Goal: Task Accomplishment & Management: Use online tool/utility

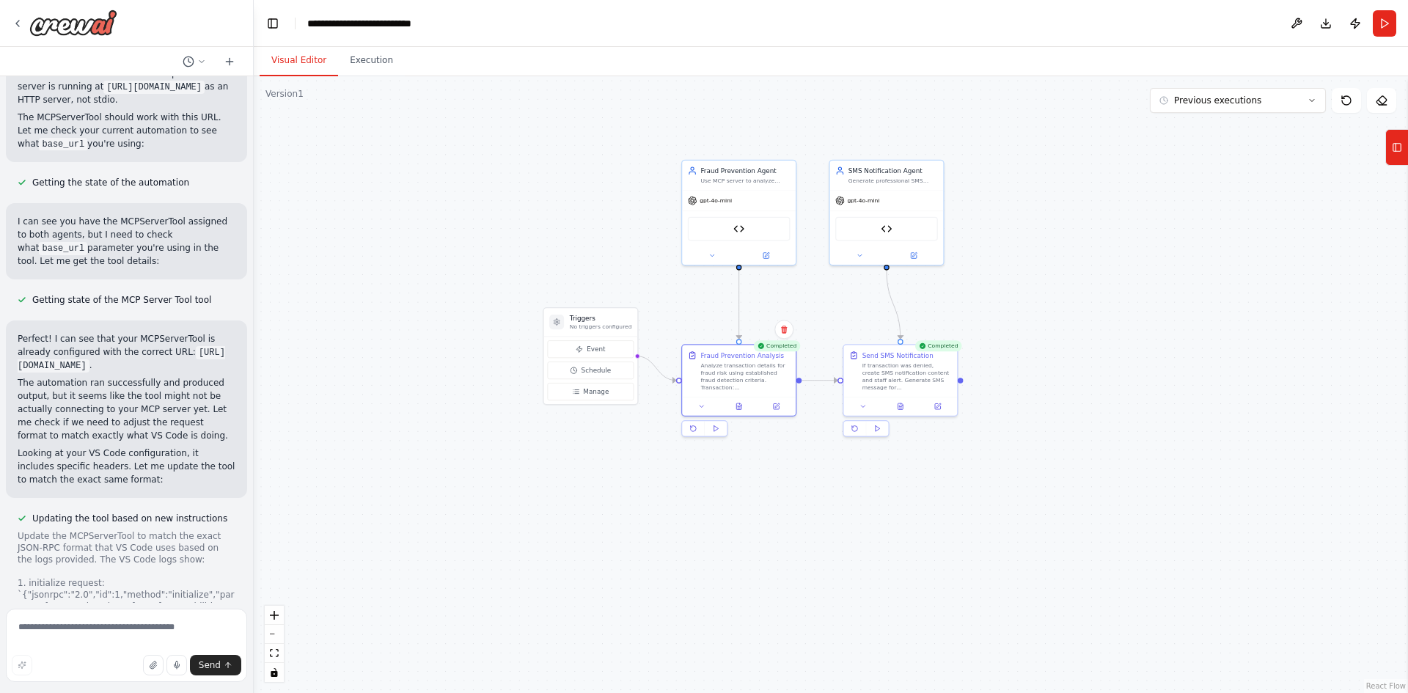
drag, startPoint x: 850, startPoint y: 285, endPoint x: 1055, endPoint y: 340, distance: 212.8
click at [1055, 340] on div ".deletable-edge-delete-btn { width: 20px; height: 20px; border: 0px solid #ffff…" at bounding box center [831, 384] width 1154 height 617
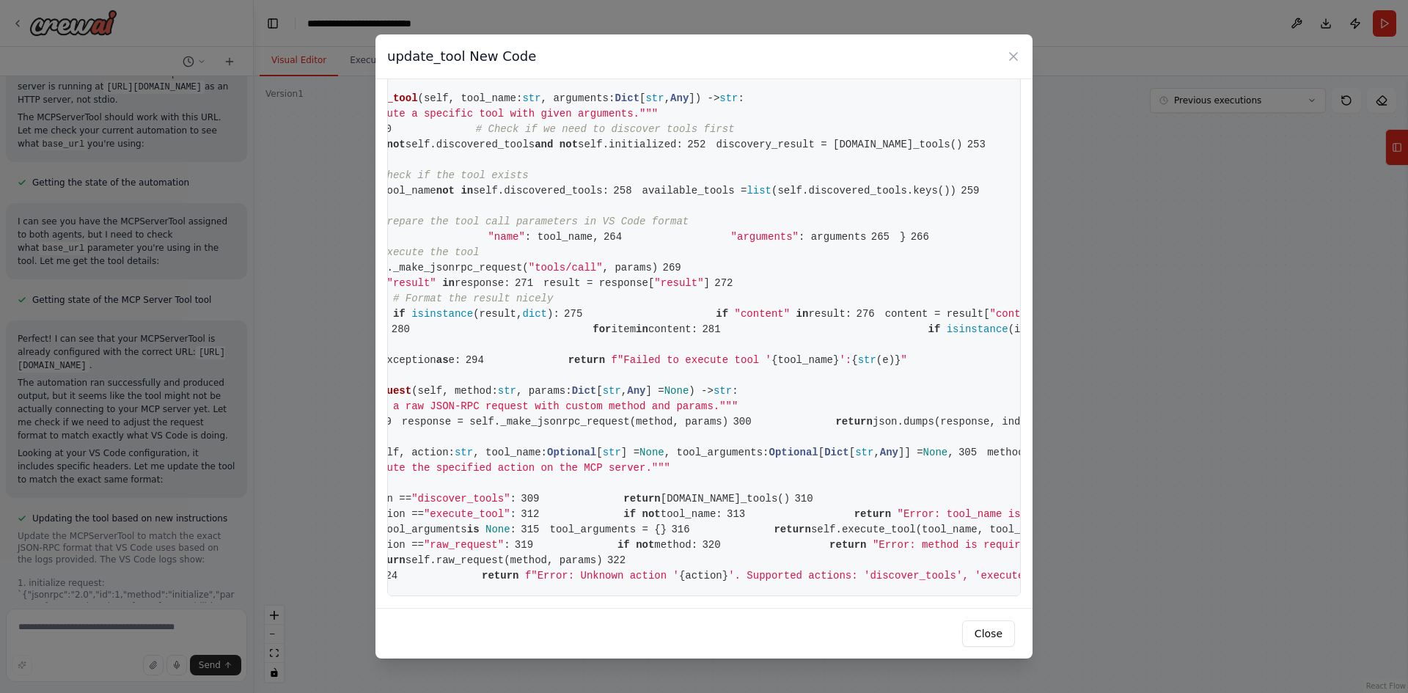
scroll to position [0, 194]
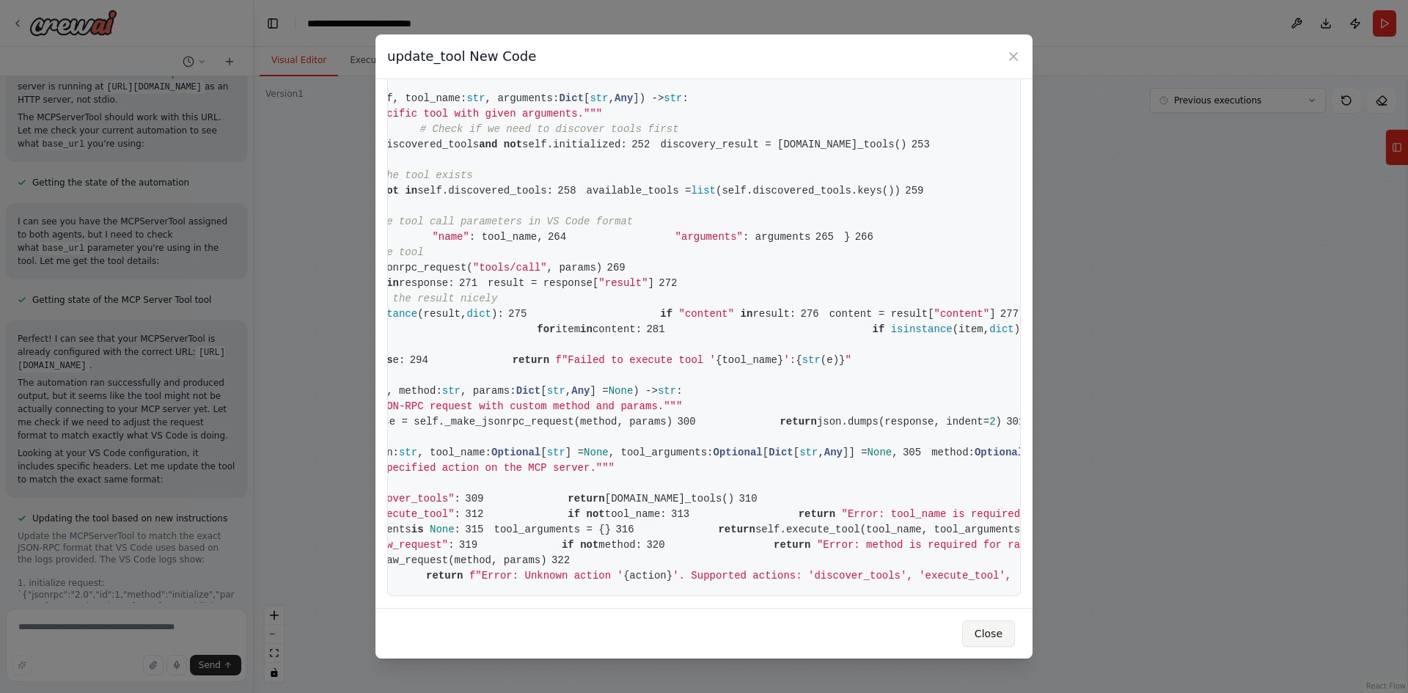
click at [997, 644] on button "Close" at bounding box center [988, 633] width 53 height 26
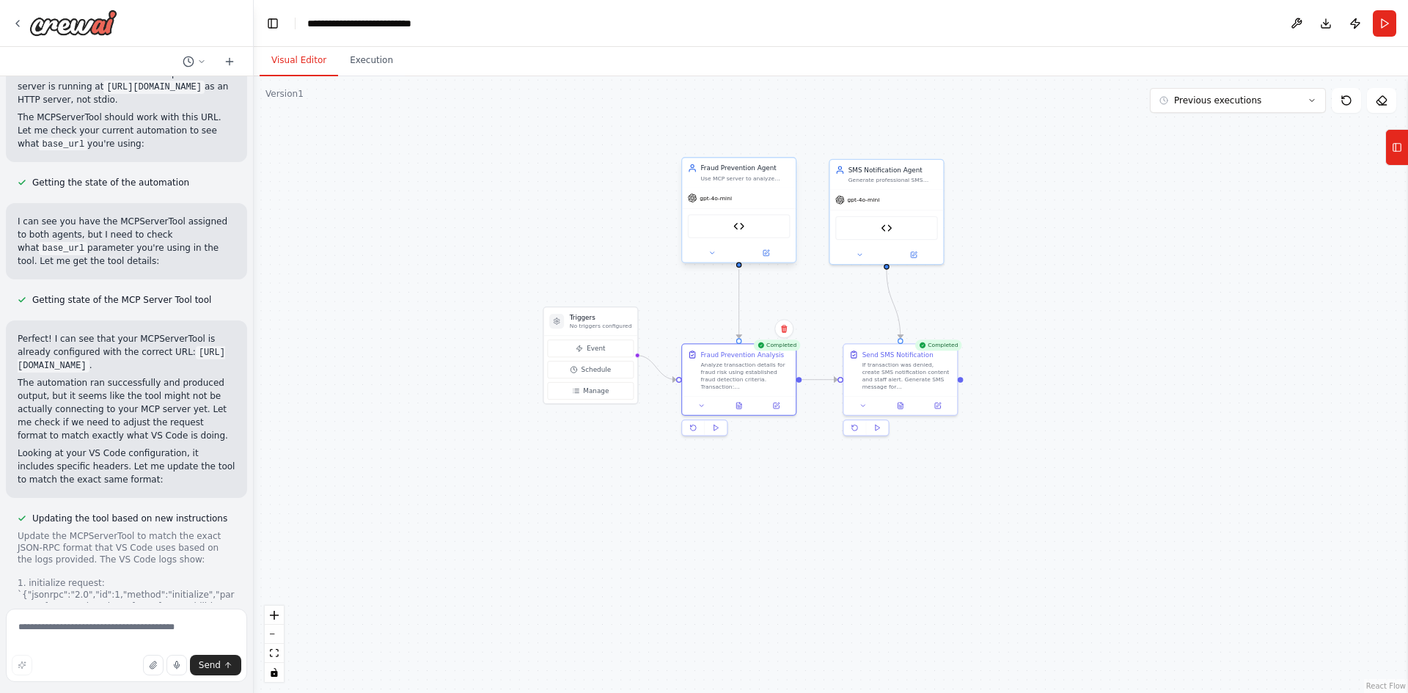
click at [719, 199] on span "gpt-4o-mini" at bounding box center [716, 197] width 32 height 7
click at [712, 255] on icon at bounding box center [711, 252] width 7 height 7
click at [740, 362] on span "OpenAI - gpt-4o-mini (OpenAI)" at bounding box center [755, 361] width 98 height 10
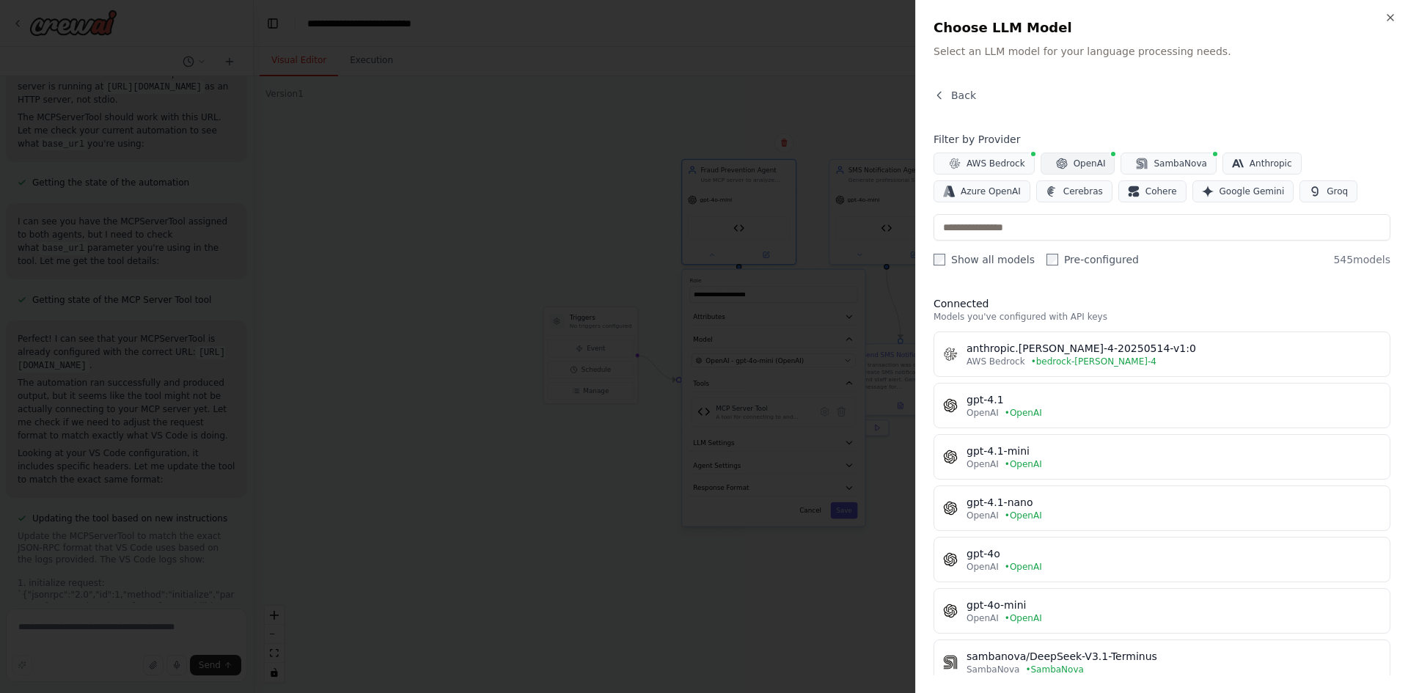
click at [1074, 167] on span "OpenAI" at bounding box center [1090, 164] width 32 height 12
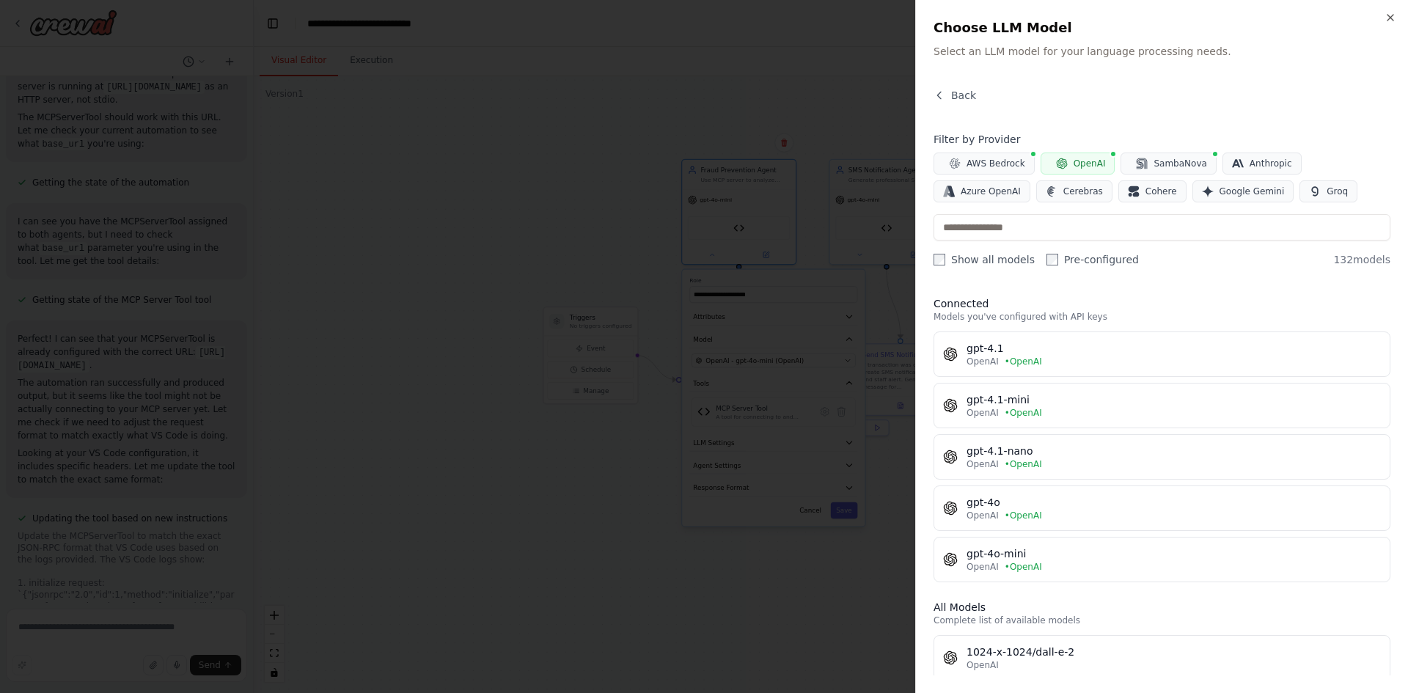
scroll to position [0, 0]
click at [1250, 162] on span "Anthropic" at bounding box center [1271, 164] width 43 height 12
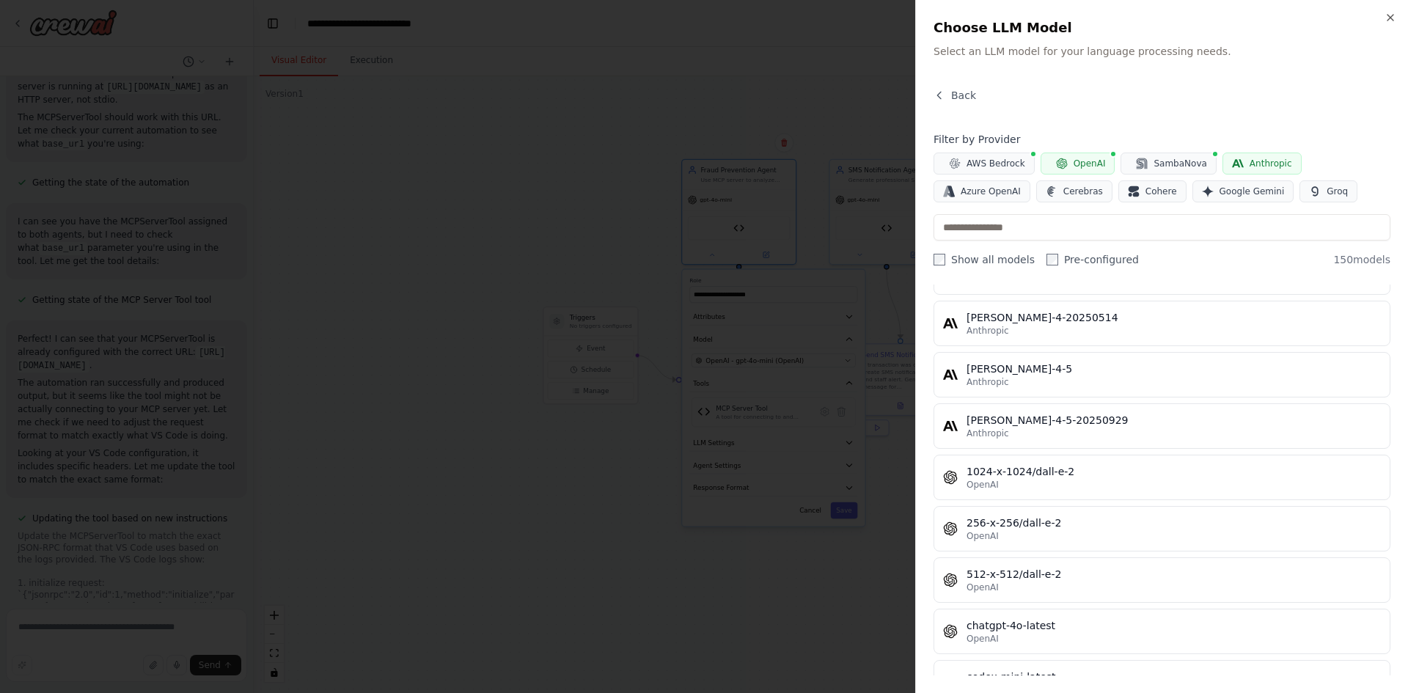
scroll to position [1111, 0]
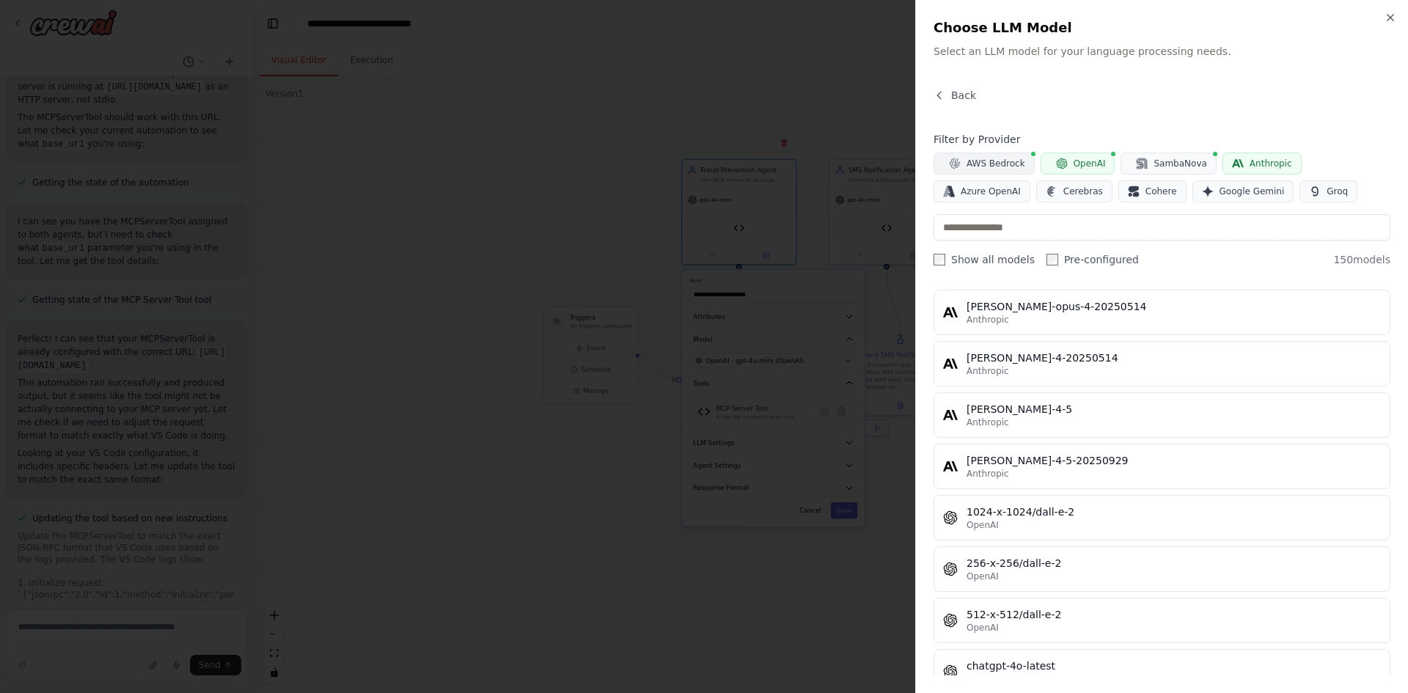
click at [1003, 154] on button "AWS Bedrock" at bounding box center [984, 164] width 101 height 22
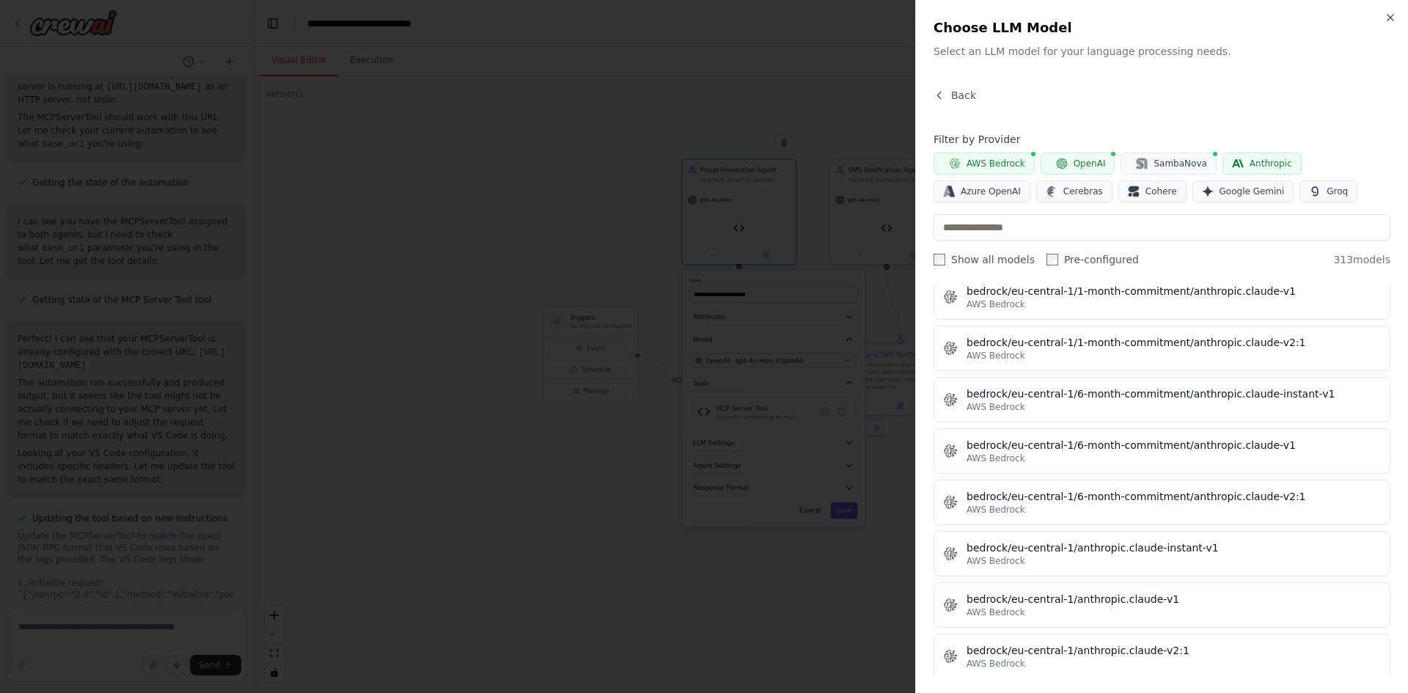
scroll to position [2873, 0]
click at [972, 162] on span "AWS Bedrock" at bounding box center [996, 164] width 59 height 12
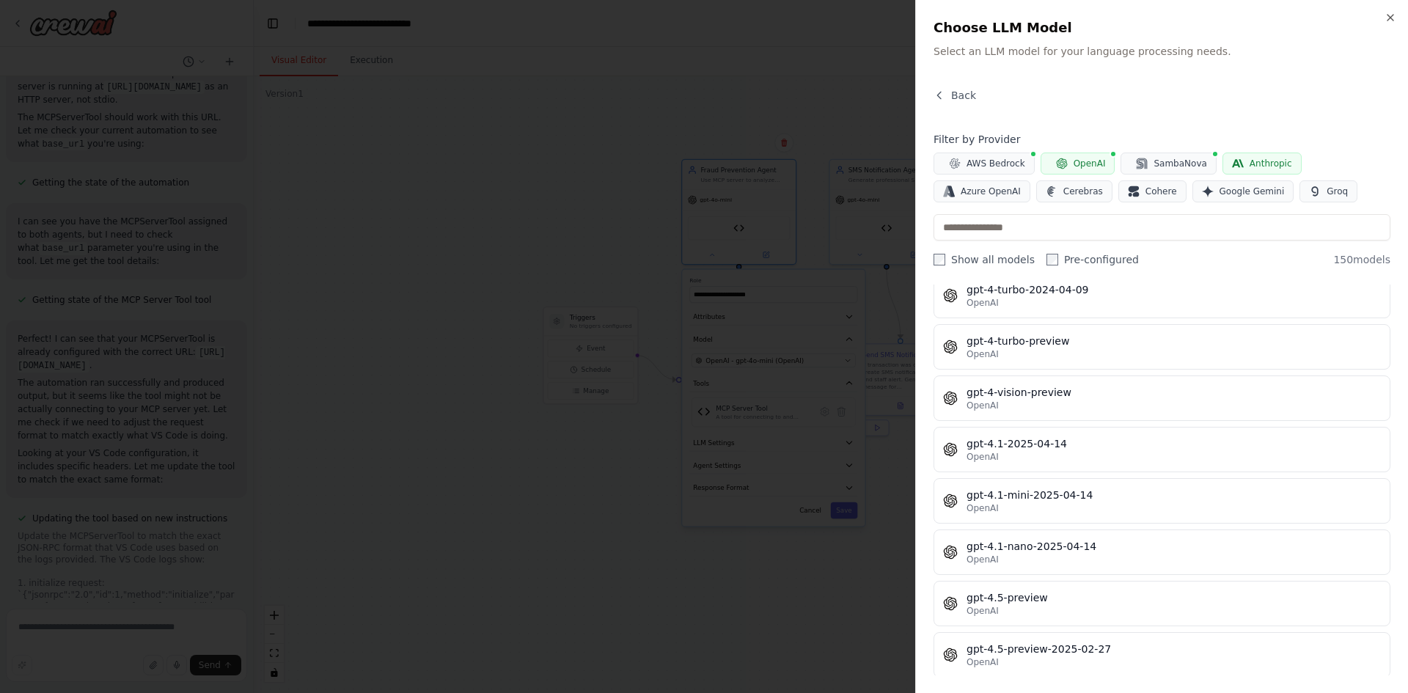
click at [1065, 159] on button "OpenAI" at bounding box center [1078, 164] width 75 height 22
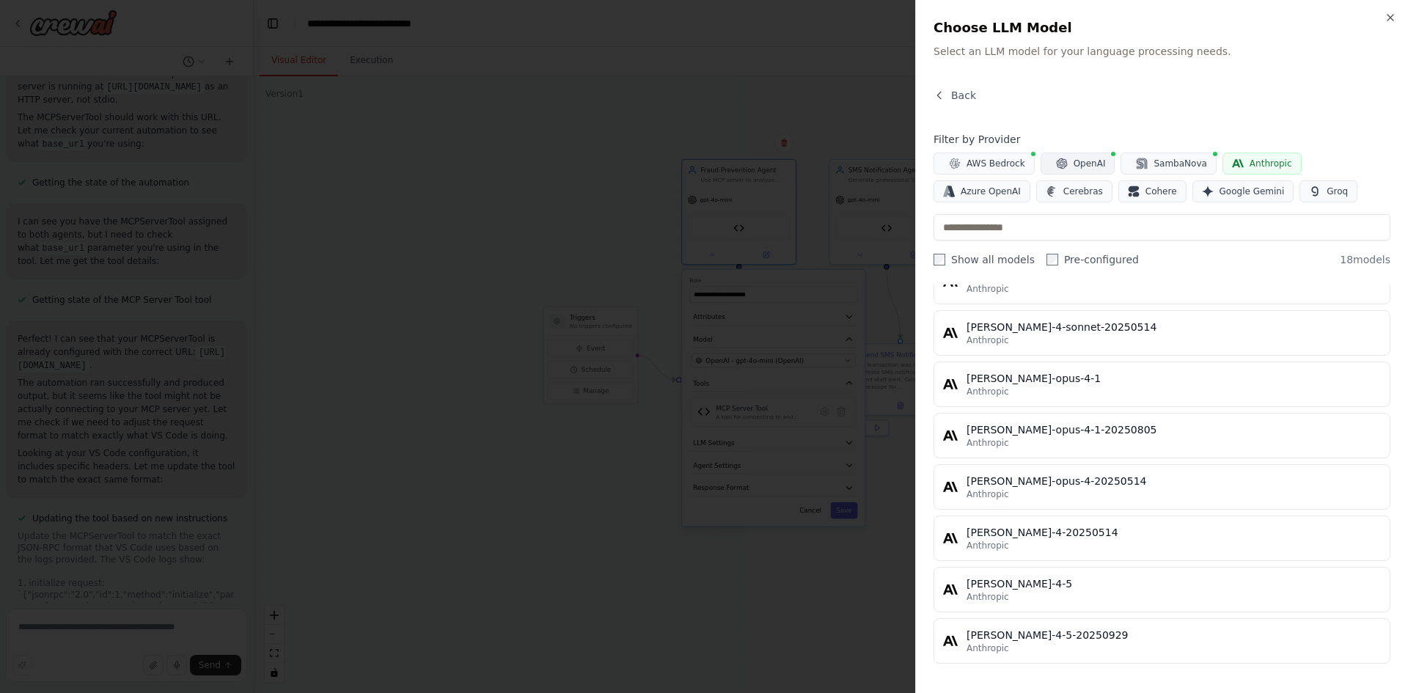
scroll to position [633, 0]
click at [1232, 166] on icon "button" at bounding box center [1238, 163] width 12 height 8
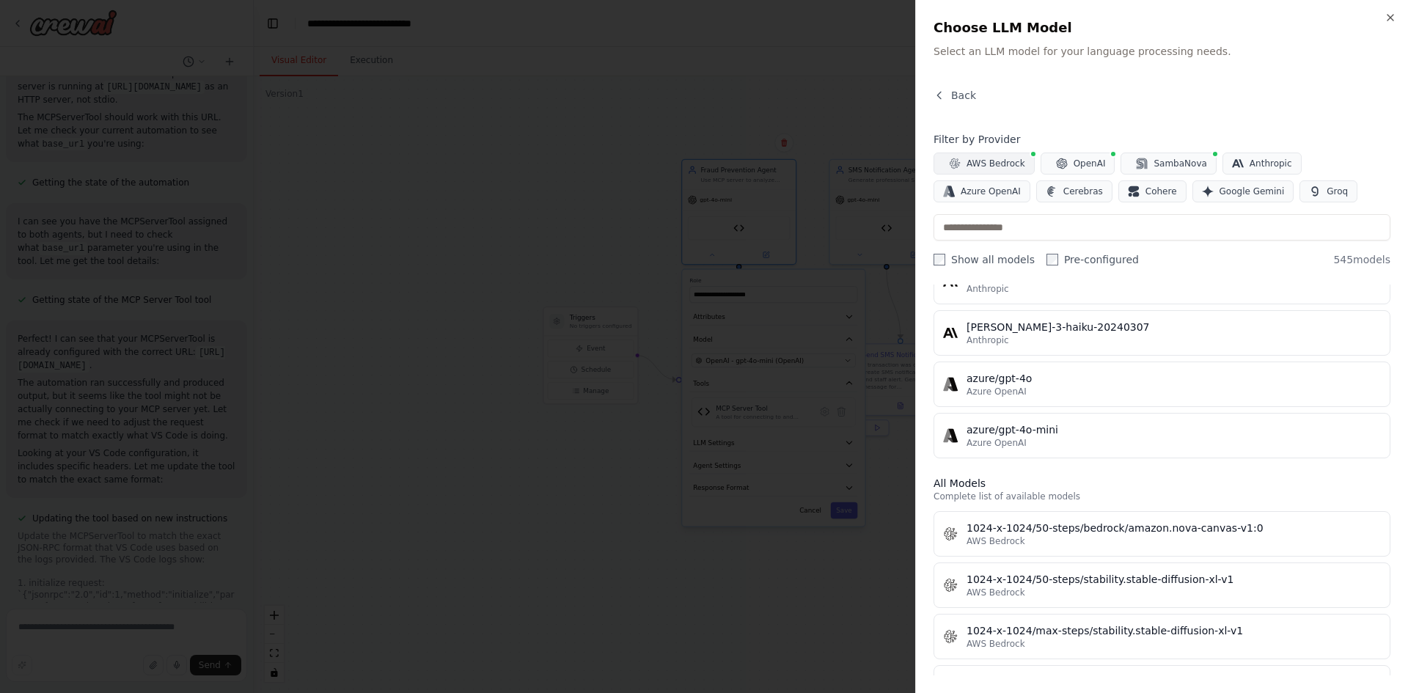
click at [1005, 161] on span "AWS Bedrock" at bounding box center [996, 164] width 59 height 12
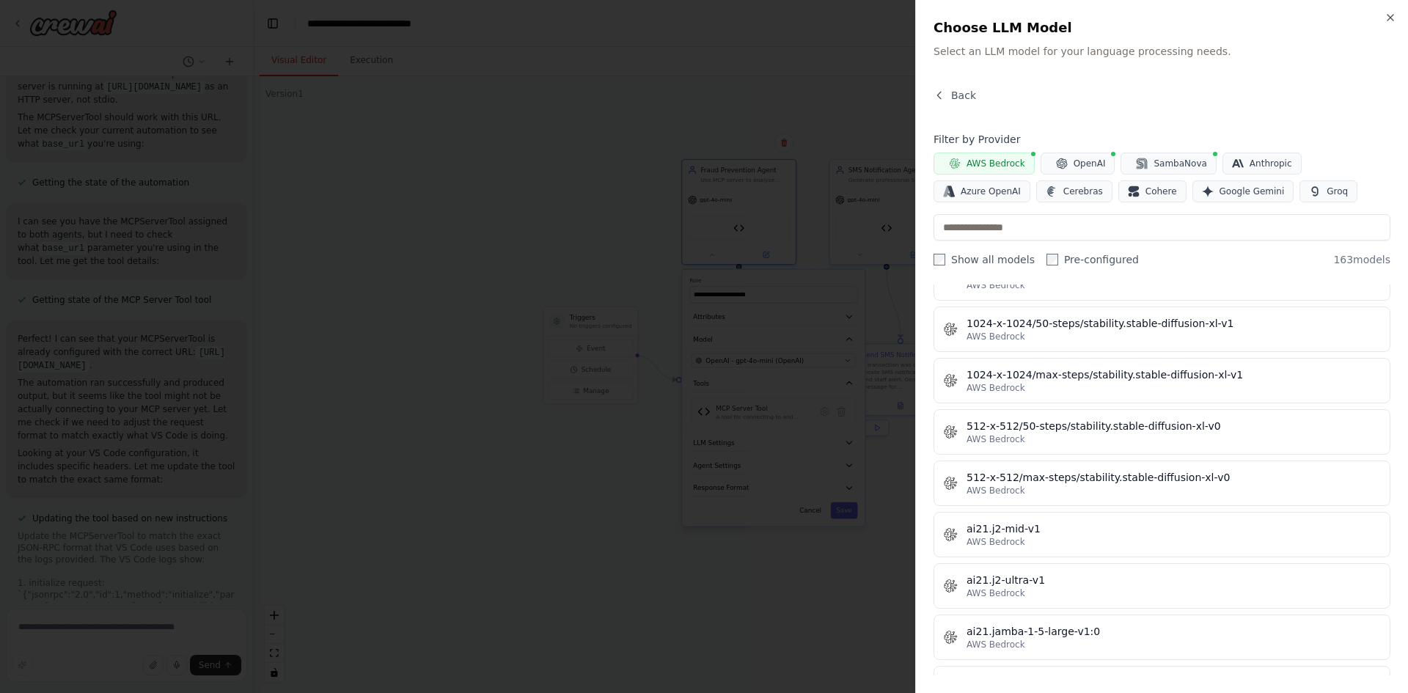
scroll to position [0, 0]
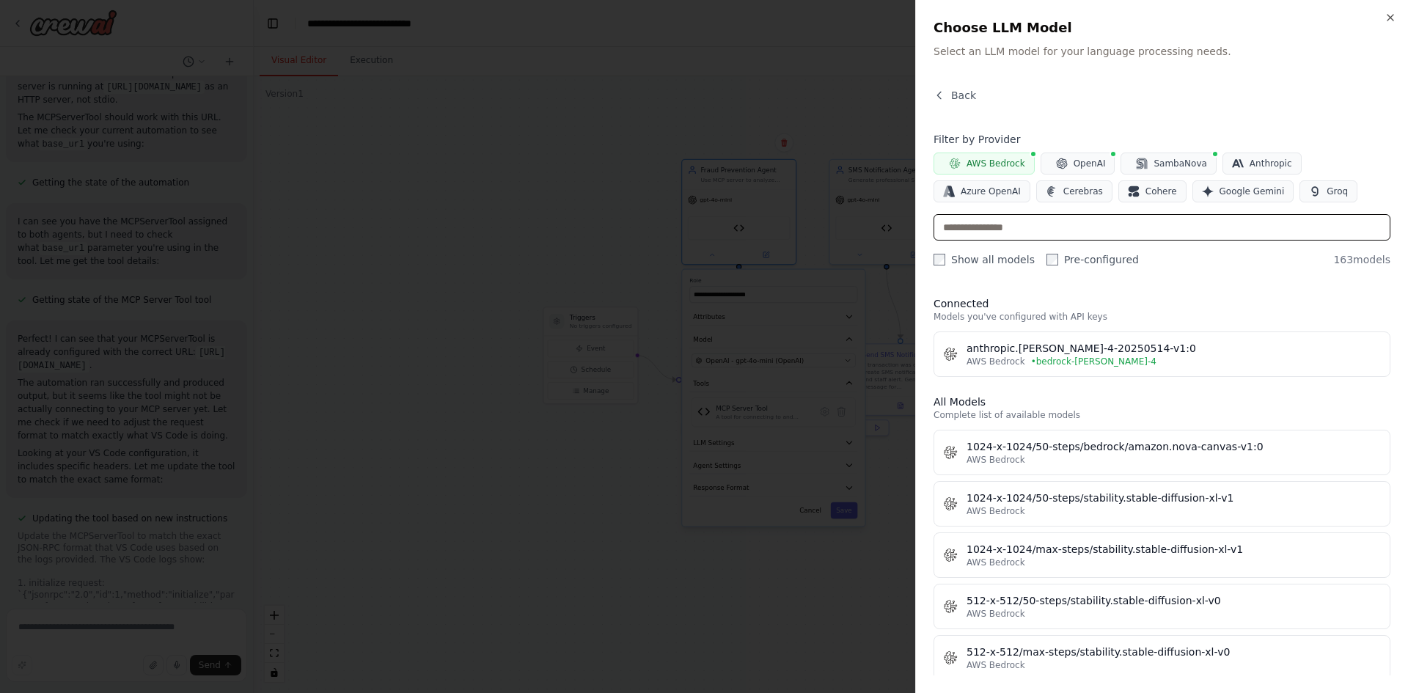
click at [1055, 216] on input "text" at bounding box center [1162, 227] width 457 height 26
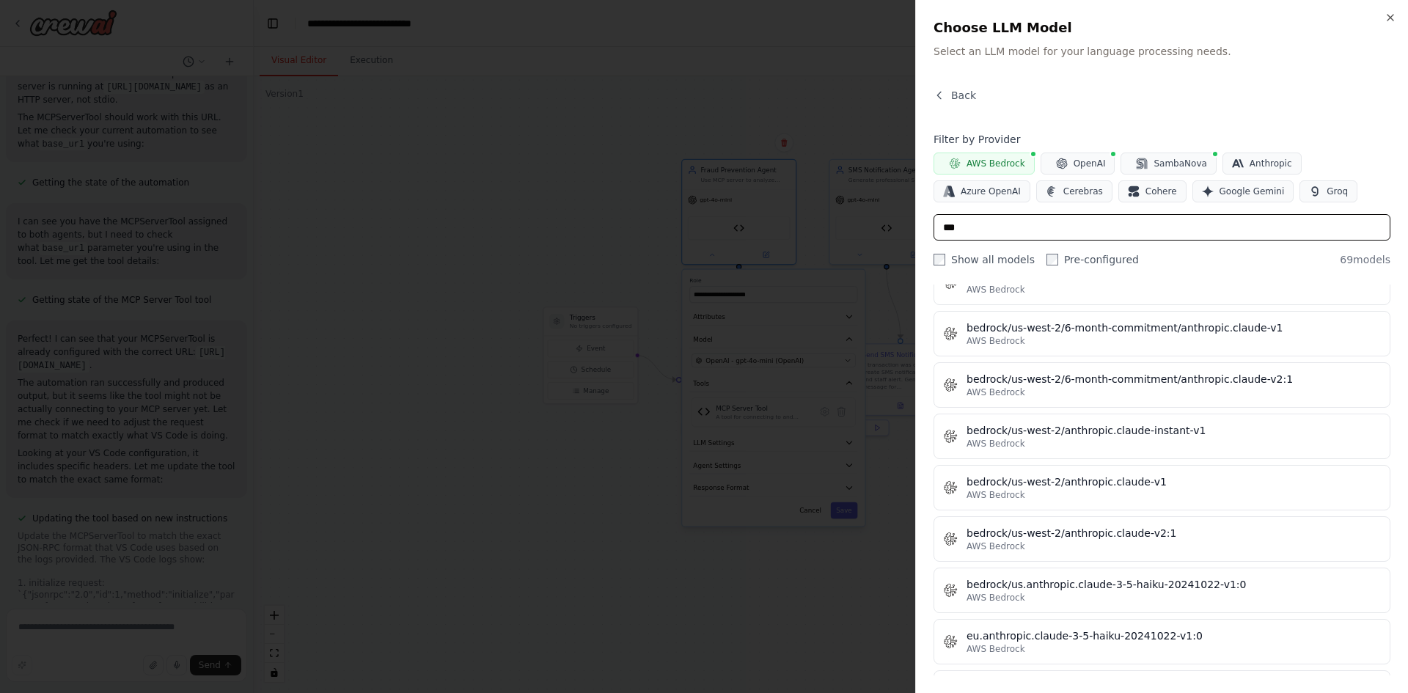
scroll to position [2637, 0]
click at [986, 232] on input "***" at bounding box center [1162, 227] width 457 height 26
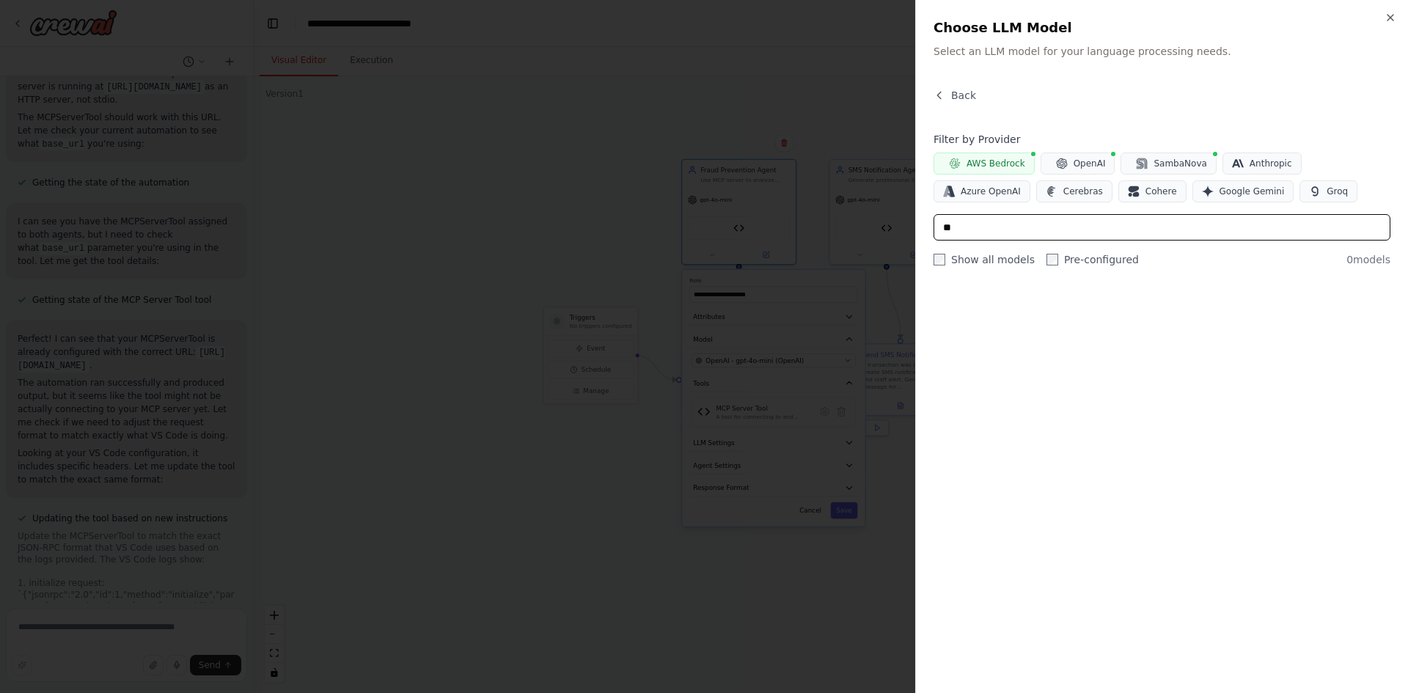
type input "*"
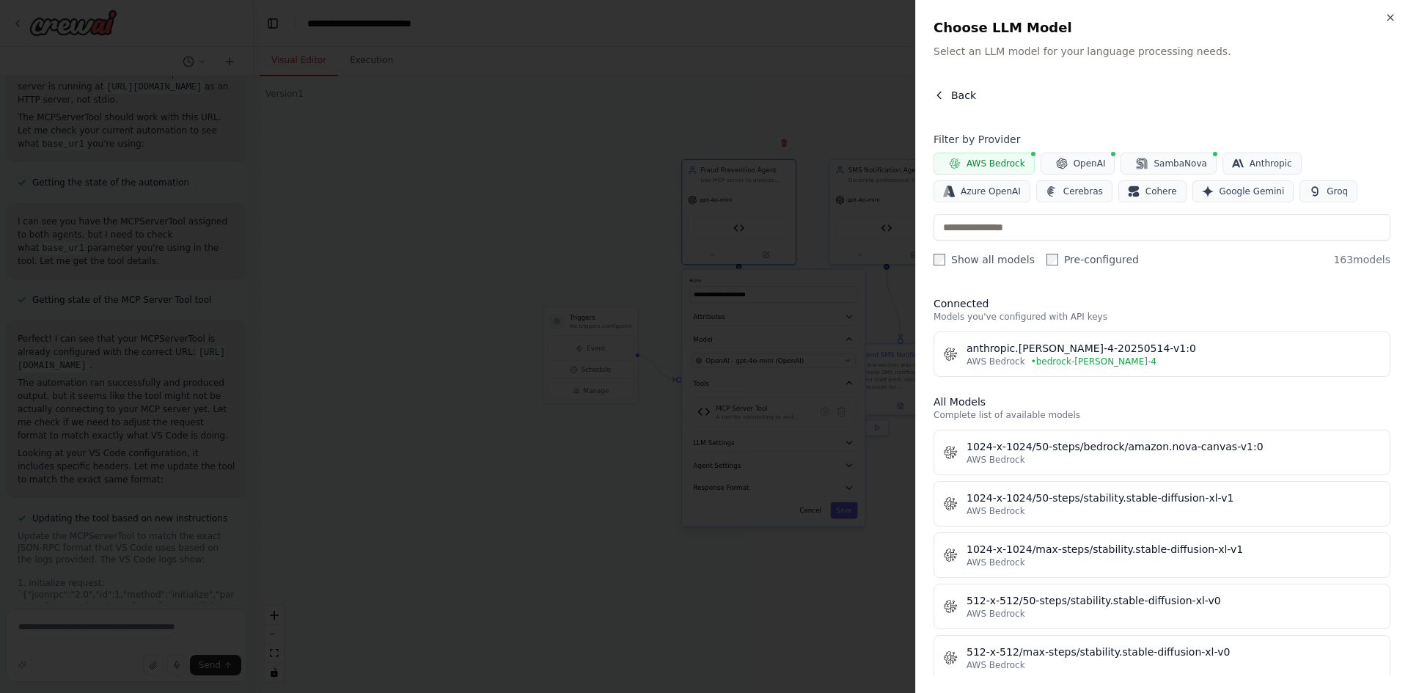
click at [950, 95] on button "Back" at bounding box center [955, 95] width 43 height 15
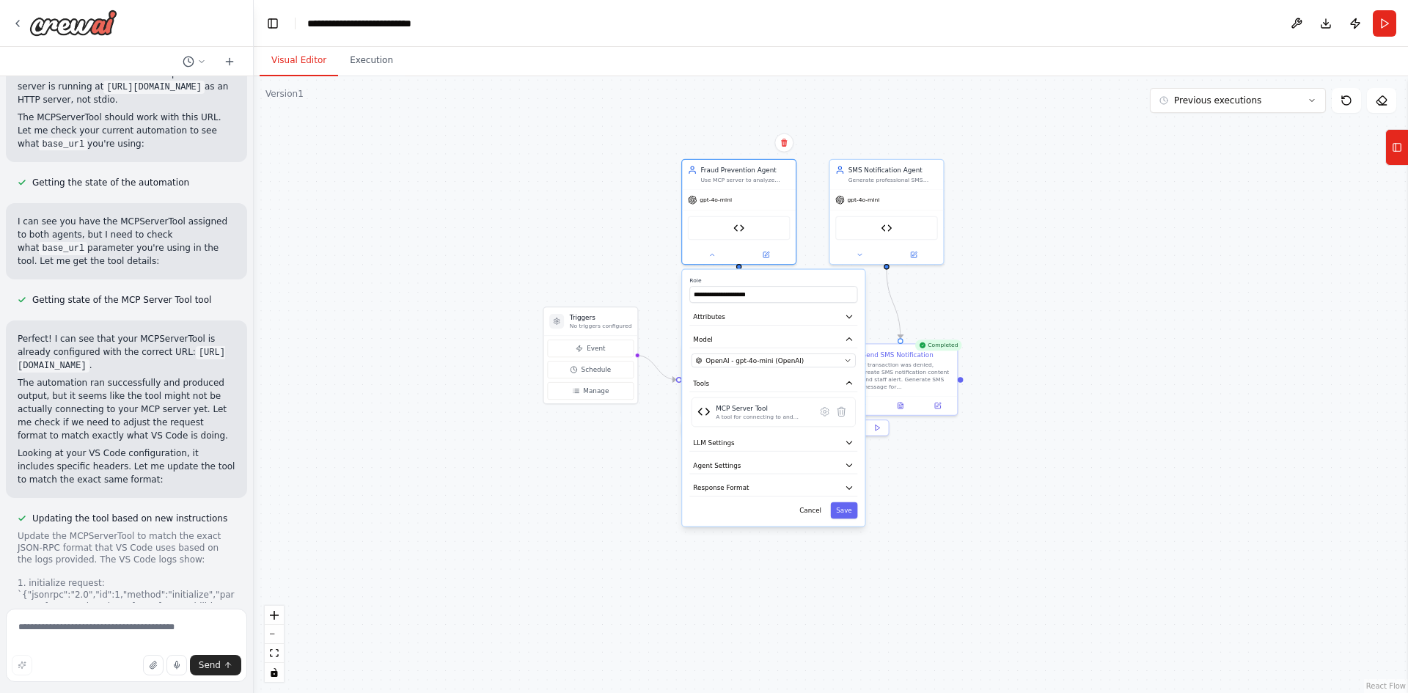
click at [1085, 308] on div ".deletable-edge-delete-btn { width: 20px; height: 20px; border: 0px solid #ffff…" at bounding box center [831, 384] width 1154 height 617
click at [714, 262] on div at bounding box center [739, 252] width 114 height 18
click at [714, 257] on button at bounding box center [712, 252] width 52 height 11
click at [607, 330] on div "Triggers No triggers configured" at bounding box center [591, 321] width 94 height 28
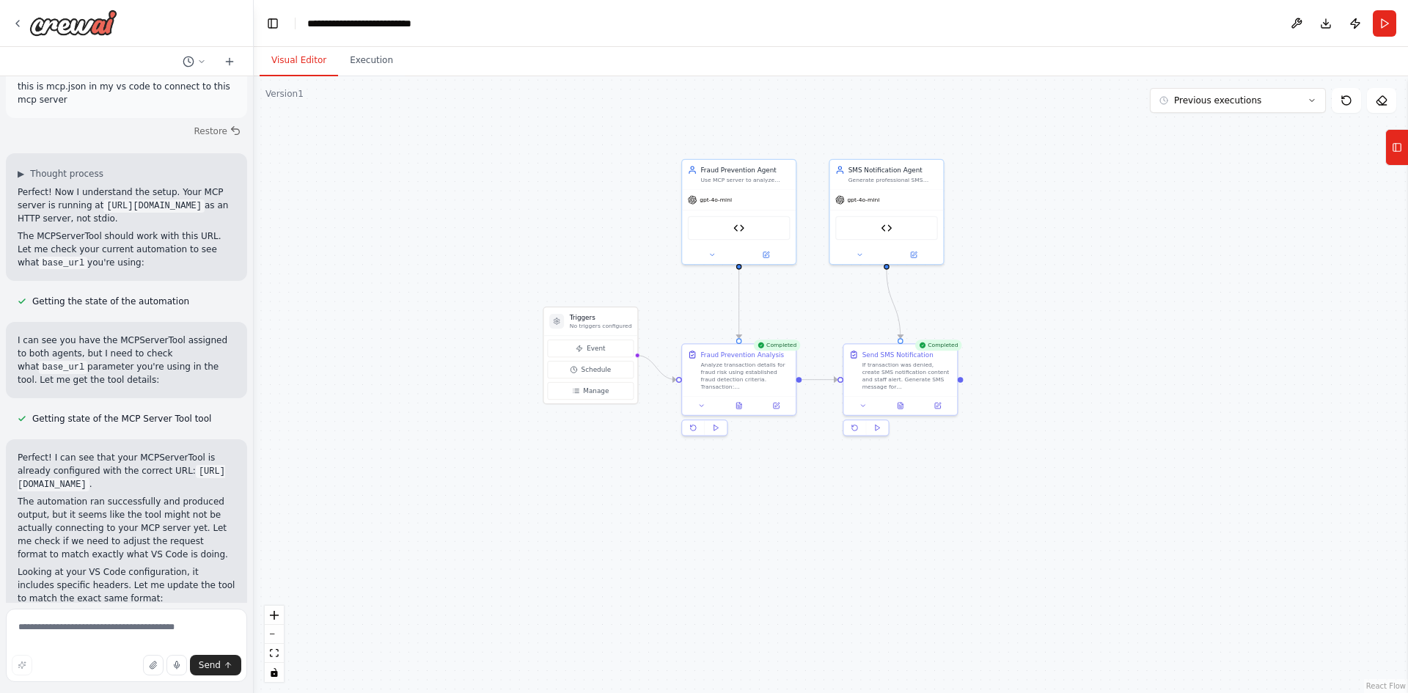
scroll to position [16545, 0]
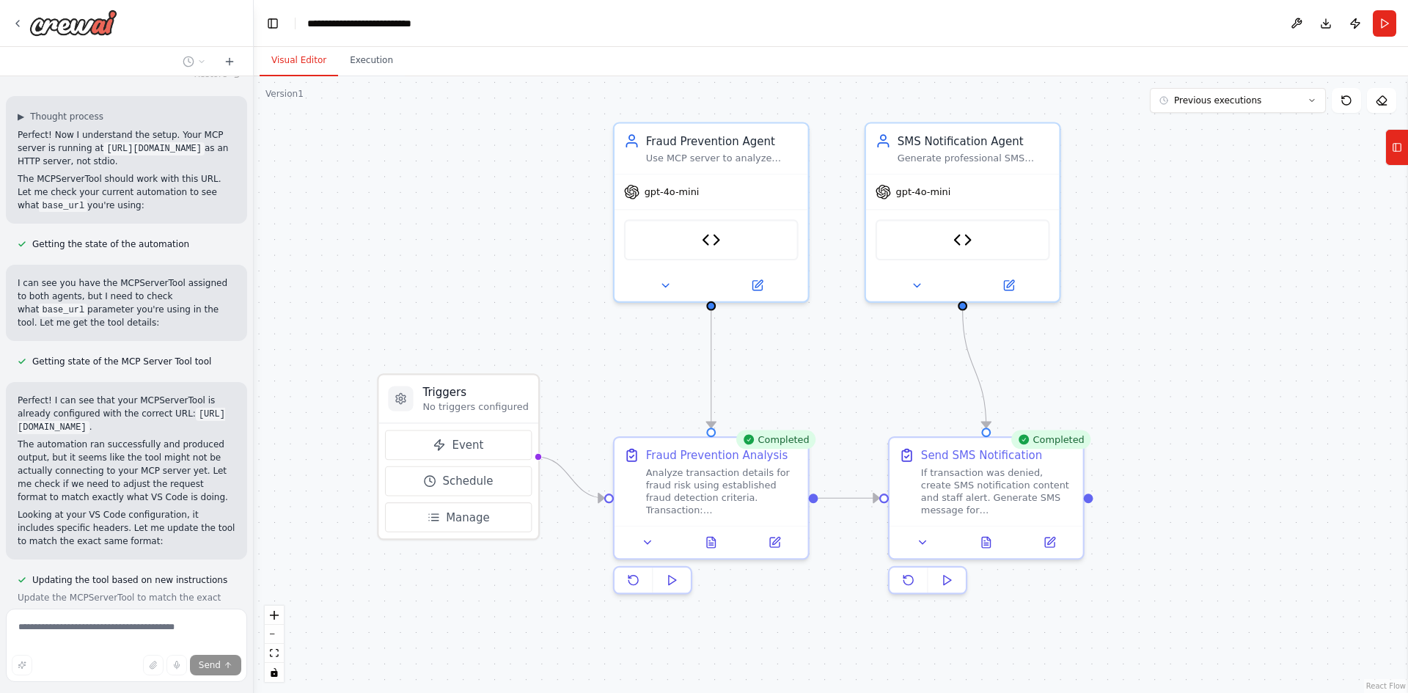
drag, startPoint x: 813, startPoint y: 294, endPoint x: 829, endPoint y: 378, distance: 85.9
click at [829, 378] on div ".deletable-edge-delete-btn { width: 20px; height: 20px; border: 0px solid #ffff…" at bounding box center [831, 384] width 1154 height 617
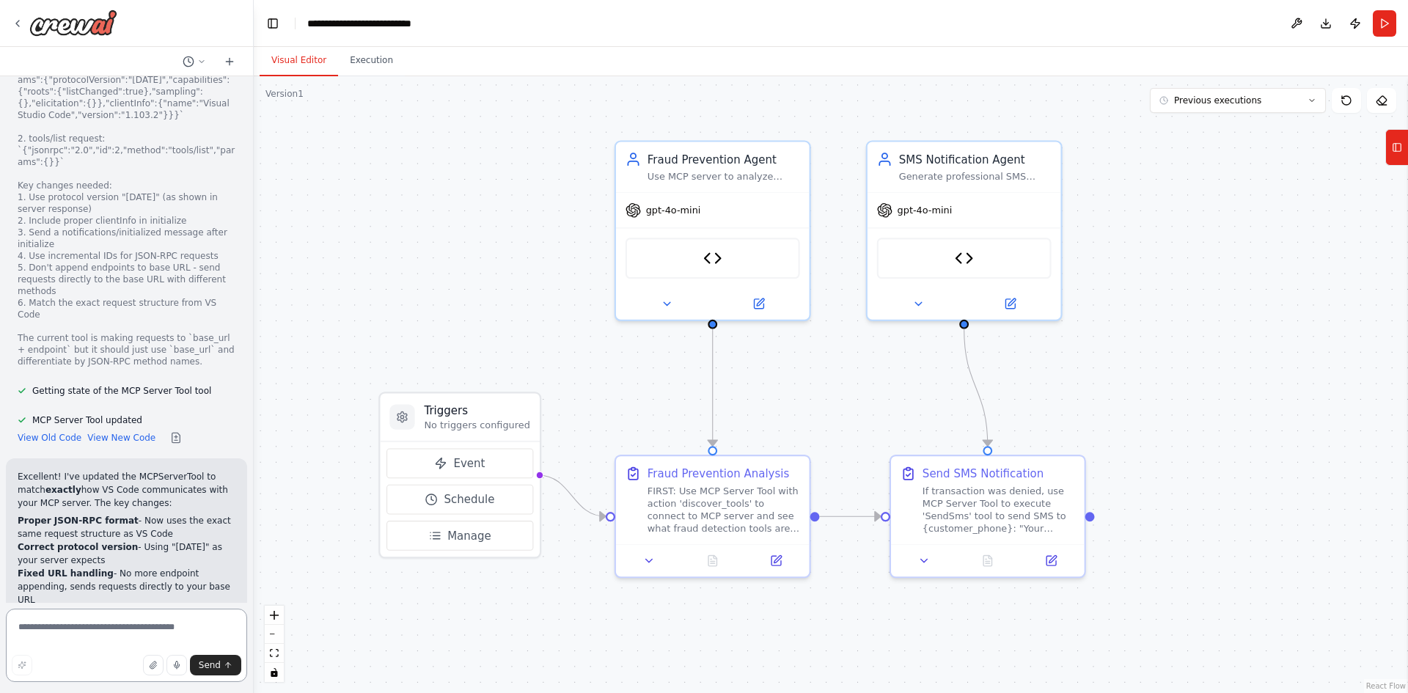
scroll to position [17146, 0]
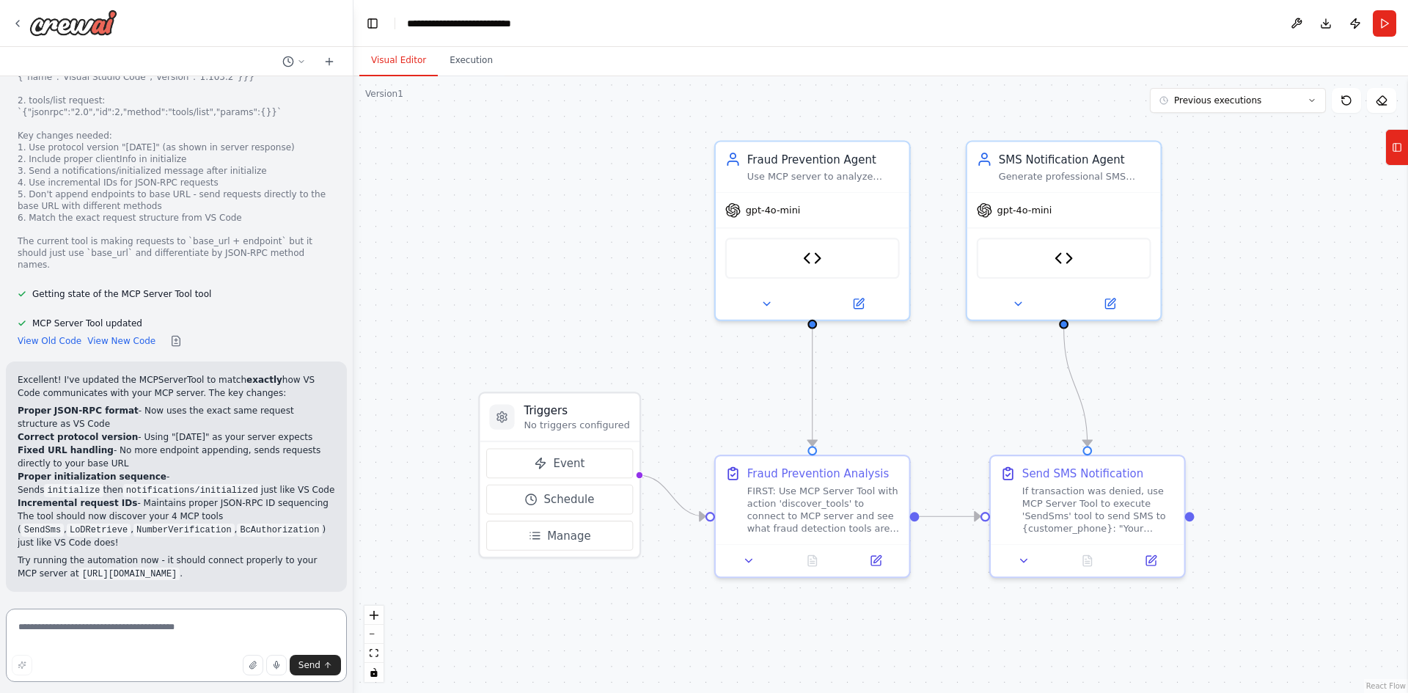
drag, startPoint x: 250, startPoint y: 361, endPoint x: 356, endPoint y: 359, distance: 105.6
click at [356, 359] on div "Hello! I'm the CrewAI assistant. What kind of automation do you want to build? …" at bounding box center [704, 346] width 1408 height 693
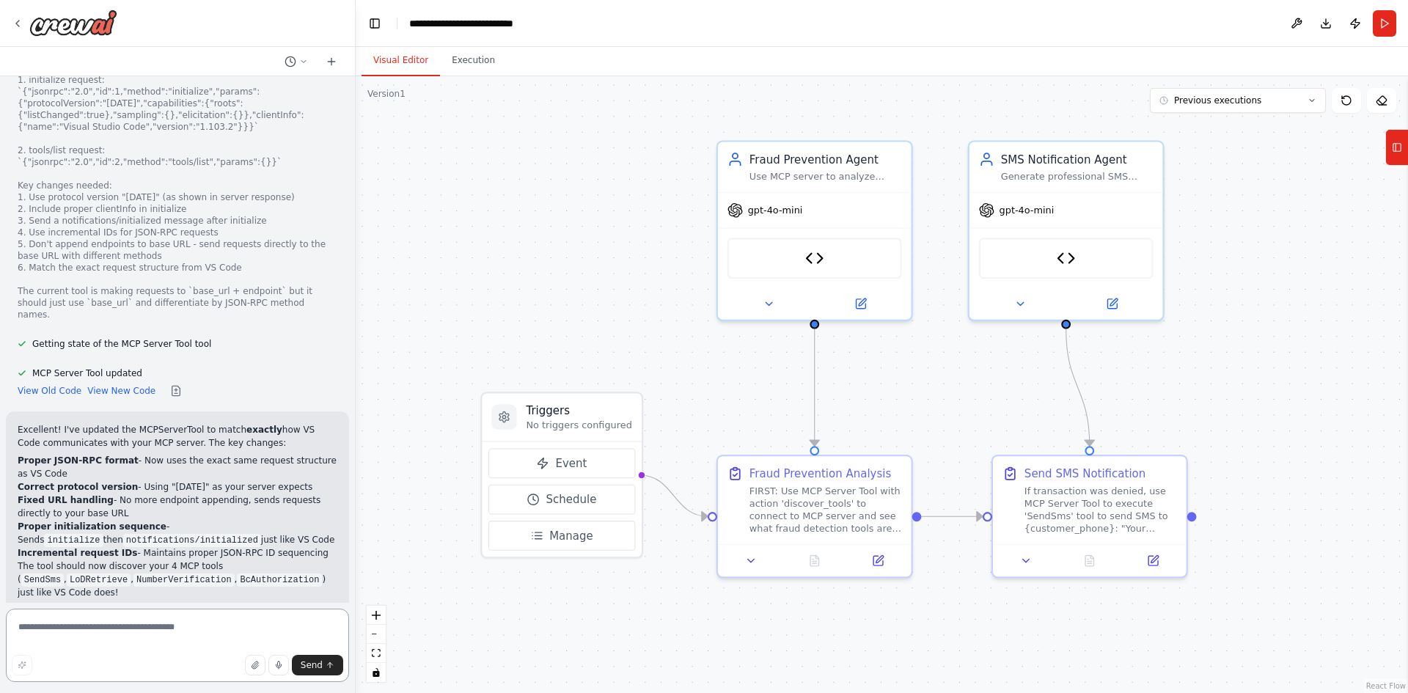
scroll to position [13959, 0]
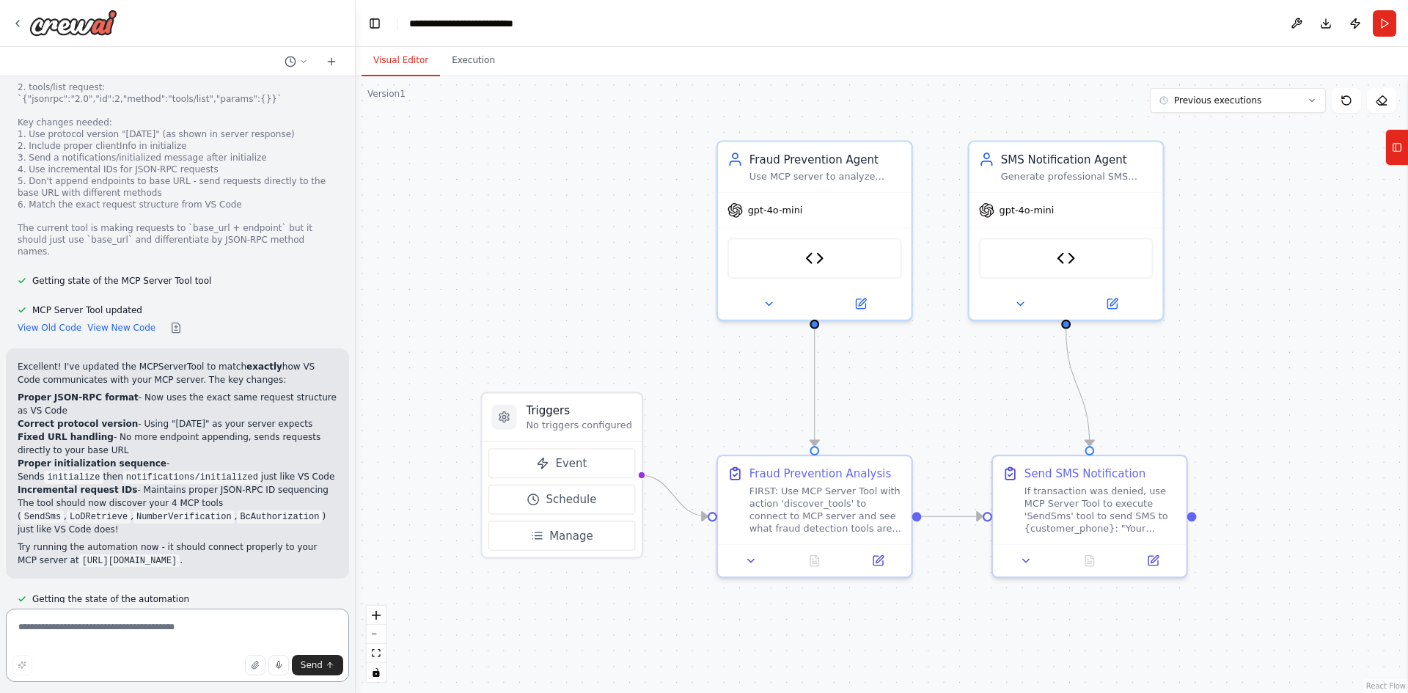
click at [93, 630] on textarea at bounding box center [177, 645] width 343 height 73
type textarea "**********"
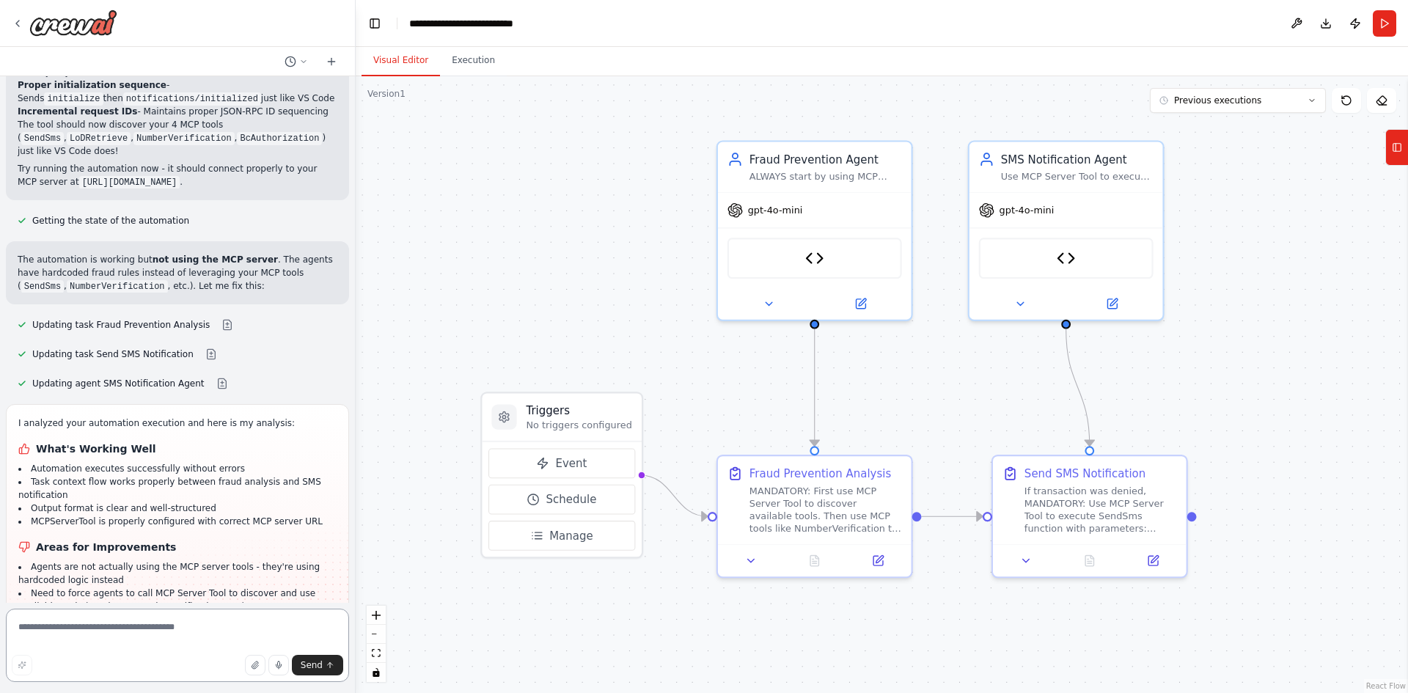
scroll to position [14350, 0]
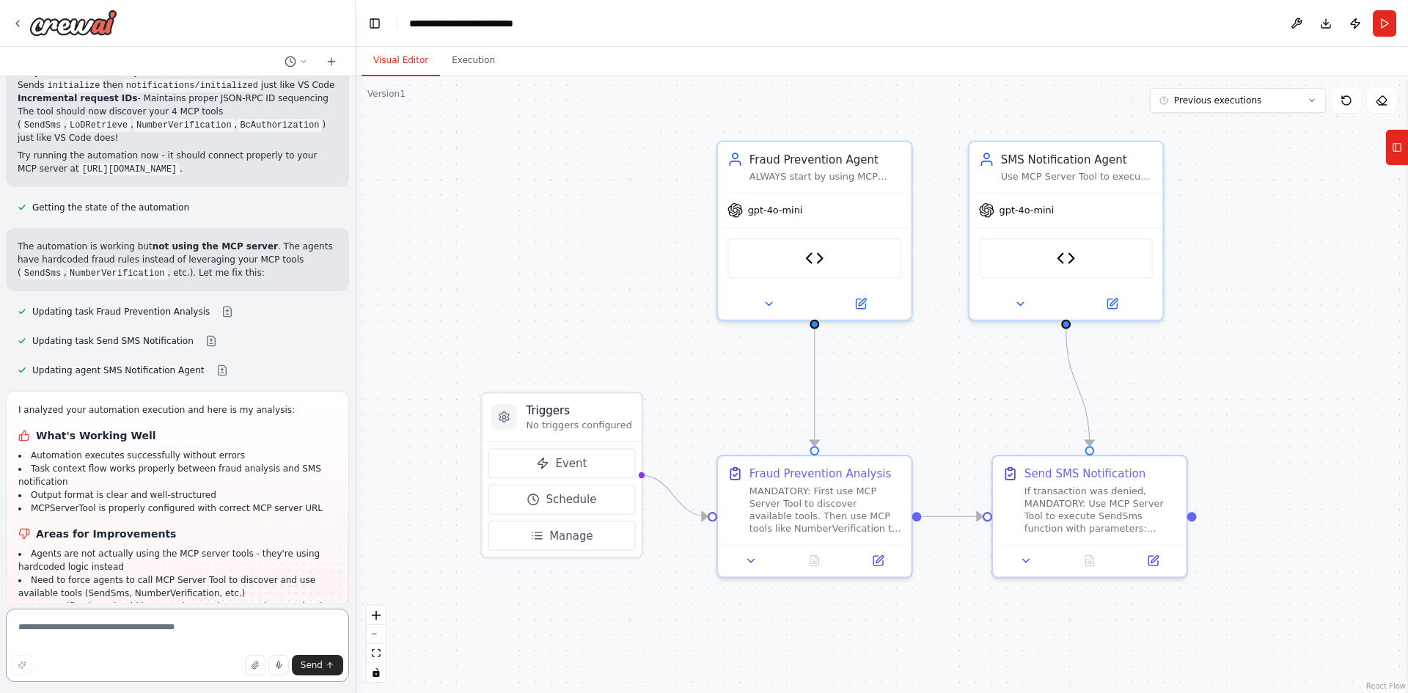
click at [111, 628] on textarea at bounding box center [177, 645] width 343 height 73
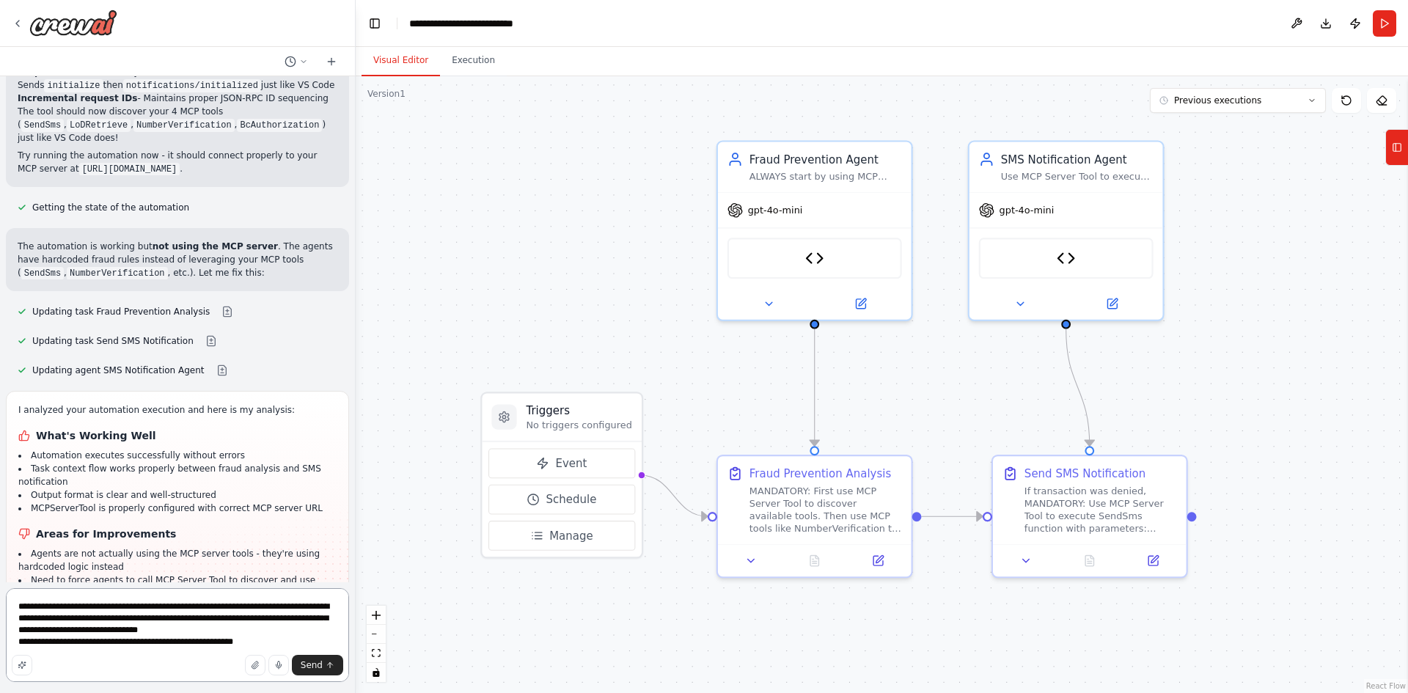
type textarea "**********"
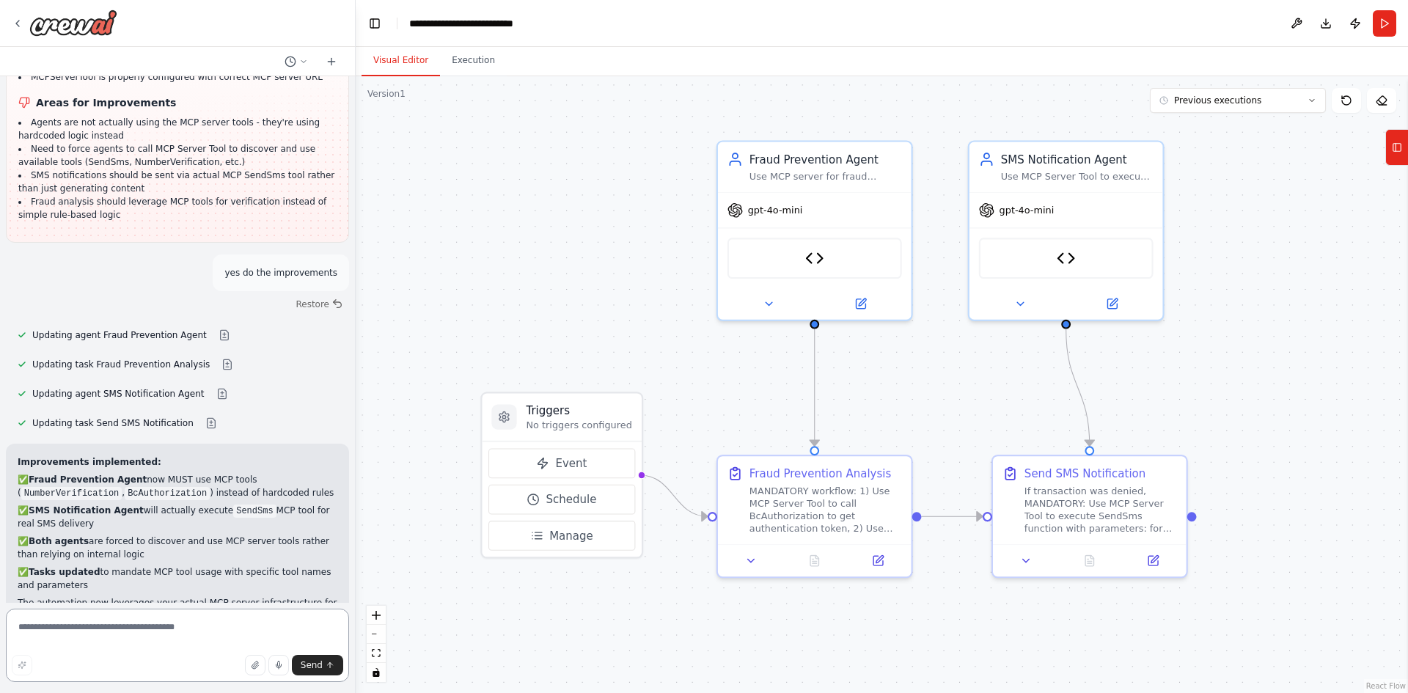
scroll to position [14795, 0]
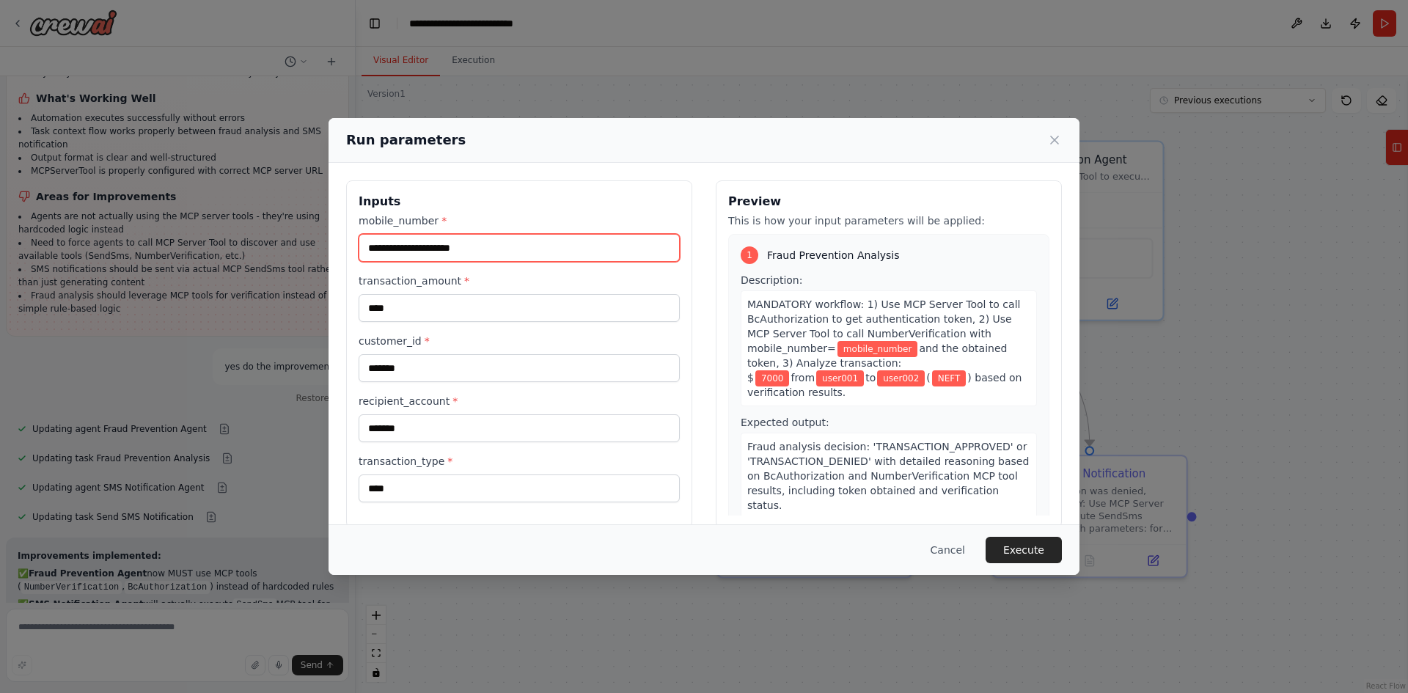
click at [535, 247] on input "mobile_number *" at bounding box center [519, 248] width 321 height 28
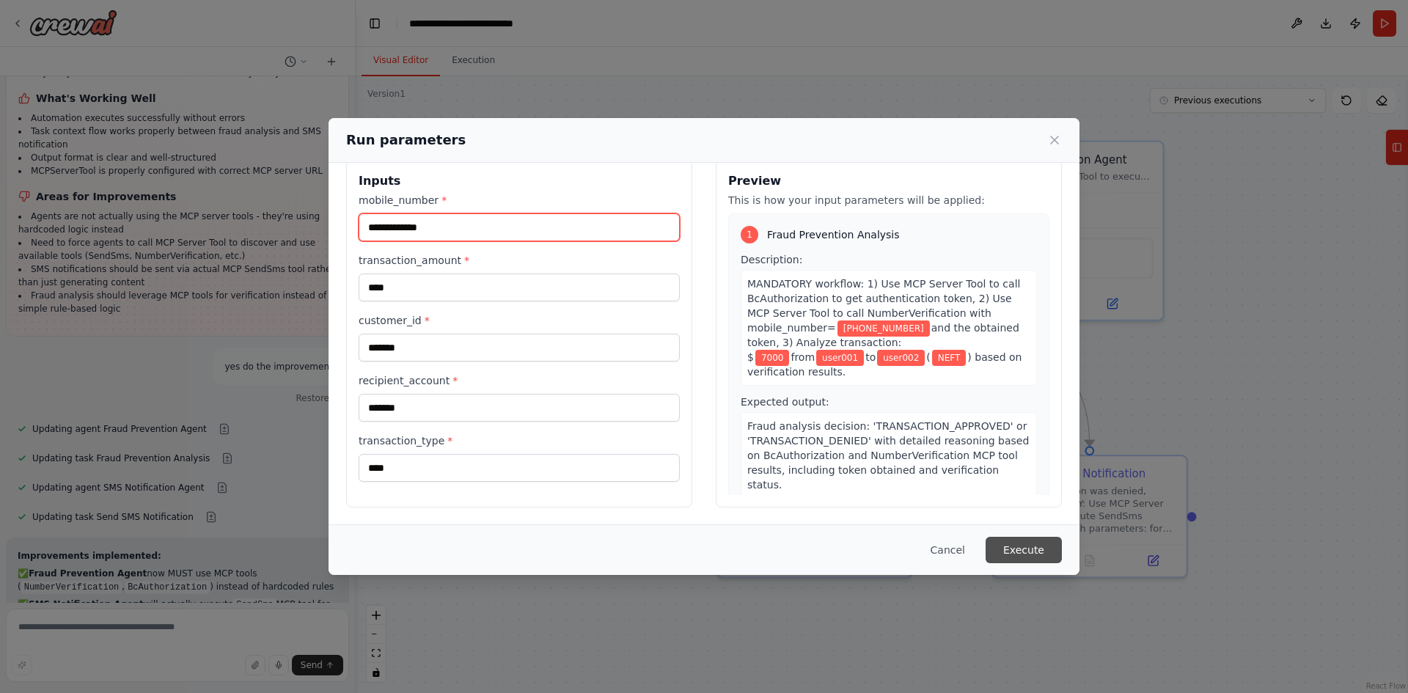
type input "**********"
click at [1026, 551] on button "Execute" at bounding box center [1024, 550] width 76 height 26
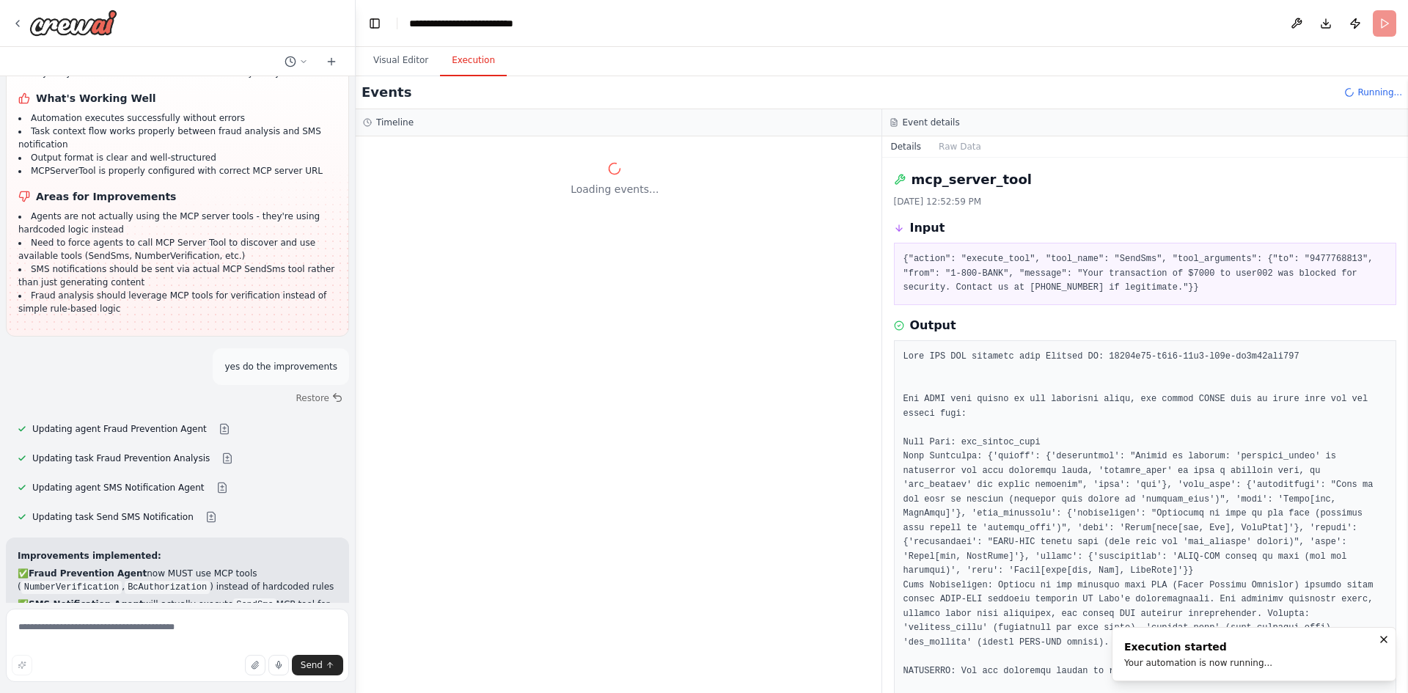
scroll to position [251, 0]
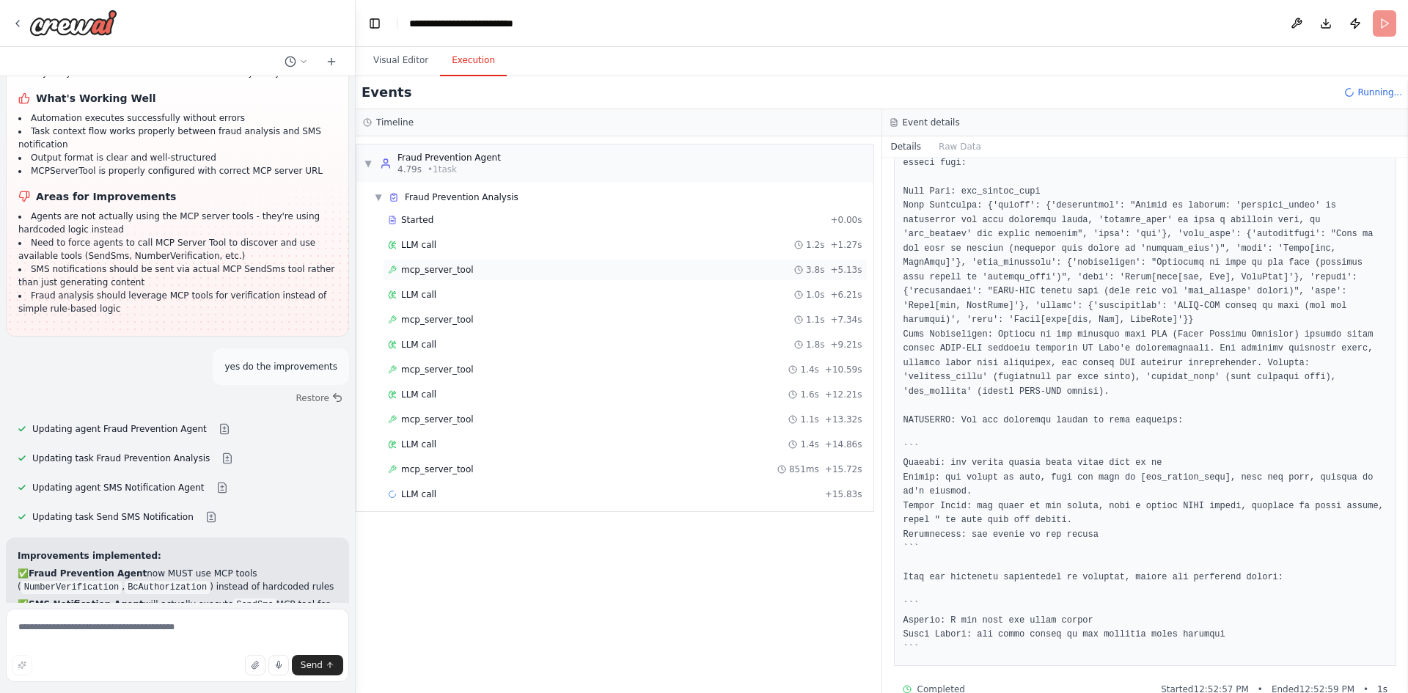
click at [450, 271] on span "mcp_server_tool" at bounding box center [437, 270] width 73 height 12
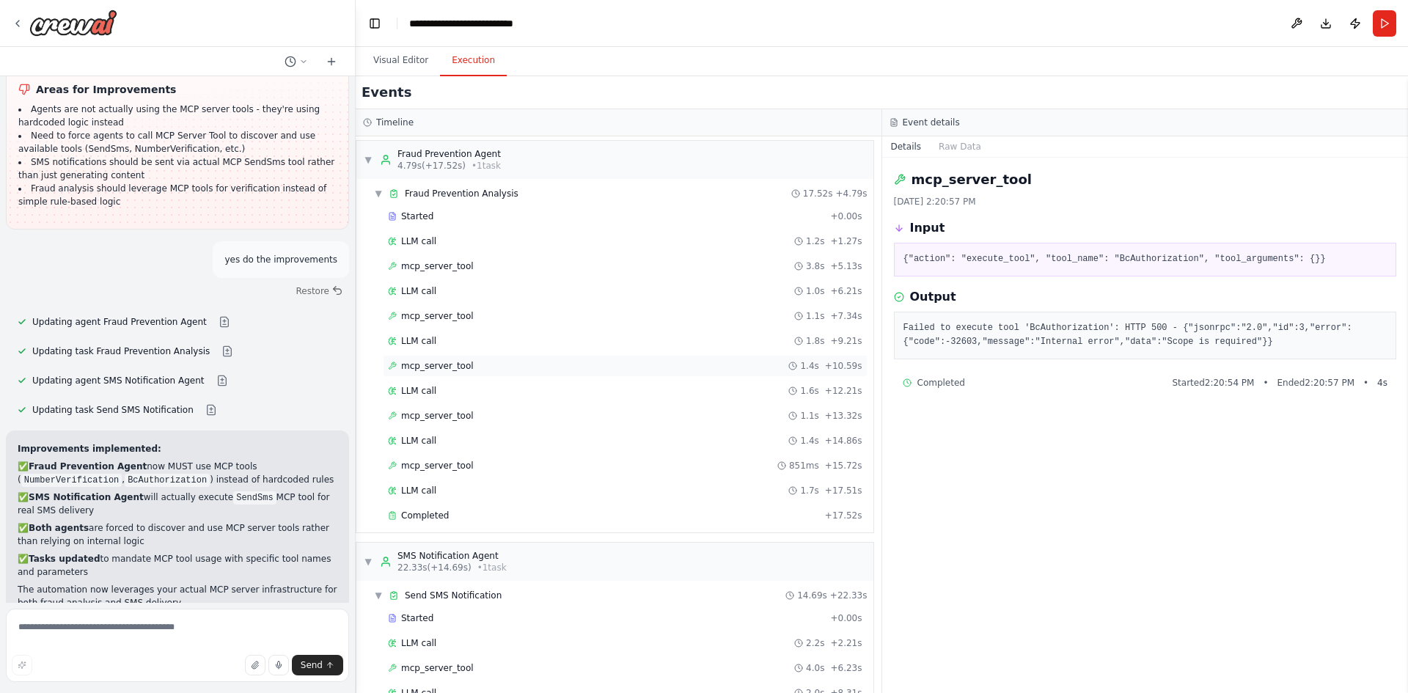
scroll to position [4, 0]
click at [442, 314] on span "mcp_server_tool" at bounding box center [437, 315] width 73 height 12
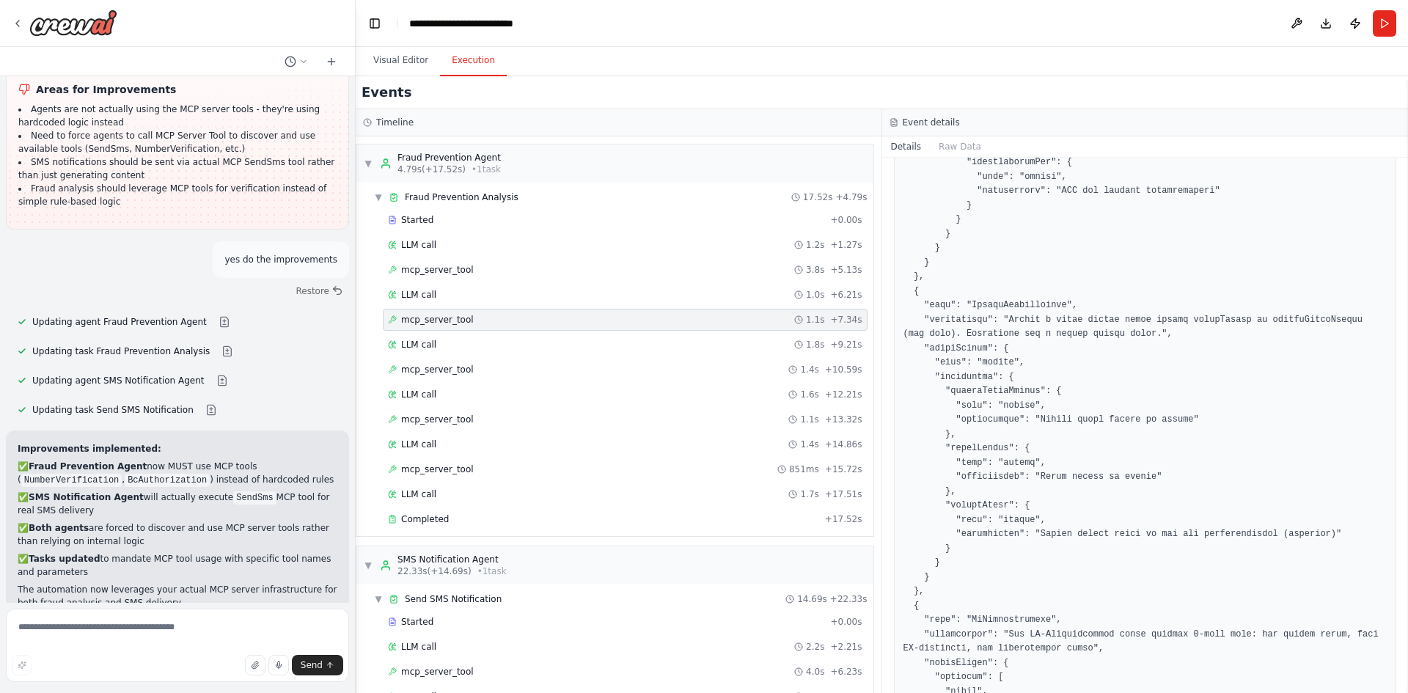
scroll to position [2596, 0]
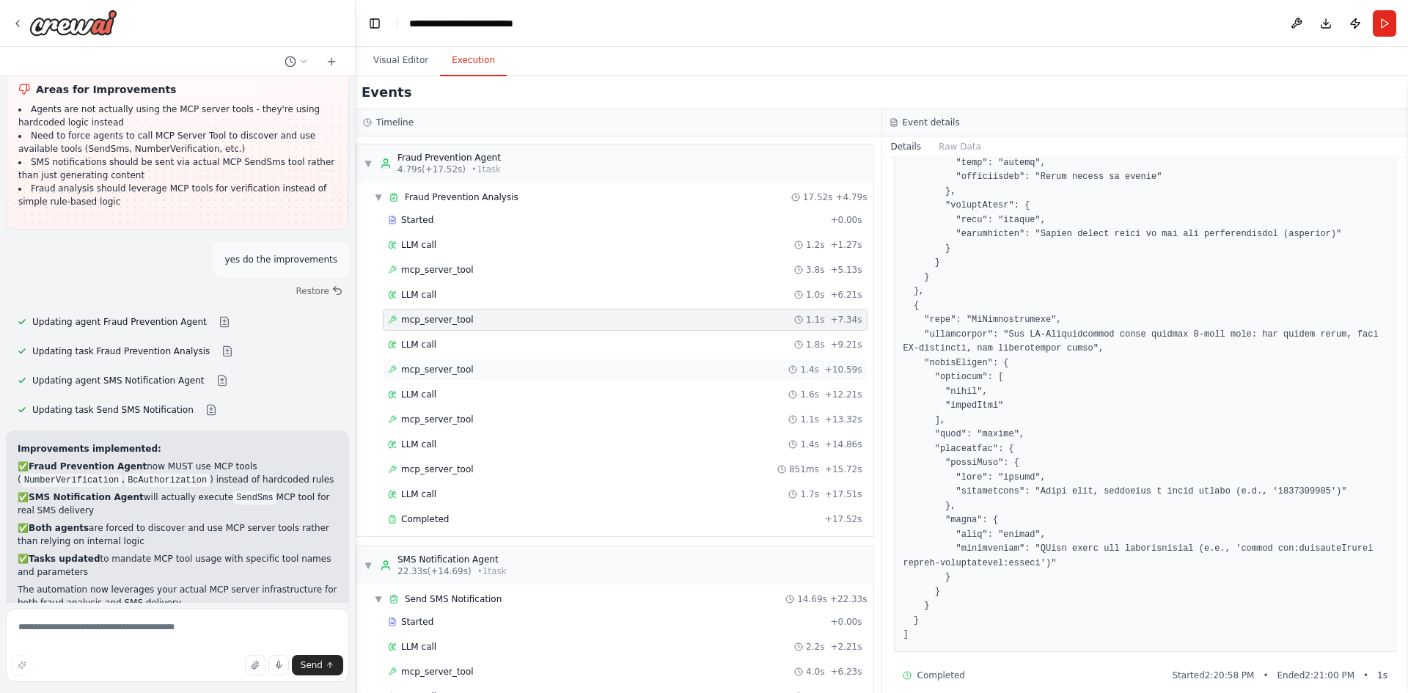
click at [431, 378] on div "mcp_server_tool 1.4s + 10.59s" at bounding box center [625, 370] width 485 height 22
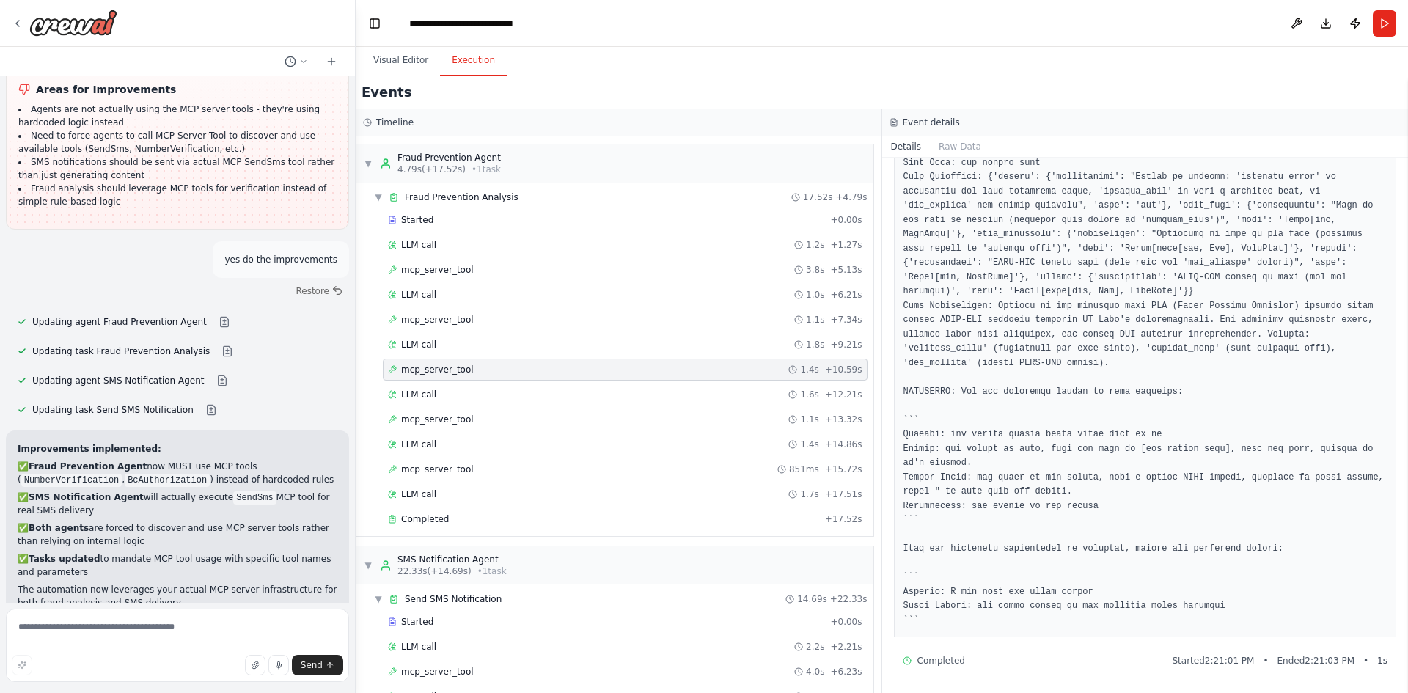
scroll to position [251, 0]
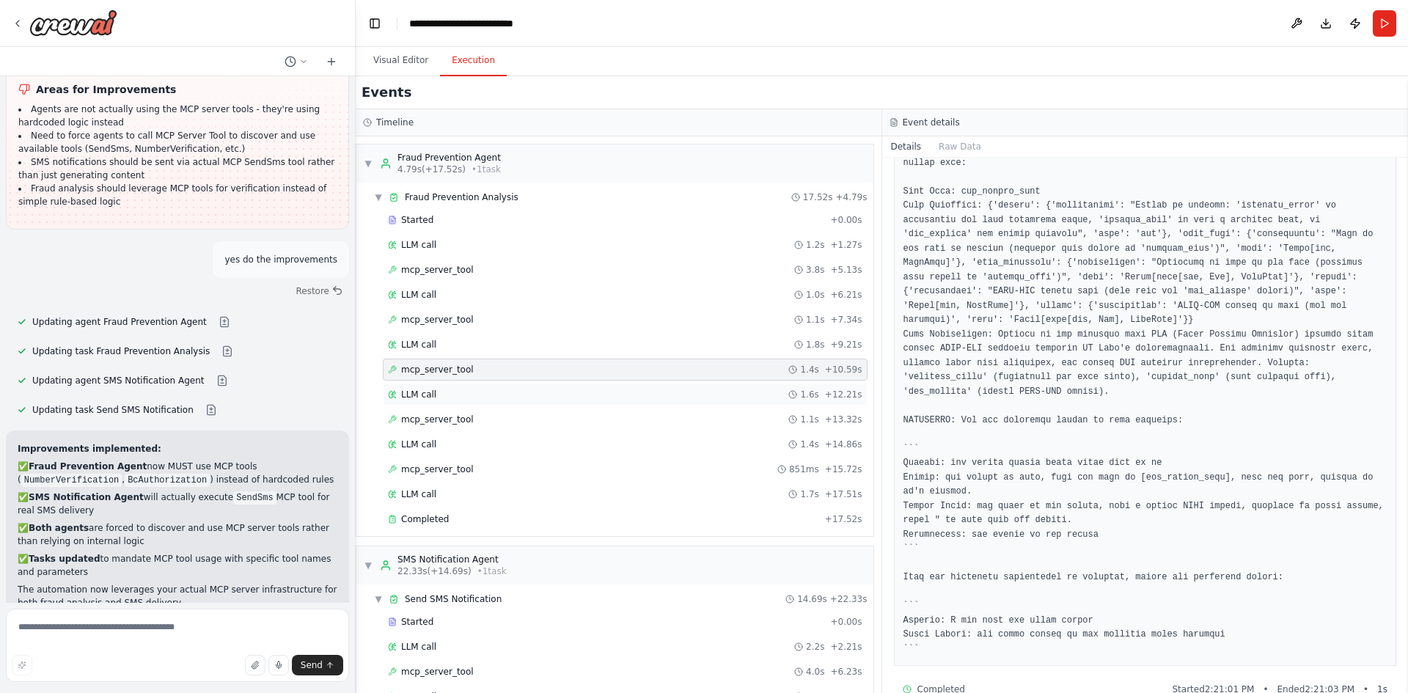
click at [439, 397] on div "LLM call 1.6s + 12.21s" at bounding box center [625, 395] width 475 height 12
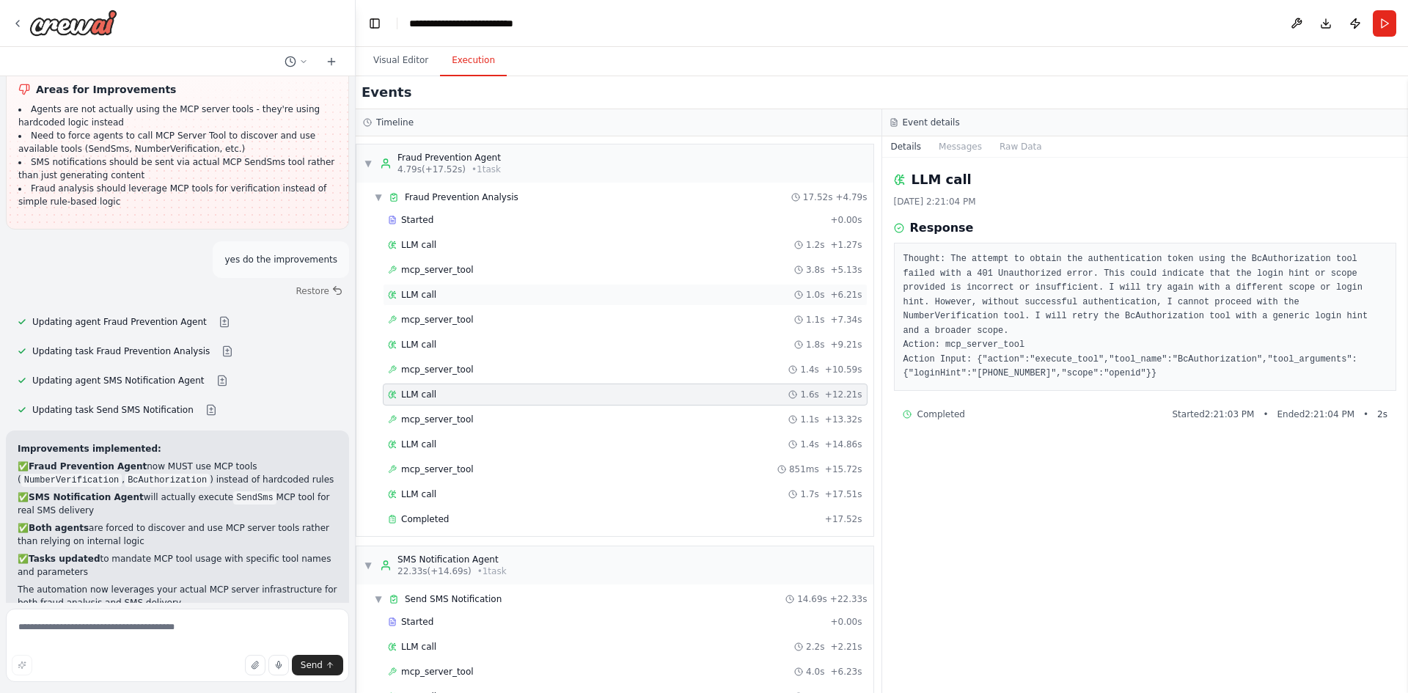
click at [430, 294] on span "LLM call" at bounding box center [418, 295] width 35 height 12
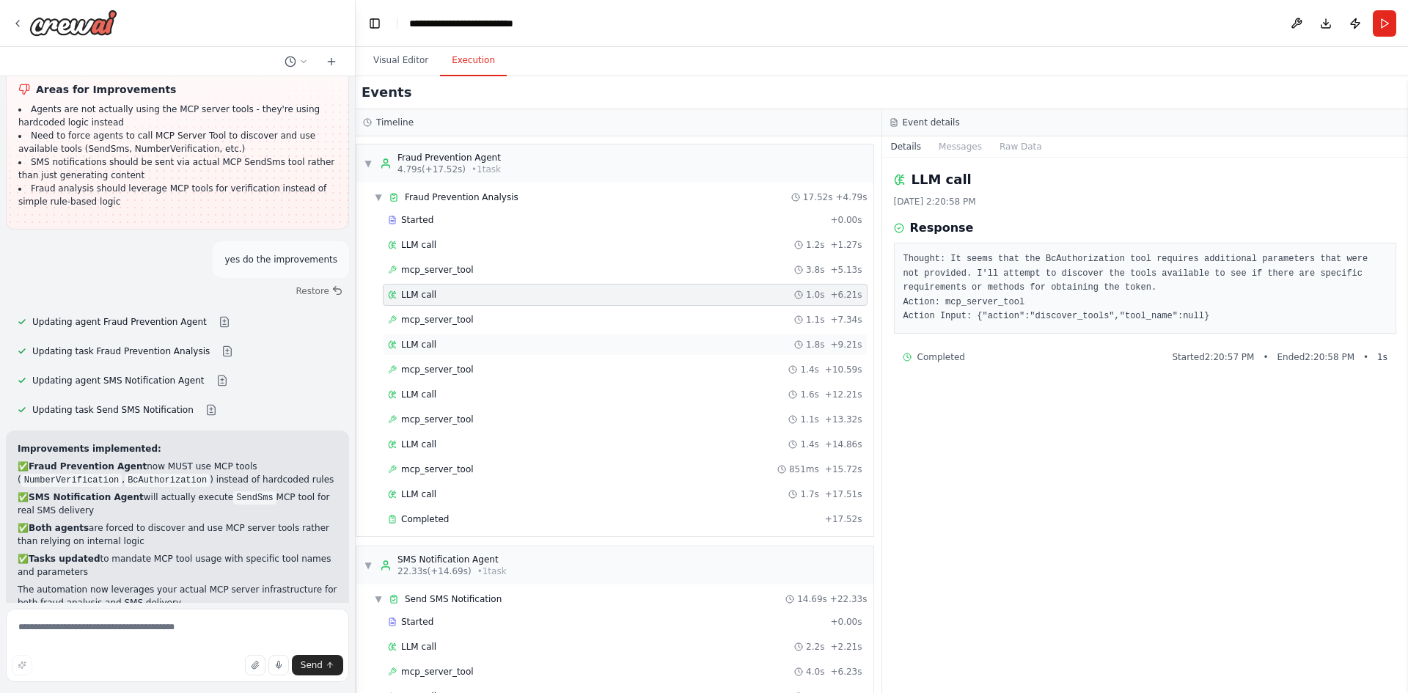
click at [422, 342] on span "LLM call" at bounding box center [418, 345] width 35 height 12
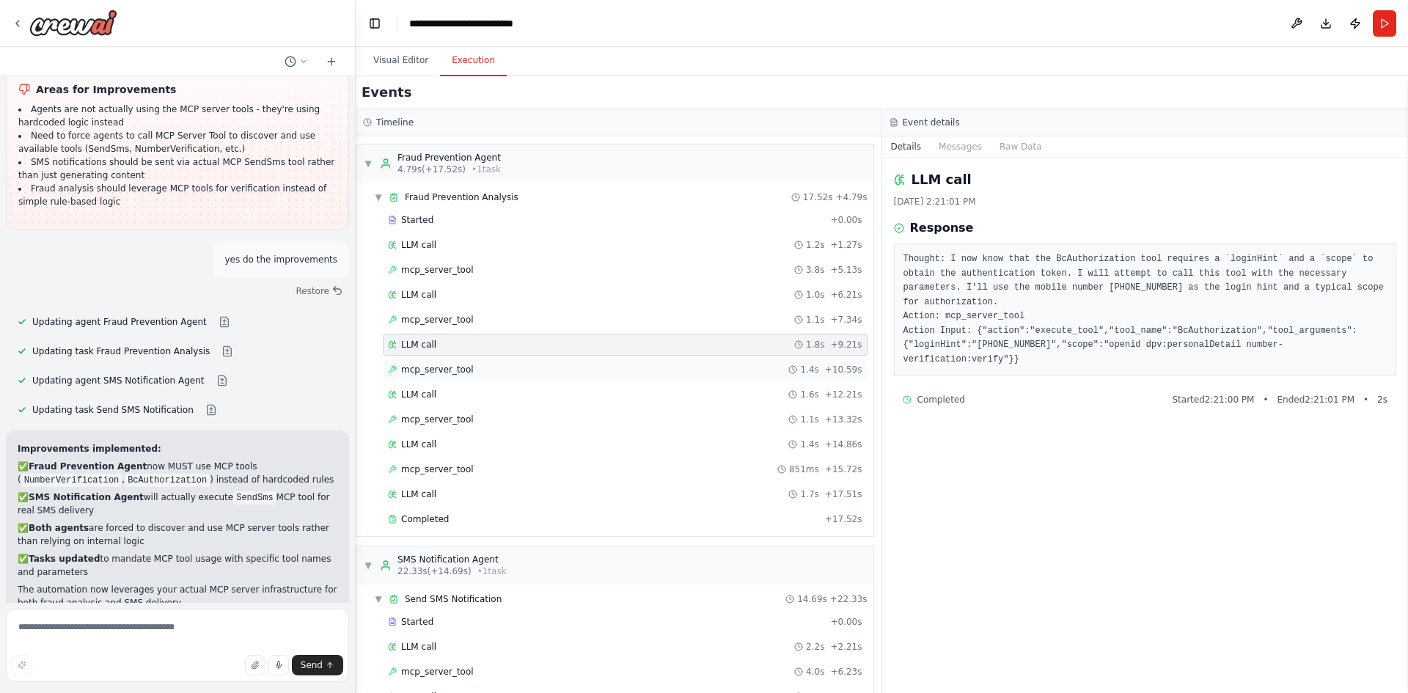
click at [414, 374] on span "mcp_server_tool" at bounding box center [437, 370] width 73 height 12
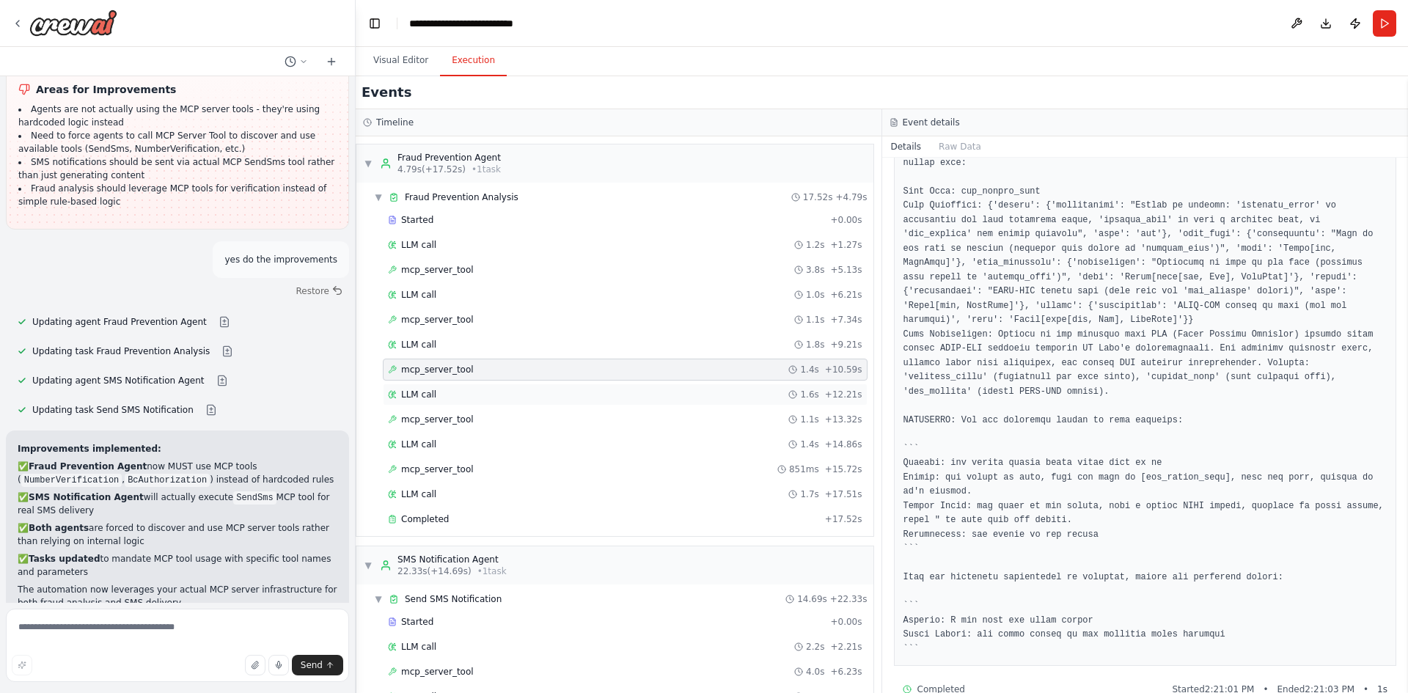
click at [425, 390] on span "LLM call" at bounding box center [418, 395] width 35 height 12
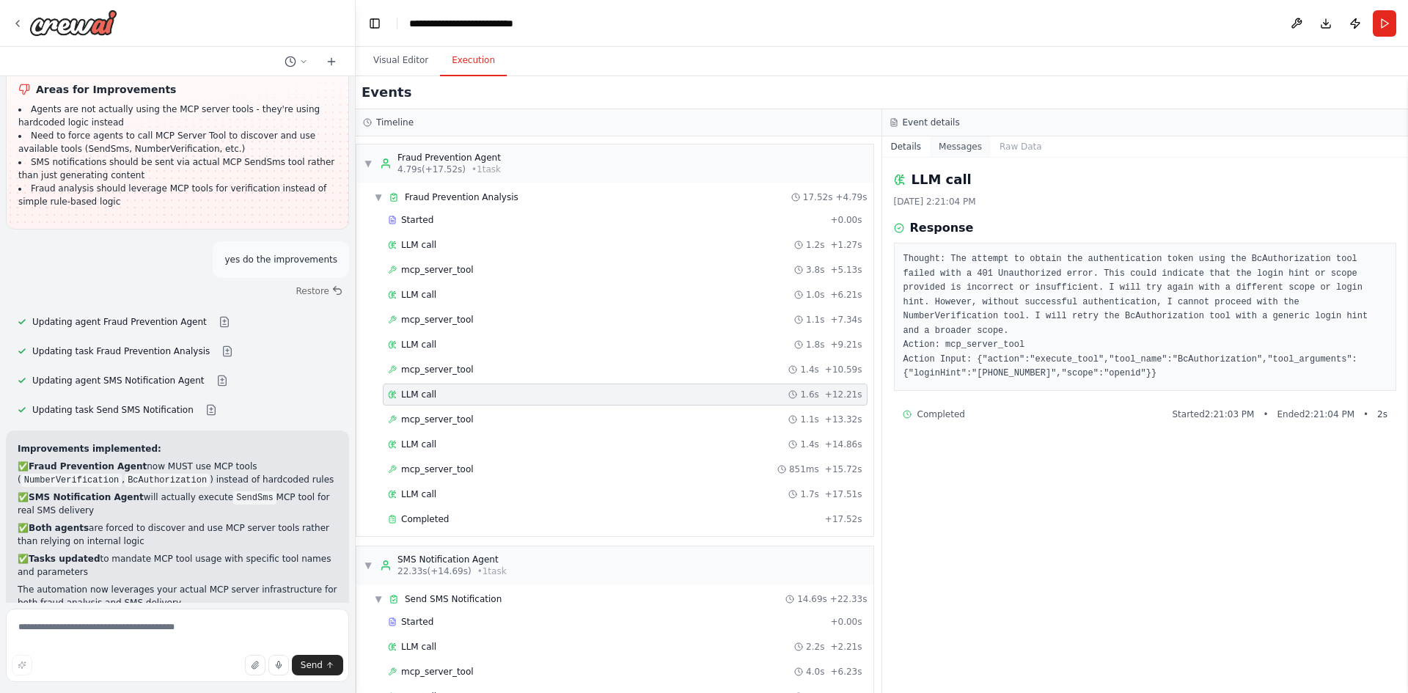
click at [956, 151] on button "Messages" at bounding box center [960, 146] width 61 height 21
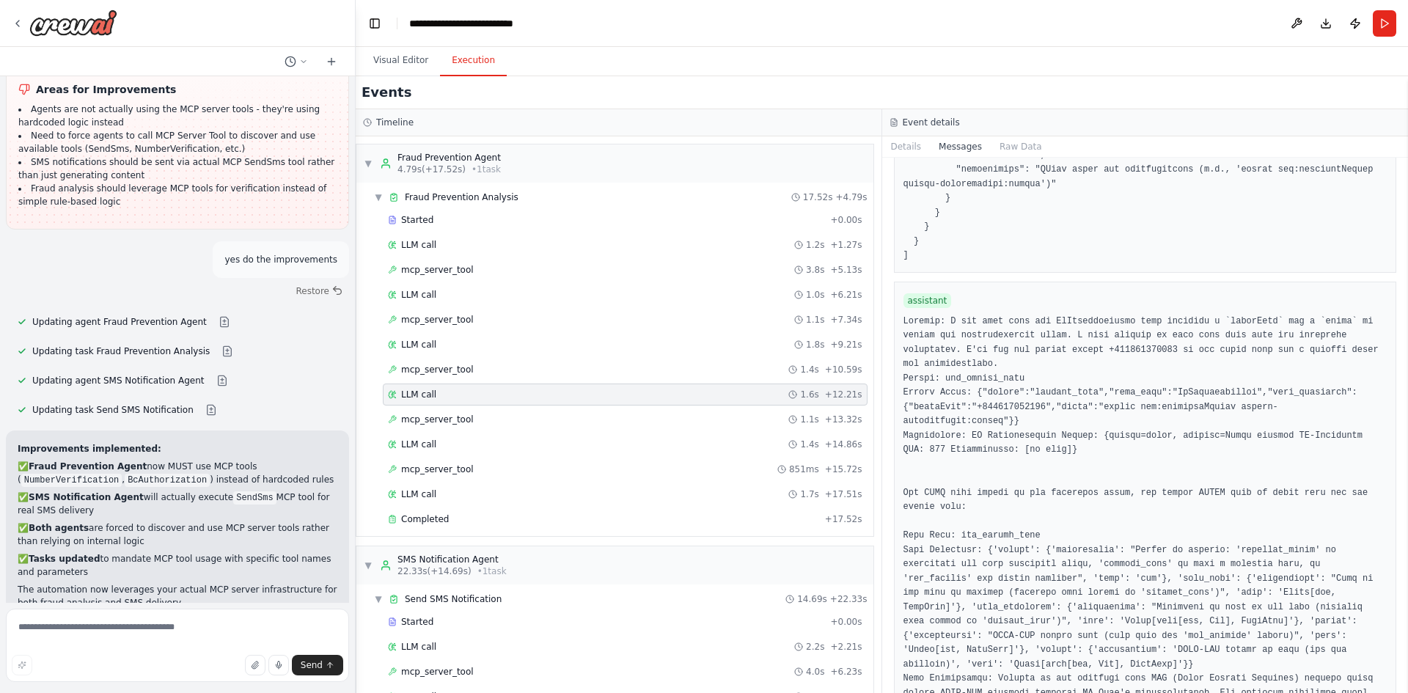
scroll to position [4313, 0]
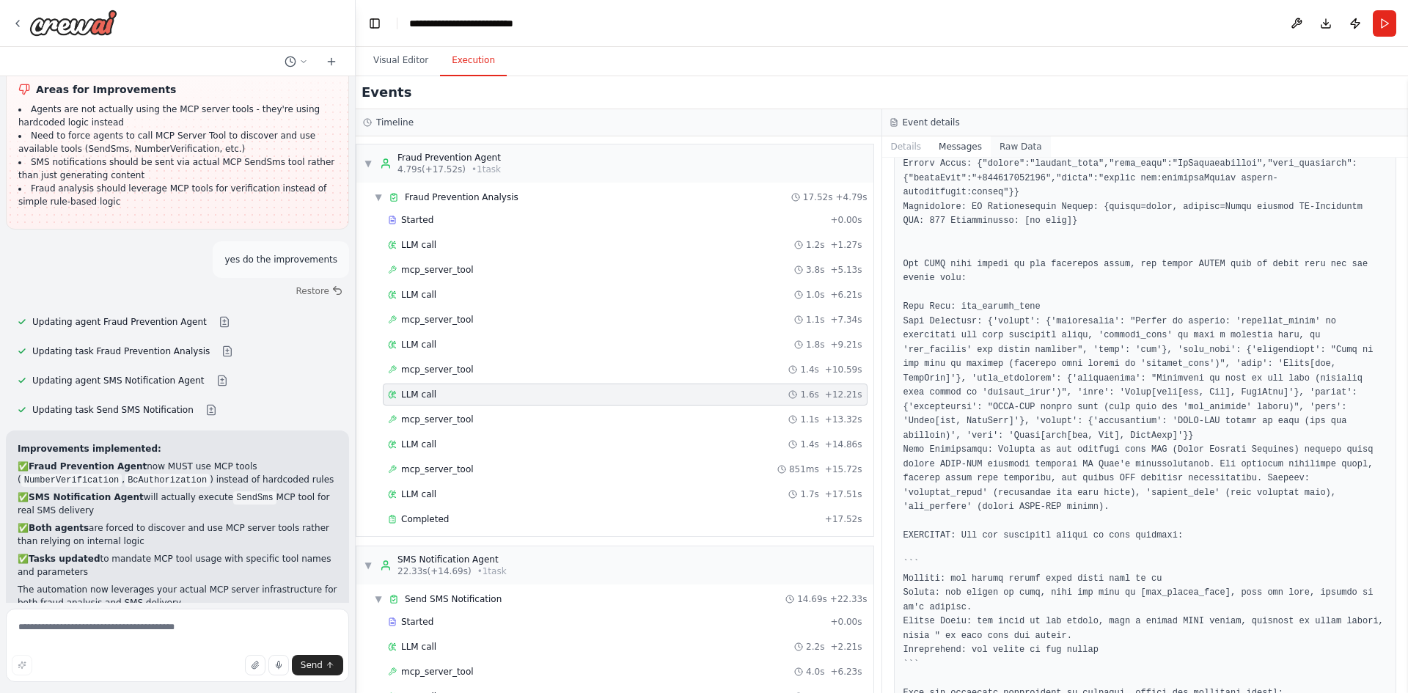
click at [1014, 149] on button "Raw Data" at bounding box center [1021, 146] width 60 height 21
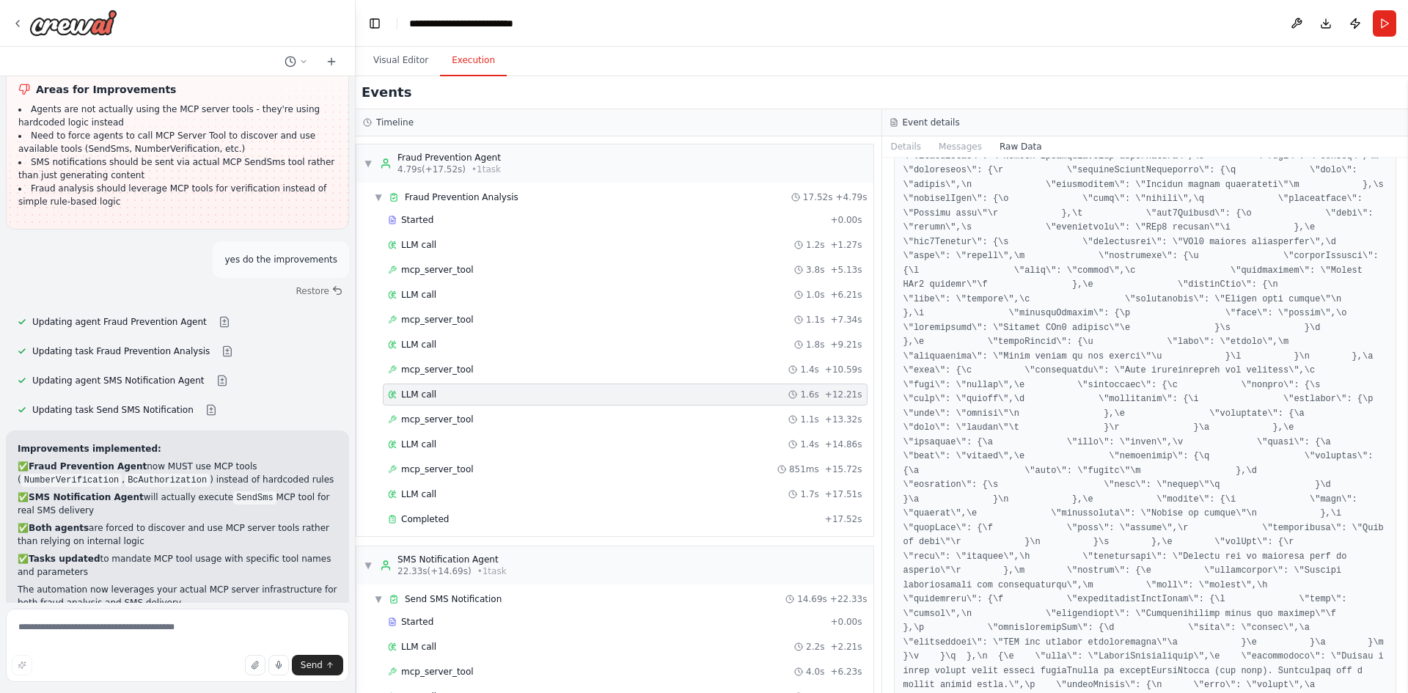
scroll to position [4249, 0]
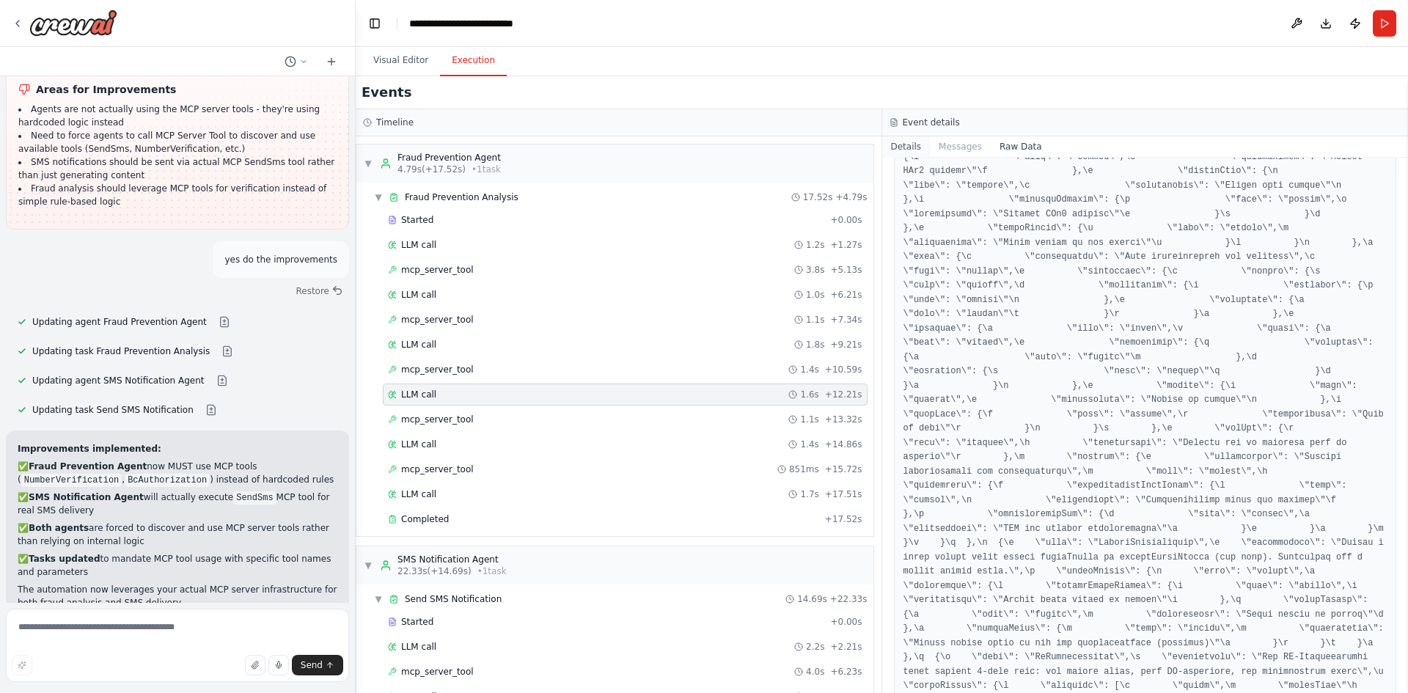
click at [907, 151] on button "Details" at bounding box center [906, 146] width 48 height 21
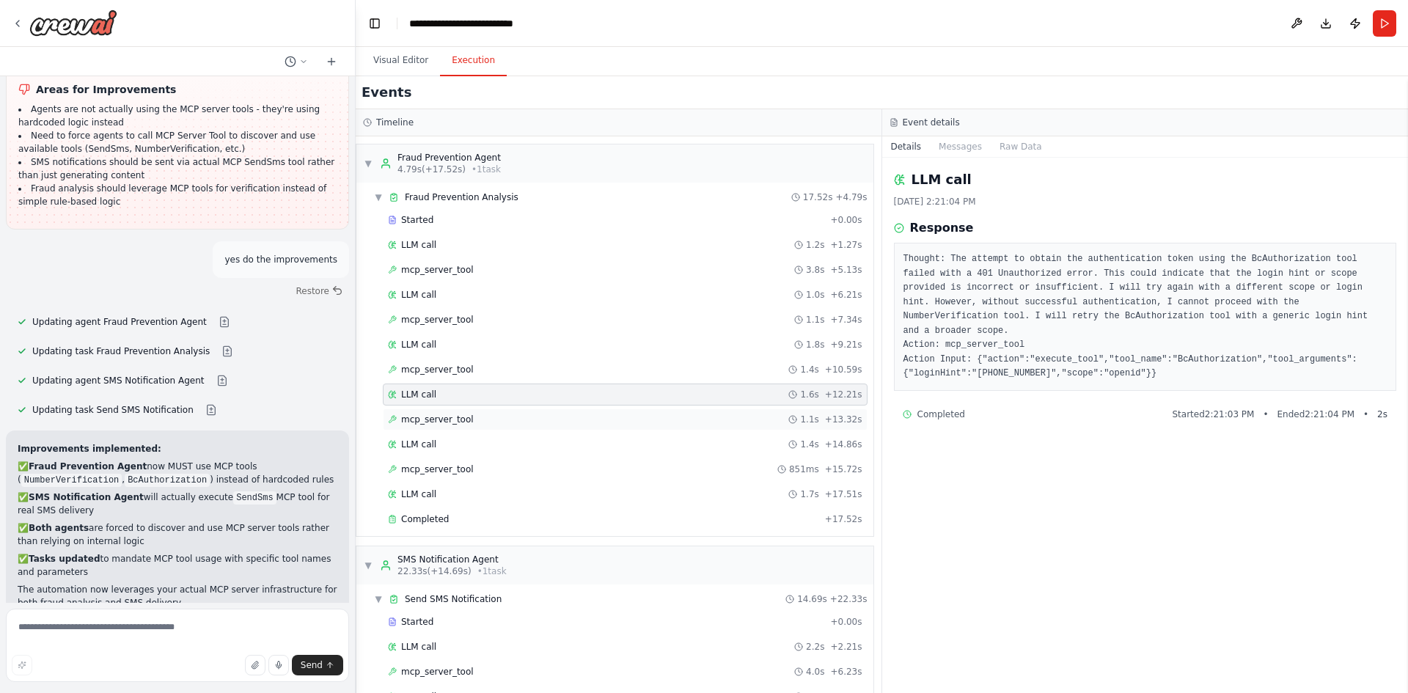
click at [472, 420] on div "mcp_server_tool 1.1s + 13.32s" at bounding box center [625, 420] width 475 height 12
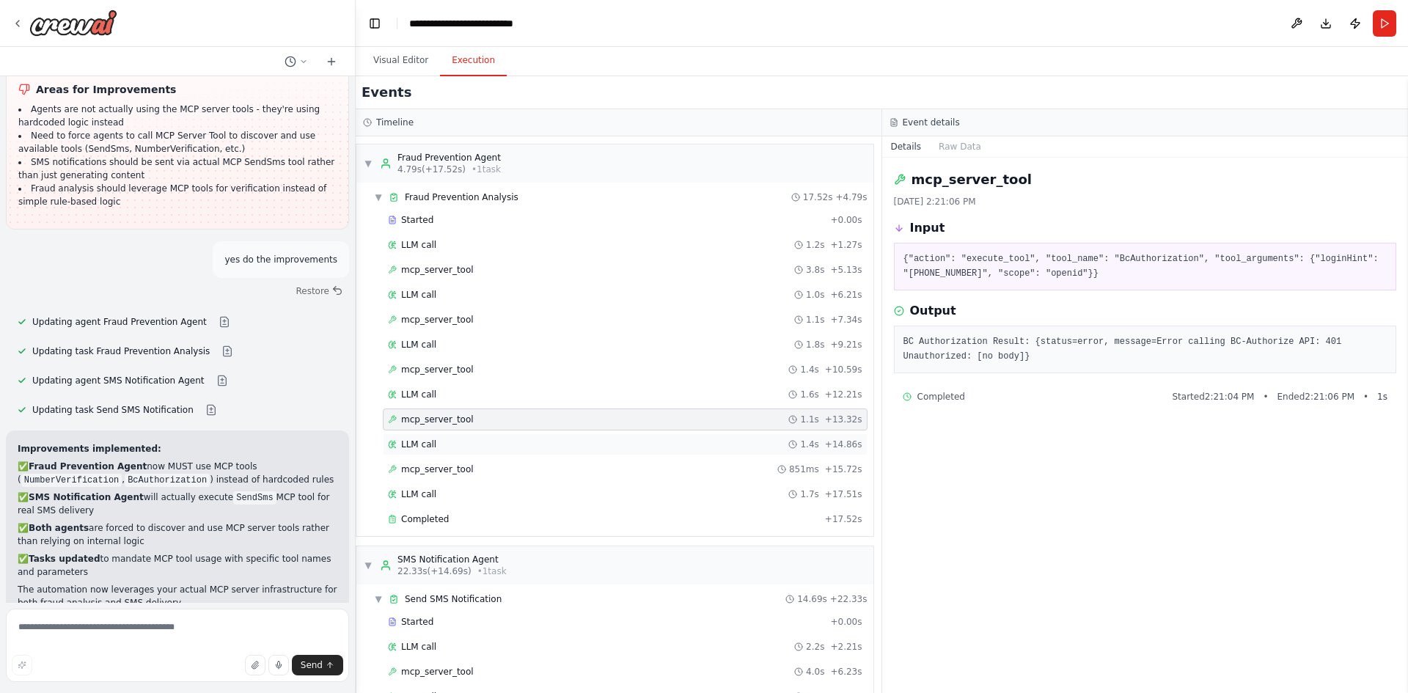
click at [425, 445] on span "LLM call" at bounding box center [418, 445] width 35 height 12
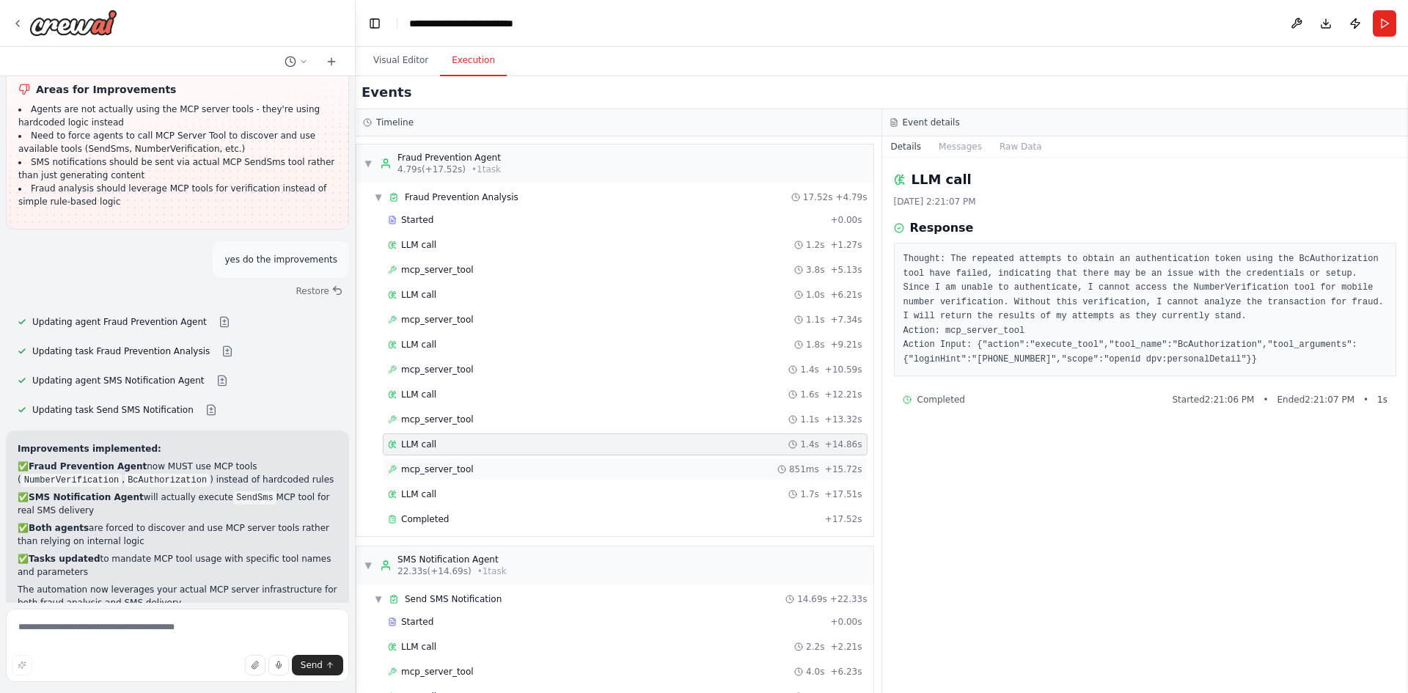
scroll to position [112, 0]
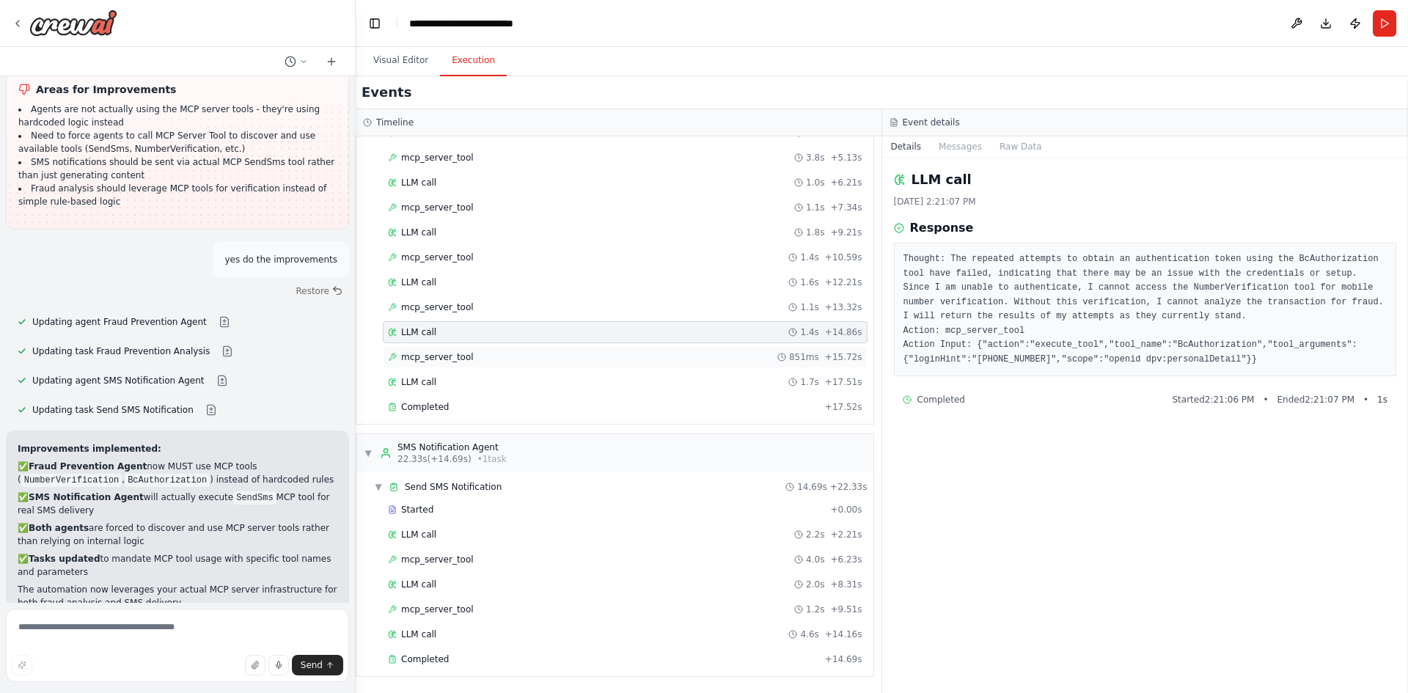
click at [445, 363] on div "mcp_server_tool 851ms + 15.72s" at bounding box center [625, 357] width 485 height 22
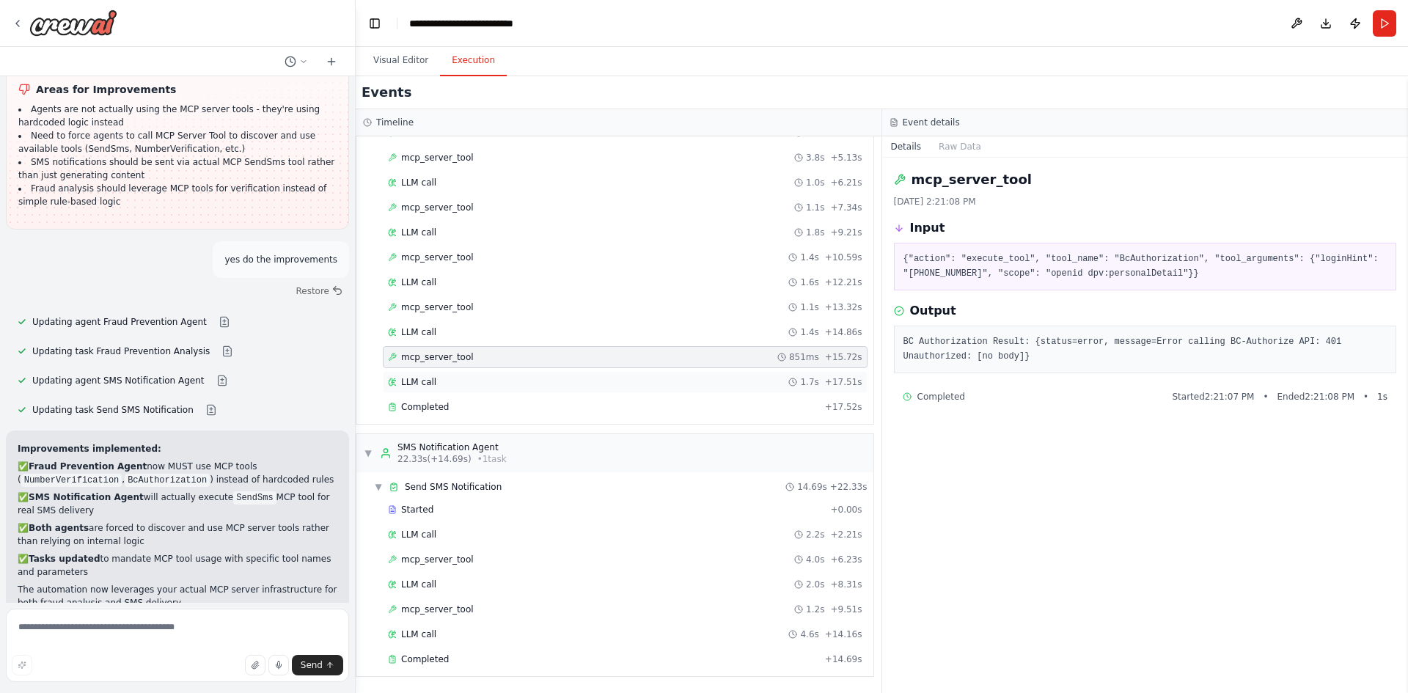
click at [442, 381] on div "LLM call 1.7s + 17.51s" at bounding box center [625, 382] width 475 height 12
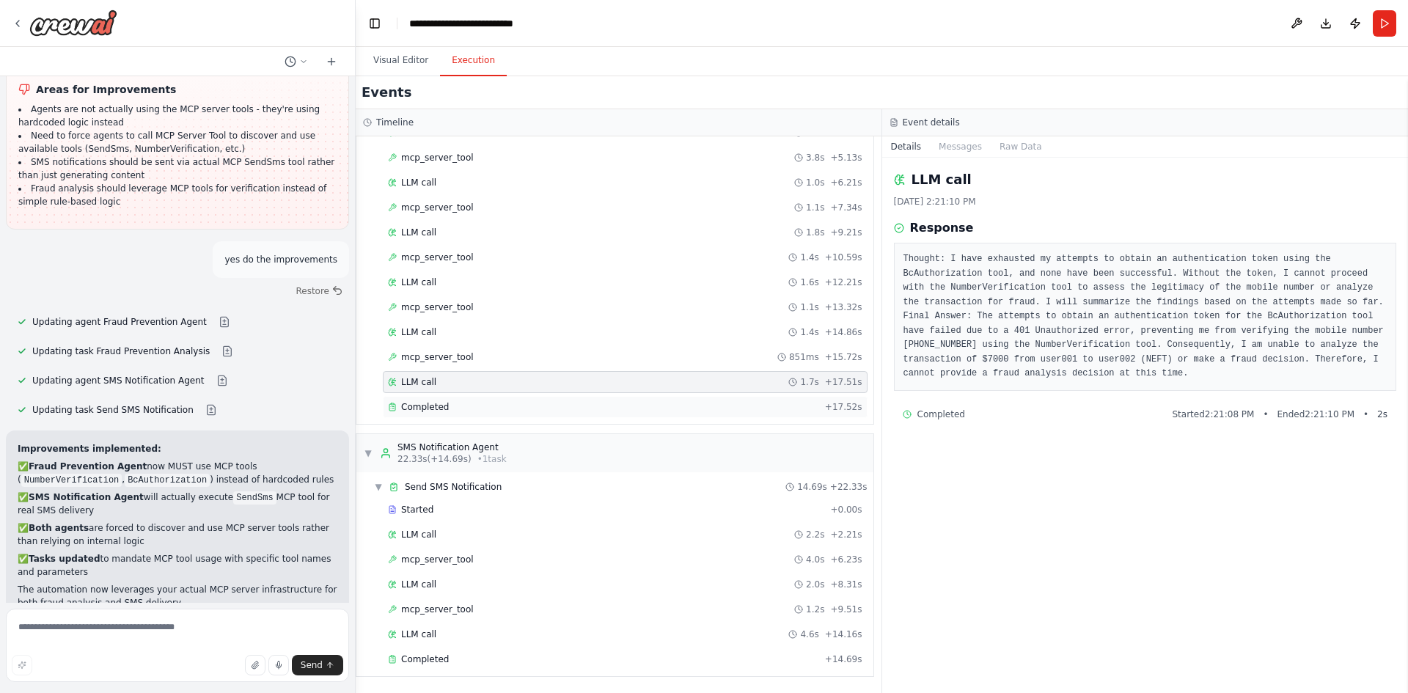
click at [430, 402] on span "Completed" at bounding box center [425, 407] width 48 height 12
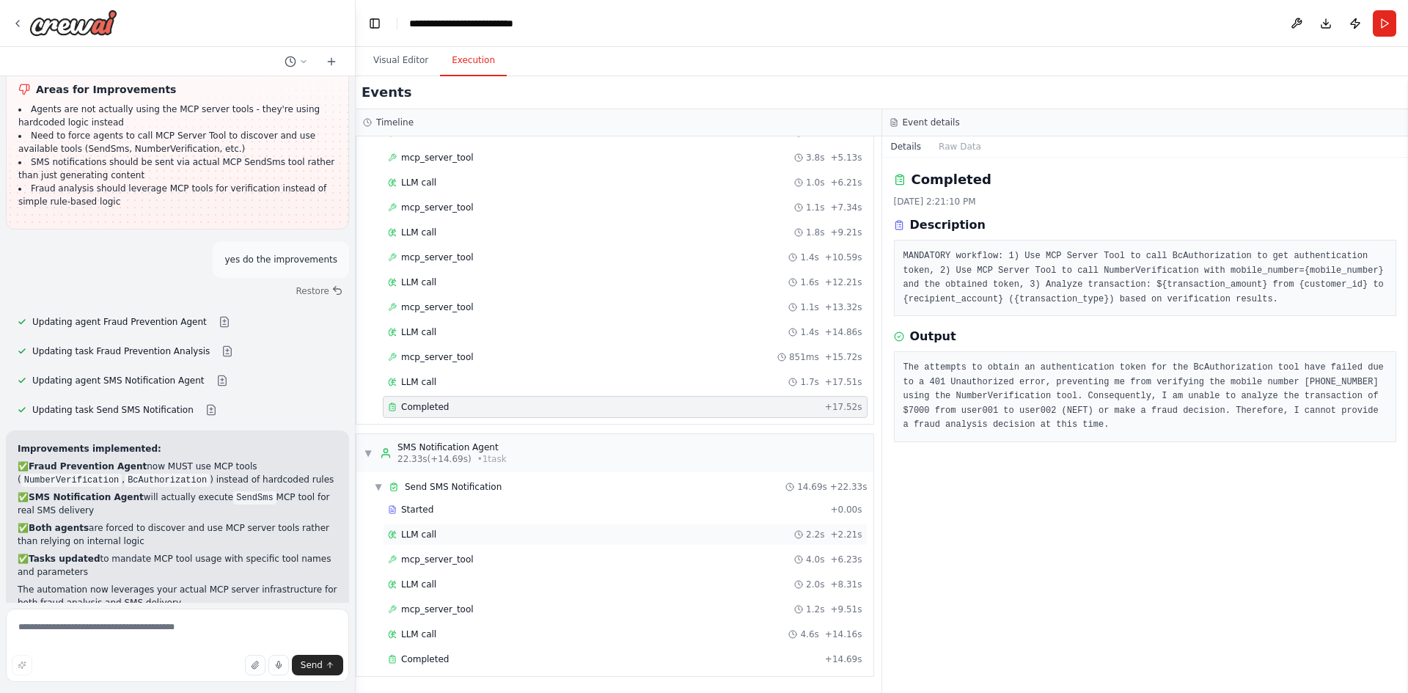
click at [422, 530] on span "LLM call" at bounding box center [418, 535] width 35 height 12
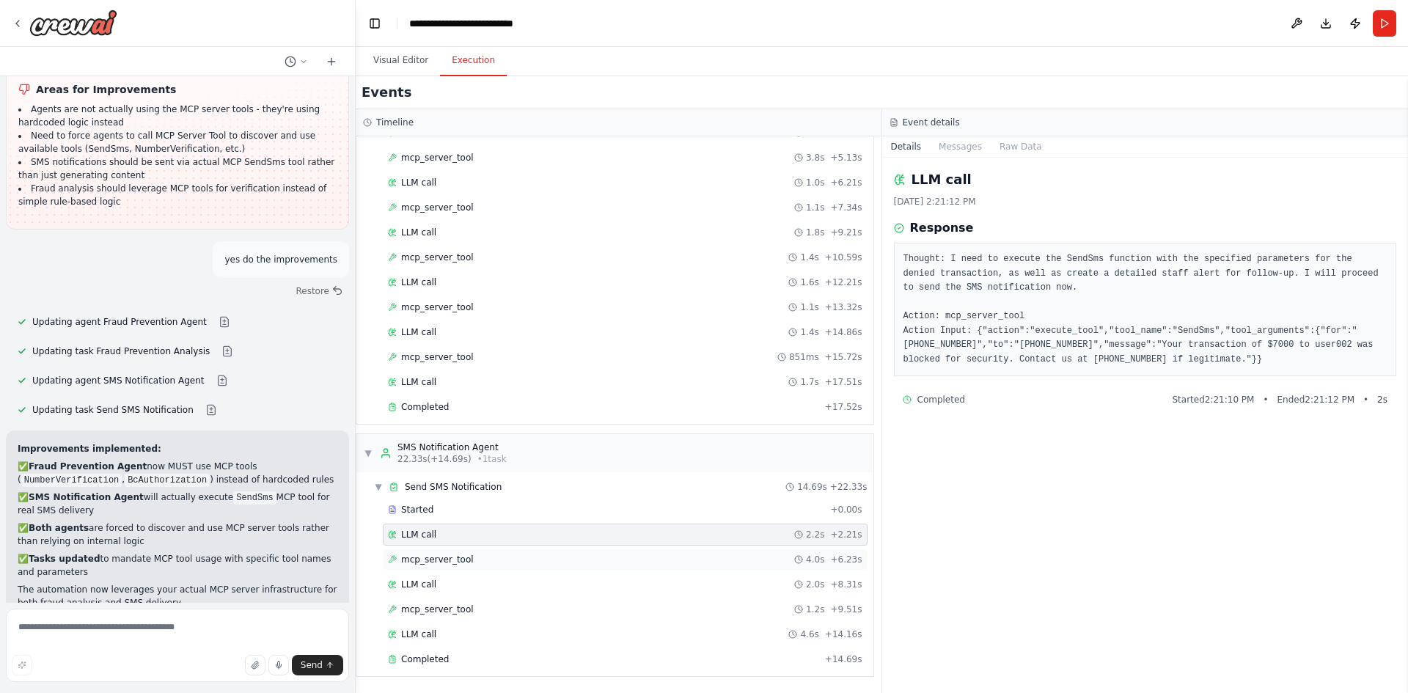
click at [426, 558] on span "mcp_server_tool" at bounding box center [437, 560] width 73 height 12
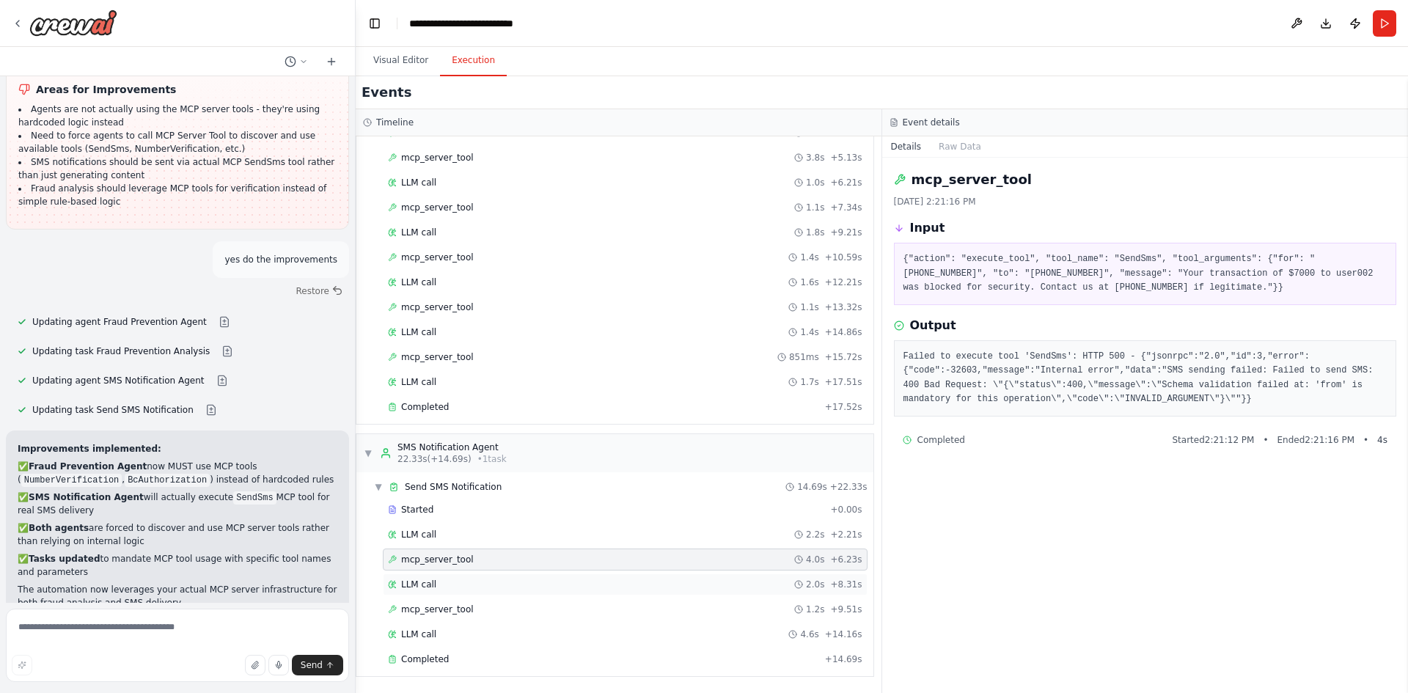
click at [430, 586] on span "LLM call" at bounding box center [418, 585] width 35 height 12
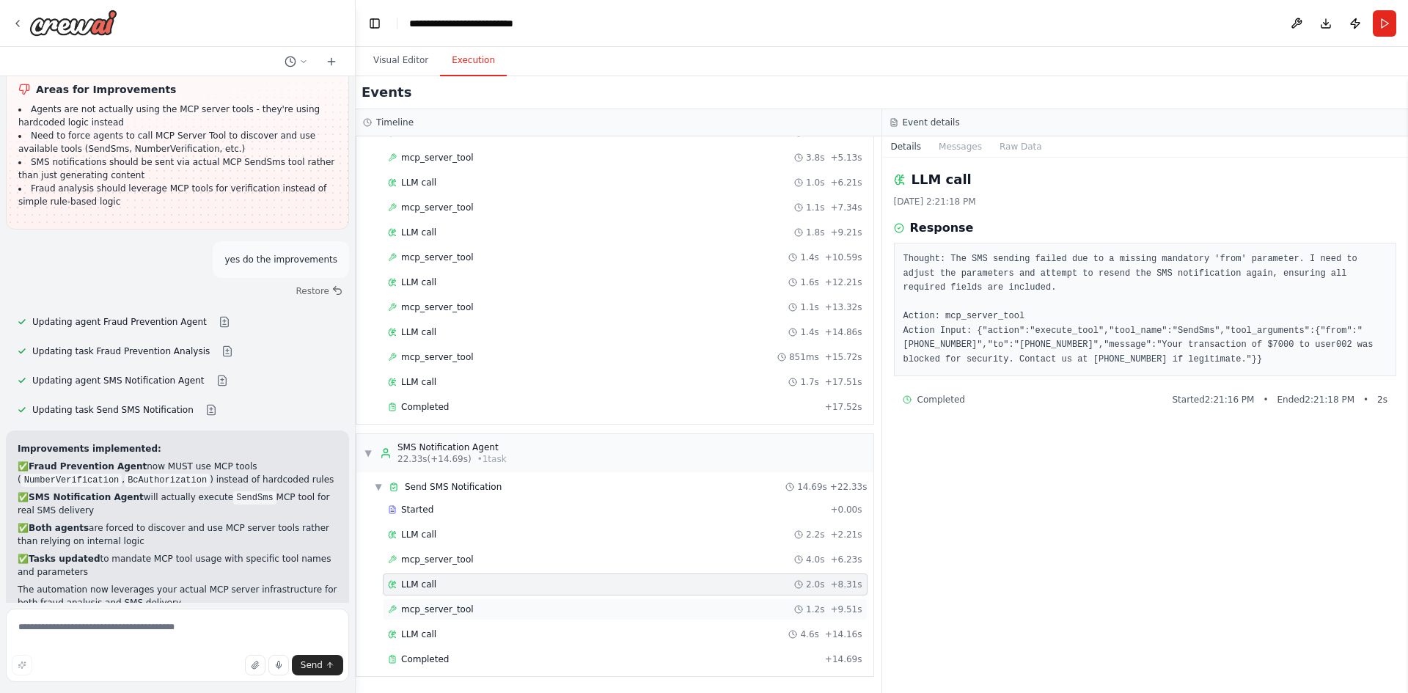
click at [434, 613] on span "mcp_server_tool" at bounding box center [437, 610] width 73 height 12
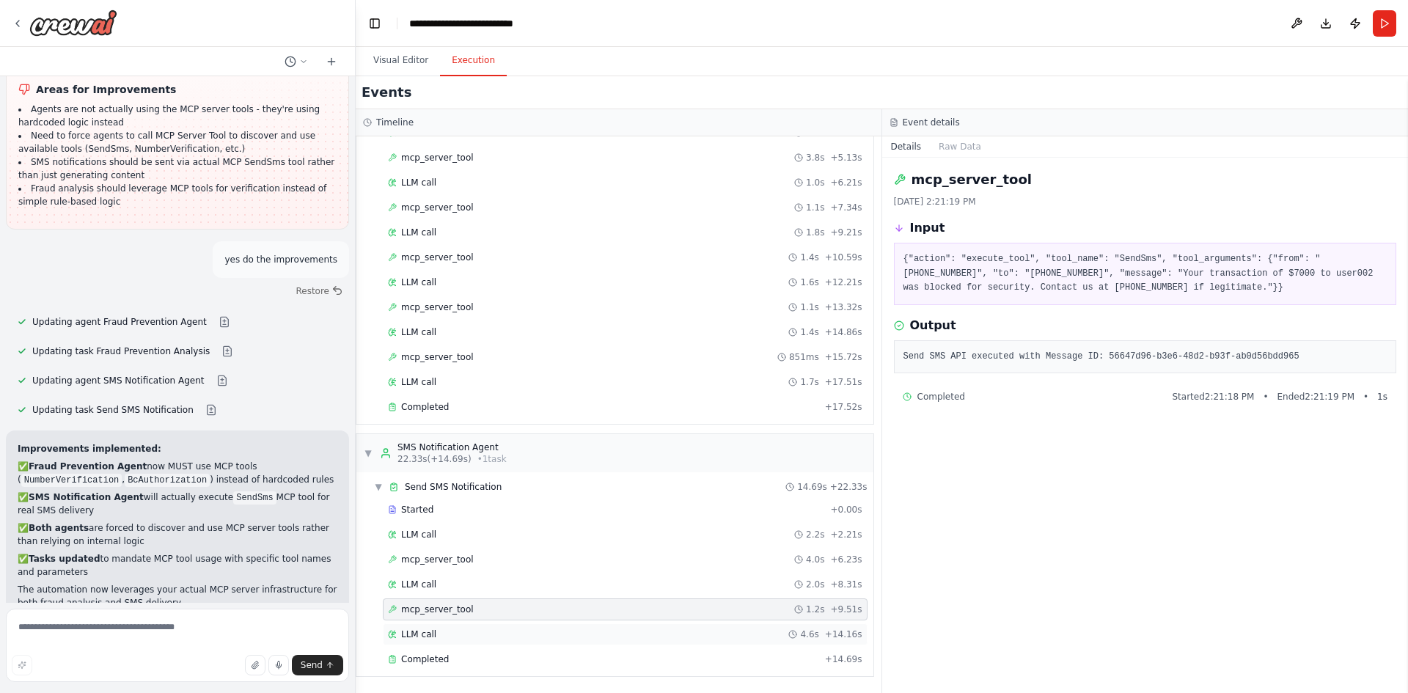
click at [421, 640] on span "LLM call" at bounding box center [418, 635] width 35 height 12
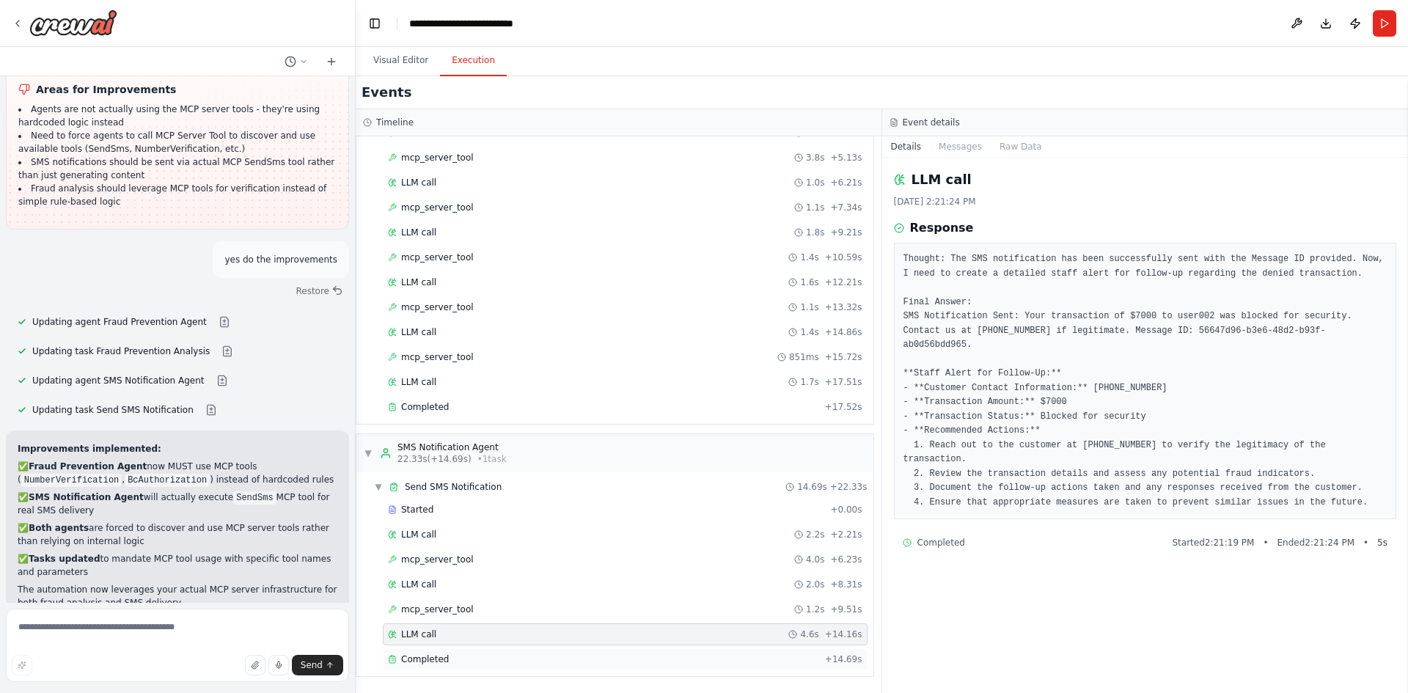
click at [425, 664] on span "Completed" at bounding box center [425, 659] width 48 height 12
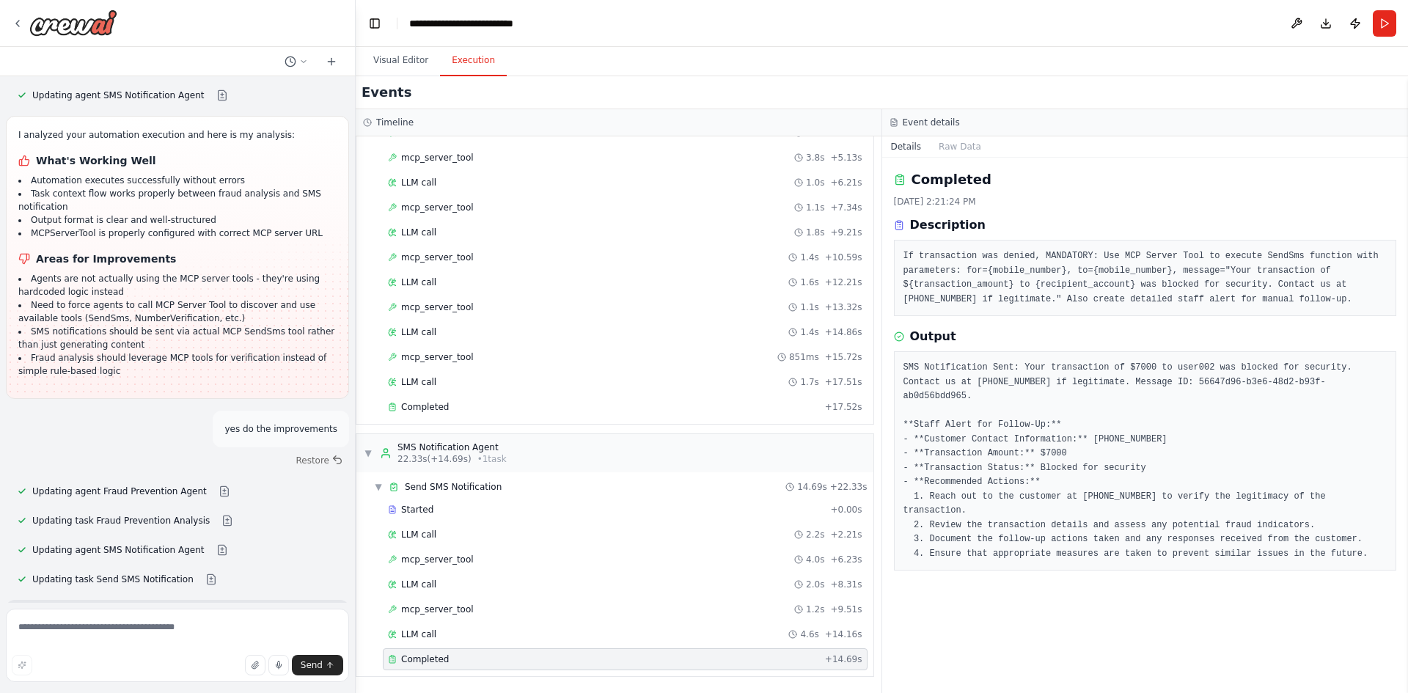
scroll to position [14795, 0]
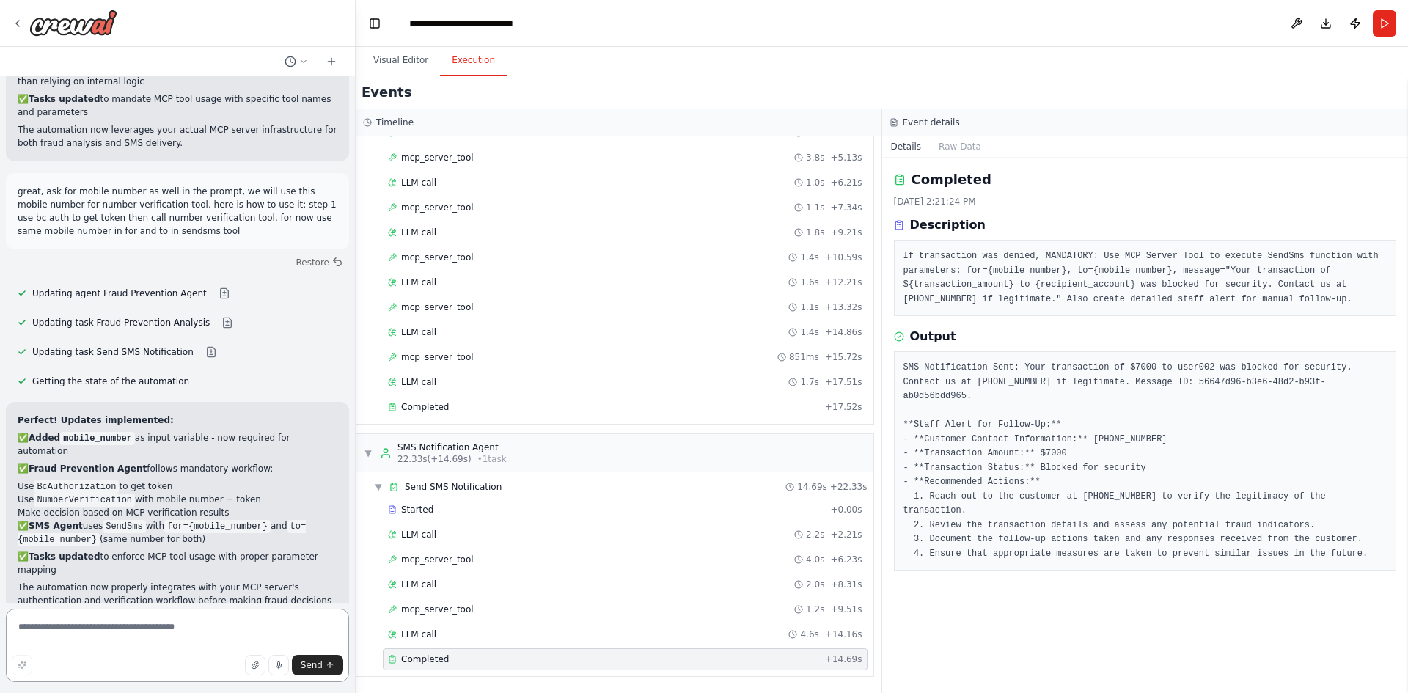
scroll to position [15258, 0]
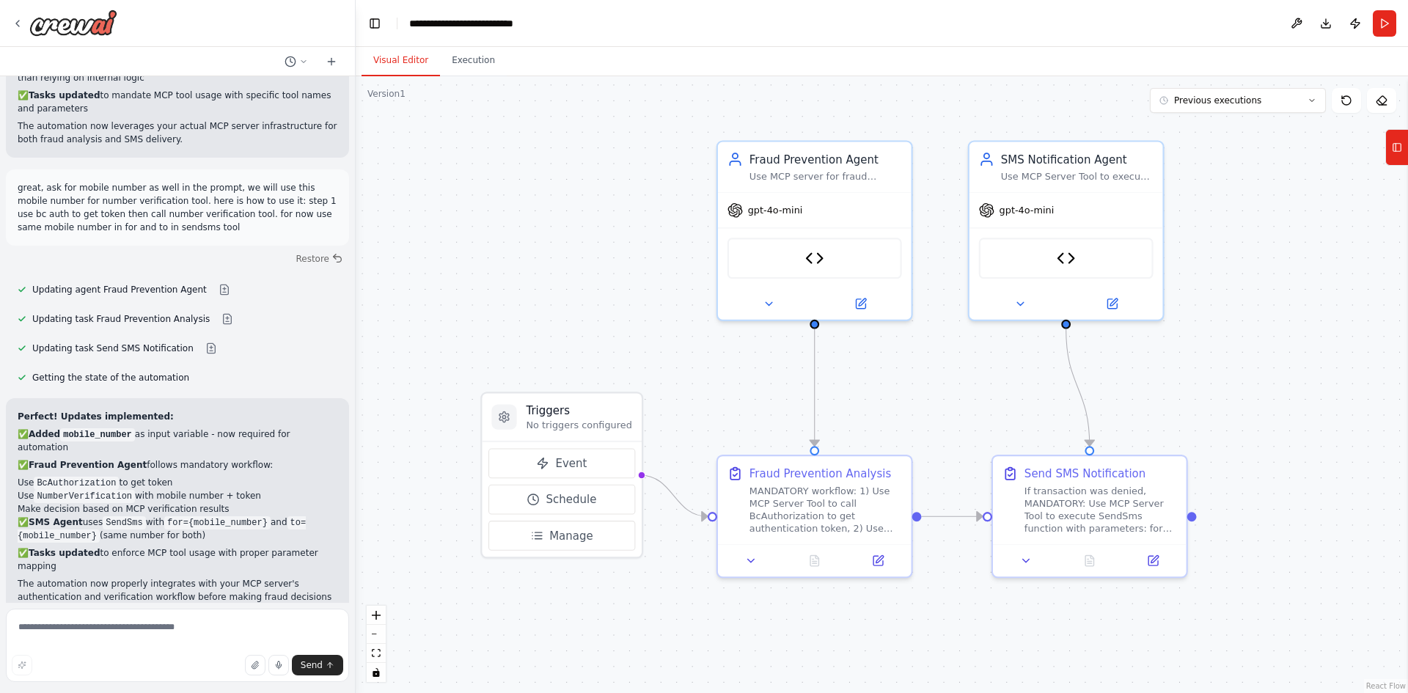
click at [412, 58] on button "Visual Editor" at bounding box center [401, 60] width 78 height 31
click at [531, 530] on icon at bounding box center [536, 536] width 12 height 12
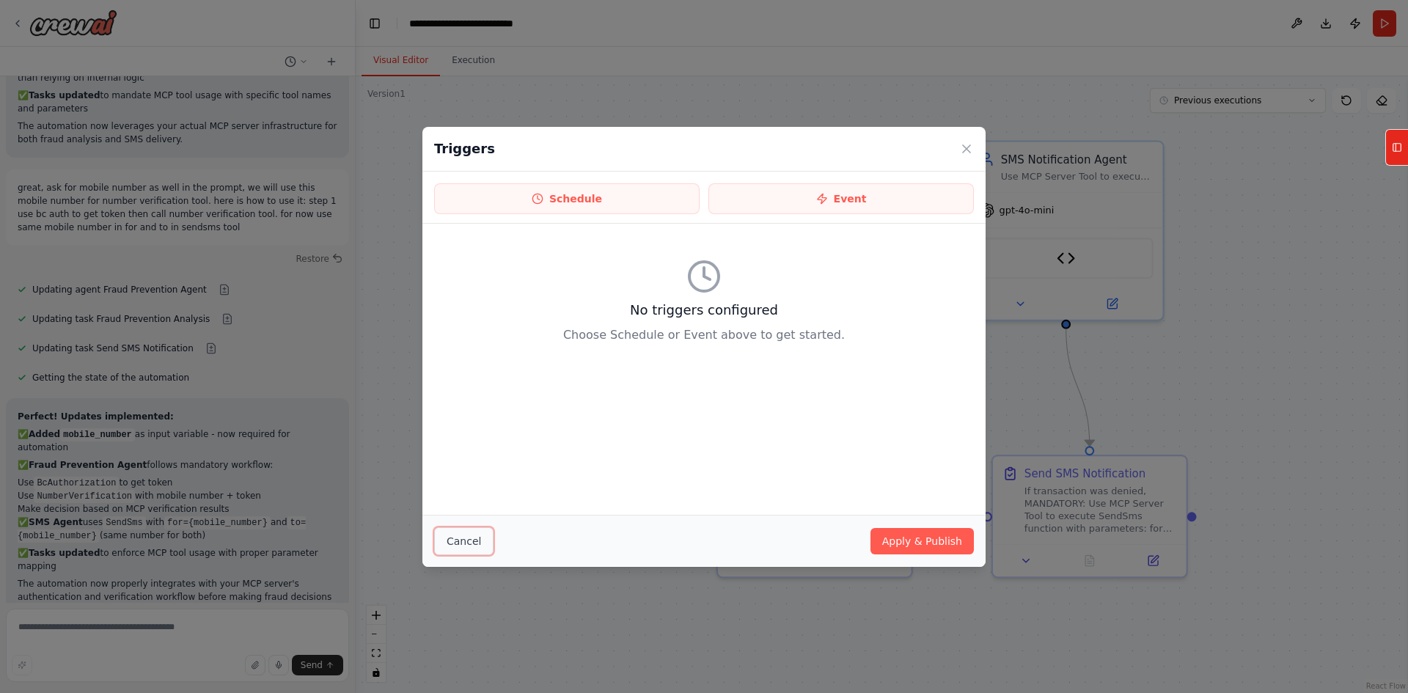
click at [475, 538] on button "Cancel" at bounding box center [463, 541] width 59 height 28
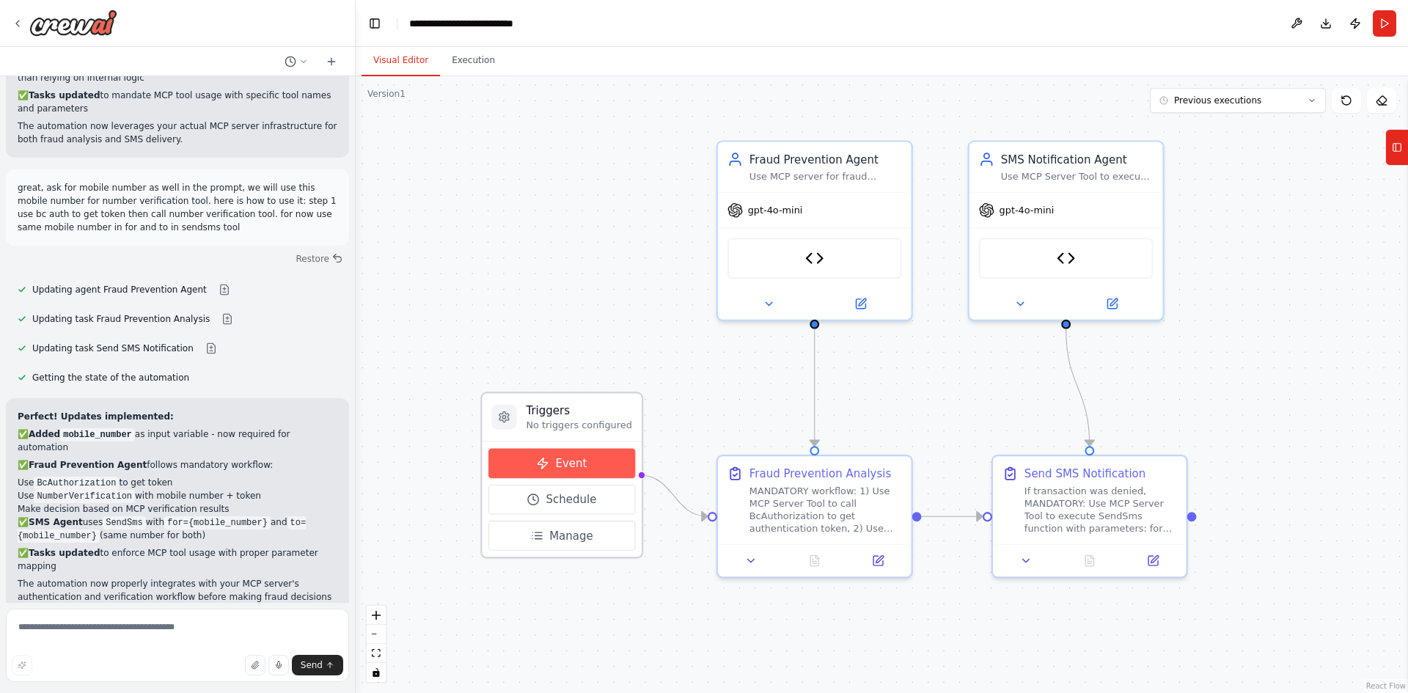
click at [550, 469] on button "Event" at bounding box center [561, 463] width 147 height 30
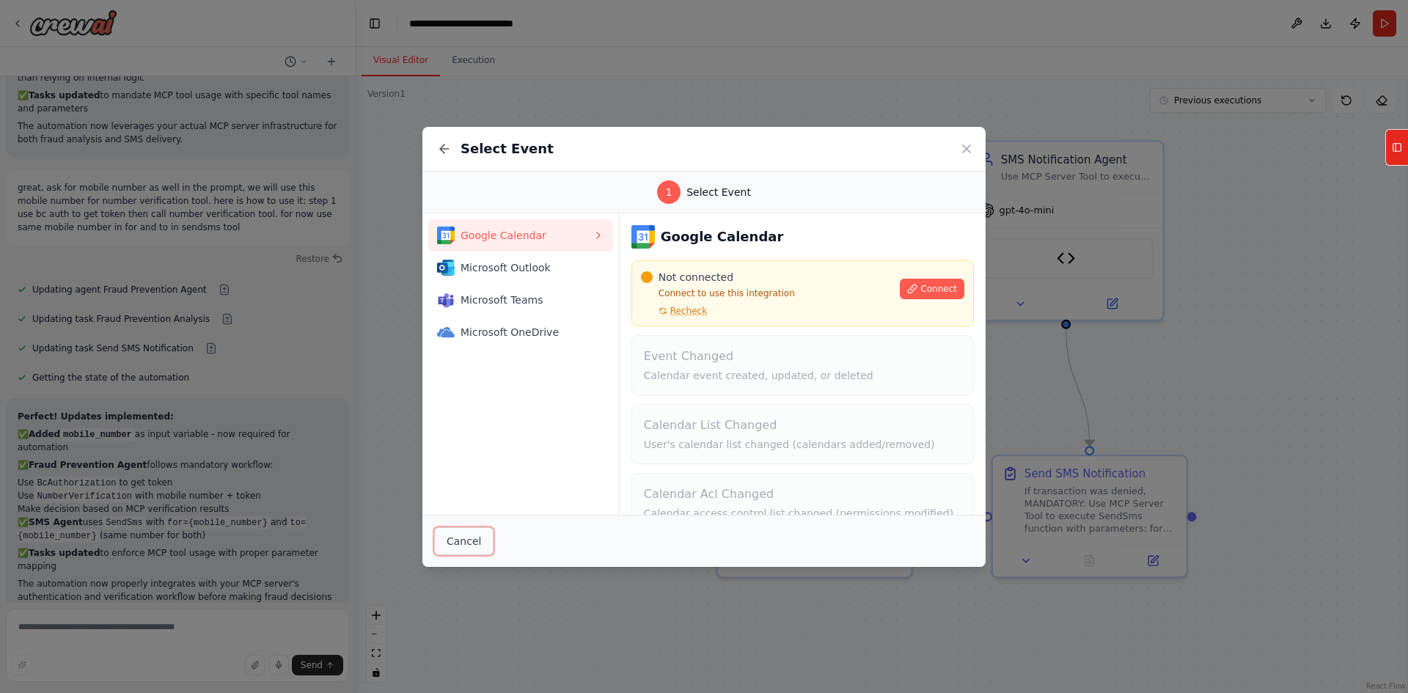
click at [483, 535] on button "Cancel" at bounding box center [463, 541] width 59 height 28
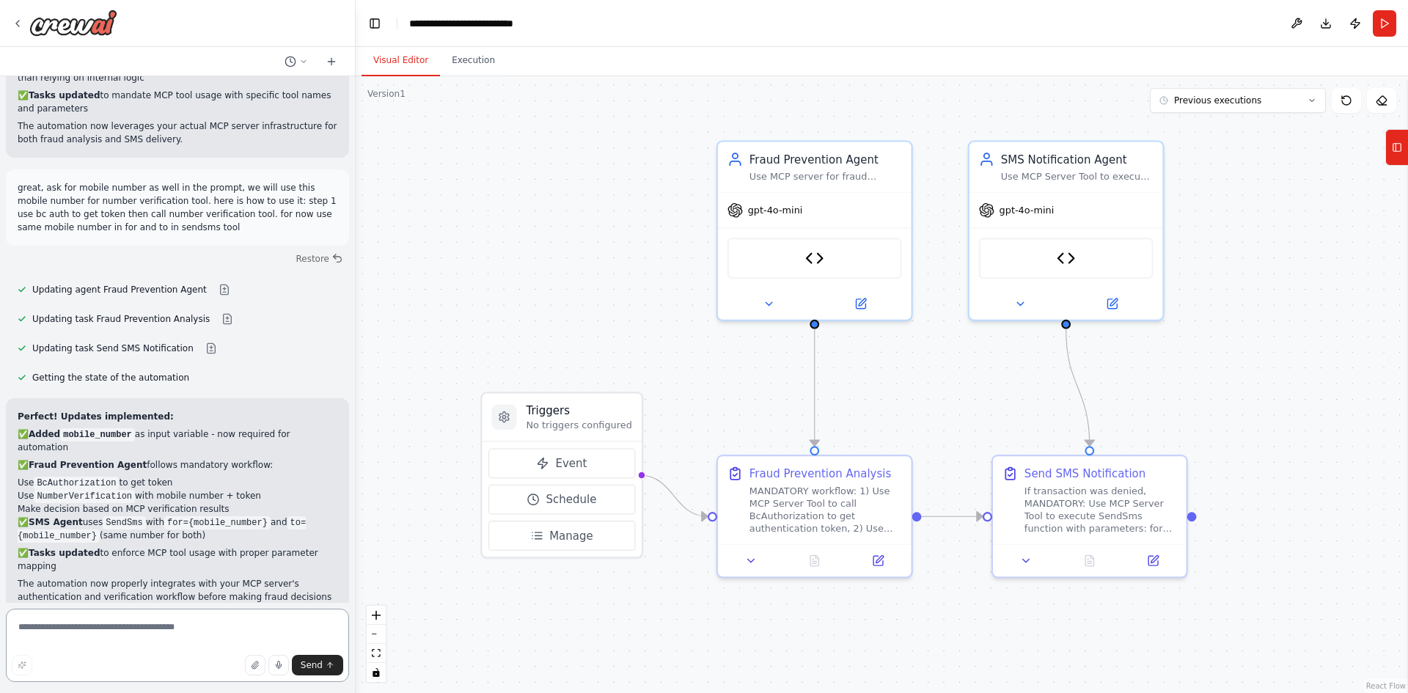
click at [235, 621] on textarea at bounding box center [177, 645] width 343 height 73
type textarea "*"
type textarea "**********"
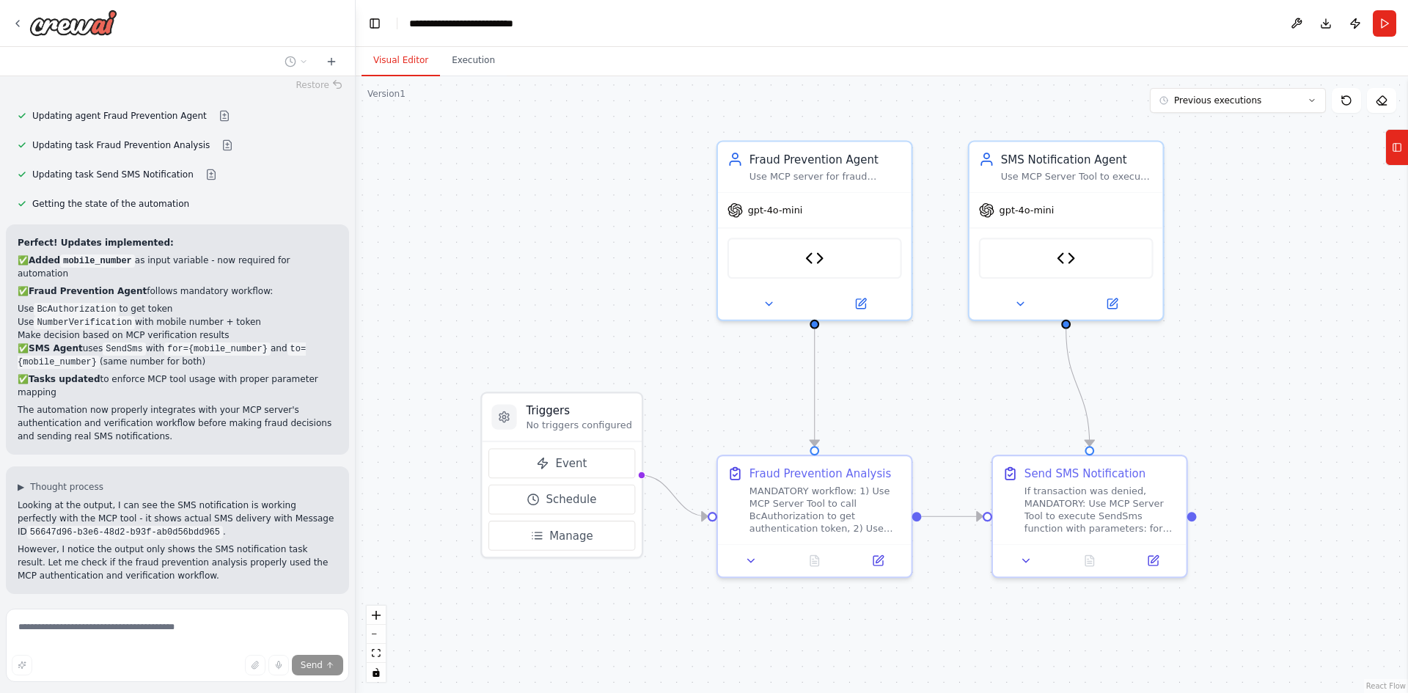
scroll to position [15433, 0]
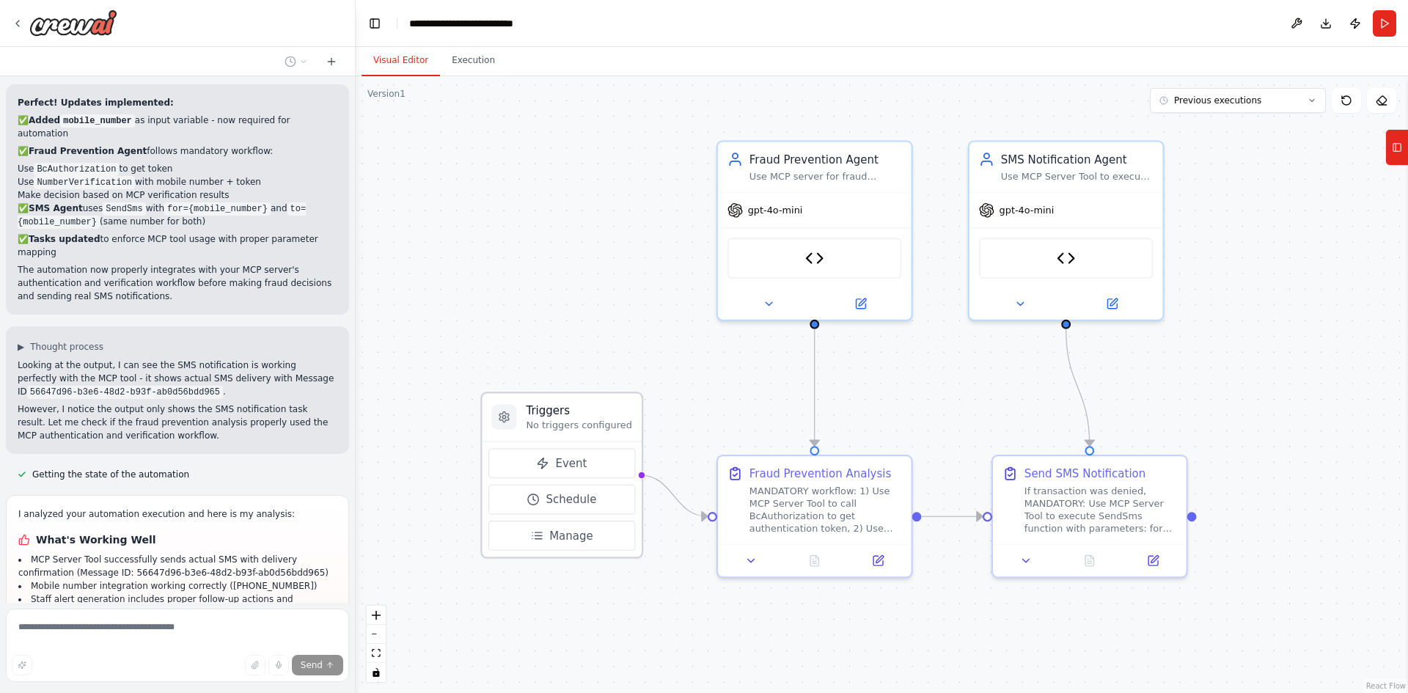
click at [599, 412] on h3 "Triggers" at bounding box center [579, 410] width 106 height 15
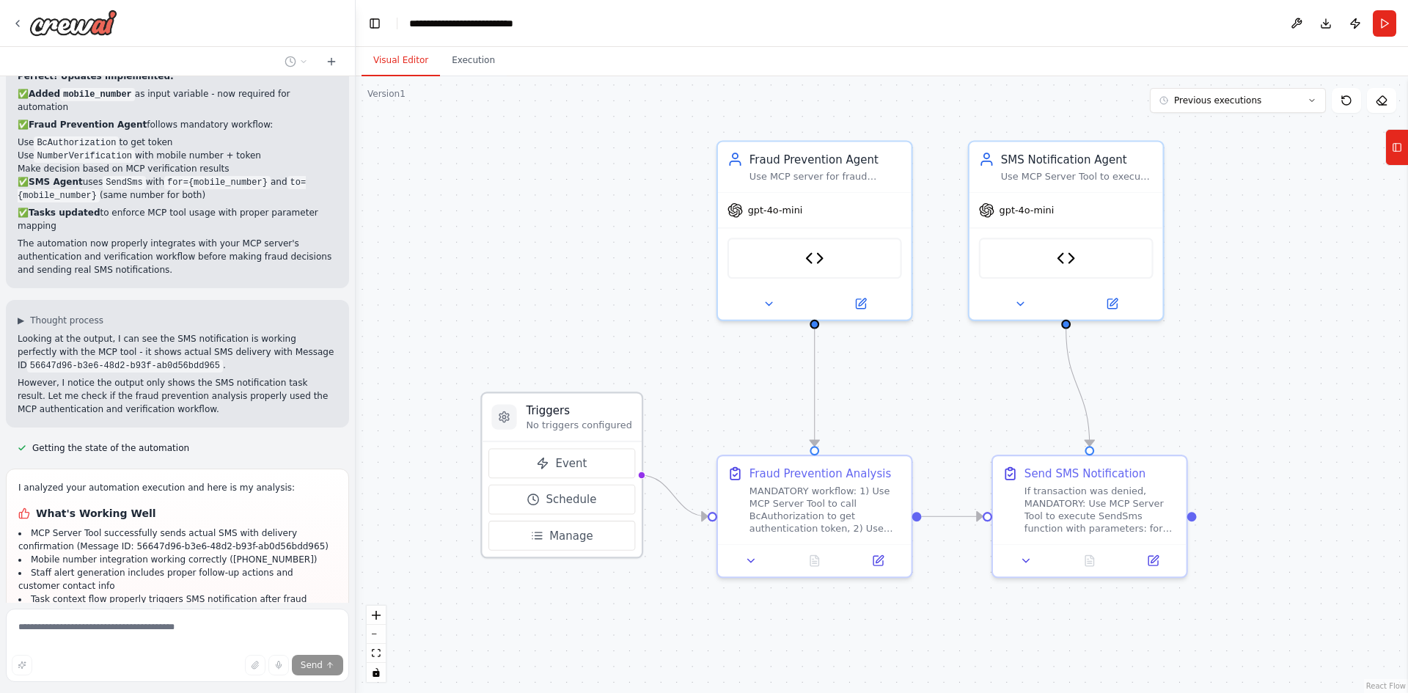
click at [599, 412] on h3 "Triggers" at bounding box center [579, 410] width 106 height 15
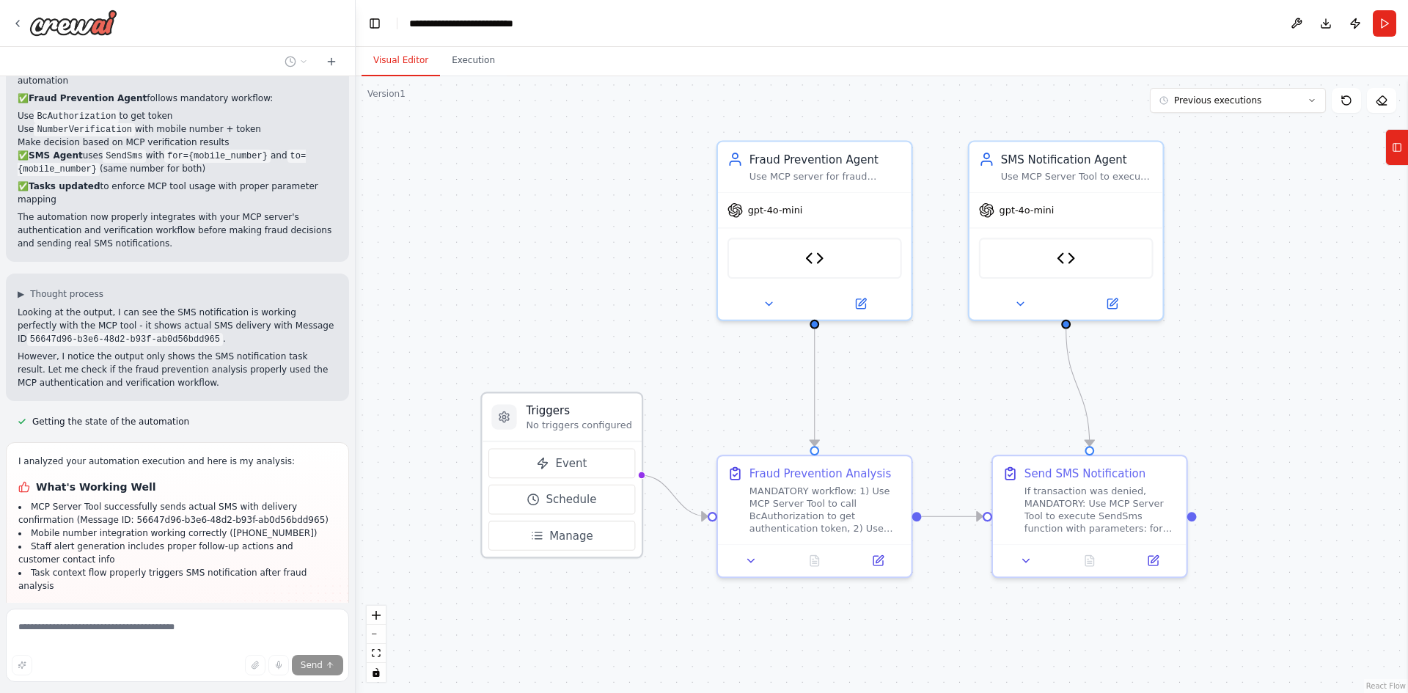
scroll to position [15656, 0]
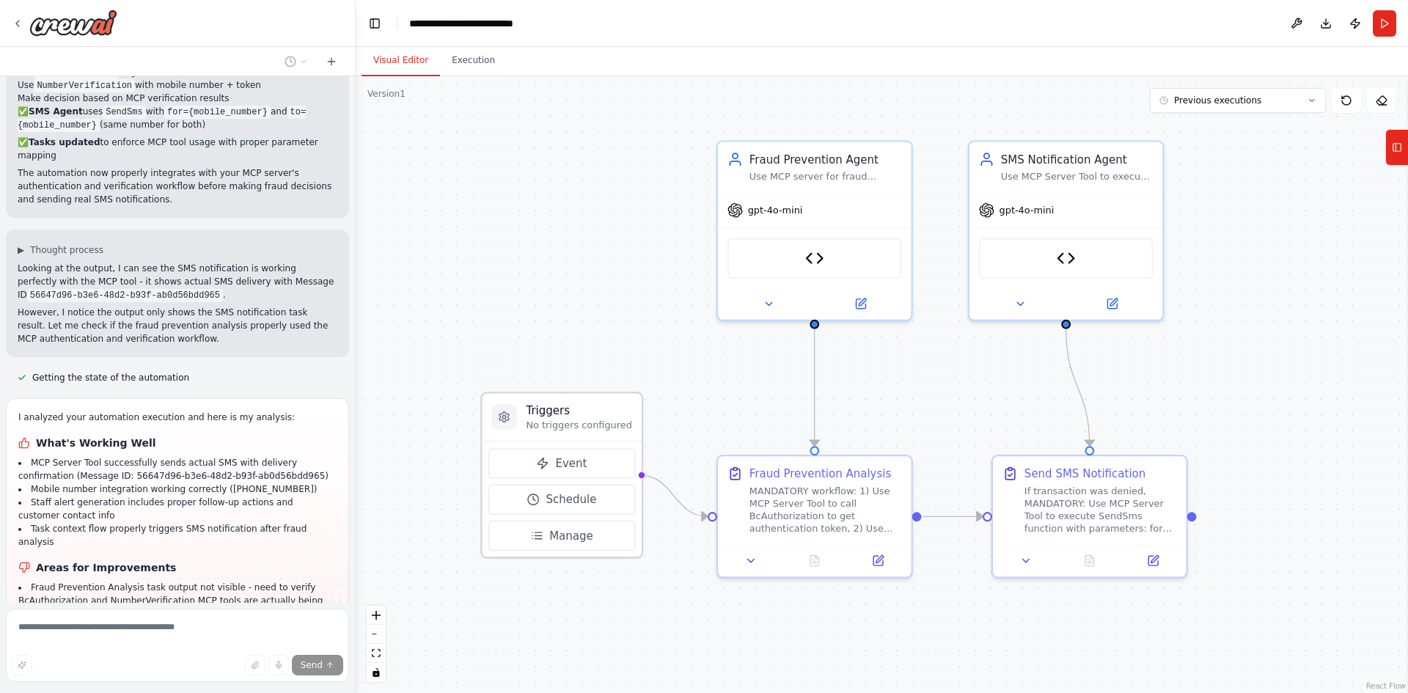
click at [549, 439] on div "Triggers No triggers configured" at bounding box center [561, 417] width 159 height 48
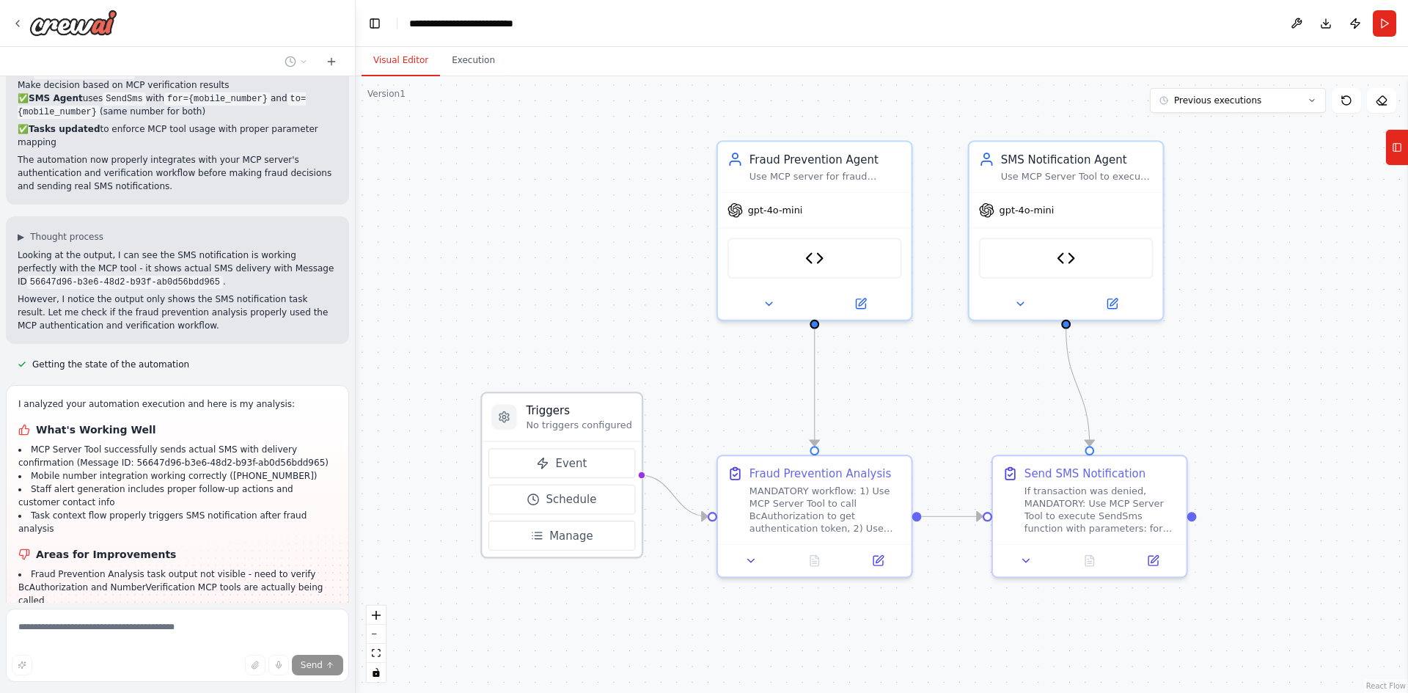
click at [503, 420] on icon at bounding box center [504, 416] width 10 height 10
click at [754, 563] on icon at bounding box center [751, 558] width 12 height 12
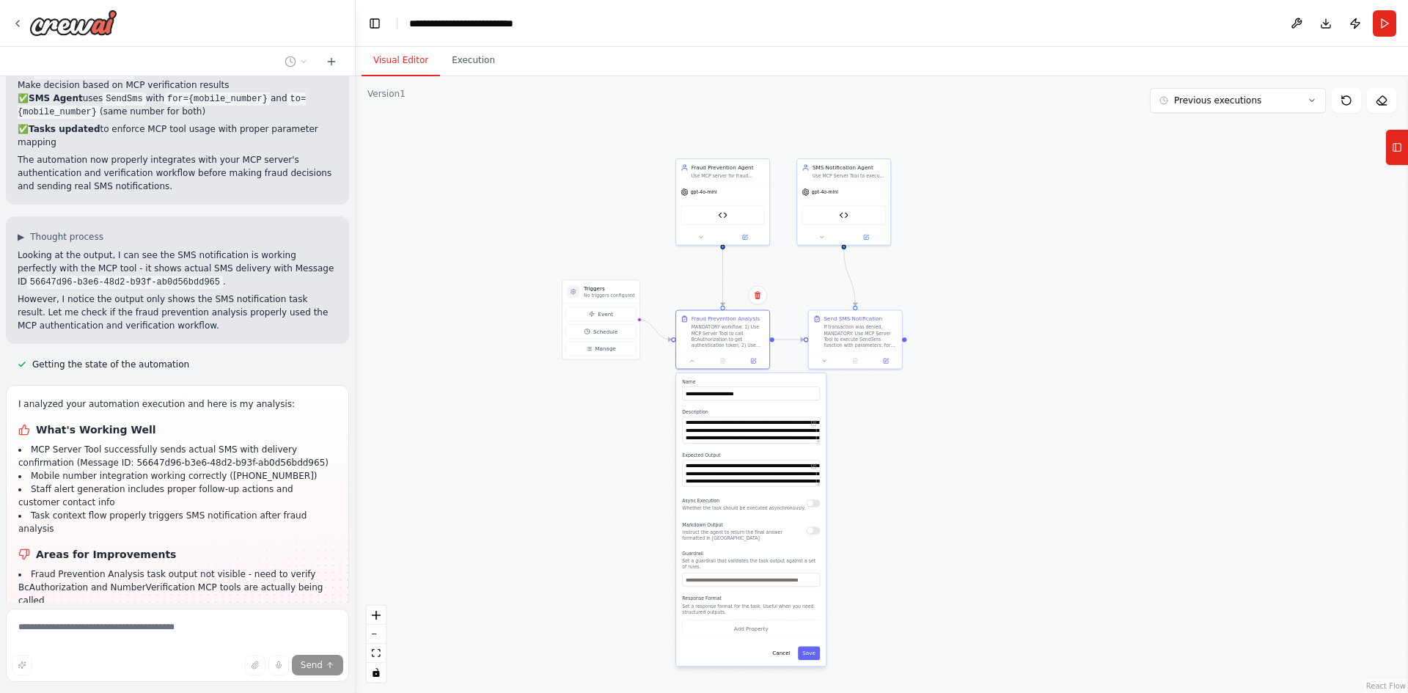
drag, startPoint x: 865, startPoint y: 309, endPoint x: 785, endPoint y: 89, distance: 234.8
click at [785, 89] on div ".deletable-edge-delete-btn { width: 20px; height: 20px; border: 0px solid #ffff…" at bounding box center [882, 384] width 1052 height 617
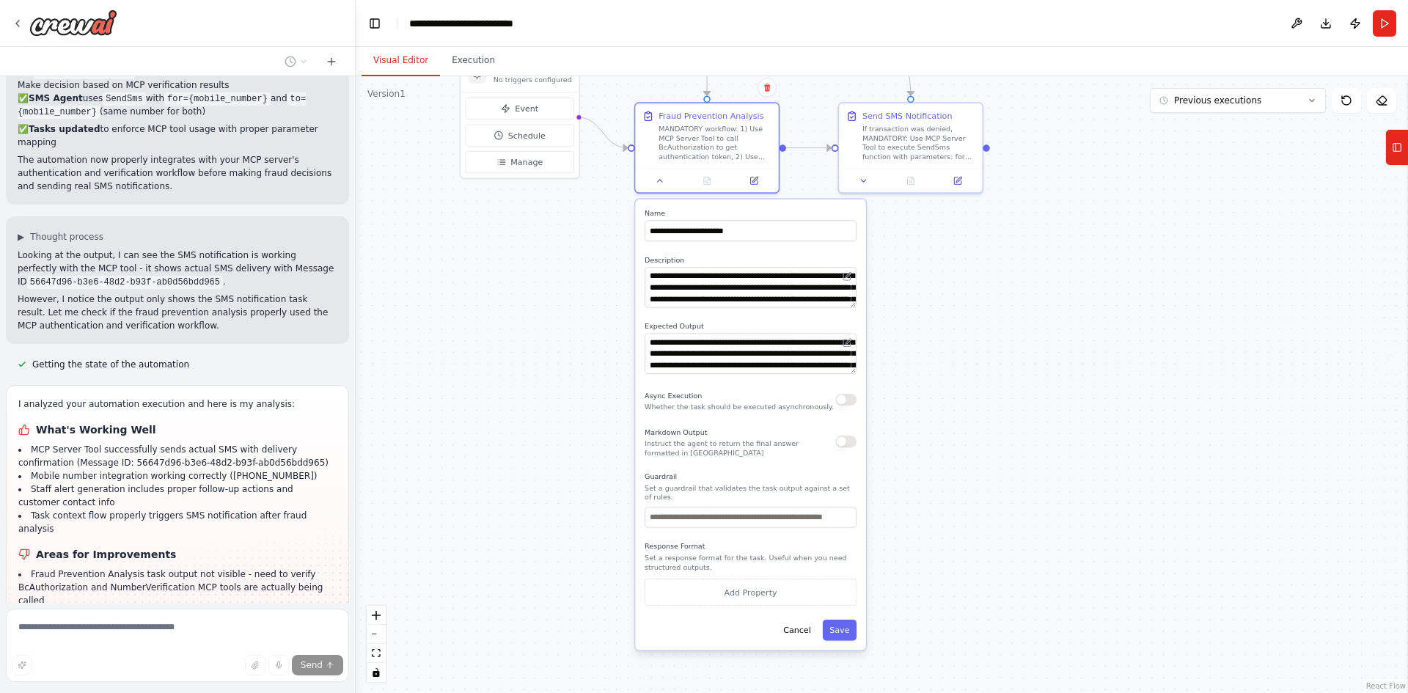
drag, startPoint x: 629, startPoint y: 568, endPoint x: 620, endPoint y: 406, distance: 162.4
click at [620, 406] on div ".deletable-edge-delete-btn { width: 20px; height: 20px; border: 0px solid #ffff…" at bounding box center [882, 384] width 1052 height 617
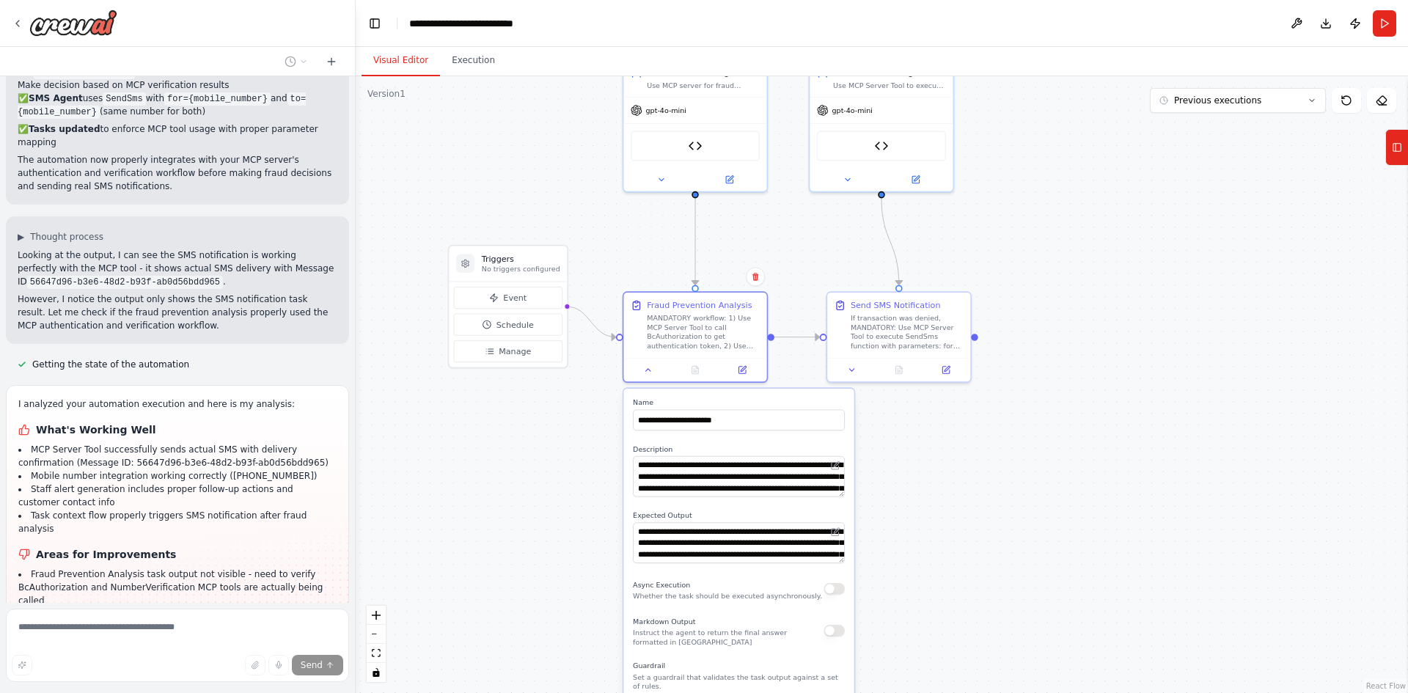
drag, startPoint x: 620, startPoint y: 406, endPoint x: 606, endPoint y: 681, distance: 275.4
click at [606, 681] on div ".deletable-edge-delete-btn { width: 20px; height: 20px; border: 0px solid #ffff…" at bounding box center [882, 384] width 1052 height 617
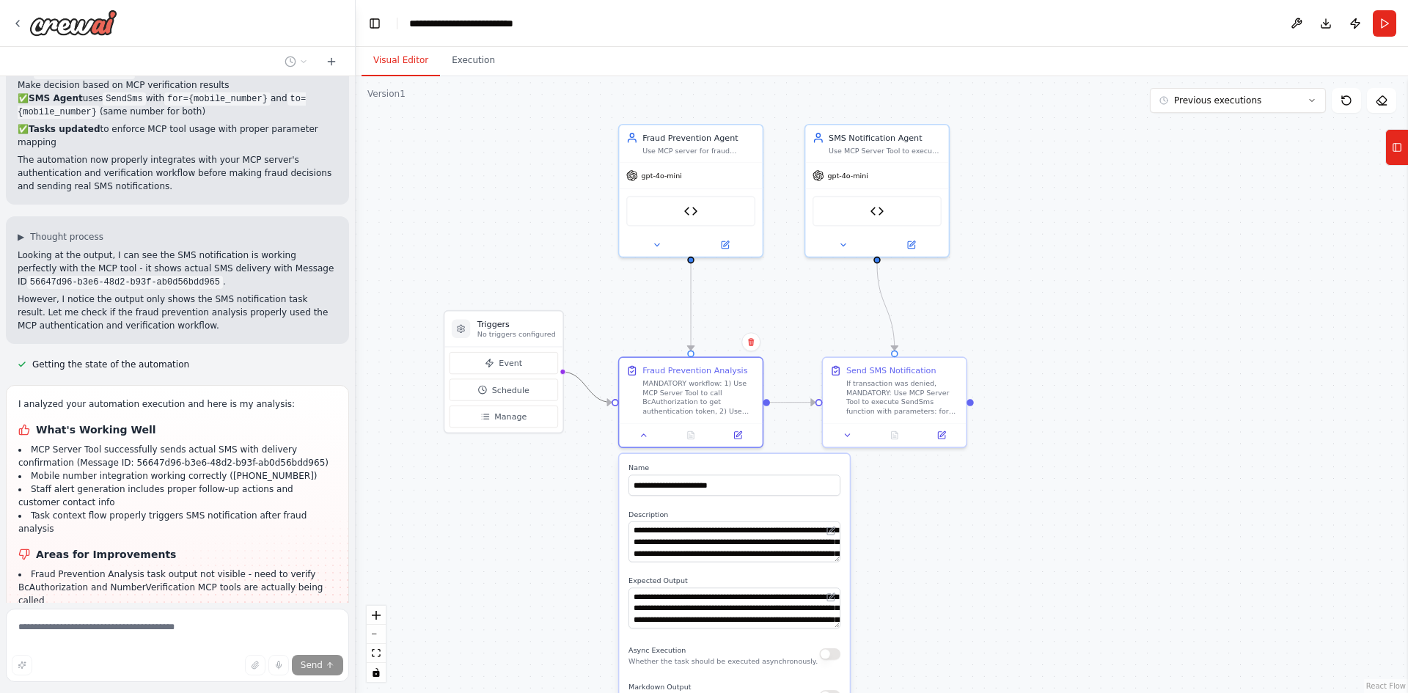
click at [588, 391] on icon "Edge from triggers to 80e8becb-26f7-41b1-acbf-0196db0f1595" at bounding box center [587, 387] width 50 height 31
click at [603, 398] on circle "Edge from triggers to 80e8becb-26f7-41b1-acbf-0196db0f1595" at bounding box center [606, 403] width 12 height 12
drag, startPoint x: 519, startPoint y: 323, endPoint x: 549, endPoint y: 293, distance: 42.5
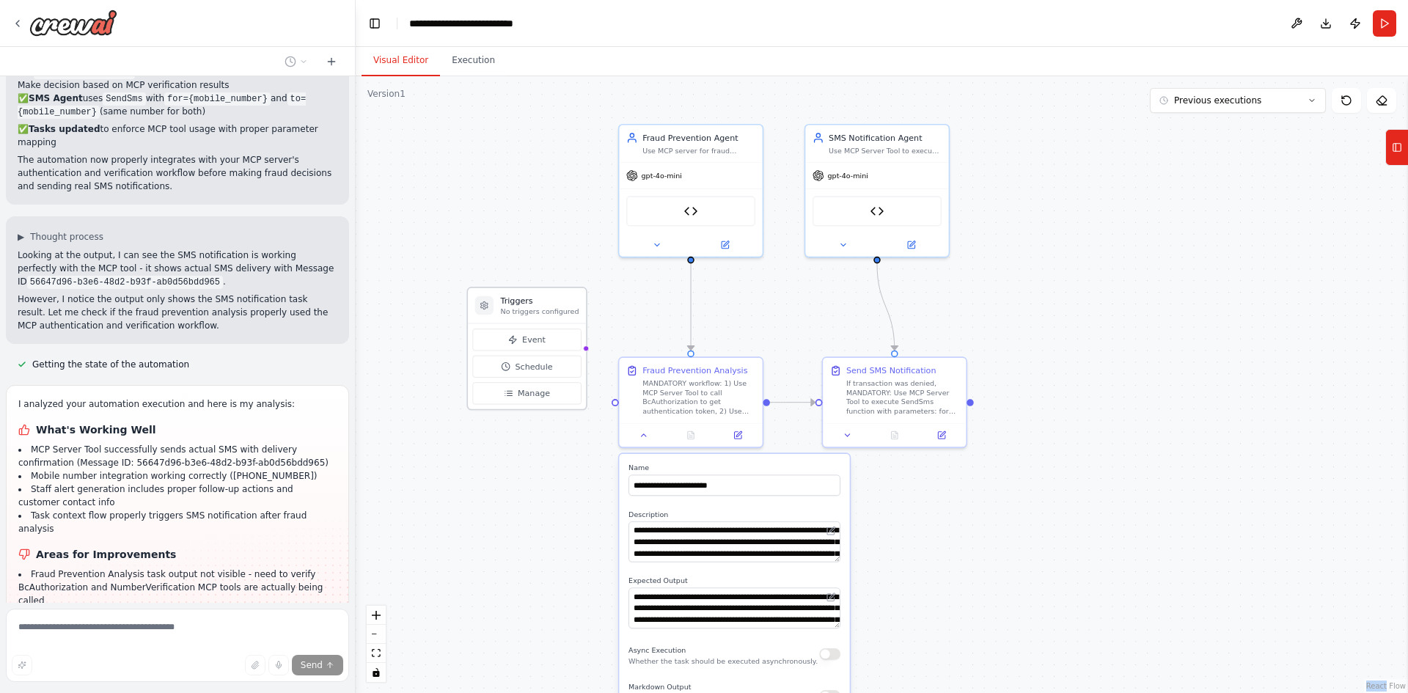
click at [549, 293] on div "Triggers No triggers configured" at bounding box center [527, 305] width 118 height 35
click at [585, 352] on div ".deletable-edge-delete-btn { width: 20px; height: 20px; border: 0px solid #ffff…" at bounding box center [882, 384] width 1052 height 617
click at [584, 348] on div at bounding box center [586, 348] width 6 height 6
click at [536, 307] on p "No triggers configured" at bounding box center [540, 312] width 78 height 10
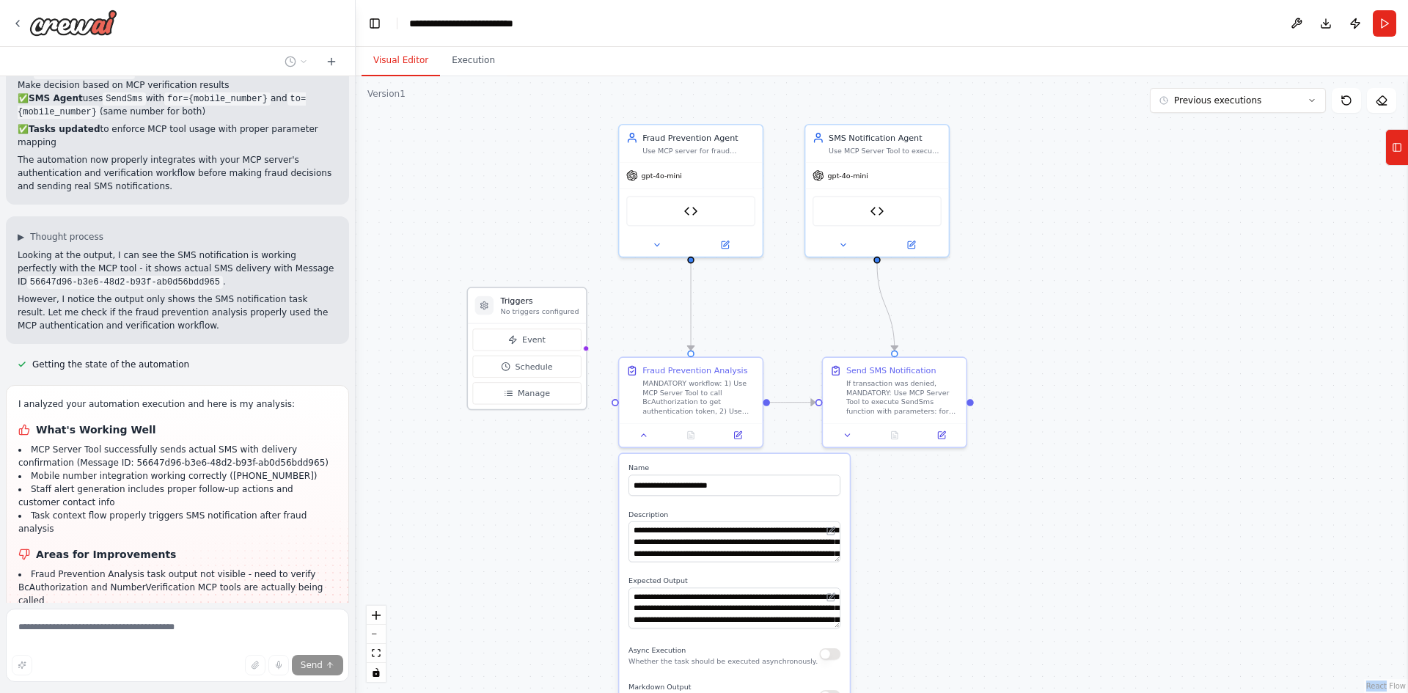
drag, startPoint x: 536, startPoint y: 307, endPoint x: 503, endPoint y: 298, distance: 34.0
click at [503, 298] on h3 "Triggers" at bounding box center [540, 301] width 78 height 12
click at [521, 390] on span "Manage" at bounding box center [534, 393] width 32 height 12
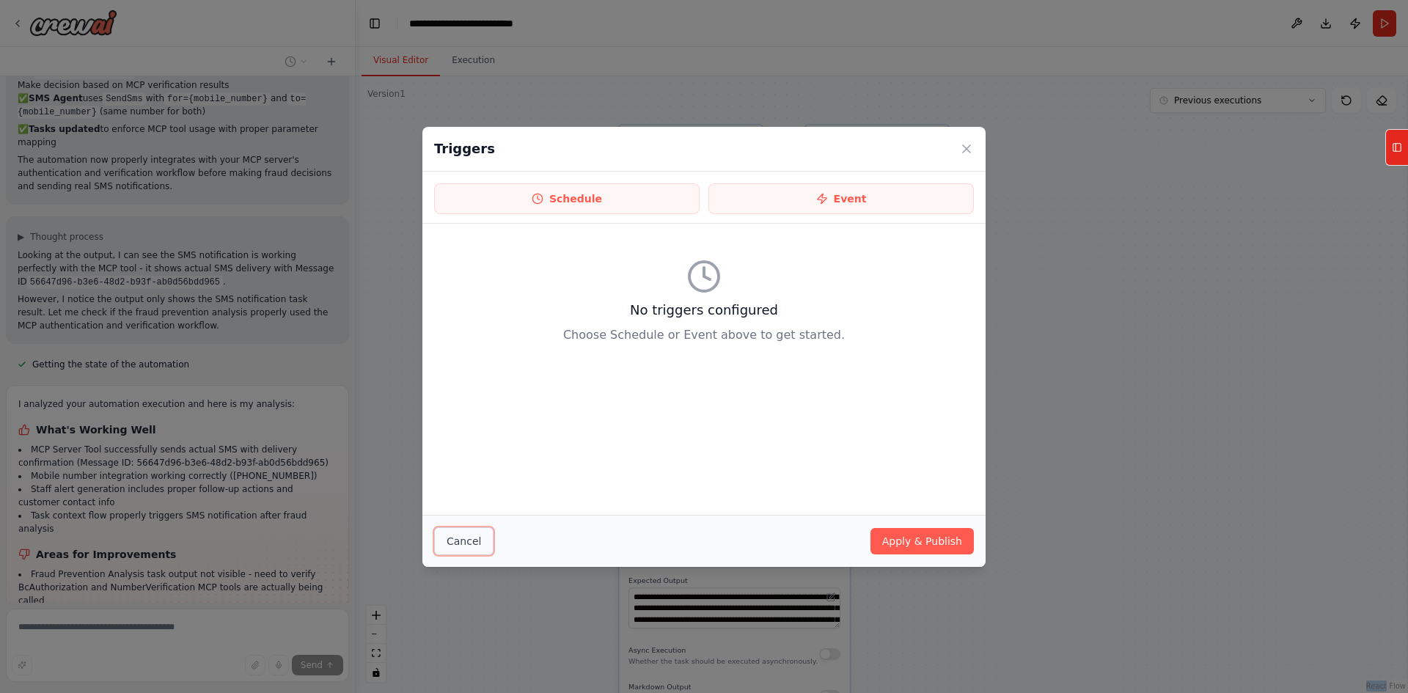
click at [464, 532] on button "Cancel" at bounding box center [463, 541] width 59 height 28
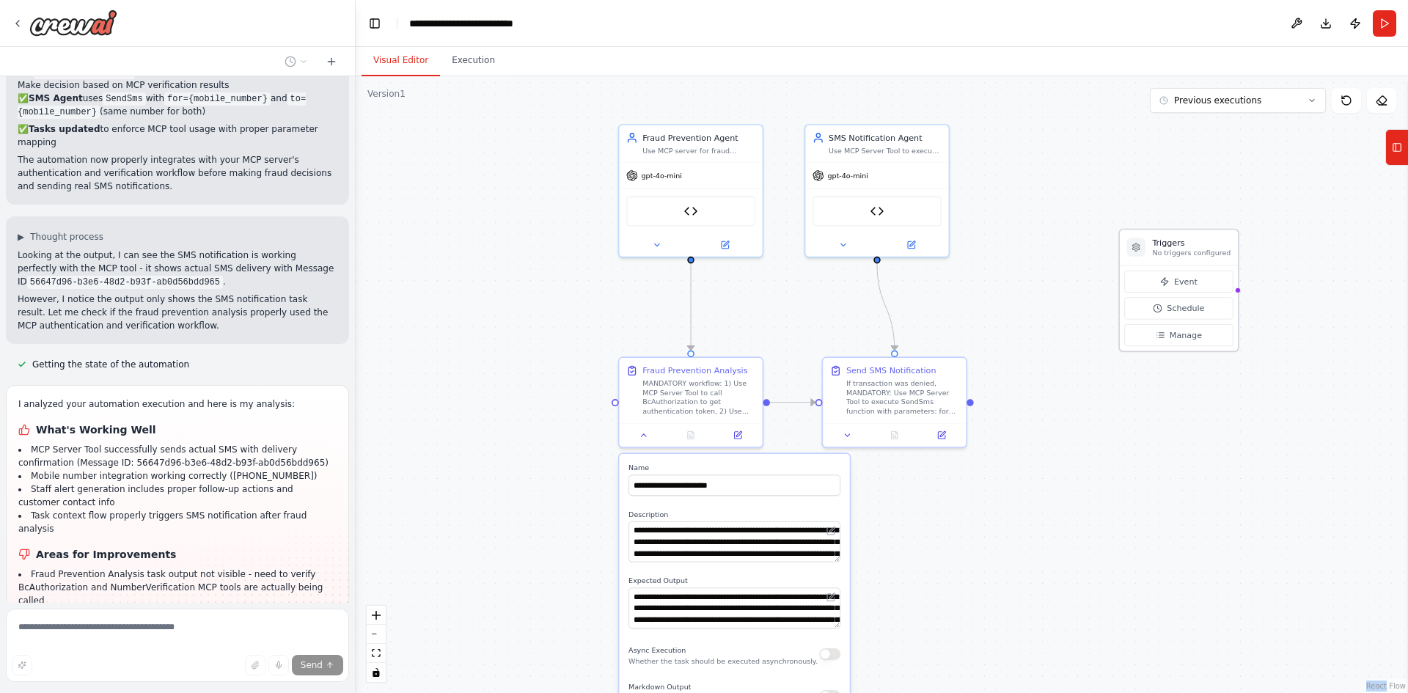
drag, startPoint x: 515, startPoint y: 316, endPoint x: 1204, endPoint y: 242, distance: 693.4
click at [1204, 242] on div "Triggers No triggers configured" at bounding box center [1179, 247] width 118 height 35
click at [1204, 242] on h3 "Triggers" at bounding box center [1191, 243] width 78 height 12
click at [1139, 252] on icon at bounding box center [1137, 248] width 10 height 10
click at [1192, 237] on h3 "Triggers" at bounding box center [1191, 243] width 78 height 12
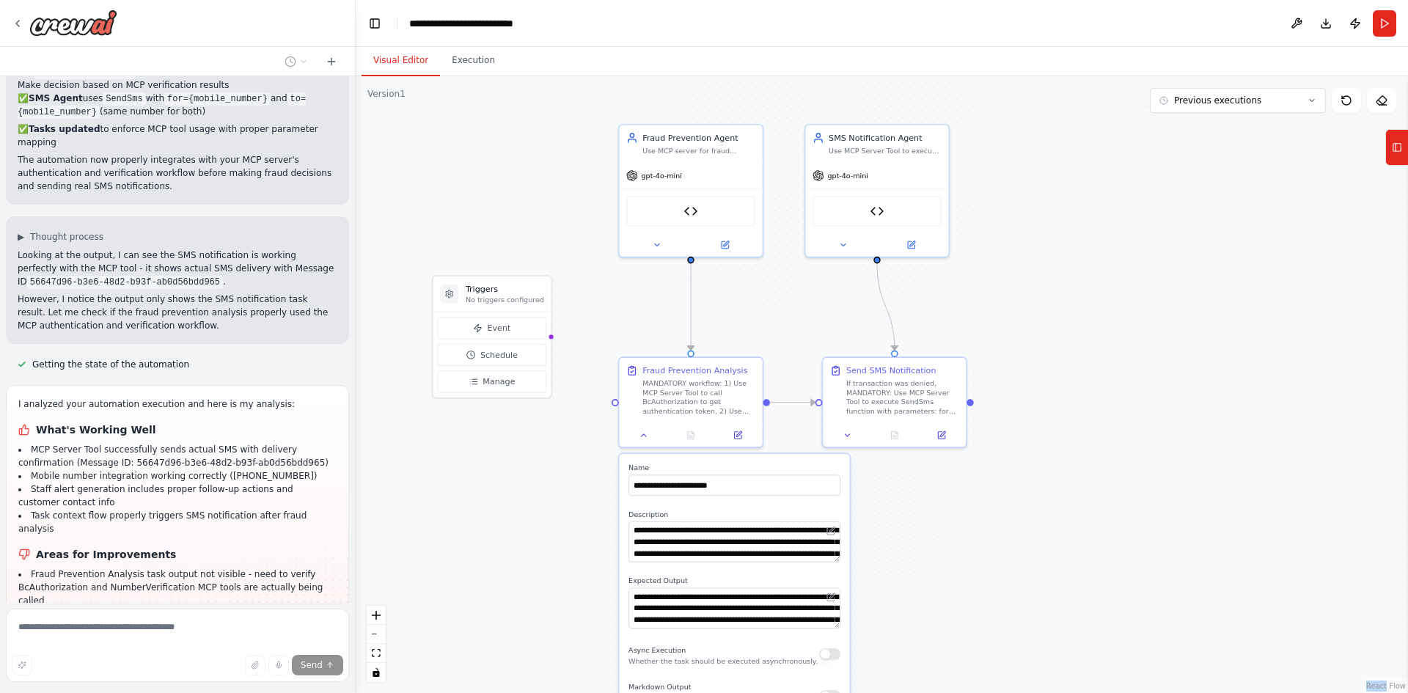
drag, startPoint x: 1195, startPoint y: 252, endPoint x: 420, endPoint y: 291, distance: 776.2
click at [420, 291] on div ".deletable-edge-delete-btn { width: 20px; height: 20px; border: 0px solid #ffff…" at bounding box center [882, 384] width 1052 height 617
click at [590, 204] on div ".deletable-edge-delete-btn { width: 20px; height: 20px; border: 0px solid #ffff…" at bounding box center [882, 384] width 1052 height 617
click at [645, 433] on icon at bounding box center [645, 433] width 10 height 10
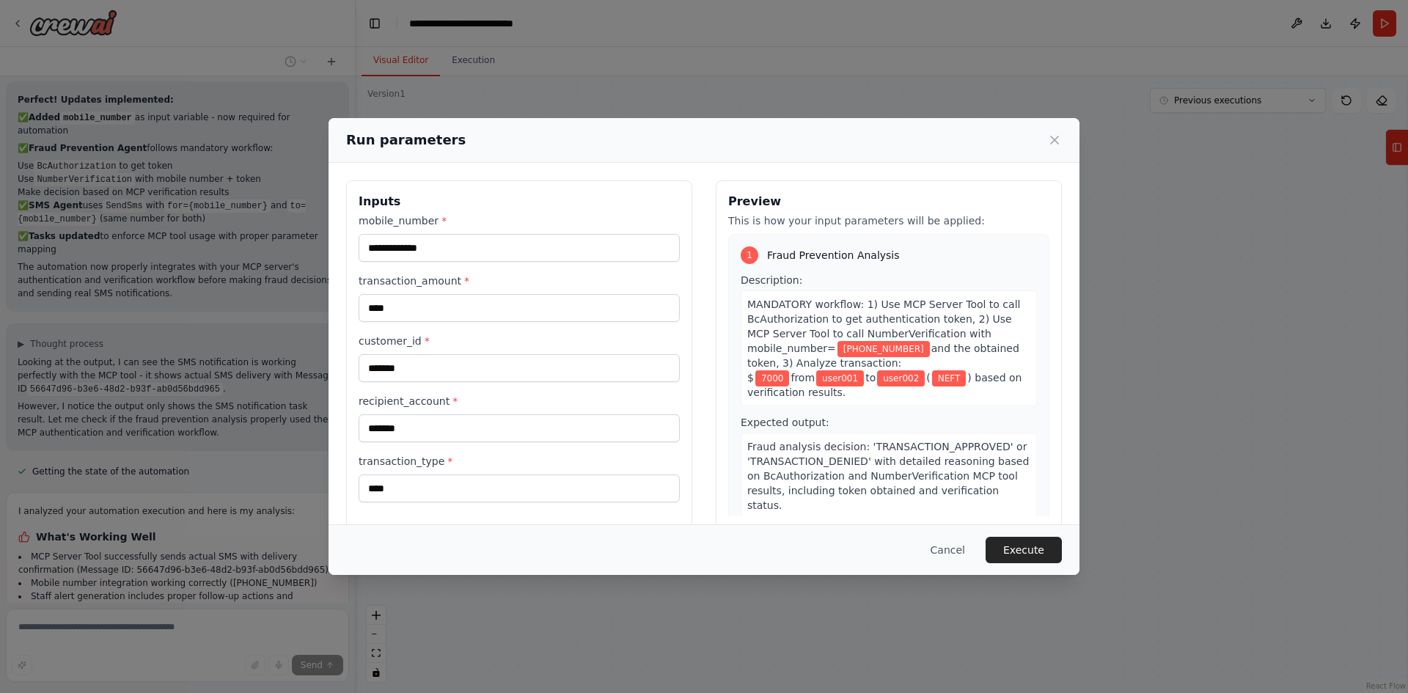
scroll to position [21, 0]
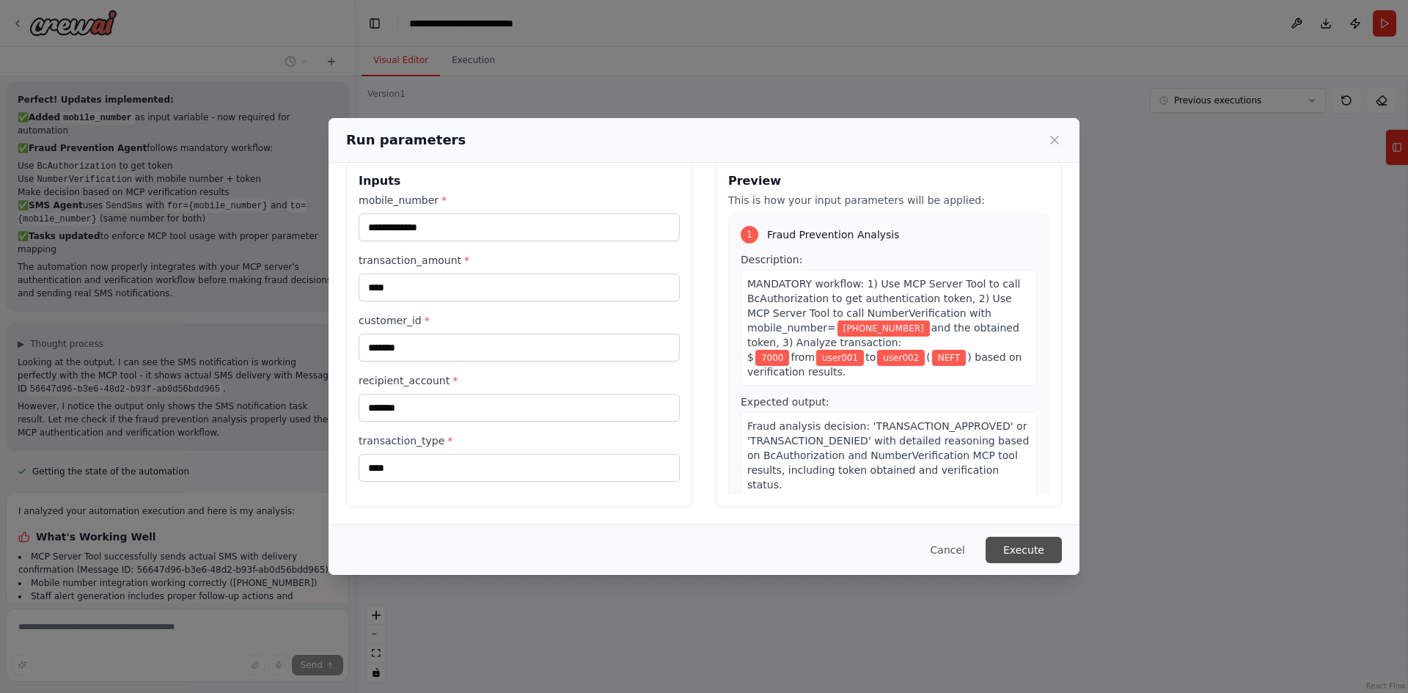
click at [1008, 552] on button "Execute" at bounding box center [1024, 550] width 76 height 26
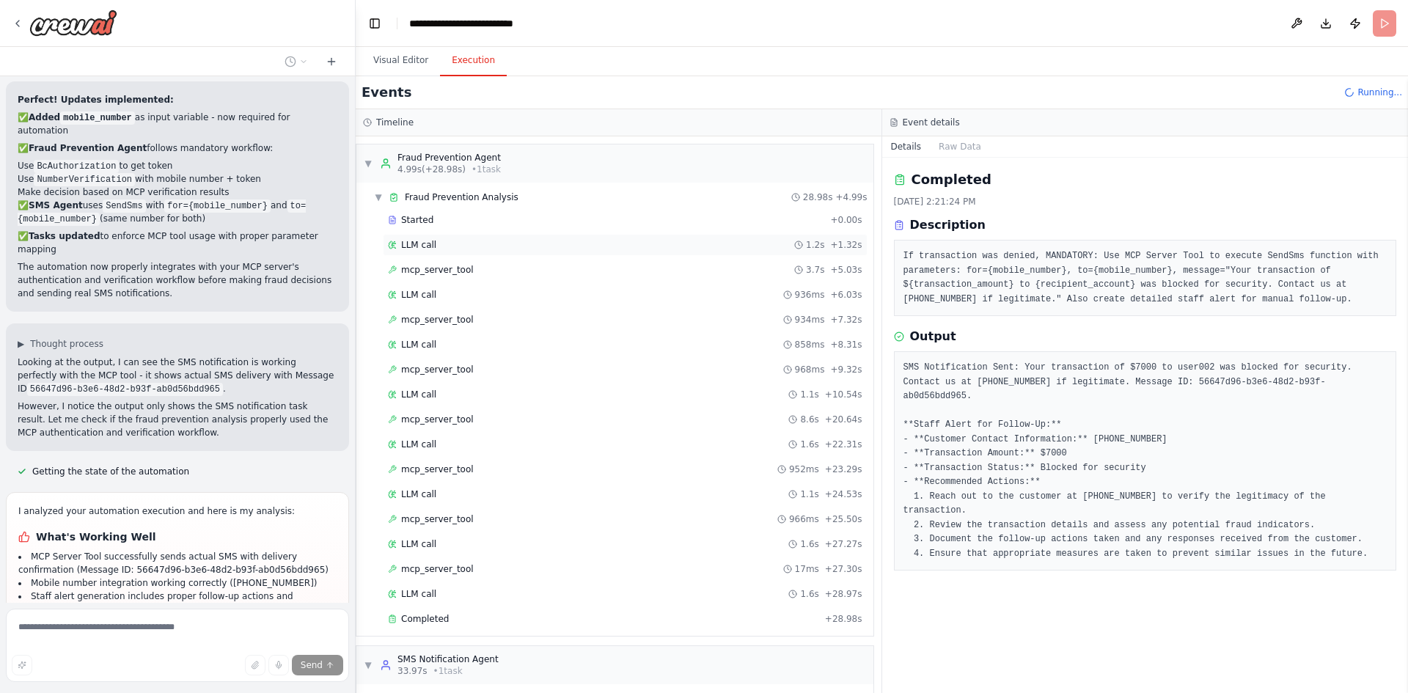
click at [440, 249] on div "LLM call 1.2s + 1.32s" at bounding box center [625, 245] width 475 height 12
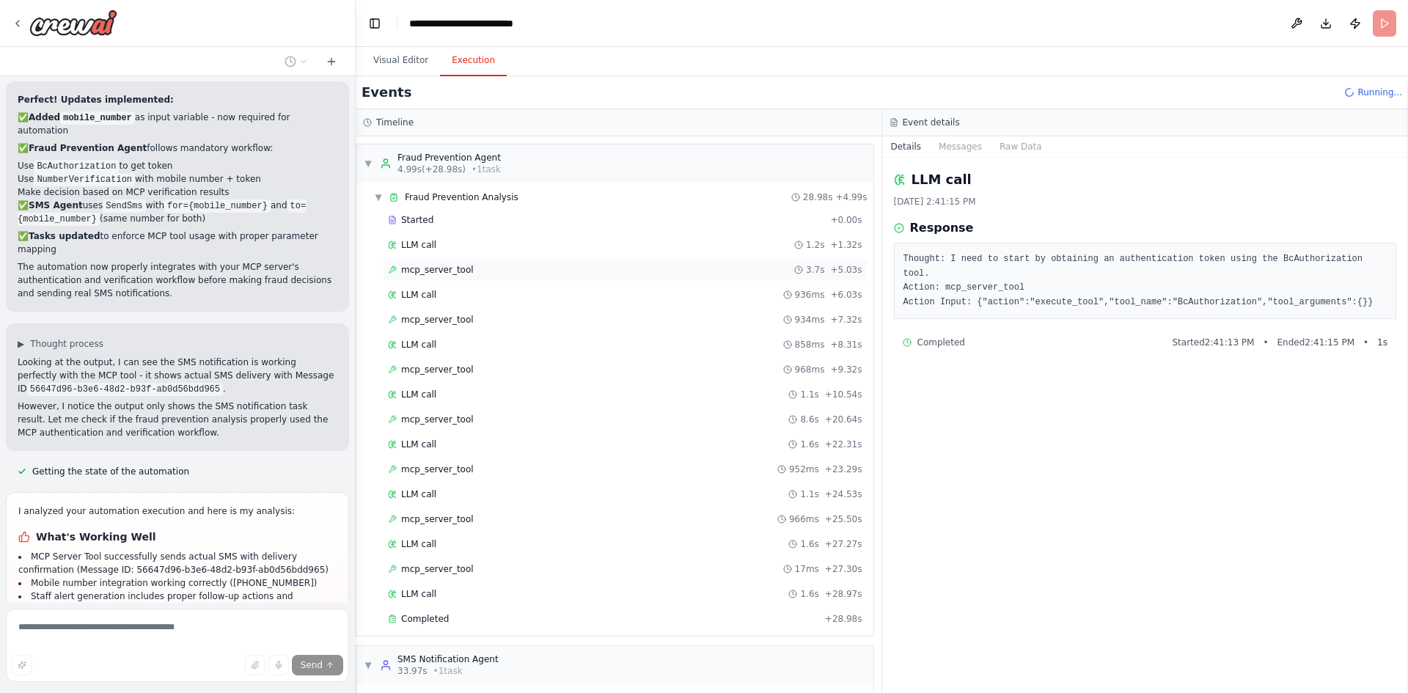
click at [437, 271] on span "mcp_server_tool" at bounding box center [437, 270] width 73 height 12
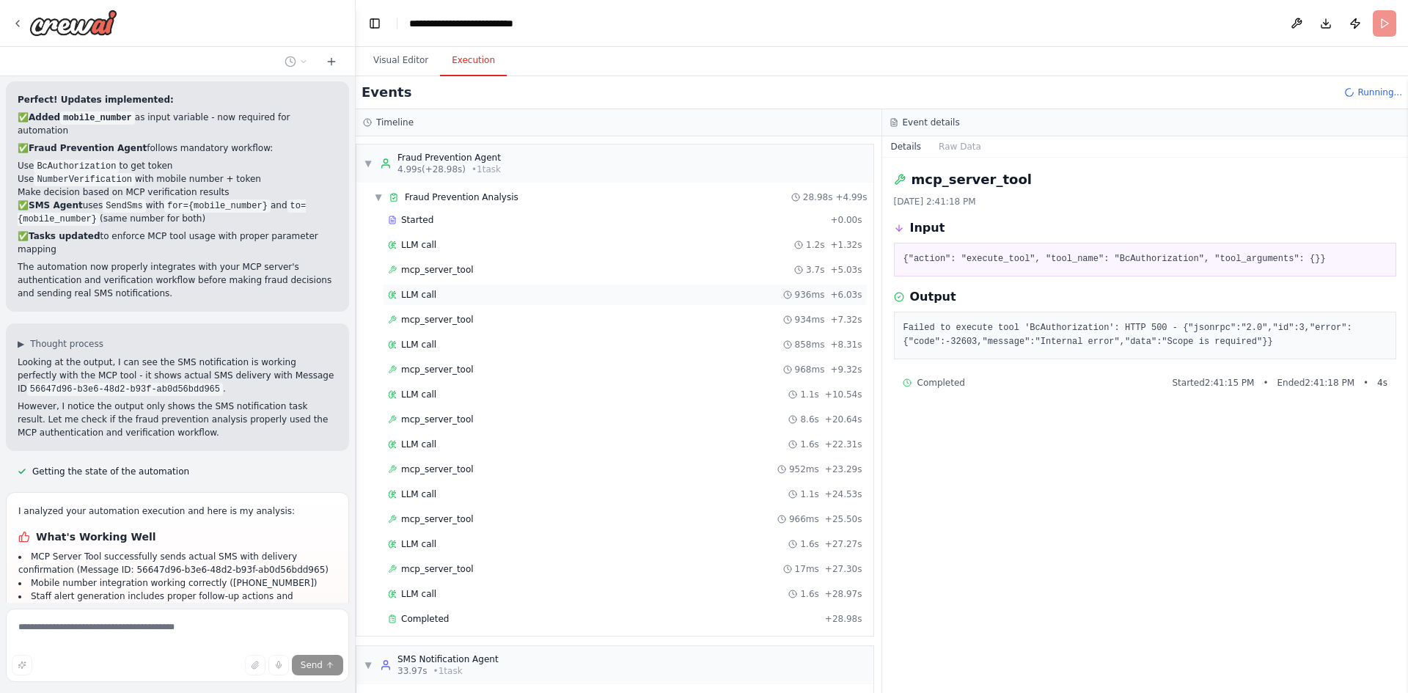
click at [437, 292] on div "LLM call 936ms + 6.03s" at bounding box center [625, 295] width 475 height 12
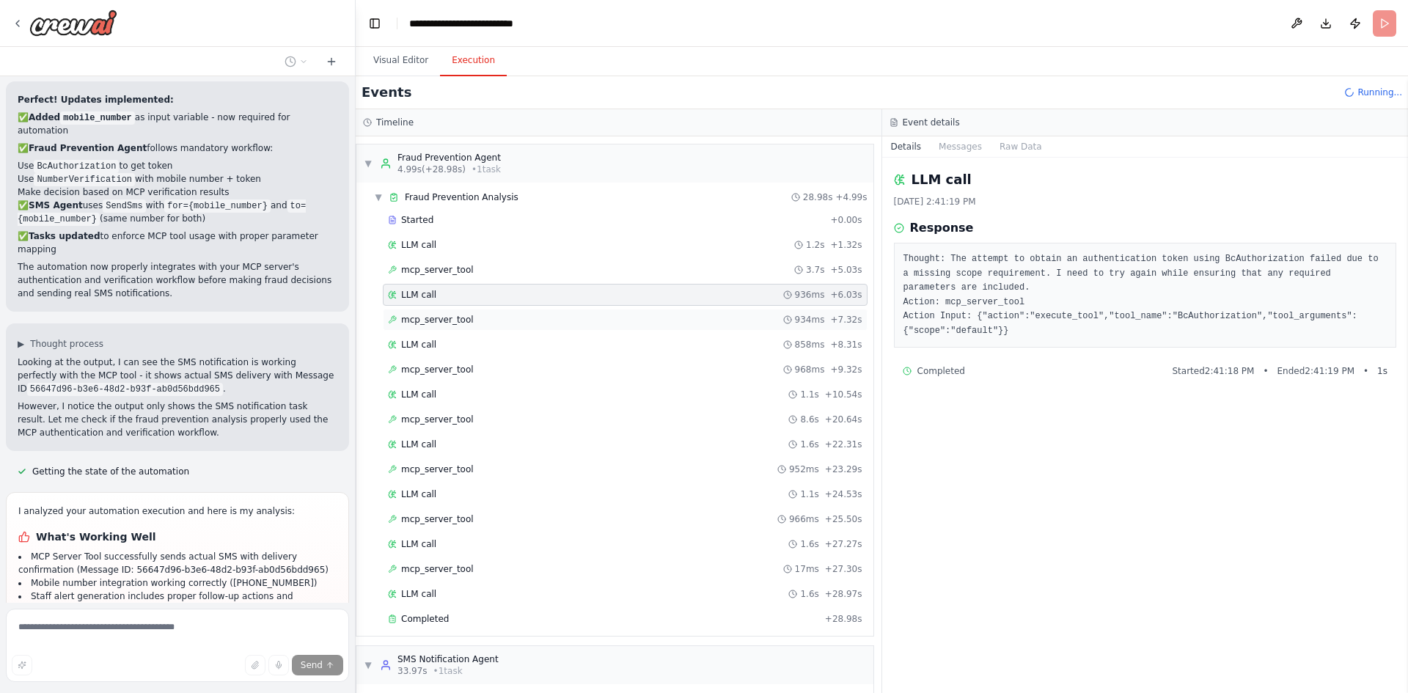
click at [436, 323] on span "mcp_server_tool" at bounding box center [437, 320] width 73 height 12
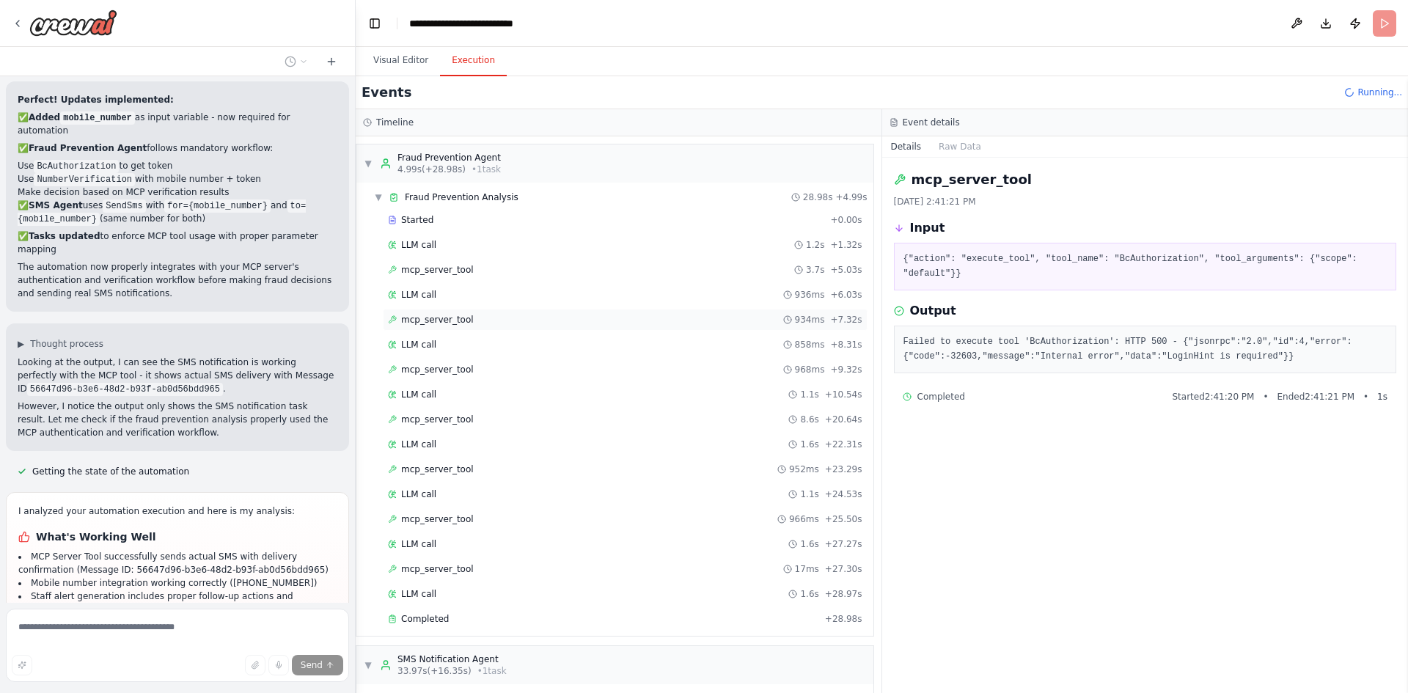
scroll to position [15682, 0]
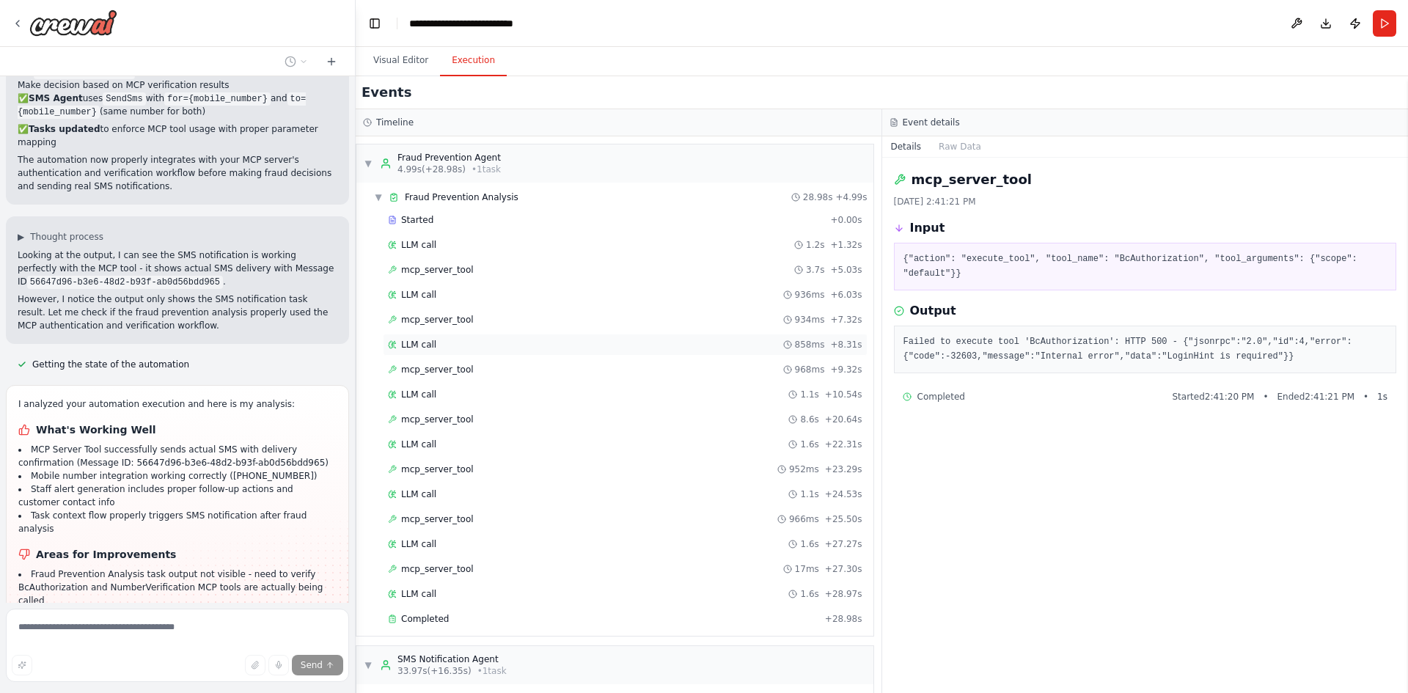
click at [432, 344] on span "LLM call" at bounding box center [418, 345] width 35 height 12
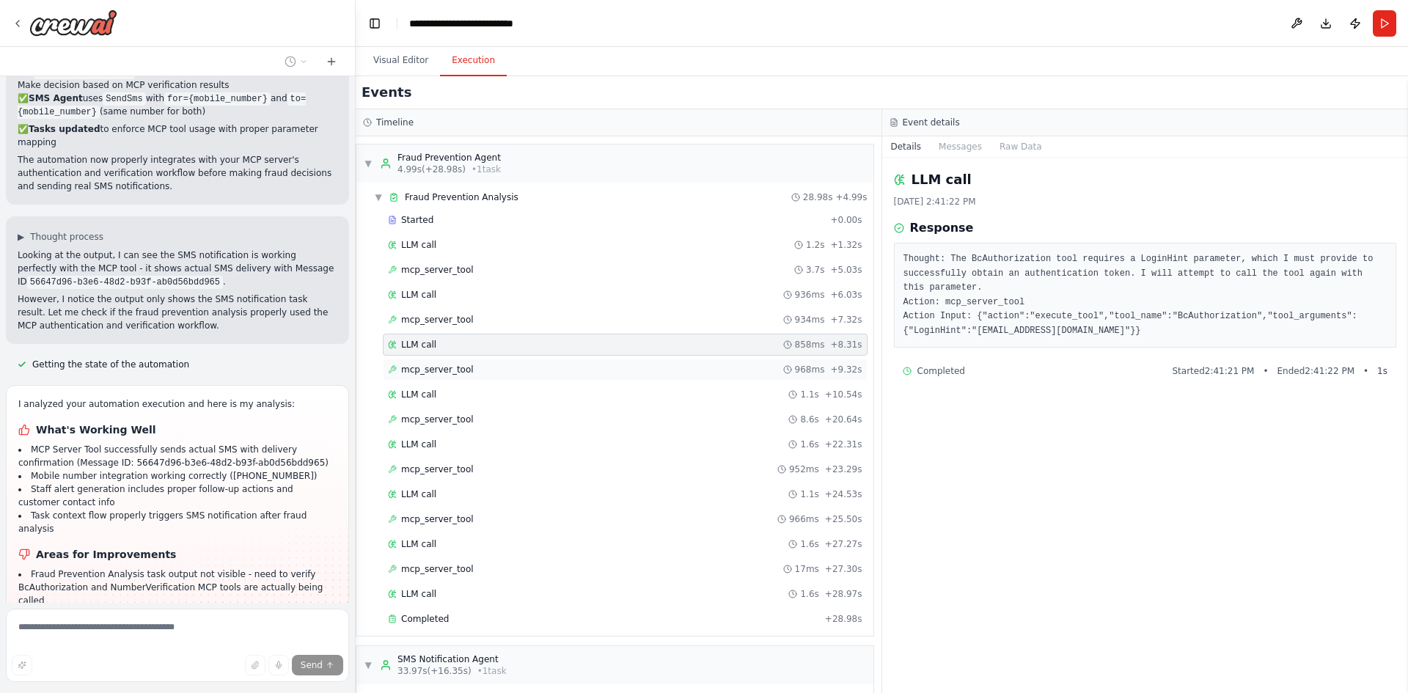
click at [433, 370] on span "mcp_server_tool" at bounding box center [437, 370] width 73 height 12
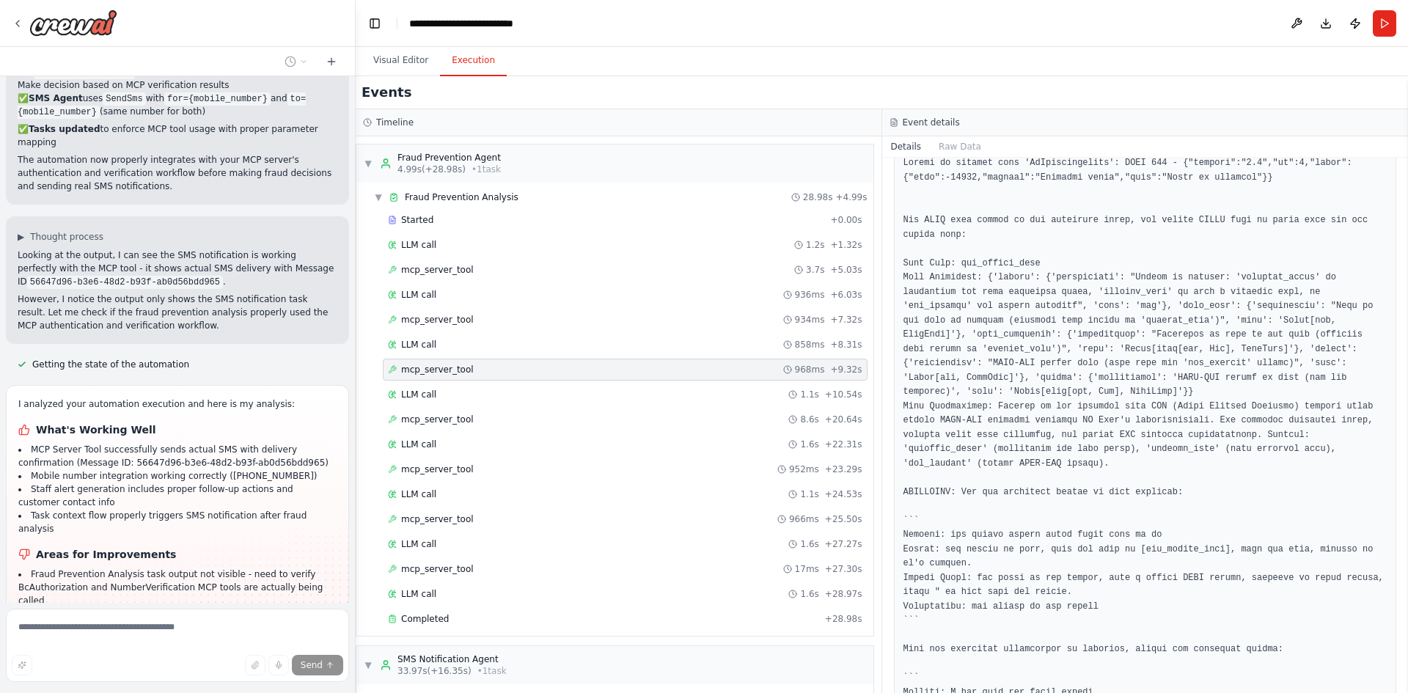
scroll to position [251, 0]
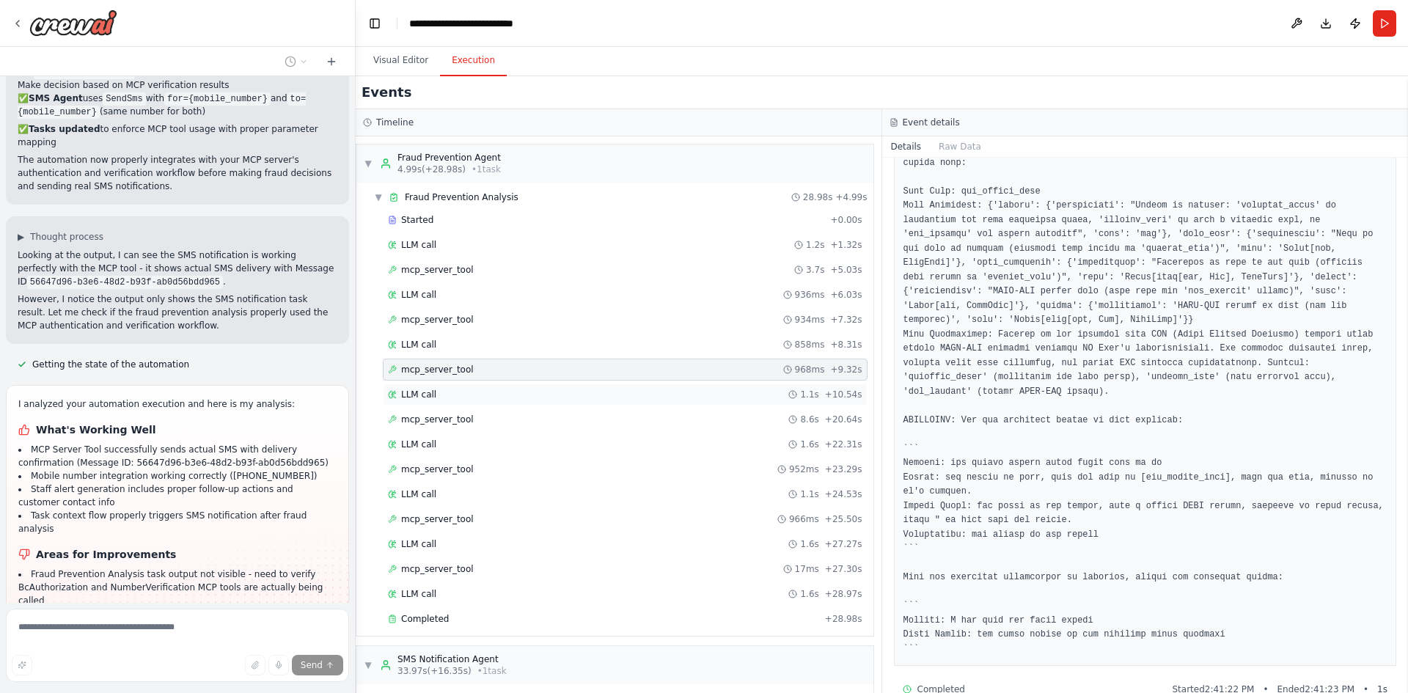
click at [486, 403] on div "LLM call 1.1s + 10.54s" at bounding box center [625, 395] width 485 height 22
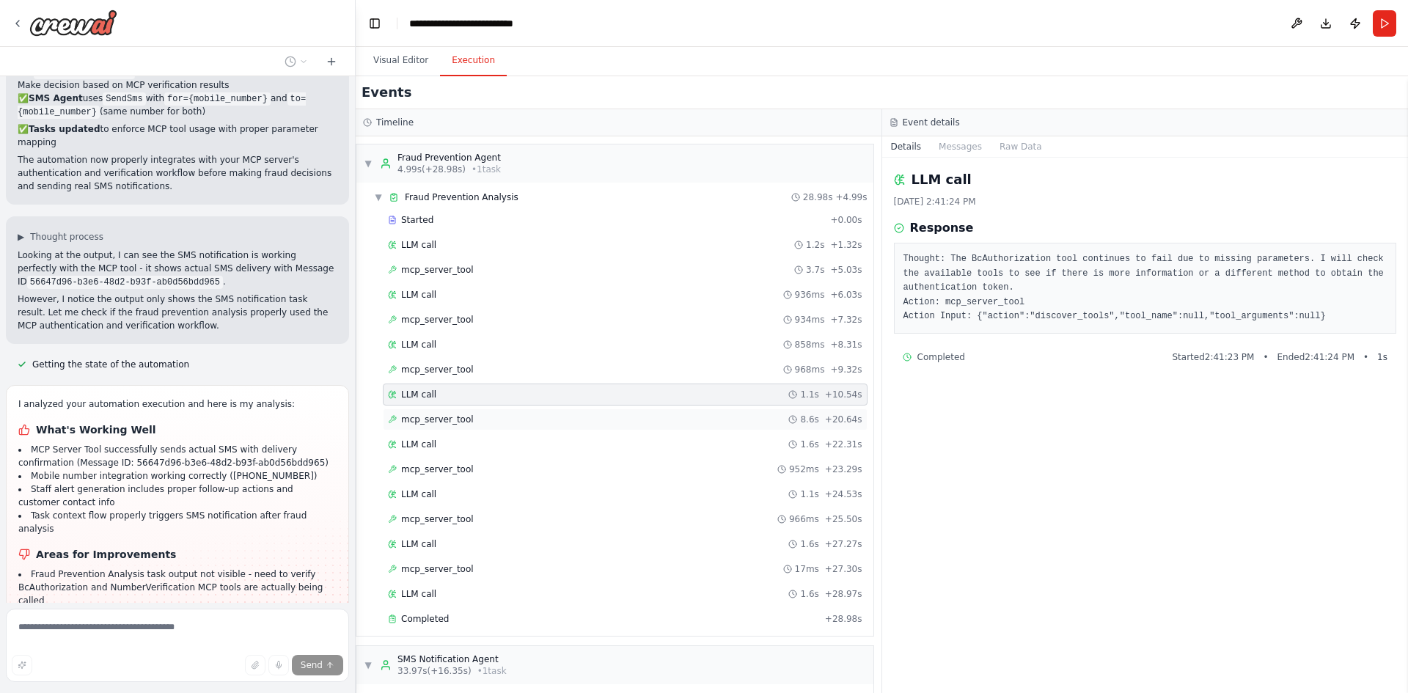
click at [470, 420] on div "mcp_server_tool 8.6s + 20.64s" at bounding box center [625, 420] width 475 height 12
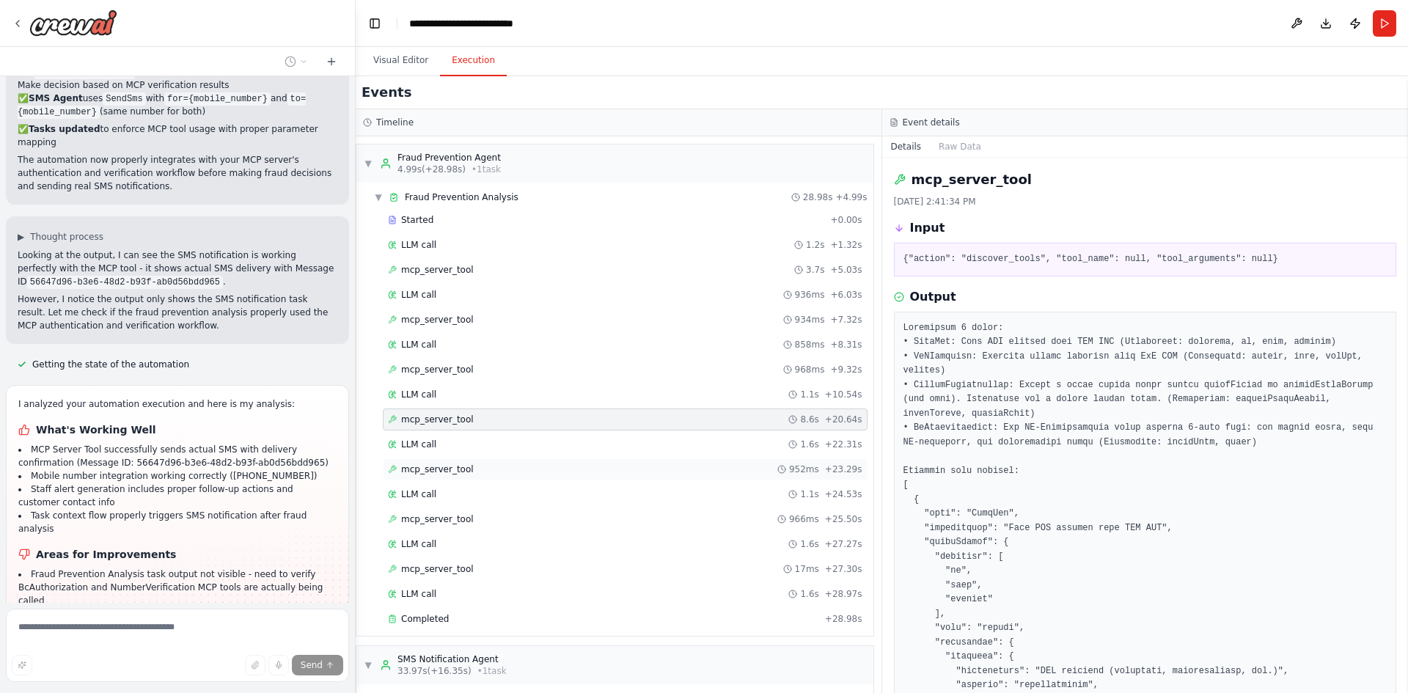
click at [442, 461] on div "mcp_server_tool 952ms + 23.29s" at bounding box center [625, 469] width 485 height 22
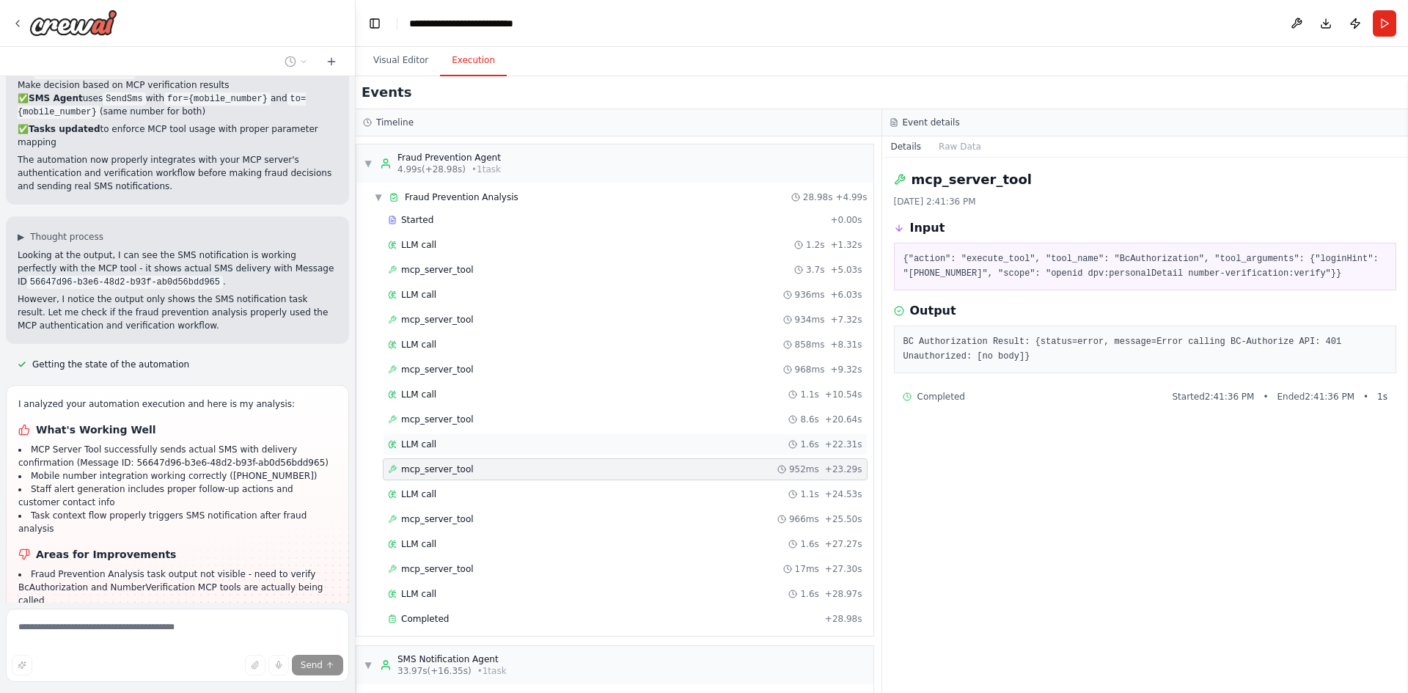
click at [441, 446] on div "LLM call 1.6s + 22.31s" at bounding box center [625, 445] width 475 height 12
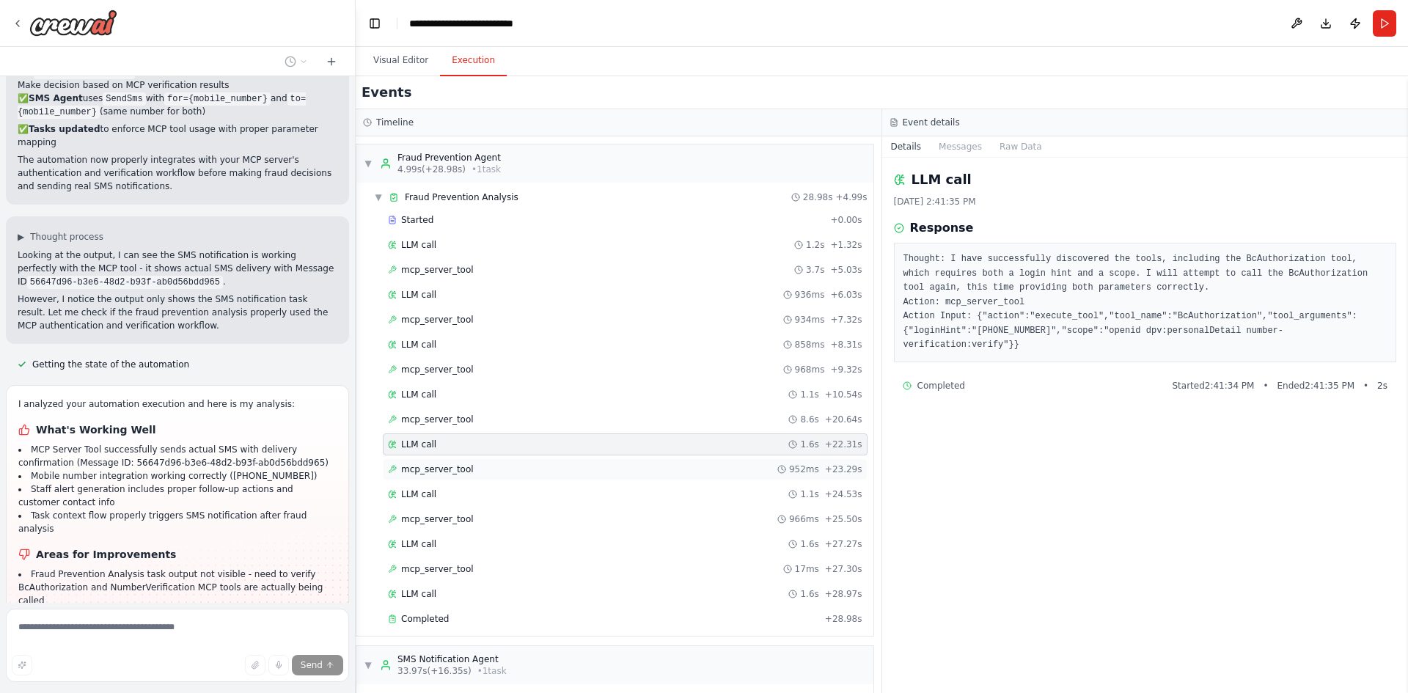
click at [439, 467] on span "mcp_server_tool" at bounding box center [437, 470] width 73 height 12
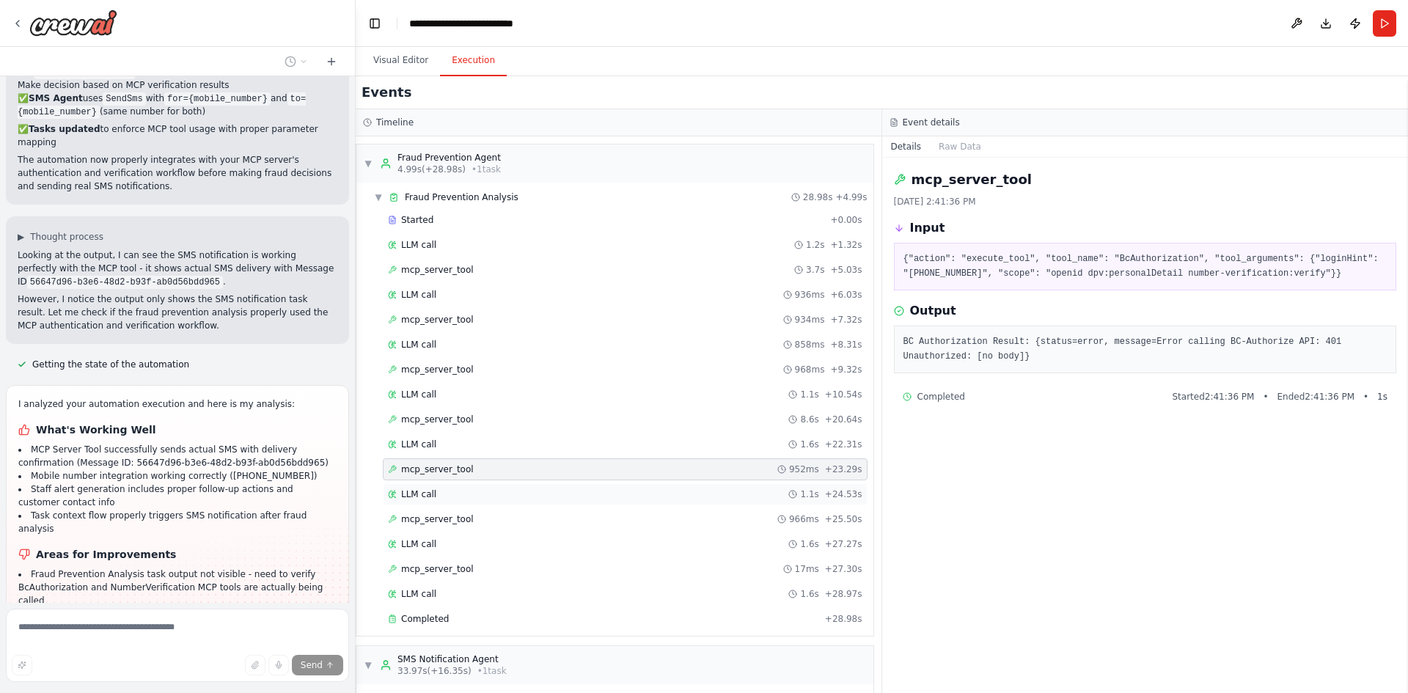
click at [409, 498] on span "LLM call" at bounding box center [418, 494] width 35 height 12
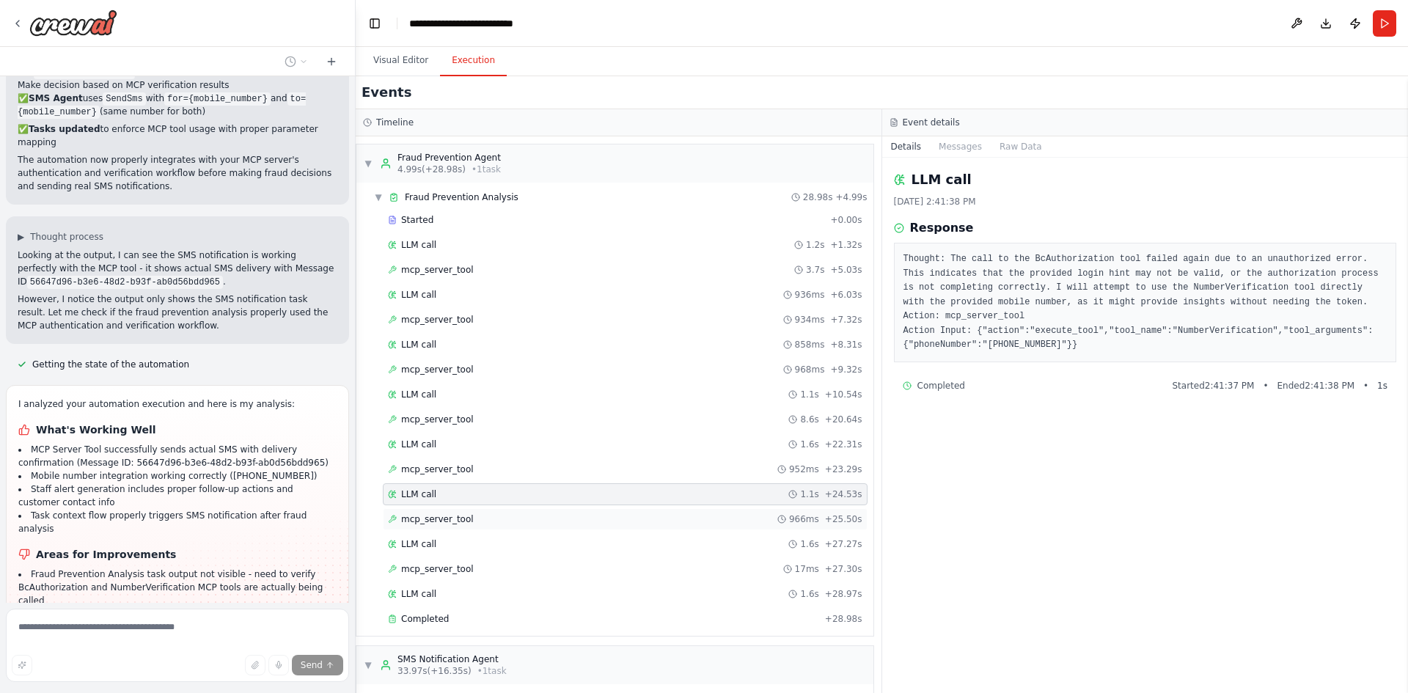
click at [423, 524] on span "mcp_server_tool" at bounding box center [437, 519] width 73 height 12
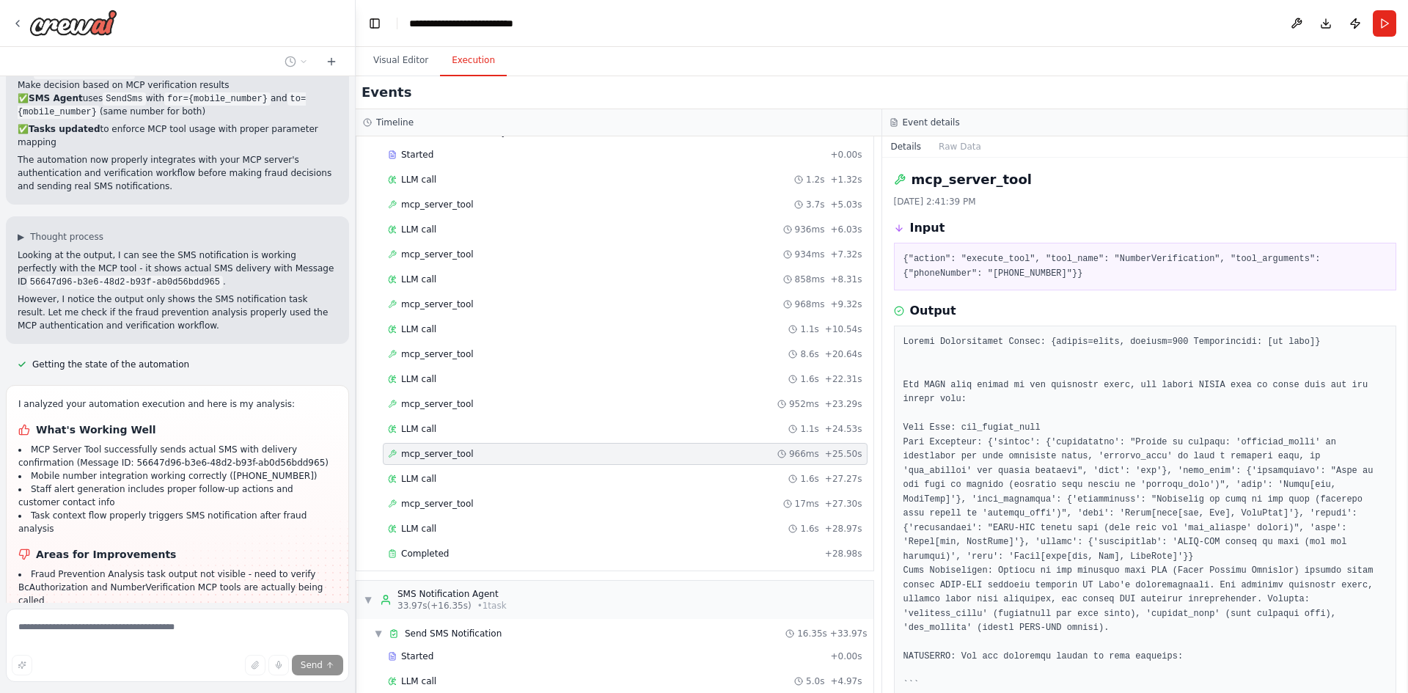
scroll to position [67, 0]
click at [431, 507] on span "mcp_server_tool" at bounding box center [437, 503] width 73 height 12
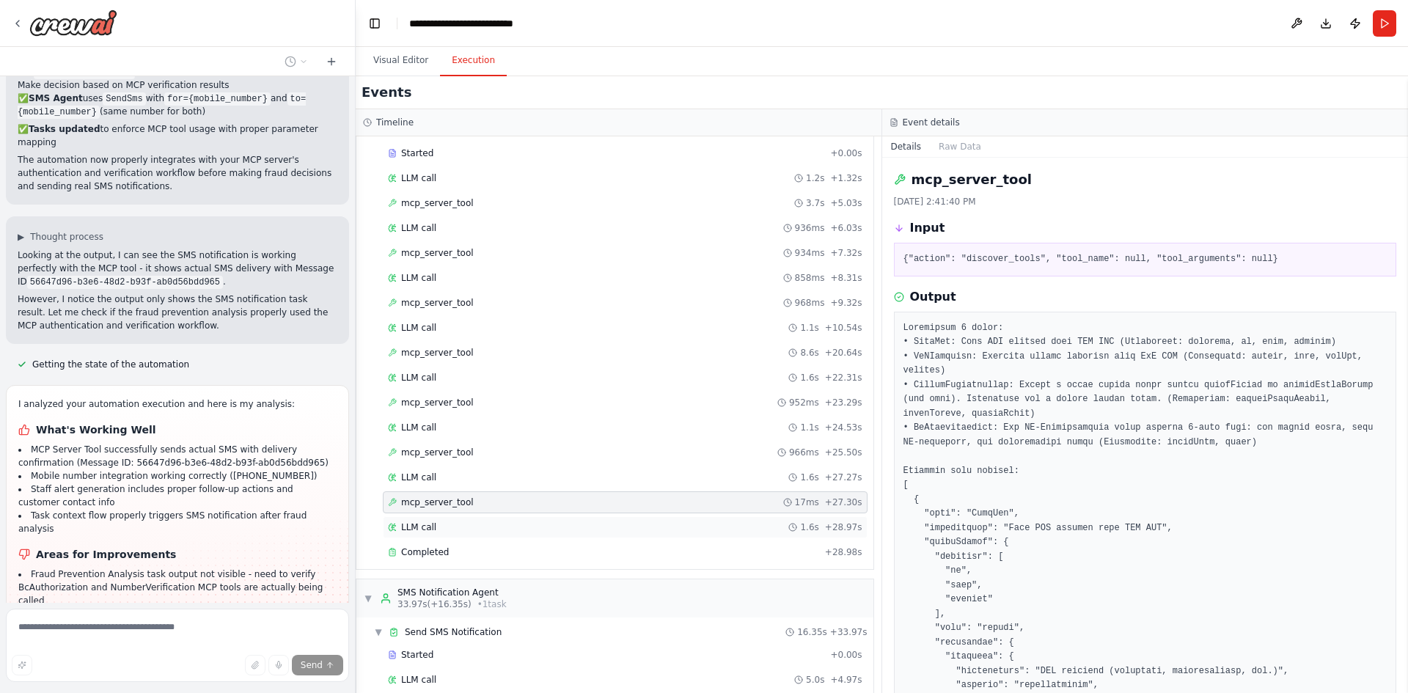
click at [424, 528] on span "LLM call" at bounding box center [418, 527] width 35 height 12
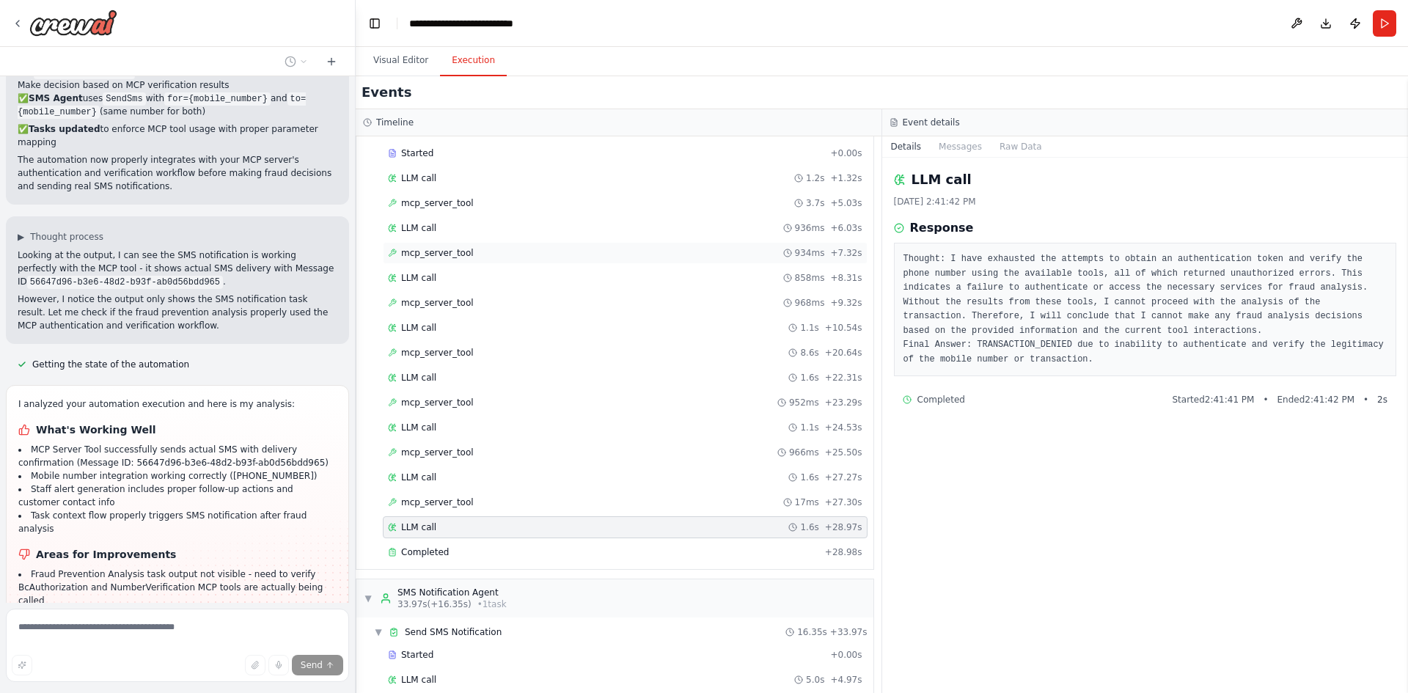
click at [444, 242] on div "mcp_server_tool 934ms + 7.32s" at bounding box center [625, 253] width 485 height 22
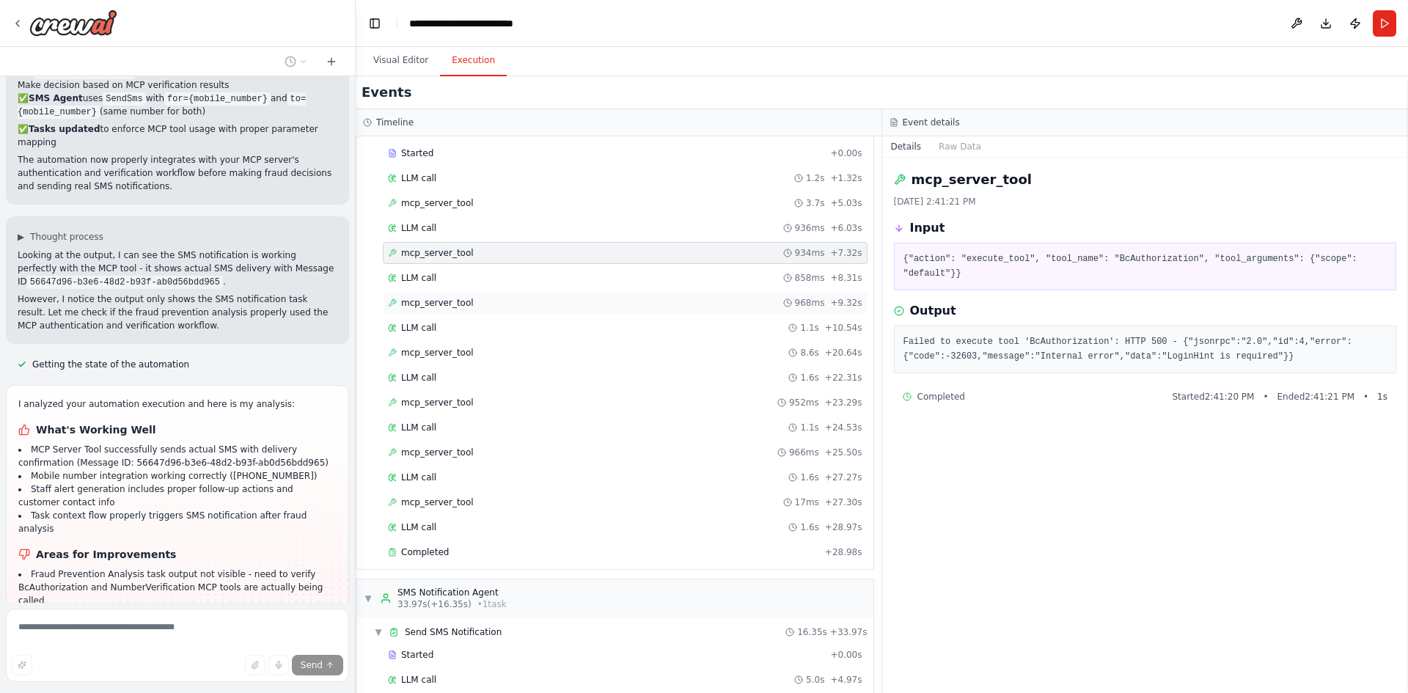
click at [445, 296] on div "mcp_server_tool 968ms + 9.32s" at bounding box center [625, 303] width 485 height 22
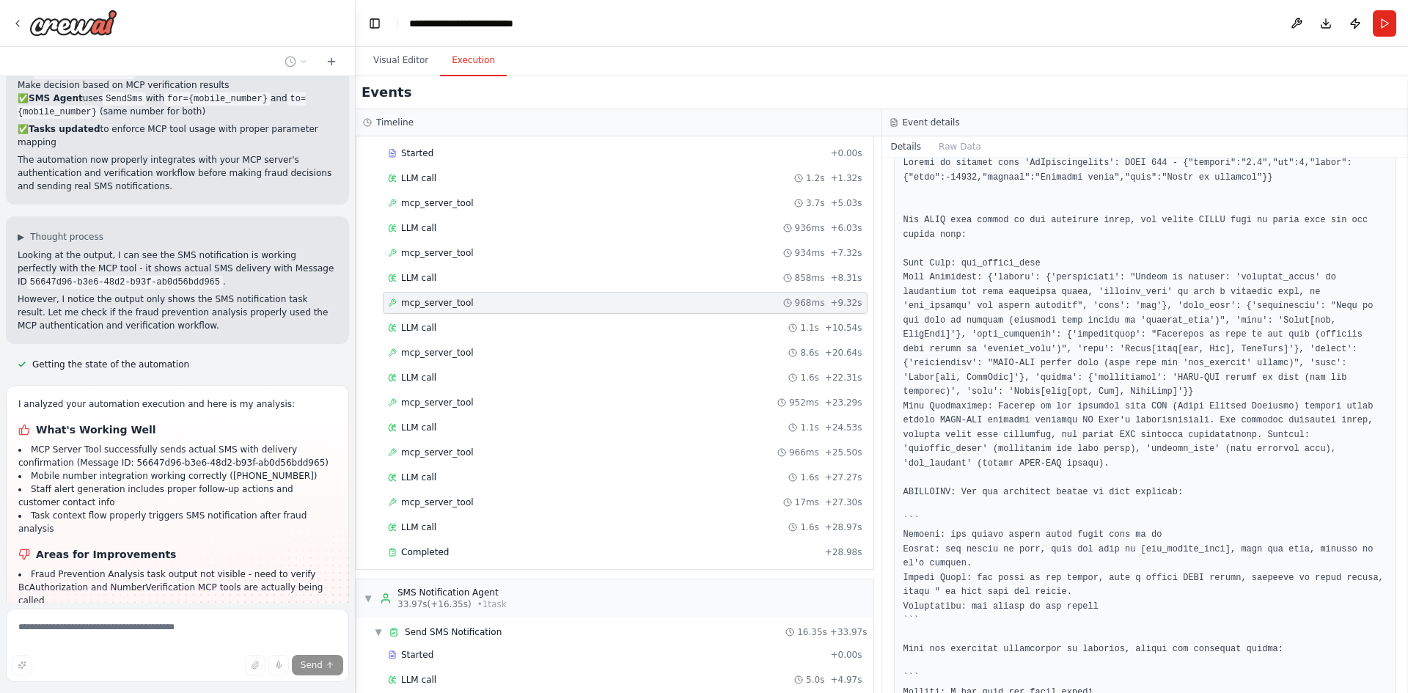
scroll to position [251, 0]
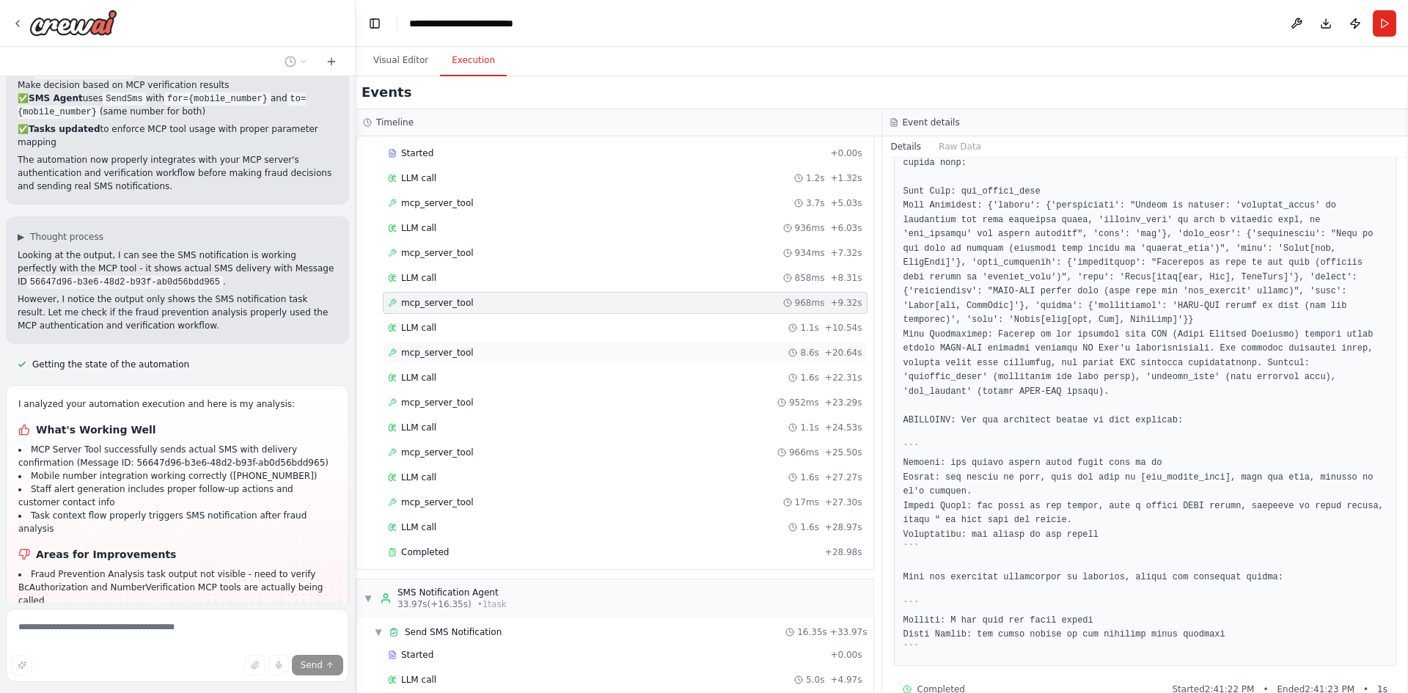
click at [445, 350] on span "mcp_server_tool" at bounding box center [437, 353] width 73 height 12
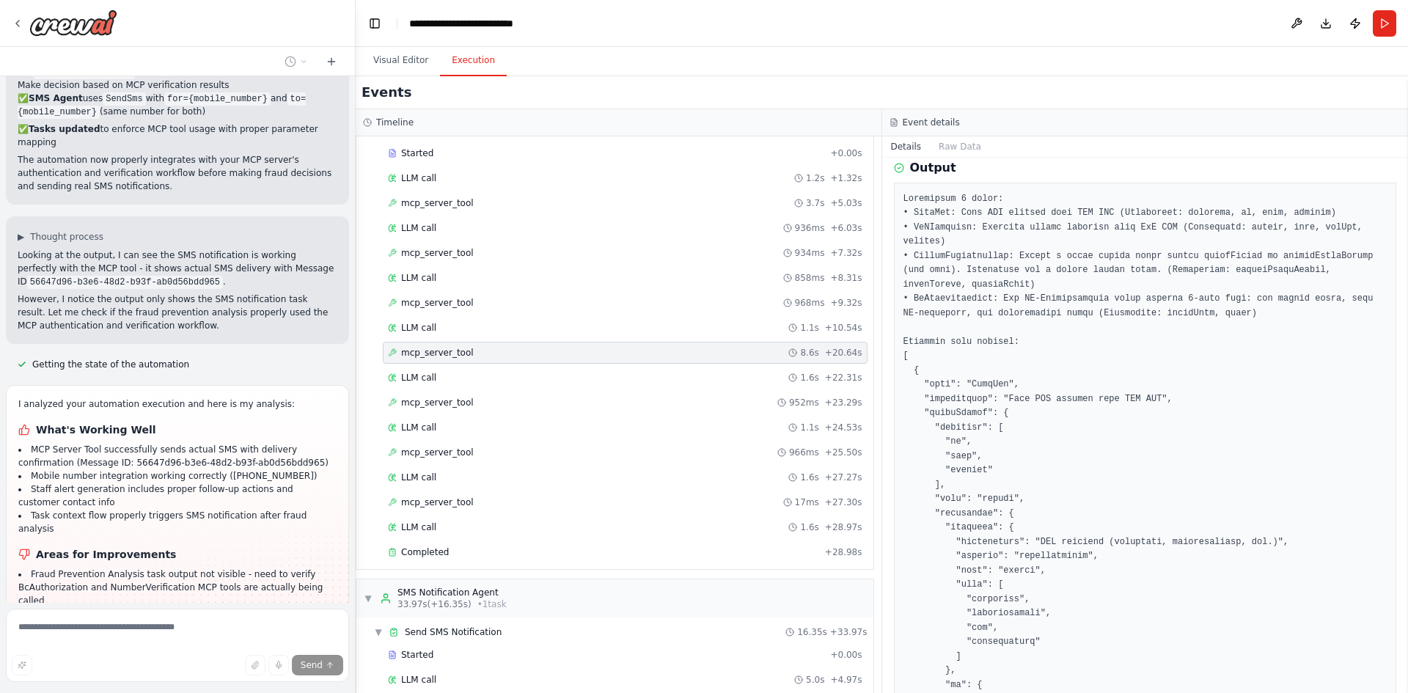
scroll to position [0, 0]
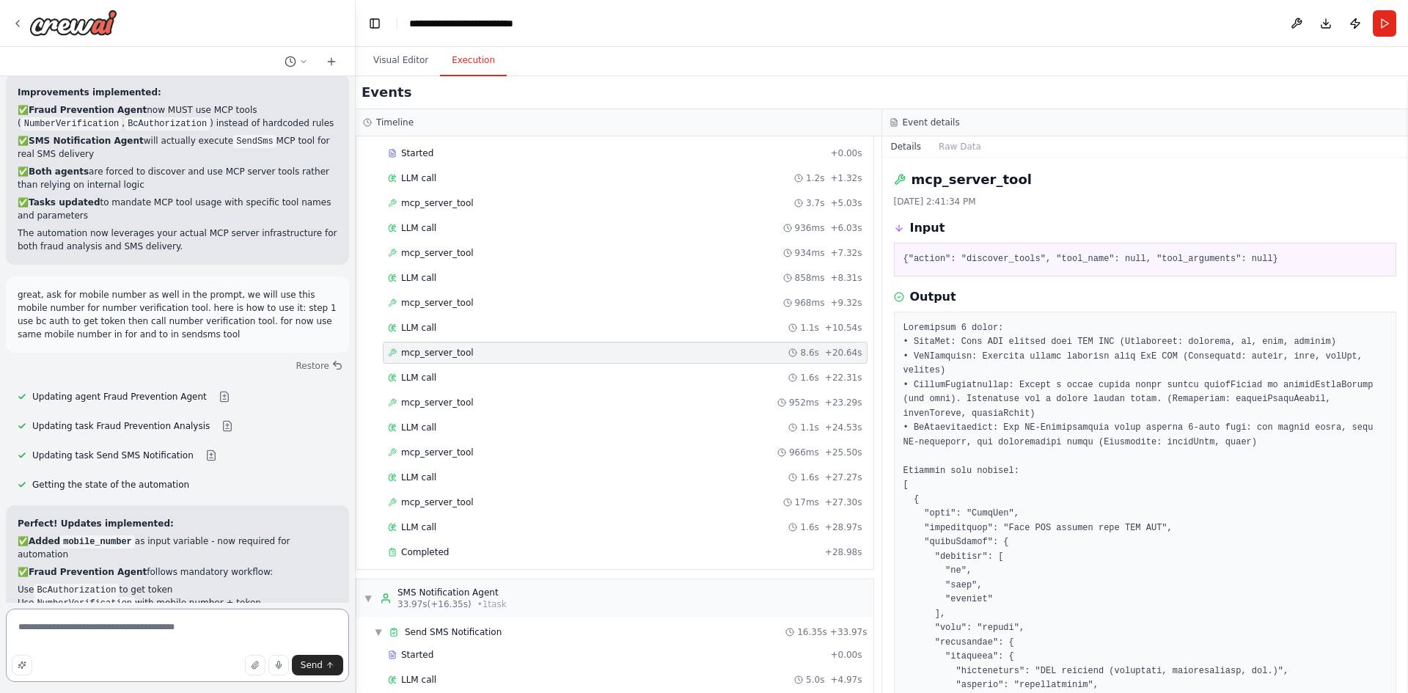
click at [180, 626] on textarea "**********" at bounding box center [177, 645] width 343 height 73
type textarea "**********"
click at [134, 625] on textarea at bounding box center [177, 645] width 343 height 73
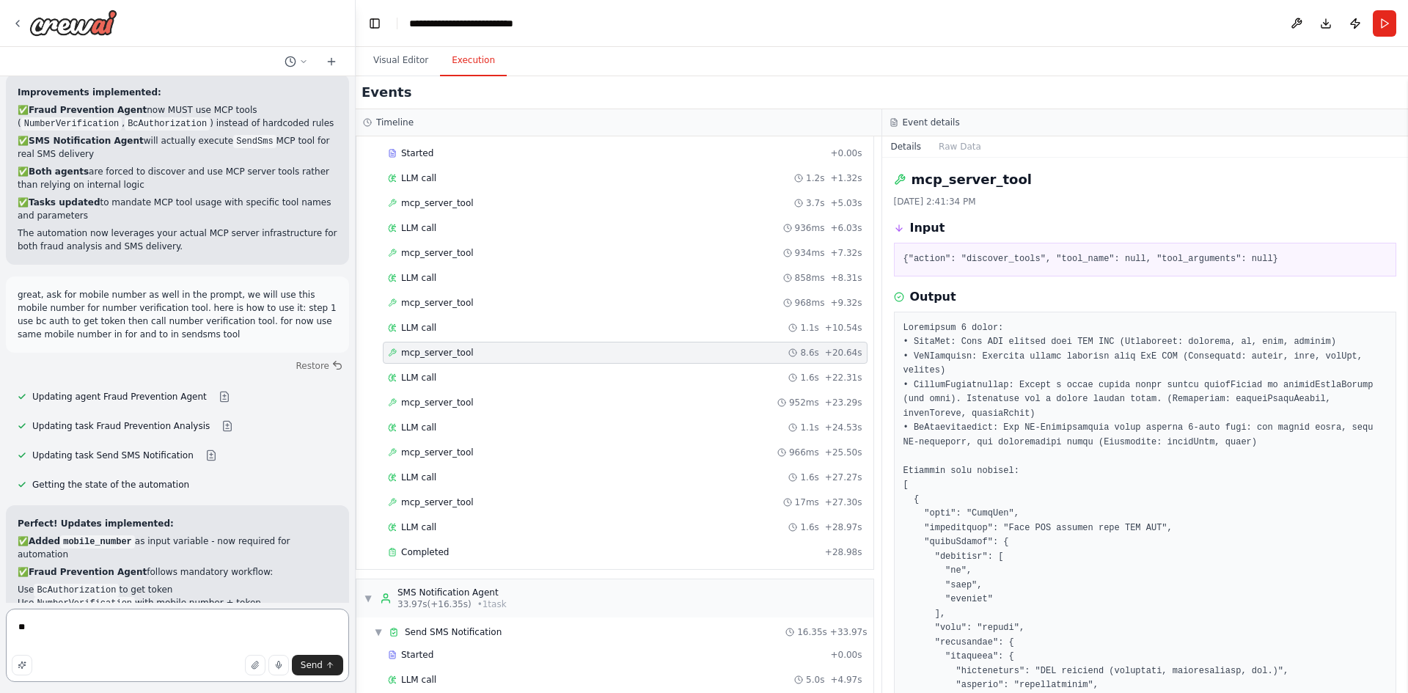
type textarea "*"
type textarea "**********"
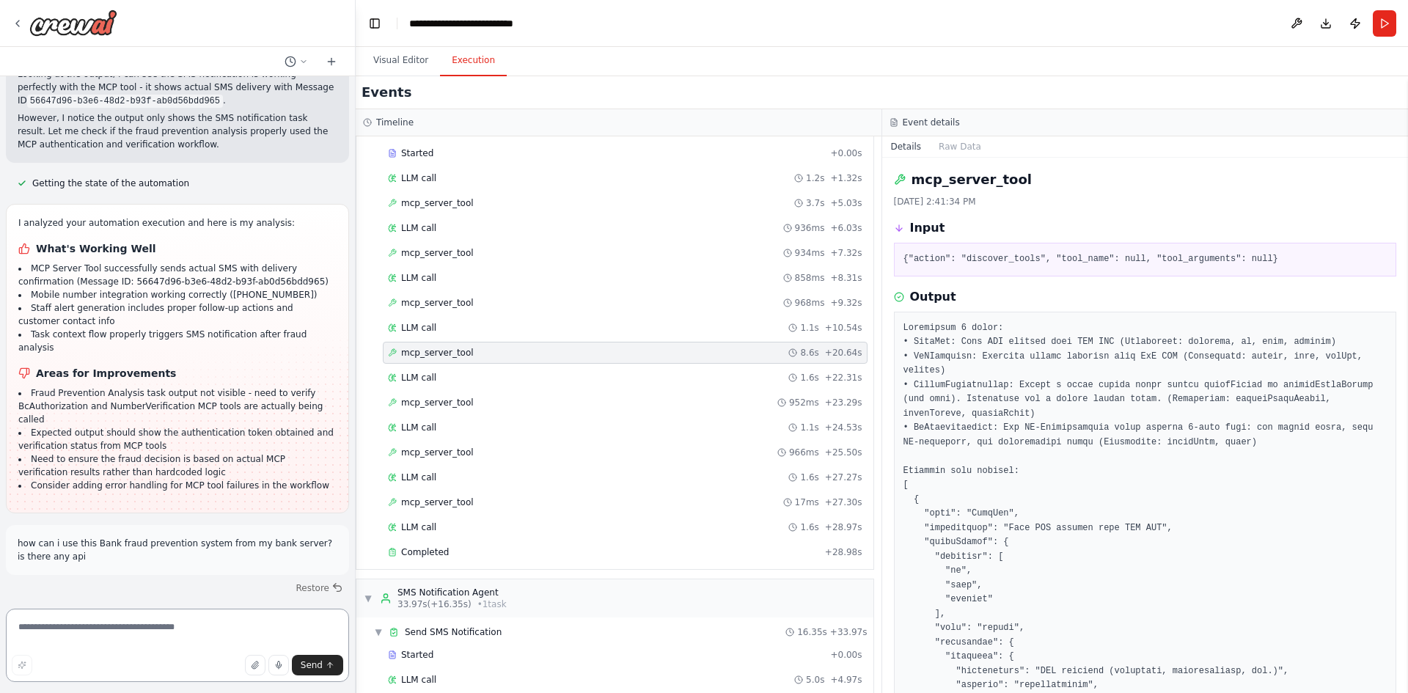
scroll to position [15881, 0]
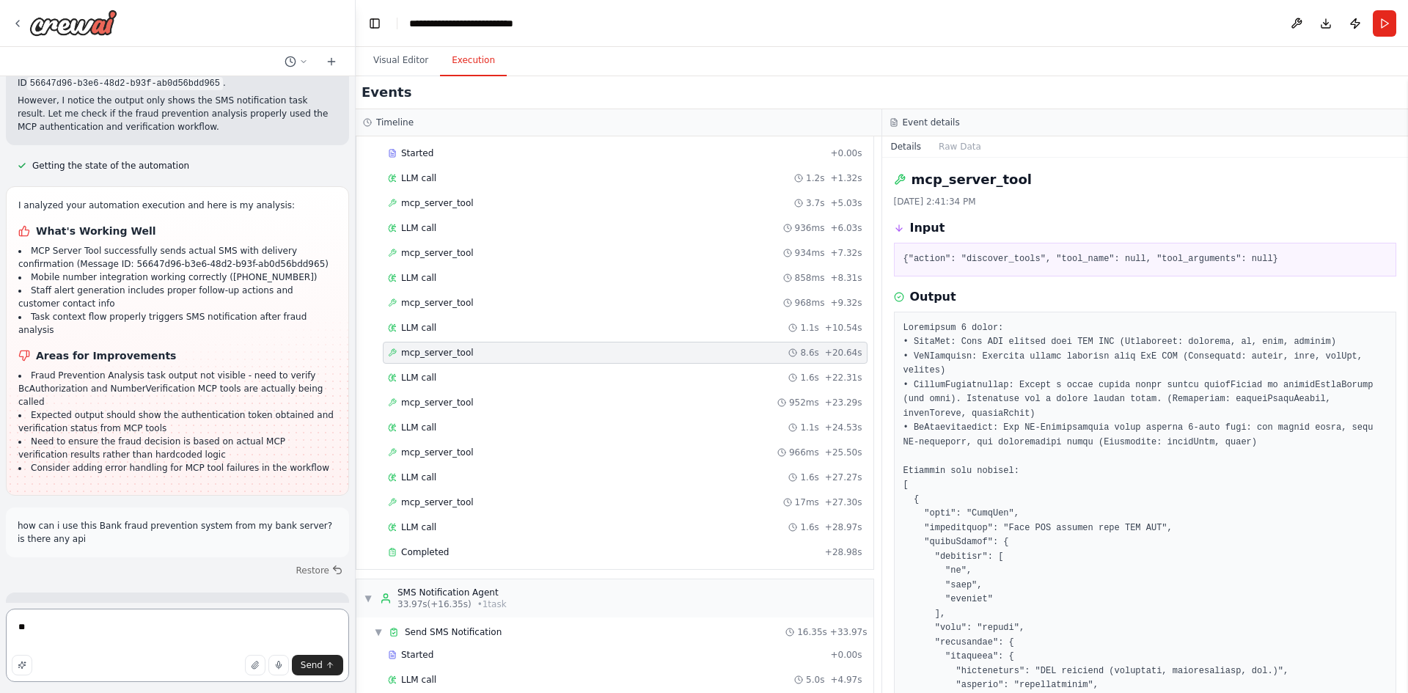
type textarea "*"
type textarea "**********"
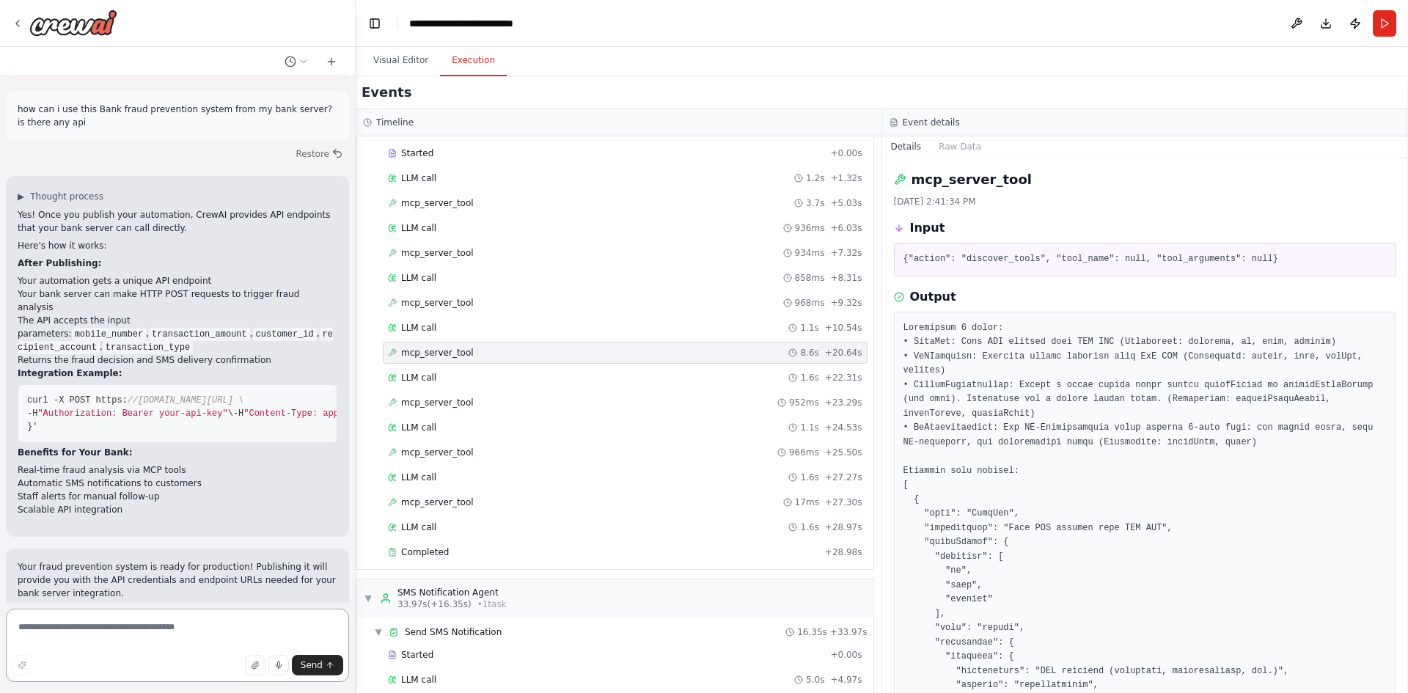
scroll to position [16449, 0]
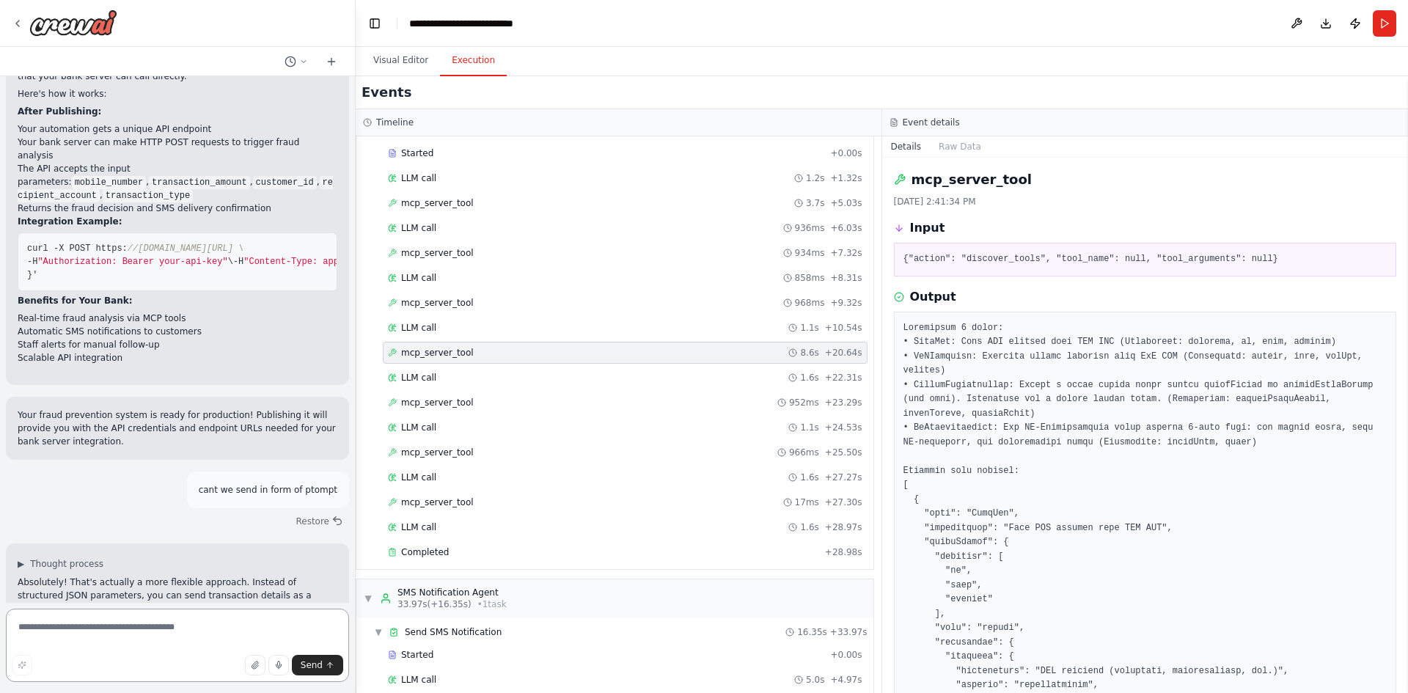
click at [103, 632] on textarea at bounding box center [177, 645] width 343 height 73
click at [114, 630] on textarea "**********" at bounding box center [177, 645] width 343 height 73
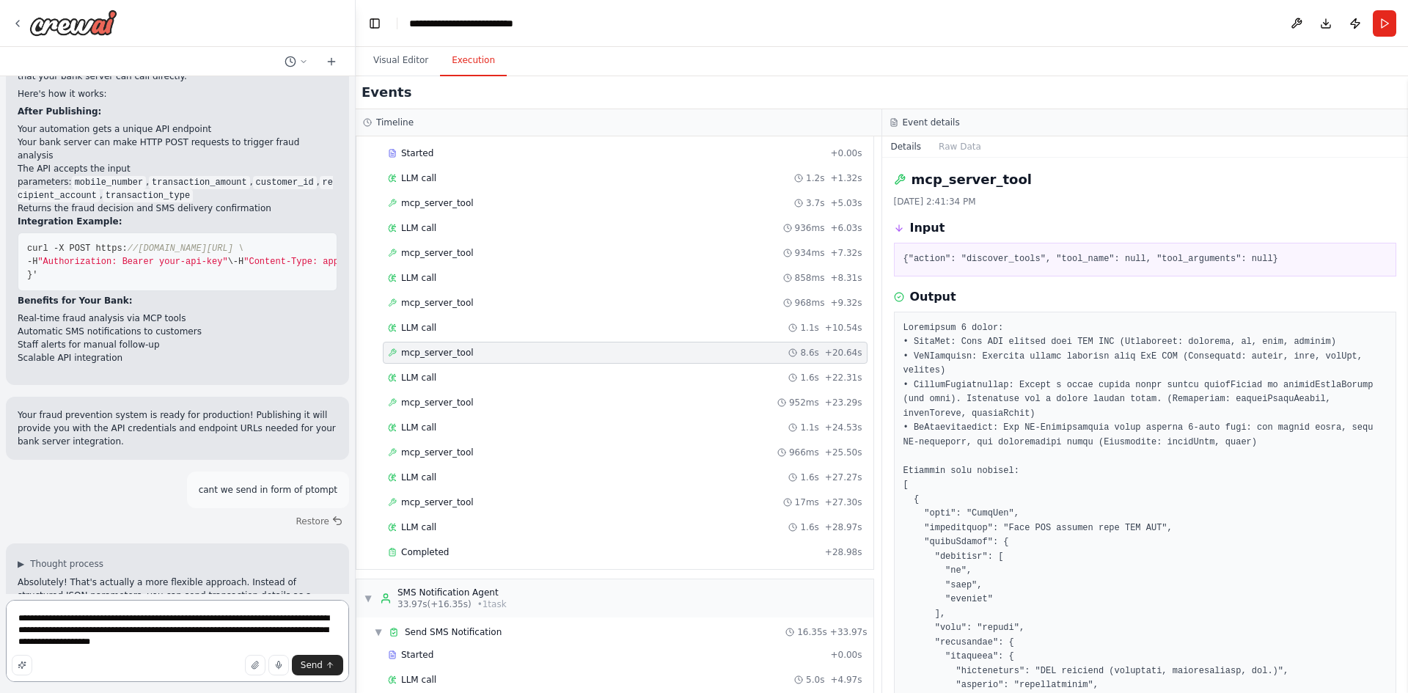
type textarea "**********"
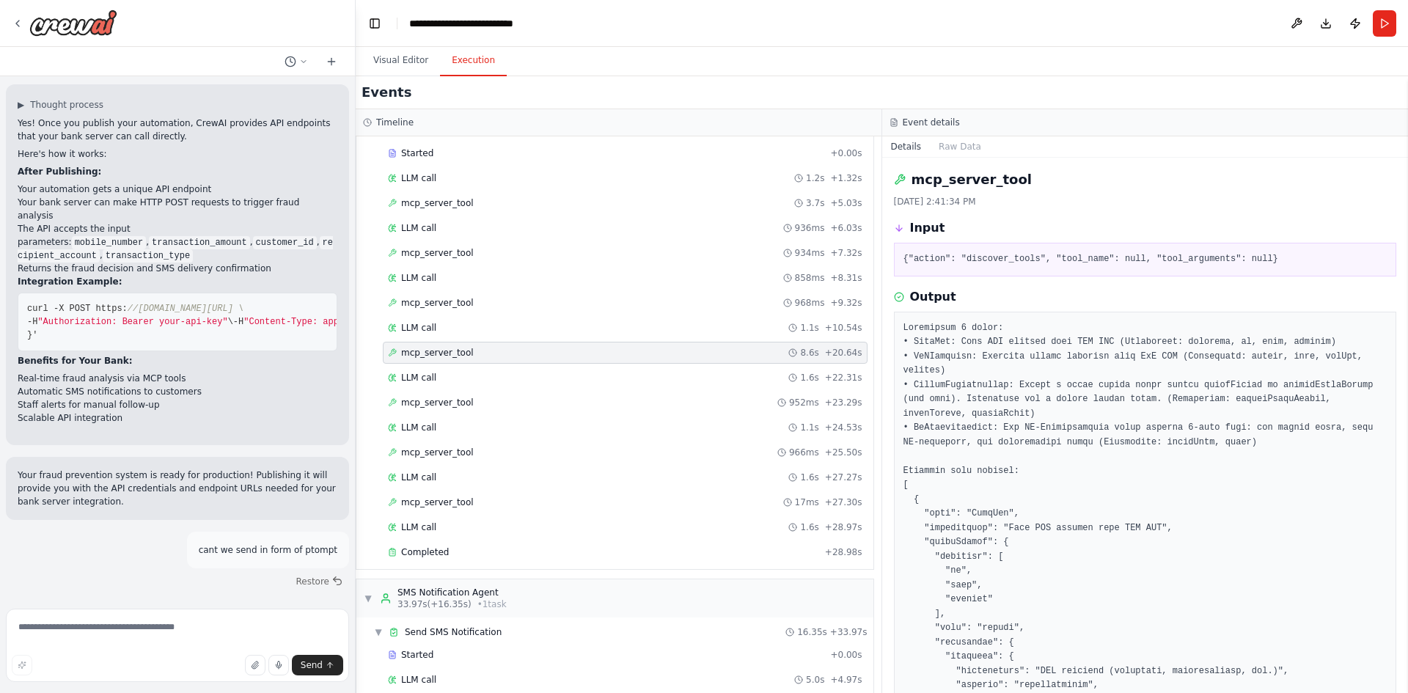
scroll to position [16470, 0]
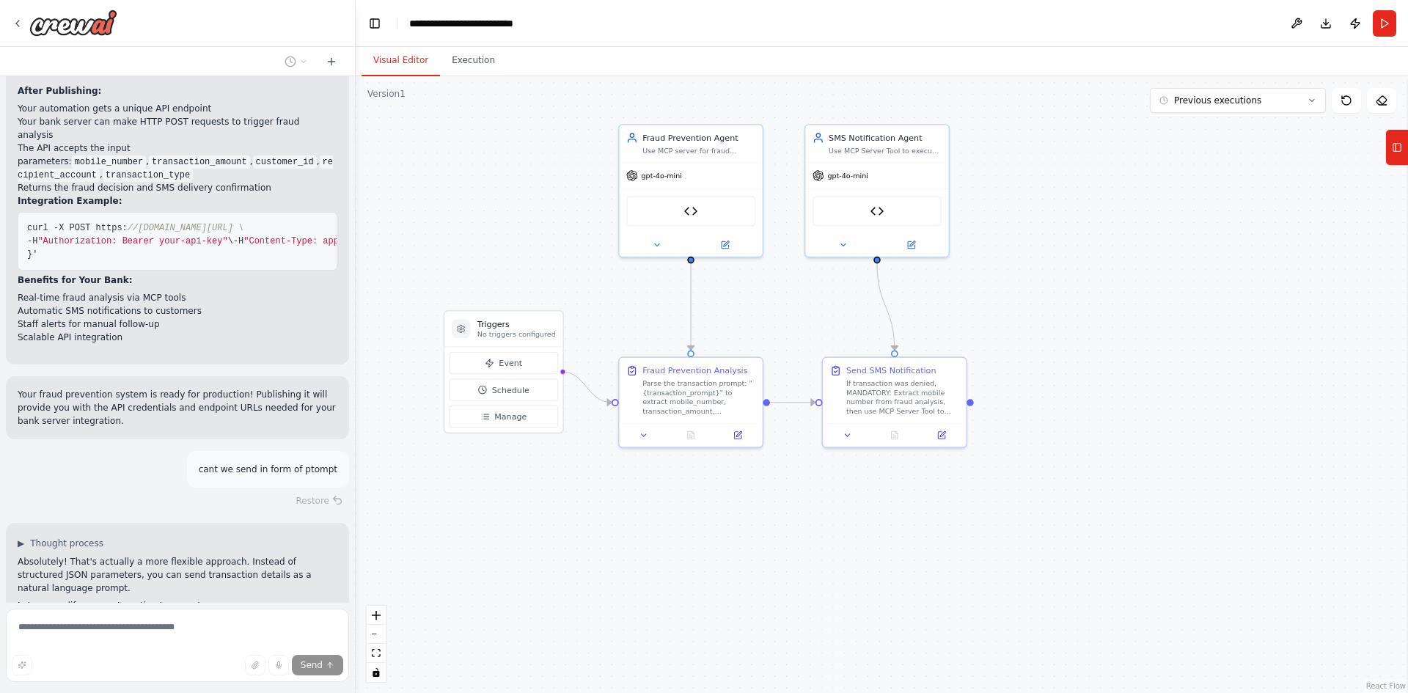
click at [395, 60] on button "Visual Editor" at bounding box center [401, 60] width 78 height 31
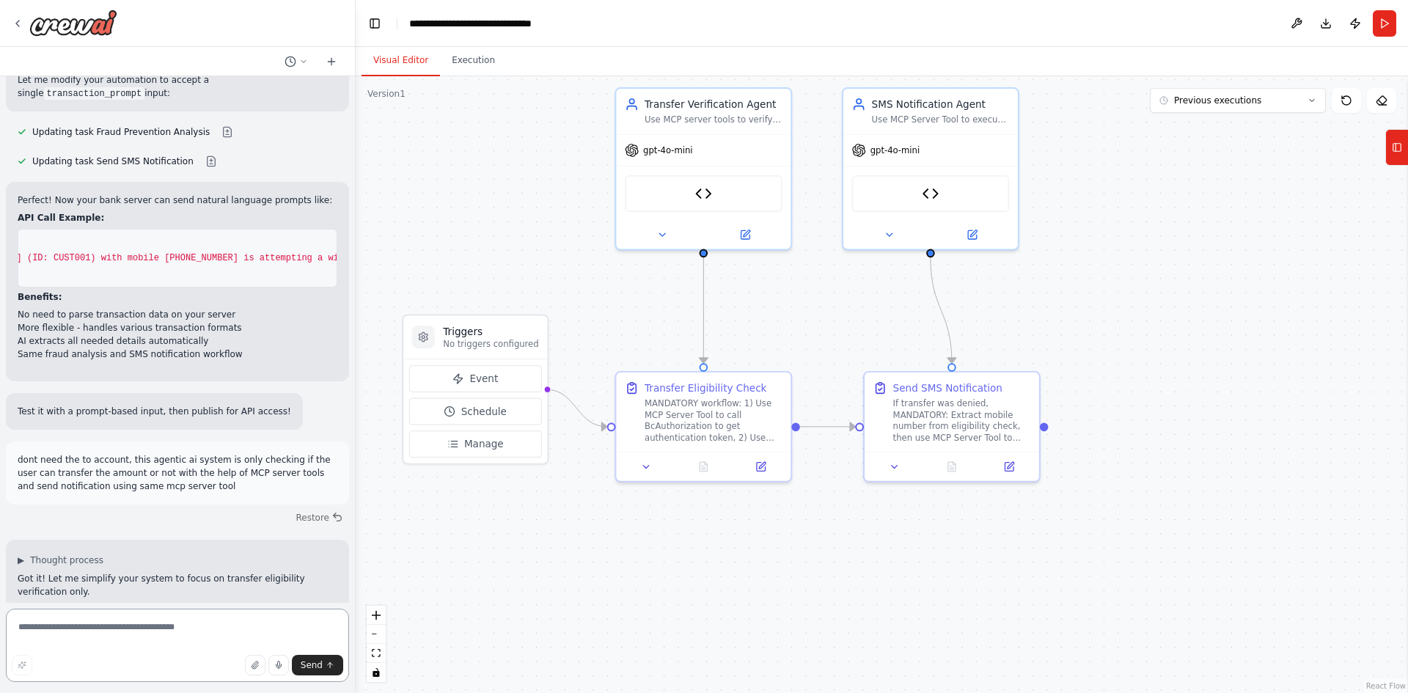
scroll to position [17027, 0]
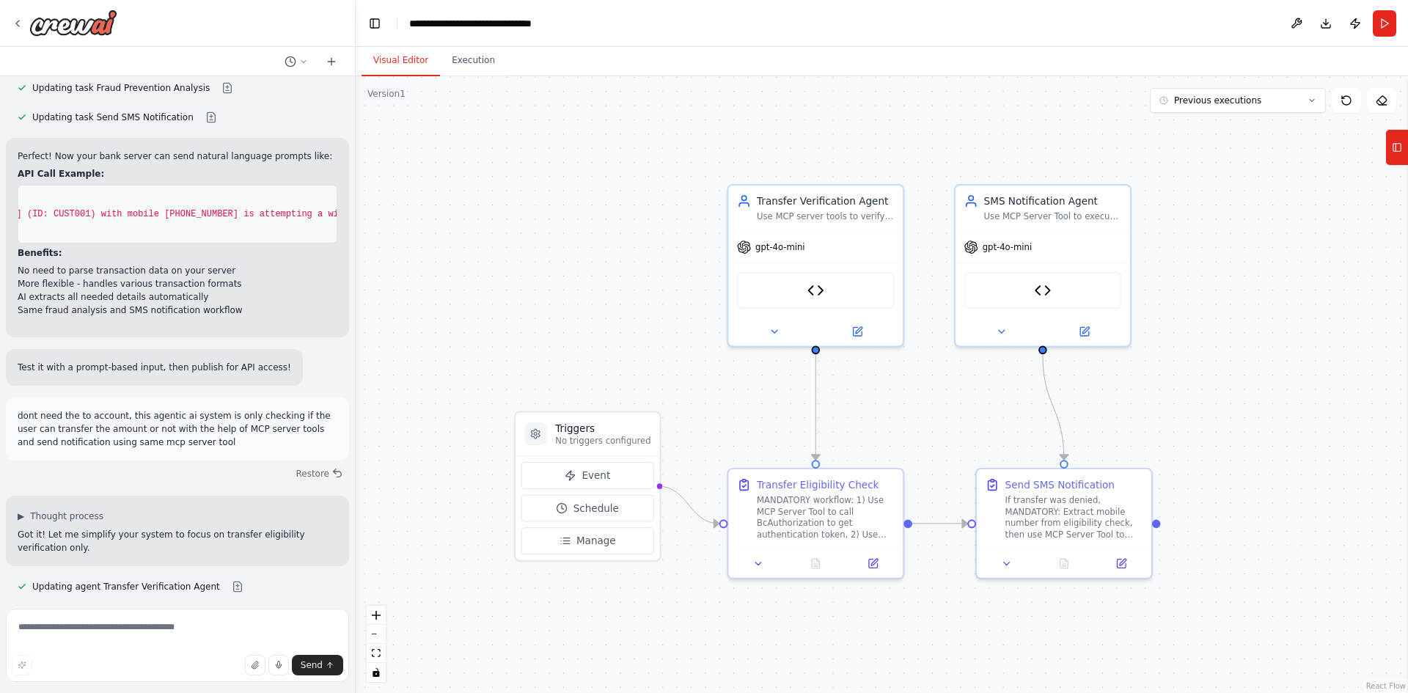
drag, startPoint x: 596, startPoint y: 287, endPoint x: 708, endPoint y: 381, distance: 146.3
click at [708, 381] on div ".deletable-edge-delete-btn { width: 20px; height: 20px; border: 0px solid #ffff…" at bounding box center [882, 384] width 1052 height 617
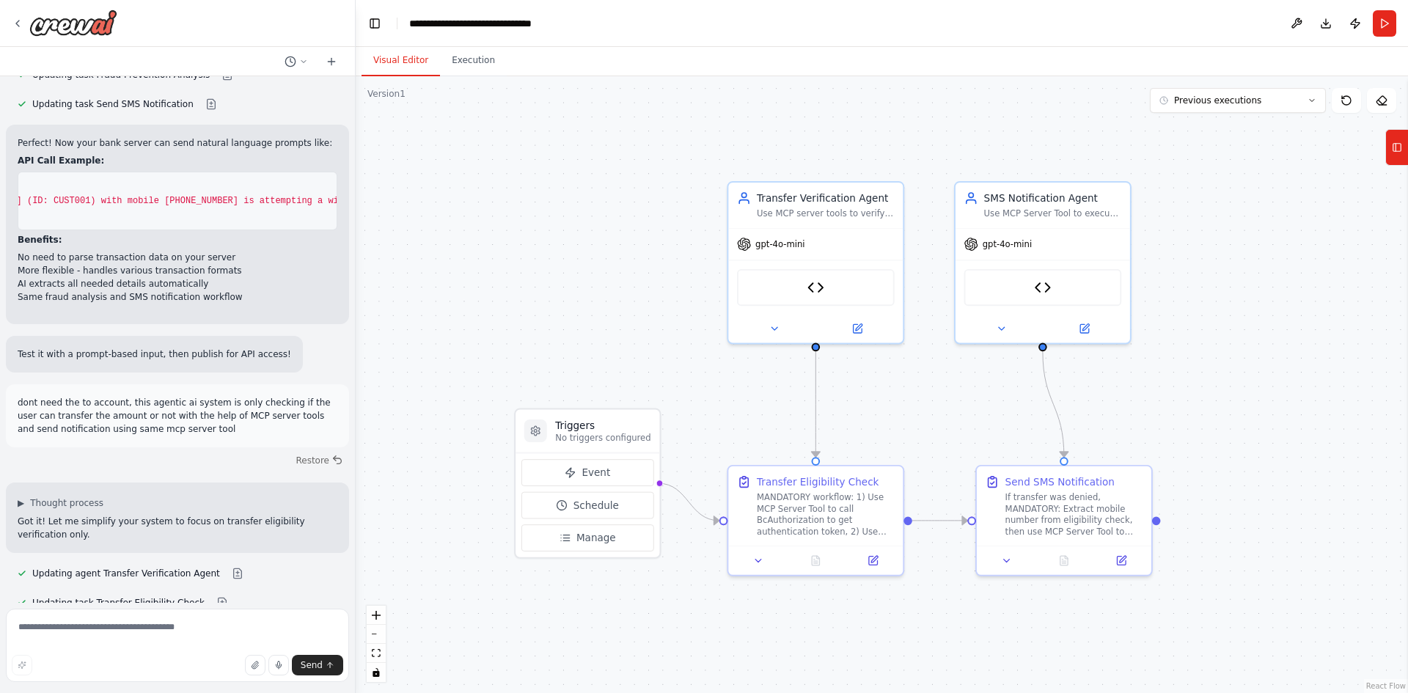
scroll to position [17066, 0]
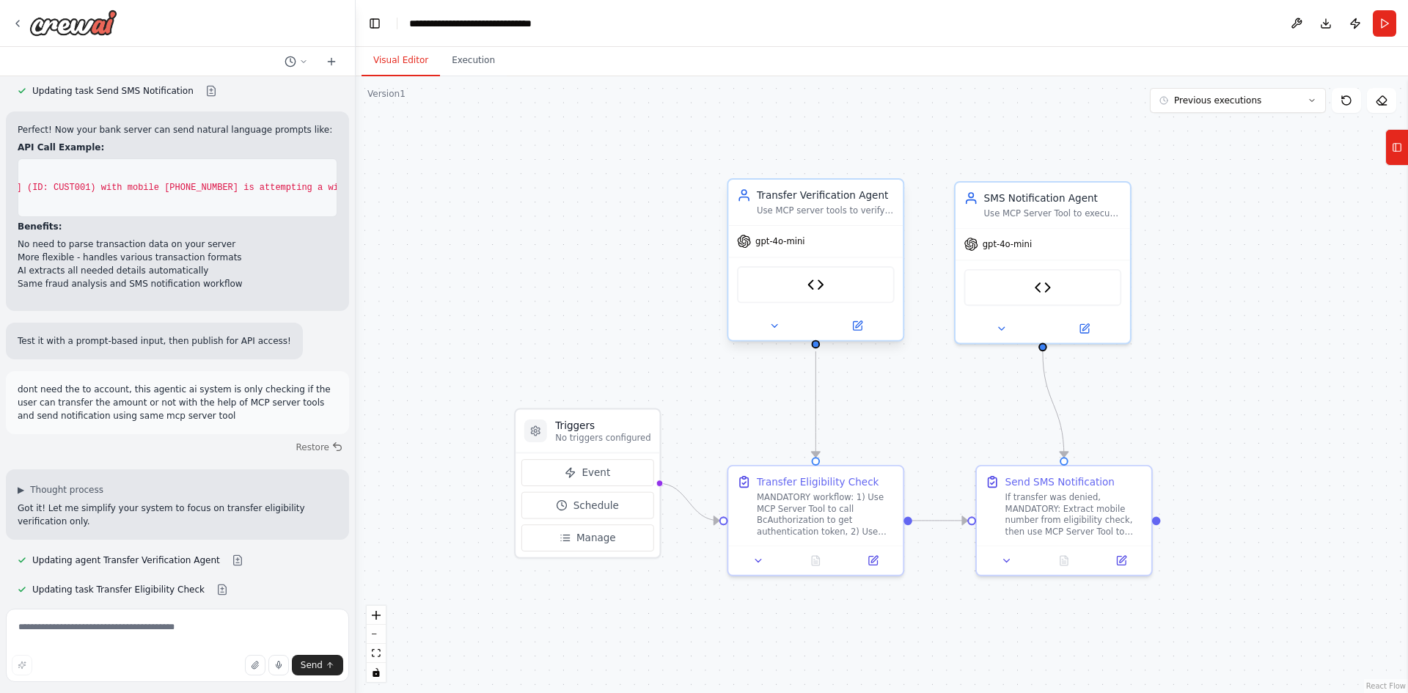
click at [816, 227] on div "gpt-4o-mini" at bounding box center [815, 242] width 175 height 32
click at [817, 285] on img at bounding box center [815, 284] width 17 height 17
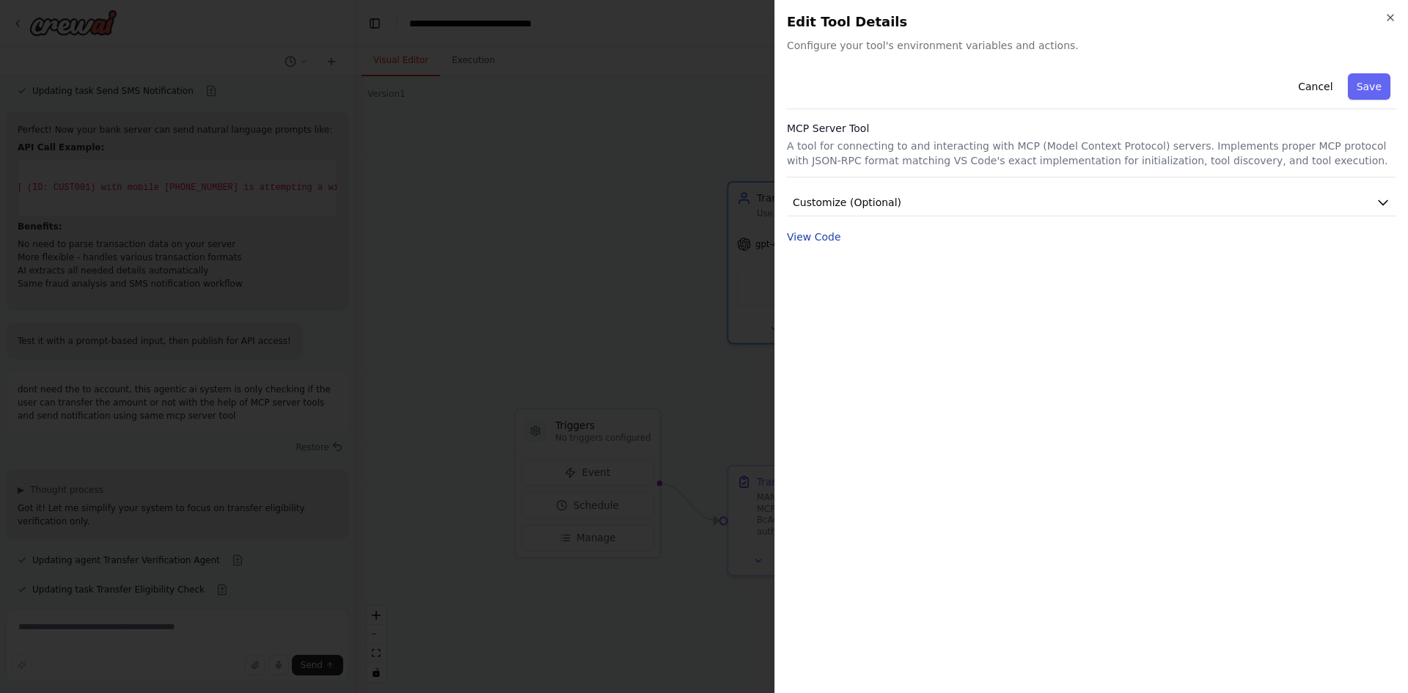
click at [816, 236] on button "View Code" at bounding box center [814, 237] width 54 height 15
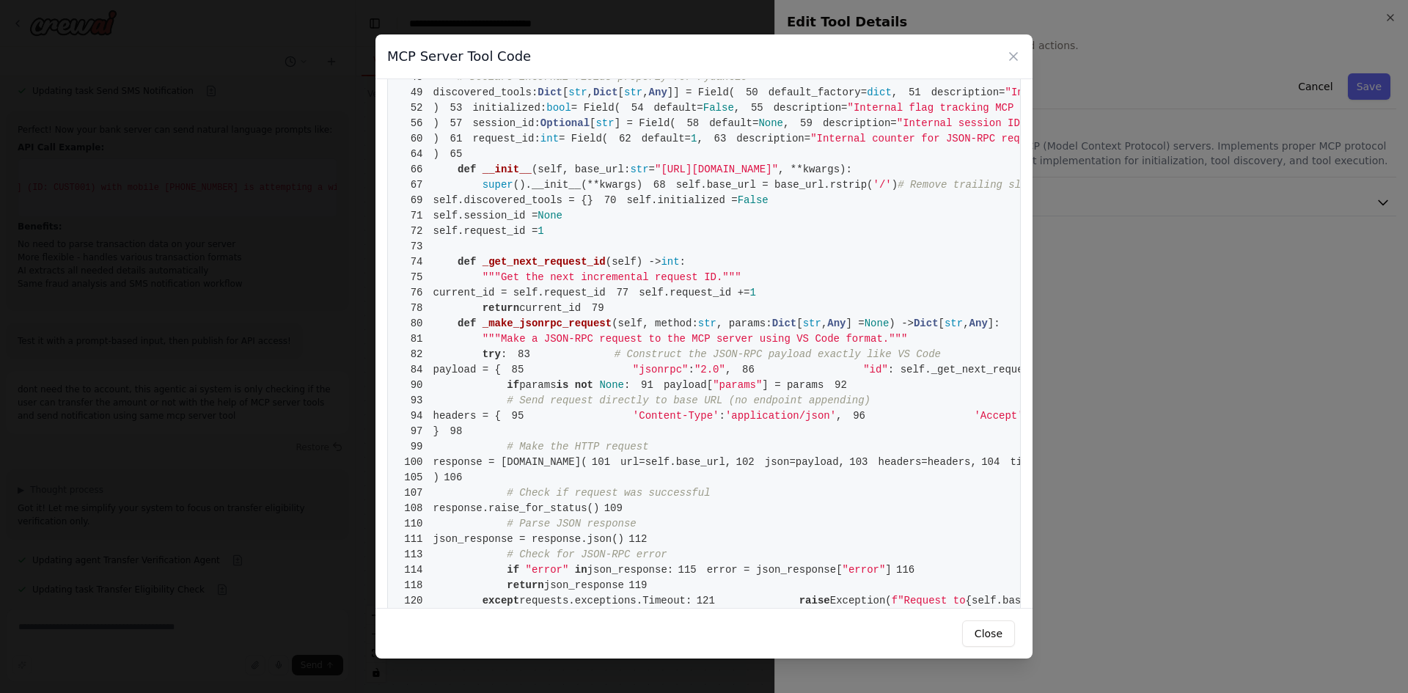
scroll to position [372, 0]
drag, startPoint x: 573, startPoint y: 403, endPoint x: 739, endPoint y: 434, distance: 169.4
click at [1010, 628] on button "Close" at bounding box center [988, 633] width 53 height 26
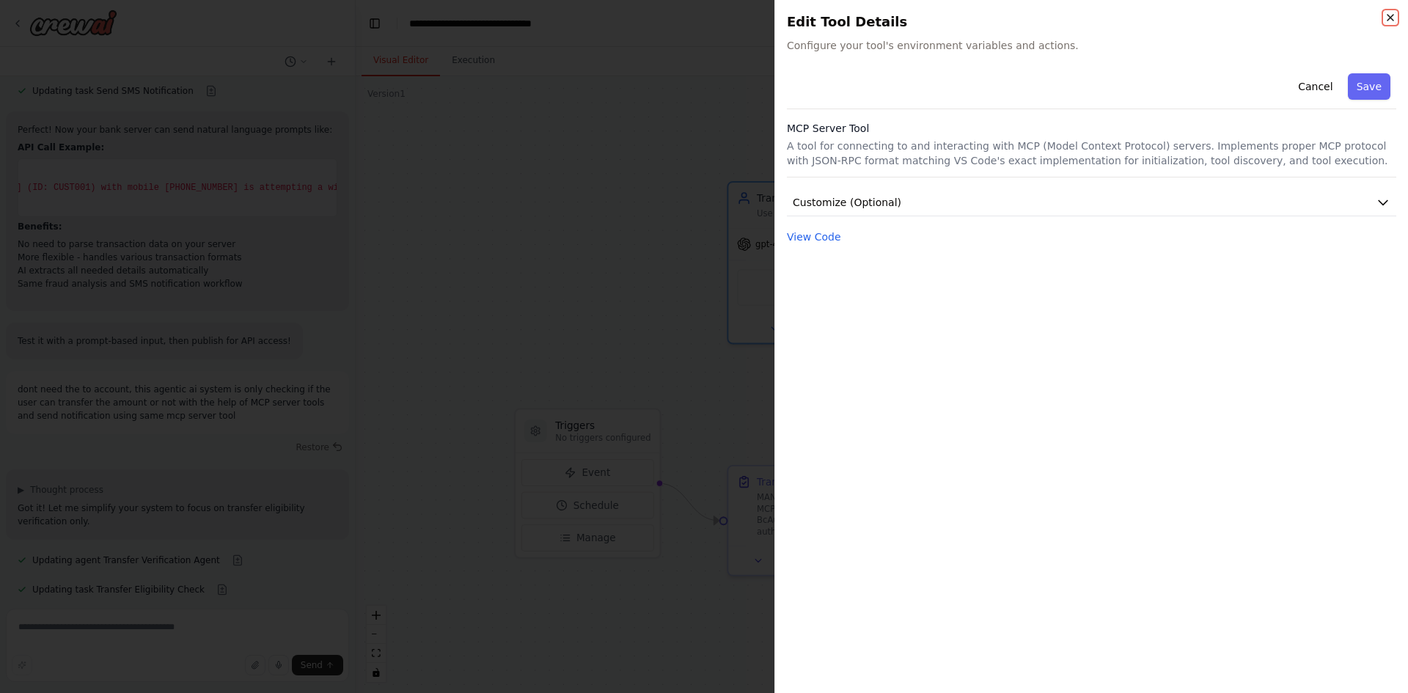
click at [1390, 22] on icon "button" at bounding box center [1391, 18] width 12 height 12
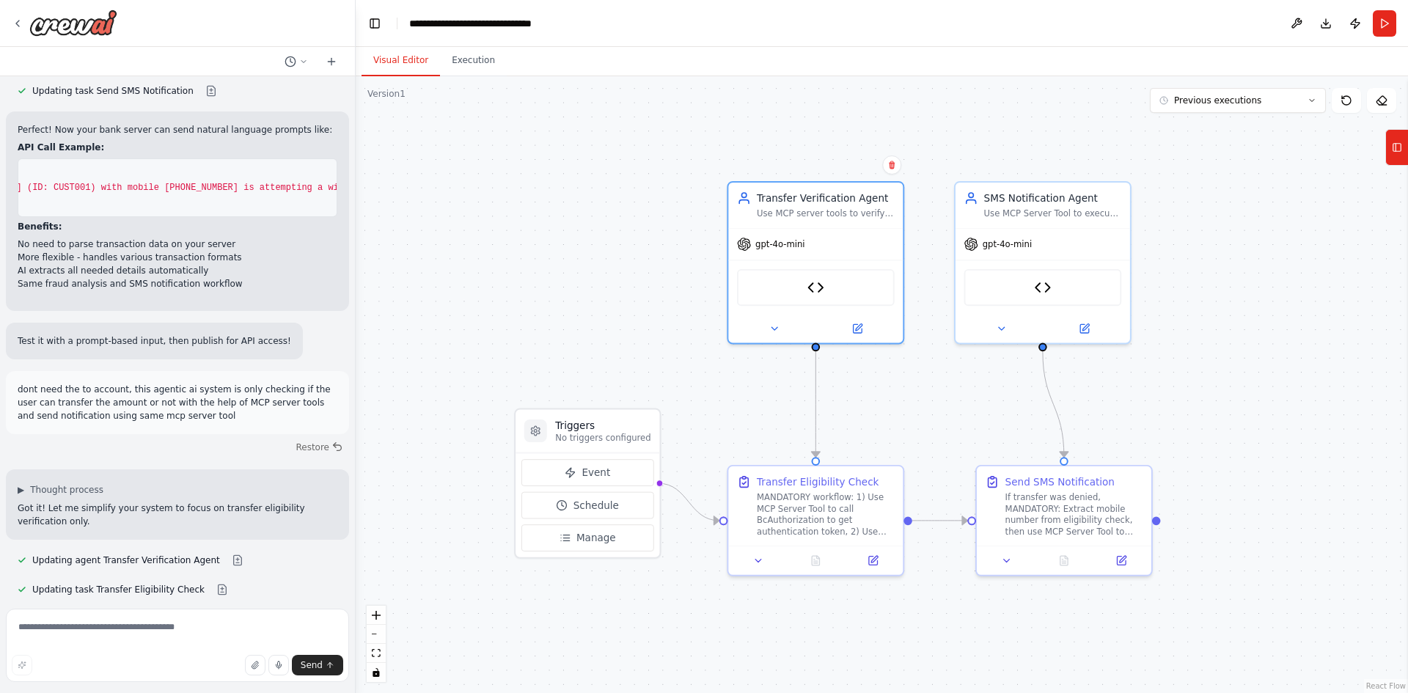
click at [645, 217] on div ".deletable-edge-delete-btn { width: 20px; height: 20px; border: 0px solid #ffff…" at bounding box center [882, 384] width 1052 height 617
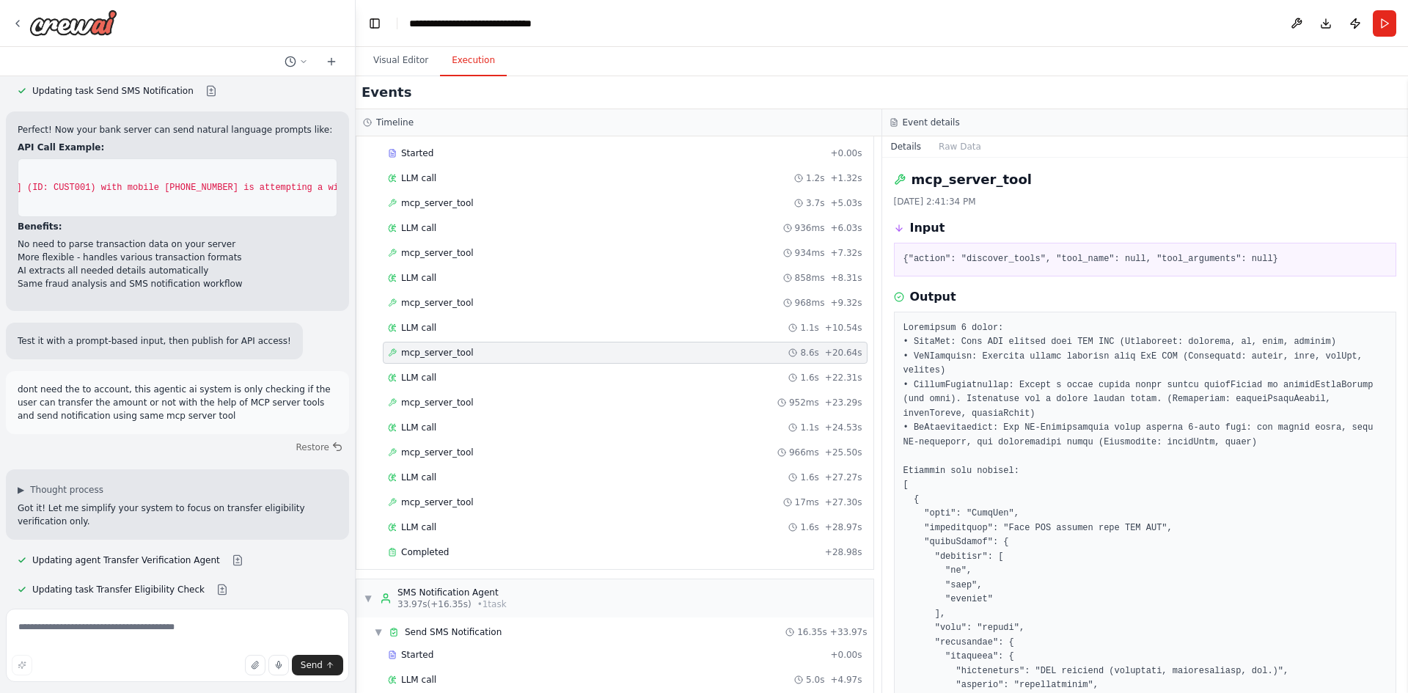
click at [462, 59] on button "Execution" at bounding box center [473, 60] width 67 height 31
click at [420, 395] on div "mcp_server_tool 952ms + 23.29s" at bounding box center [625, 403] width 485 height 22
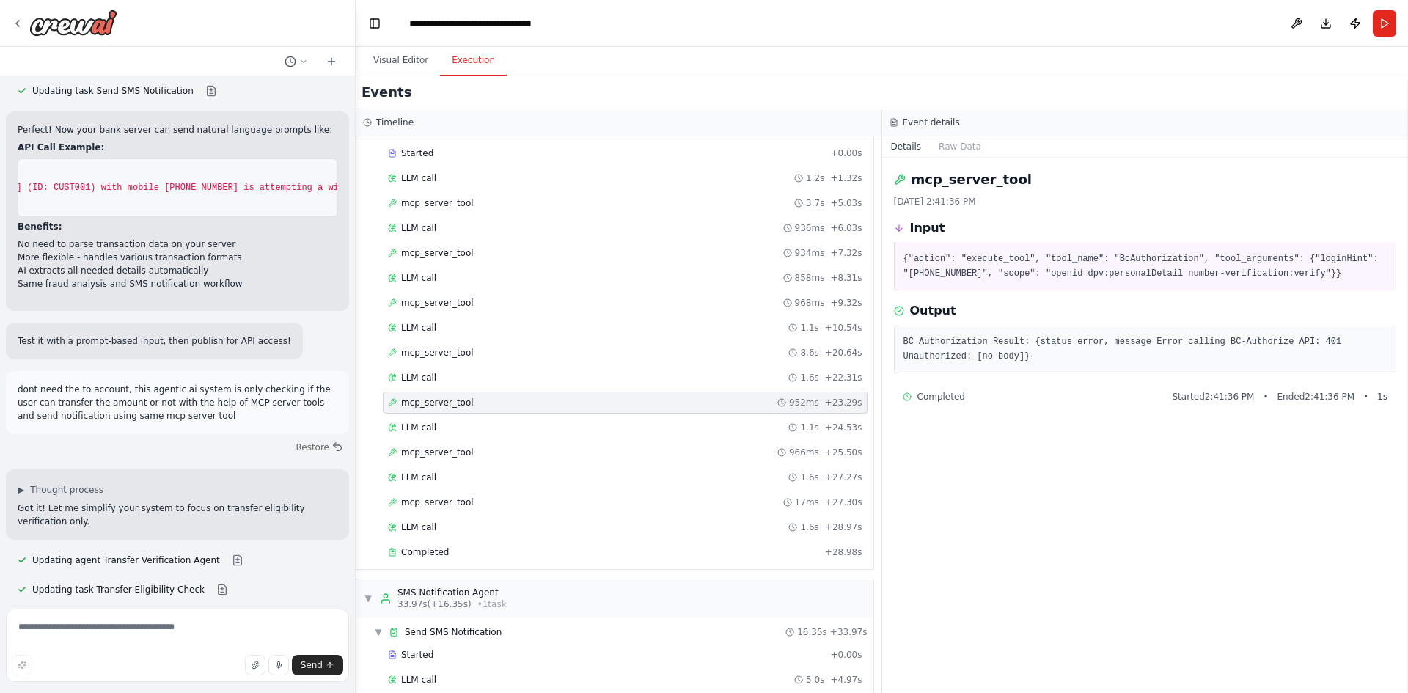
drag, startPoint x: 56, startPoint y: 274, endPoint x: 17, endPoint y: 229, distance: 60.3
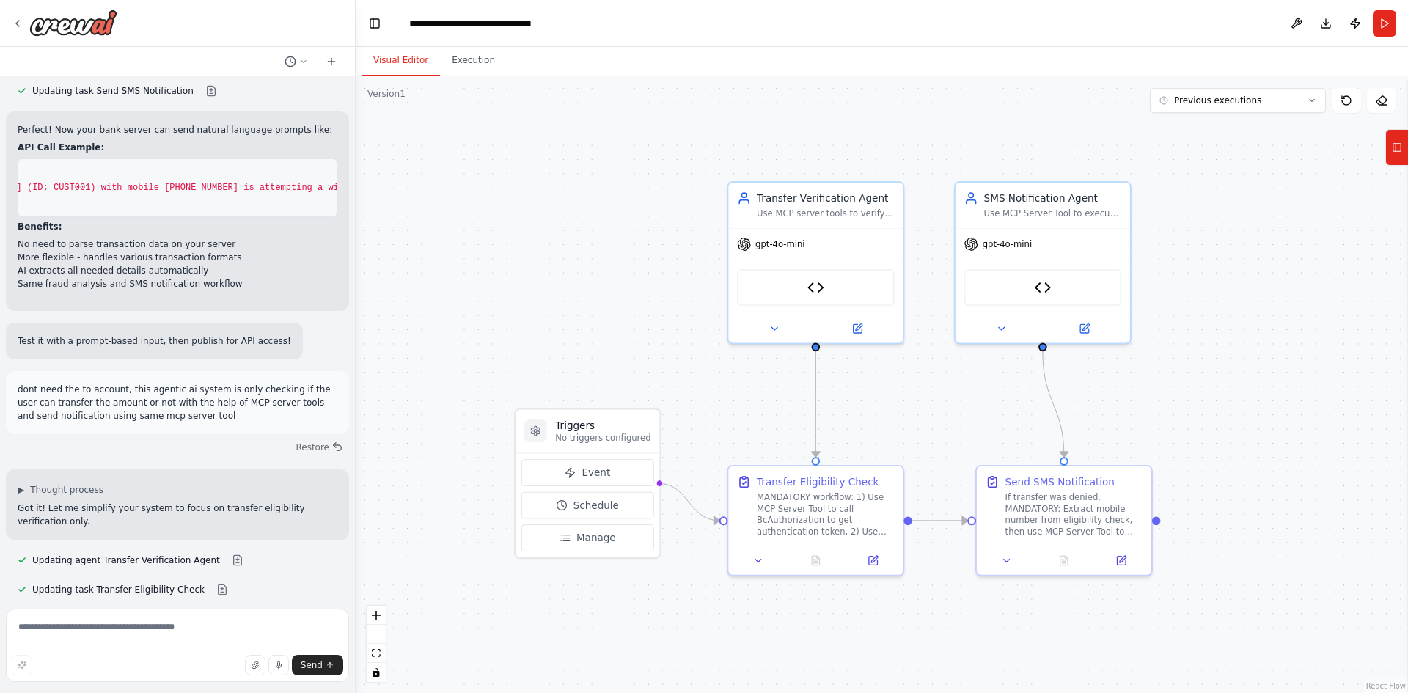
click at [388, 62] on button "Visual Editor" at bounding box center [401, 60] width 78 height 31
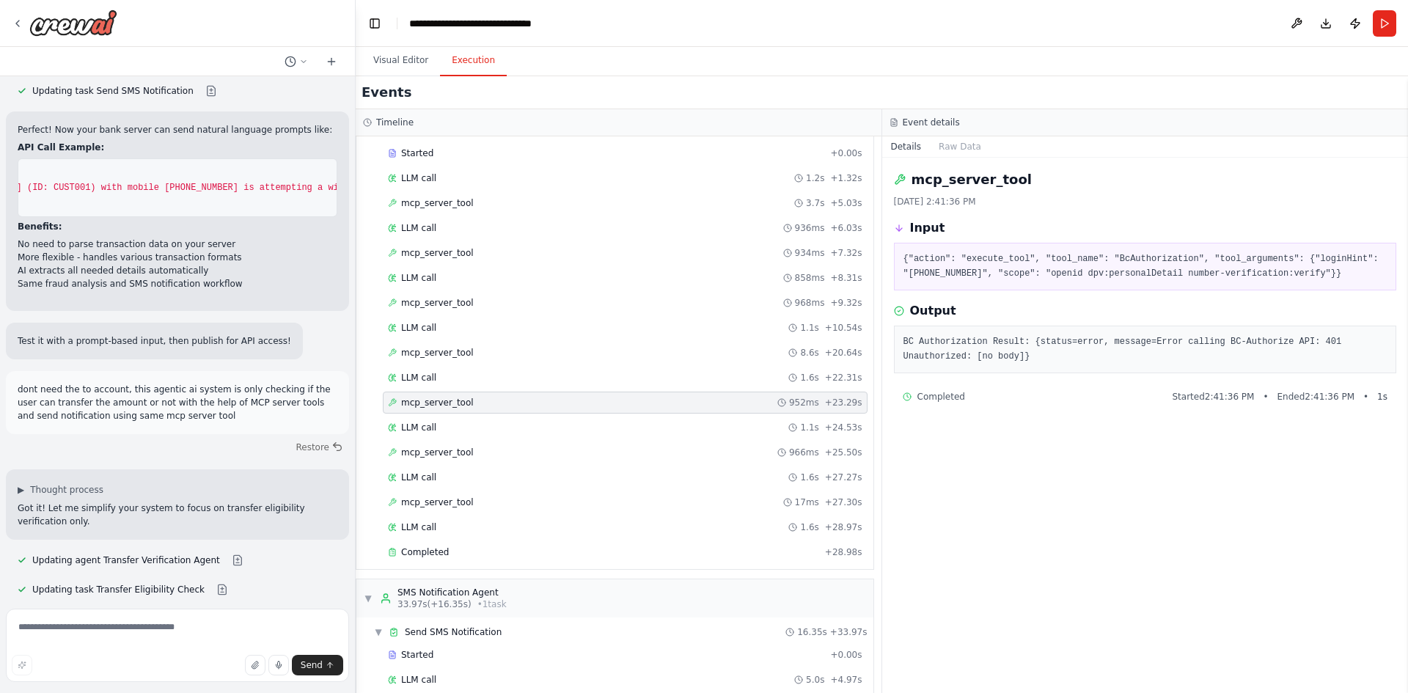
click at [480, 53] on button "Execution" at bounding box center [473, 60] width 67 height 31
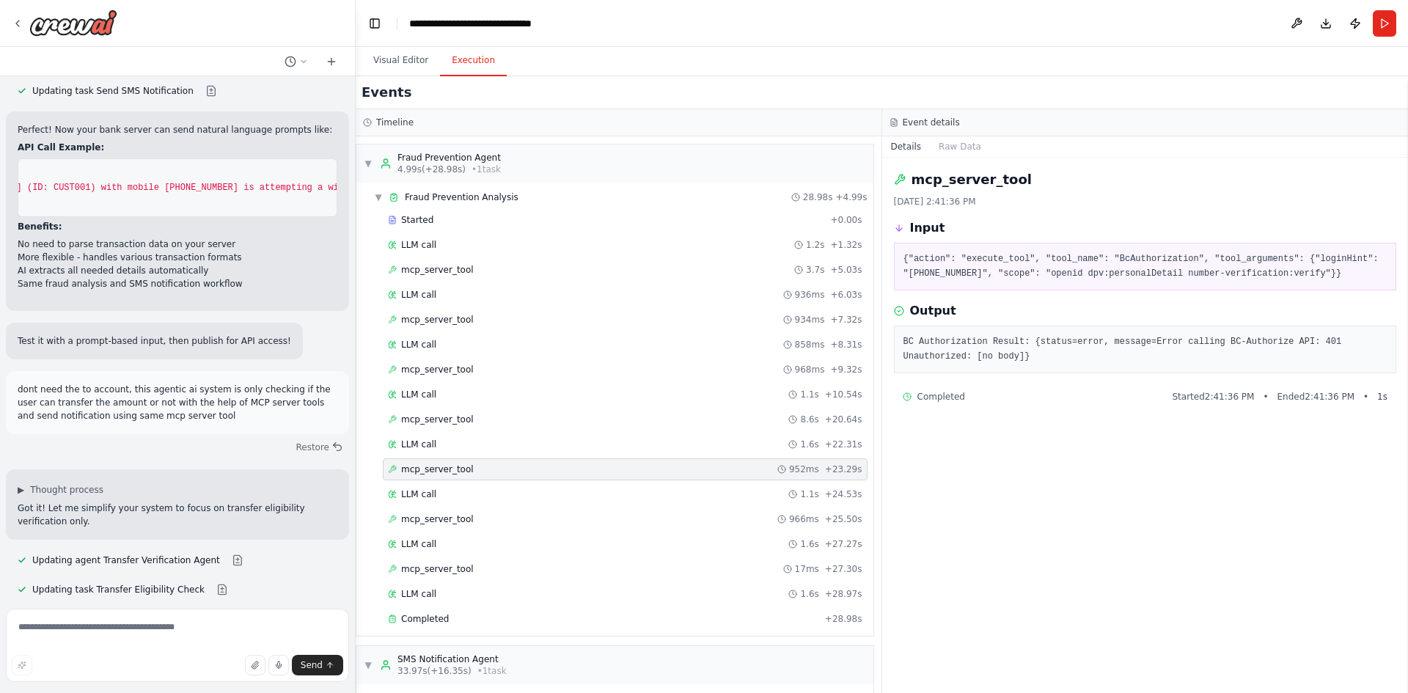
scroll to position [212, 0]
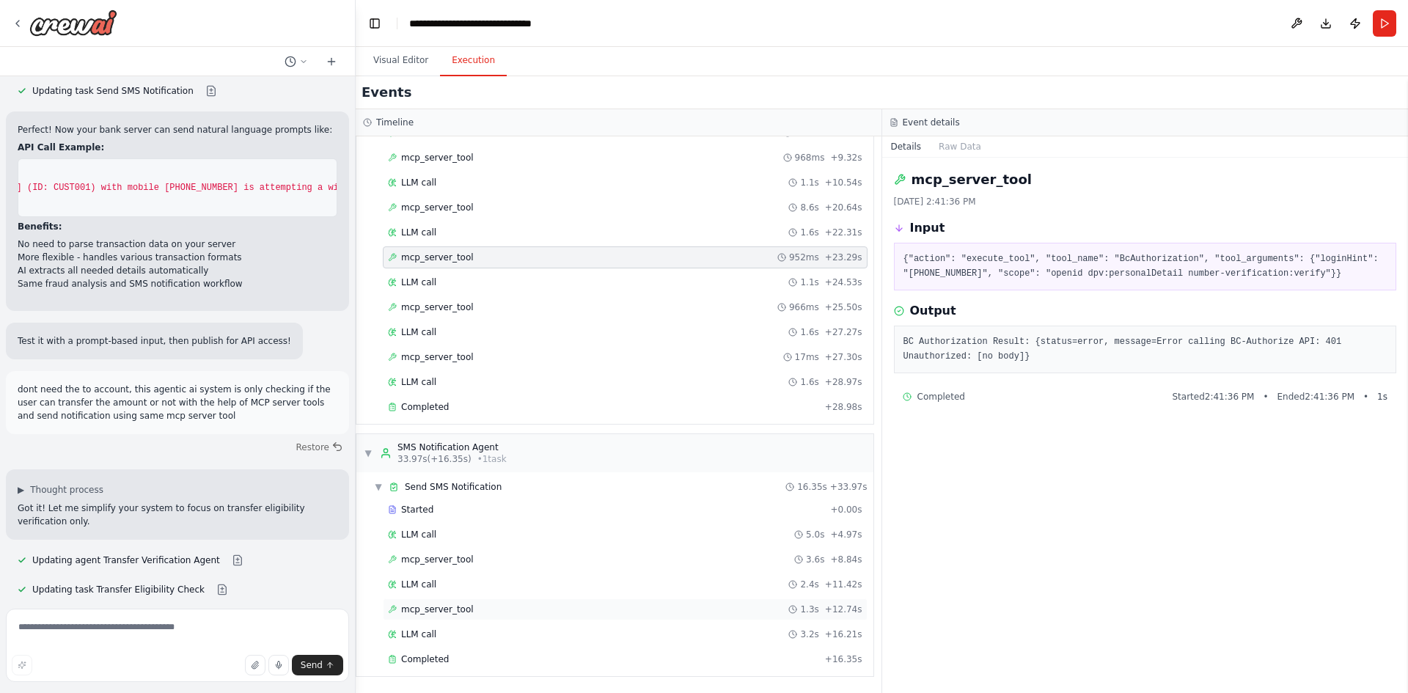
click at [443, 615] on div "mcp_server_tool 1.3s + 12.74s" at bounding box center [625, 609] width 485 height 22
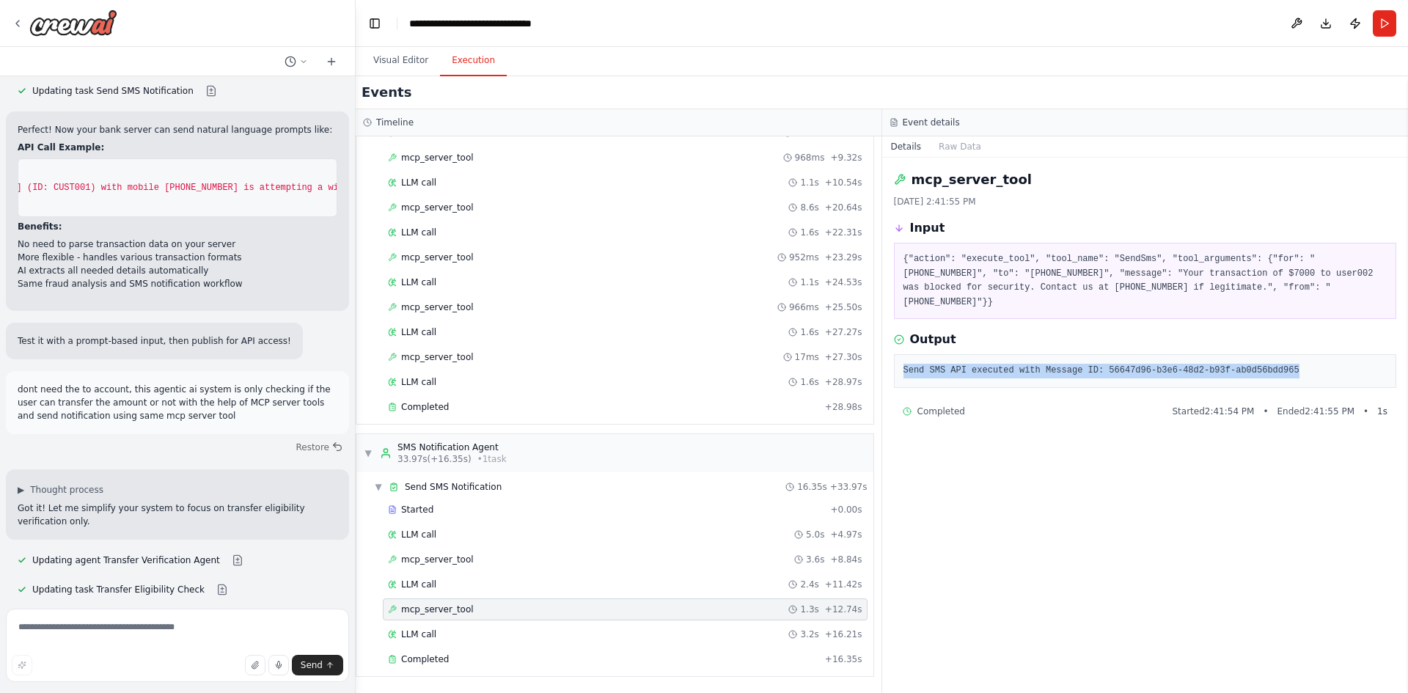
drag, startPoint x: 903, startPoint y: 353, endPoint x: 1273, endPoint y: 356, distance: 370.4
click at [1273, 364] on pre "Send SMS API executed with Message ID: 56647d96-b3e6-48d2-b93f-ab0d56bdd965" at bounding box center [1146, 371] width 484 height 15
drag, startPoint x: 50, startPoint y: 290, endPoint x: 22, endPoint y: 247, distance: 50.9
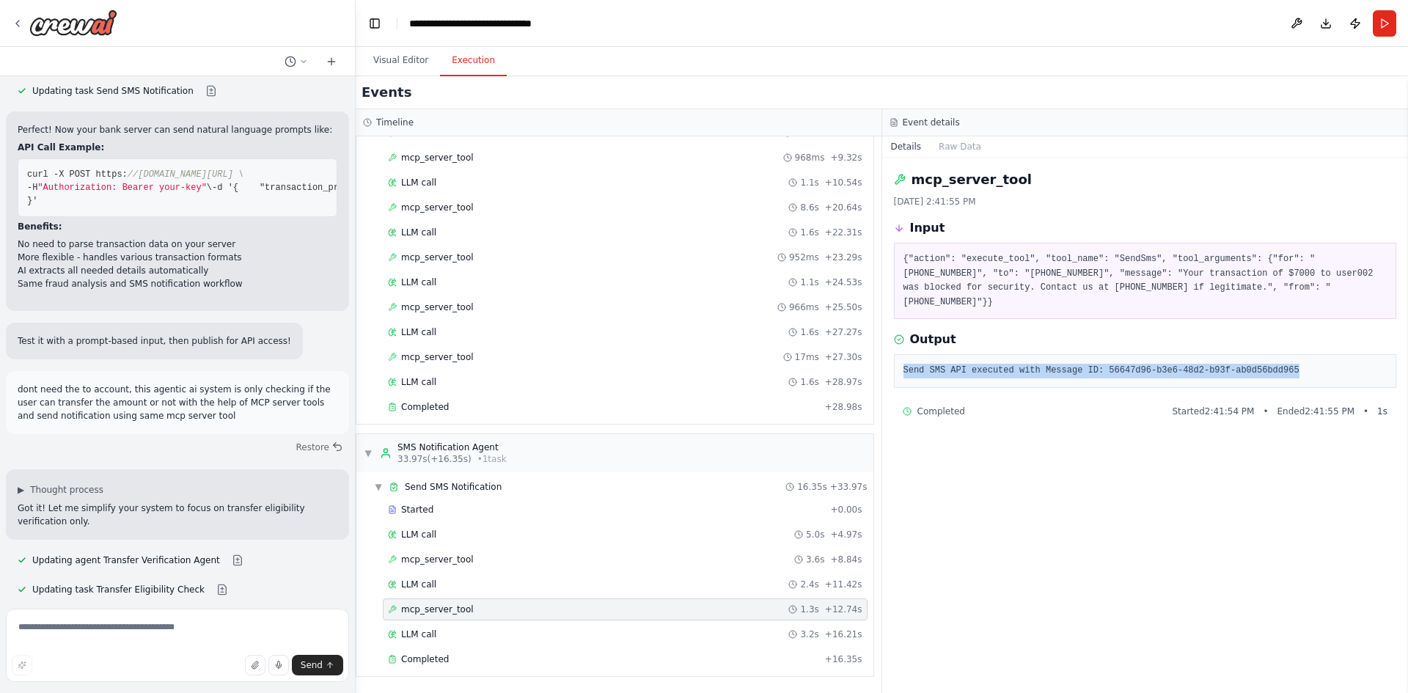
copy code "curl -X POST https: //api.crewai.com/v1/automations/your-id/run \ -d '{ "transa…"
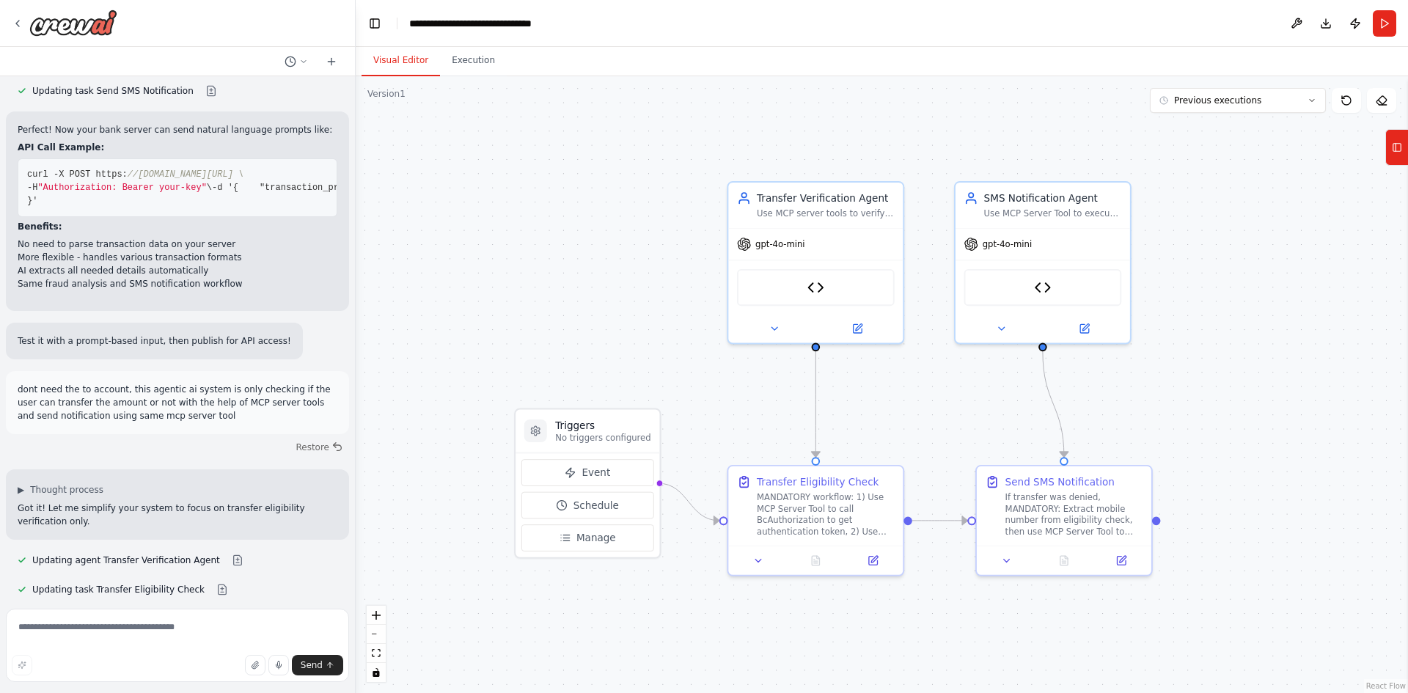
click at [395, 56] on button "Visual Editor" at bounding box center [401, 60] width 78 height 31
click at [876, 563] on icon at bounding box center [873, 558] width 9 height 9
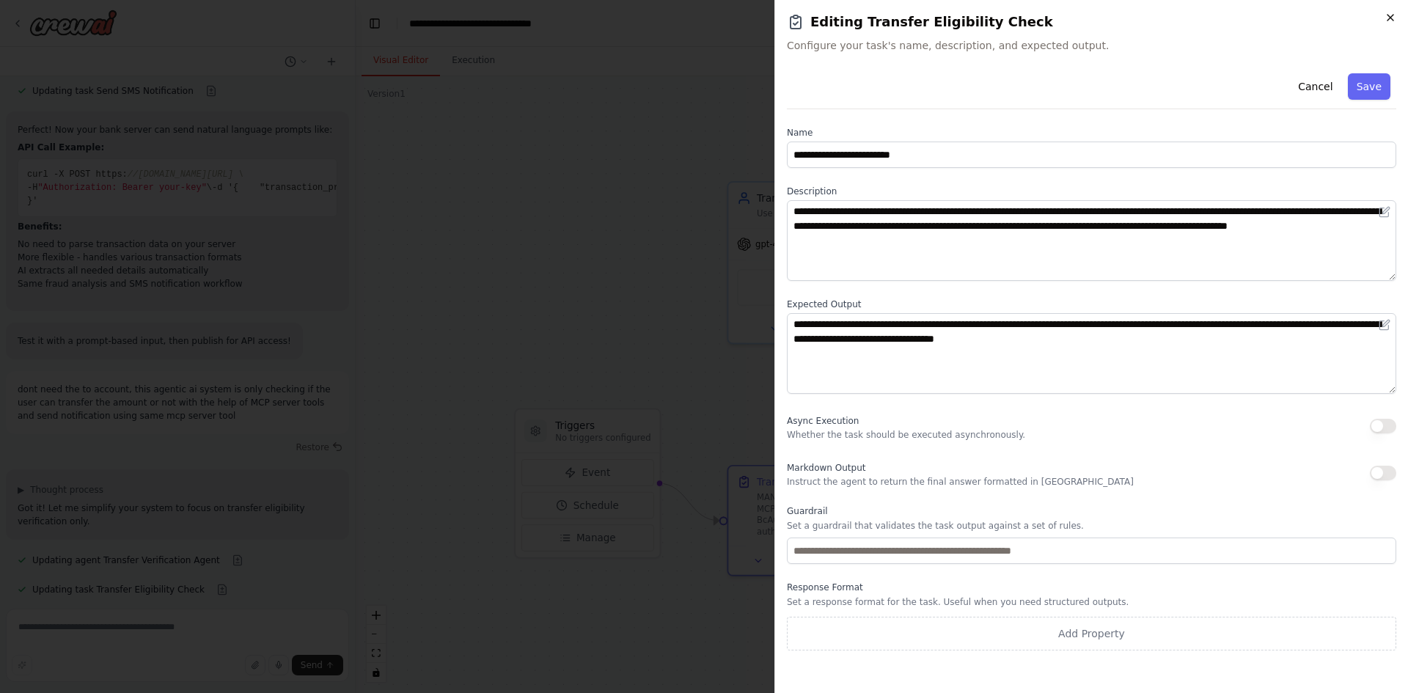
click at [1391, 18] on icon "button" at bounding box center [1391, 18] width 12 height 12
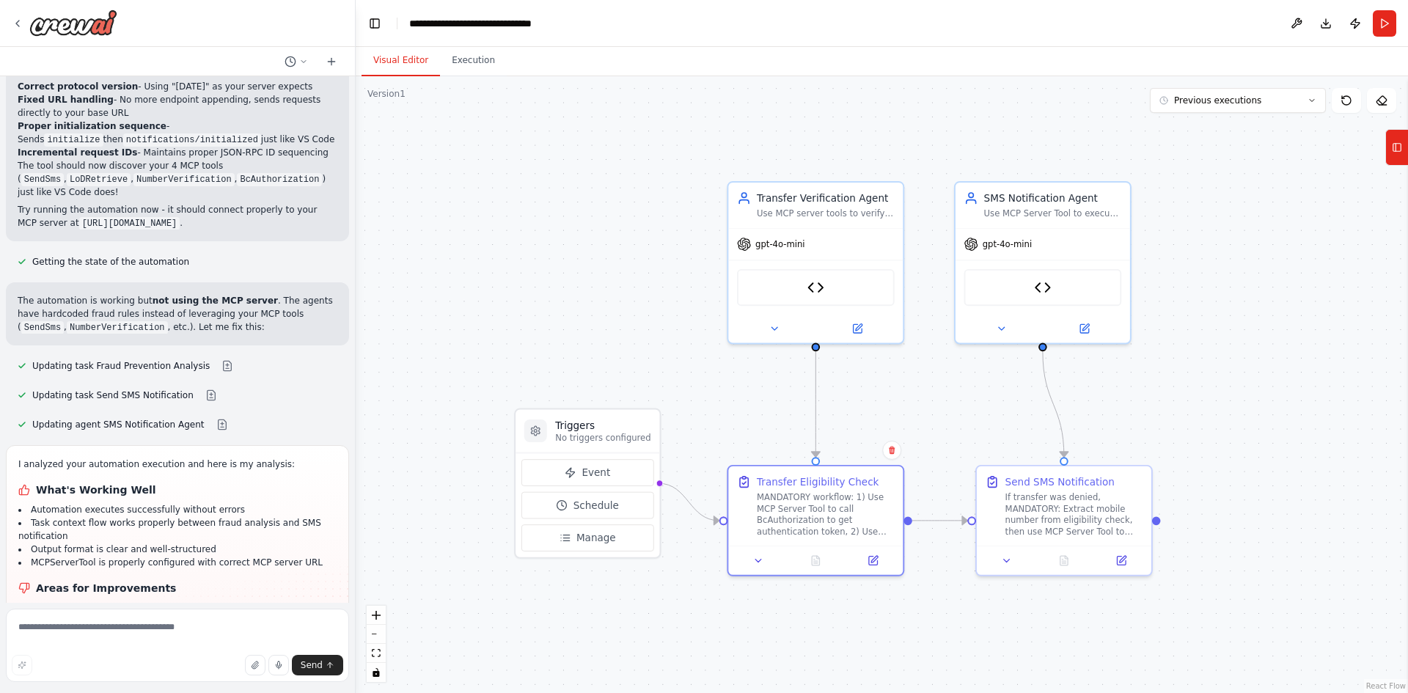
scroll to position [14297, 0]
drag, startPoint x: 33, startPoint y: 382, endPoint x: 133, endPoint y: 381, distance: 99.8
copy p "Fraud Prevention Agent"
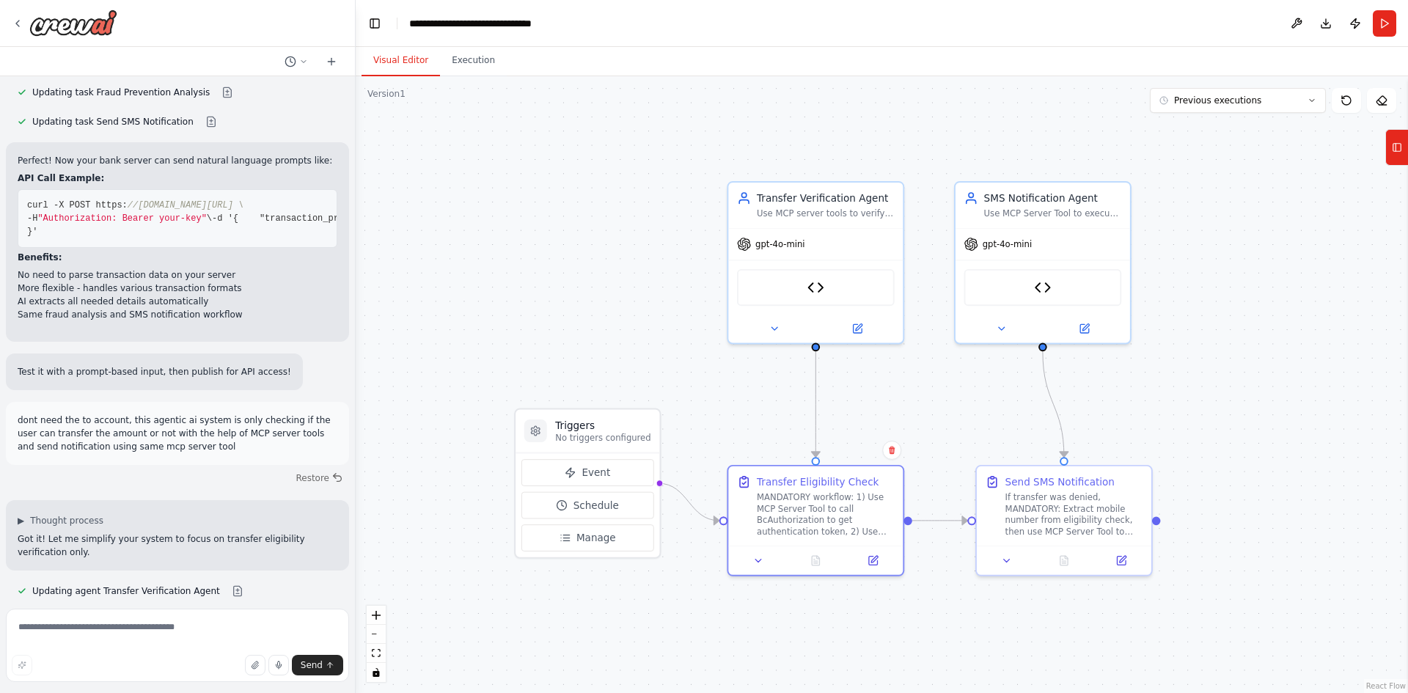
scroll to position [17066, 0]
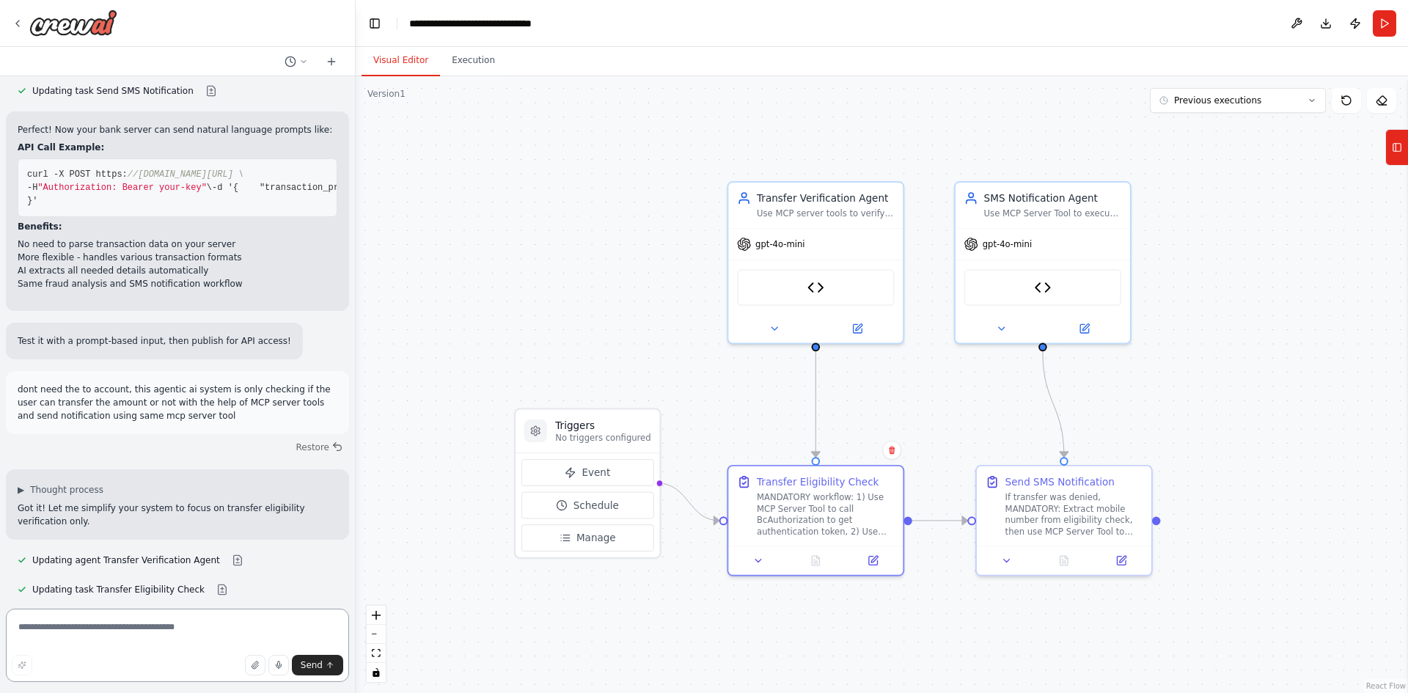
click at [161, 628] on textarea at bounding box center [177, 645] width 343 height 73
paste textarea "**********"
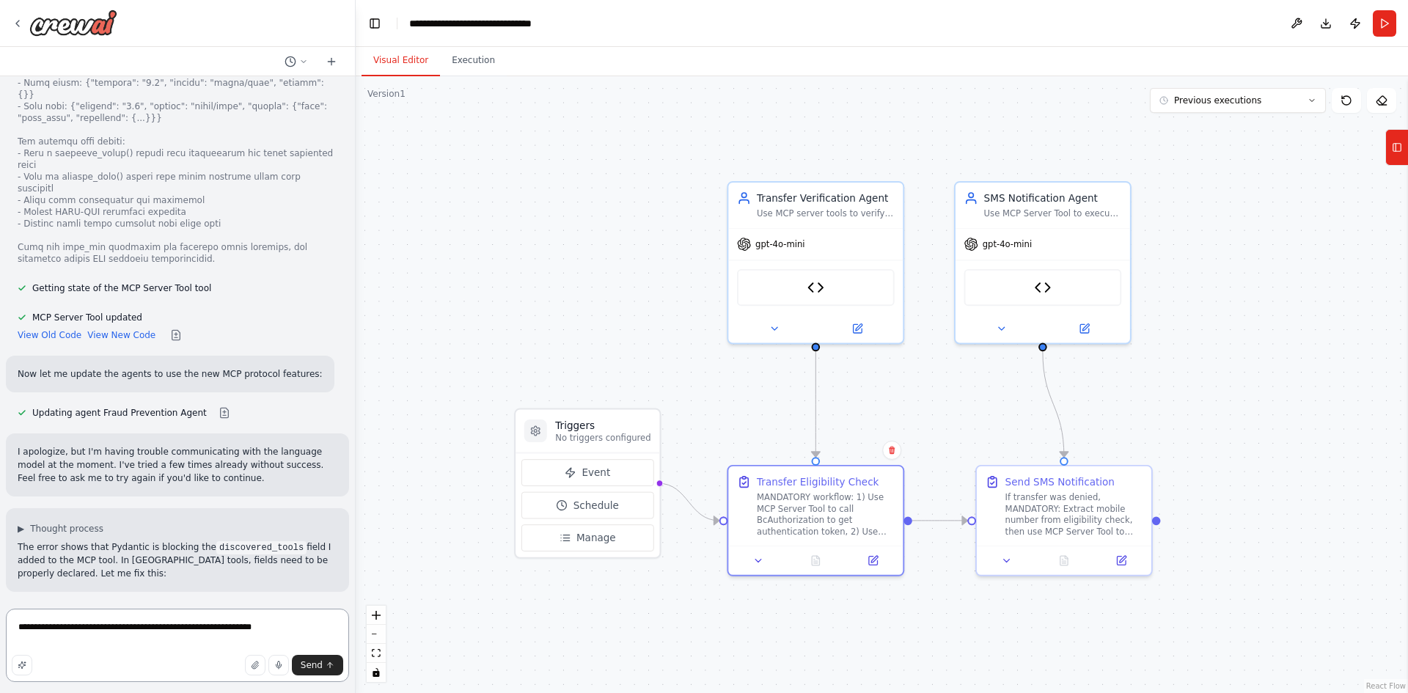
scroll to position [10863, 0]
click at [515, 23] on div "**********" at bounding box center [486, 23] width 155 height 15
copy div "**********"
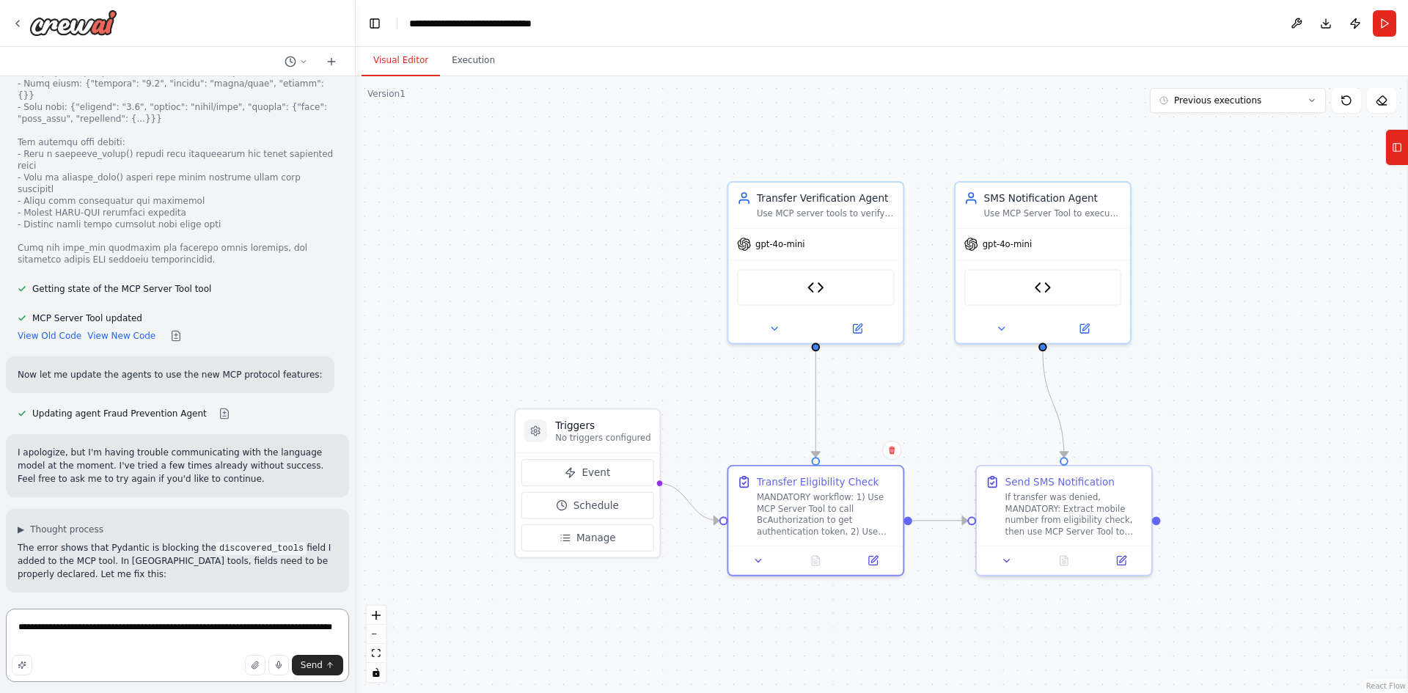
click at [78, 637] on textarea "**********" at bounding box center [177, 645] width 343 height 73
paste textarea "**********"
click at [133, 617] on textarea "**********" at bounding box center [177, 641] width 343 height 82
type textarea "**********"
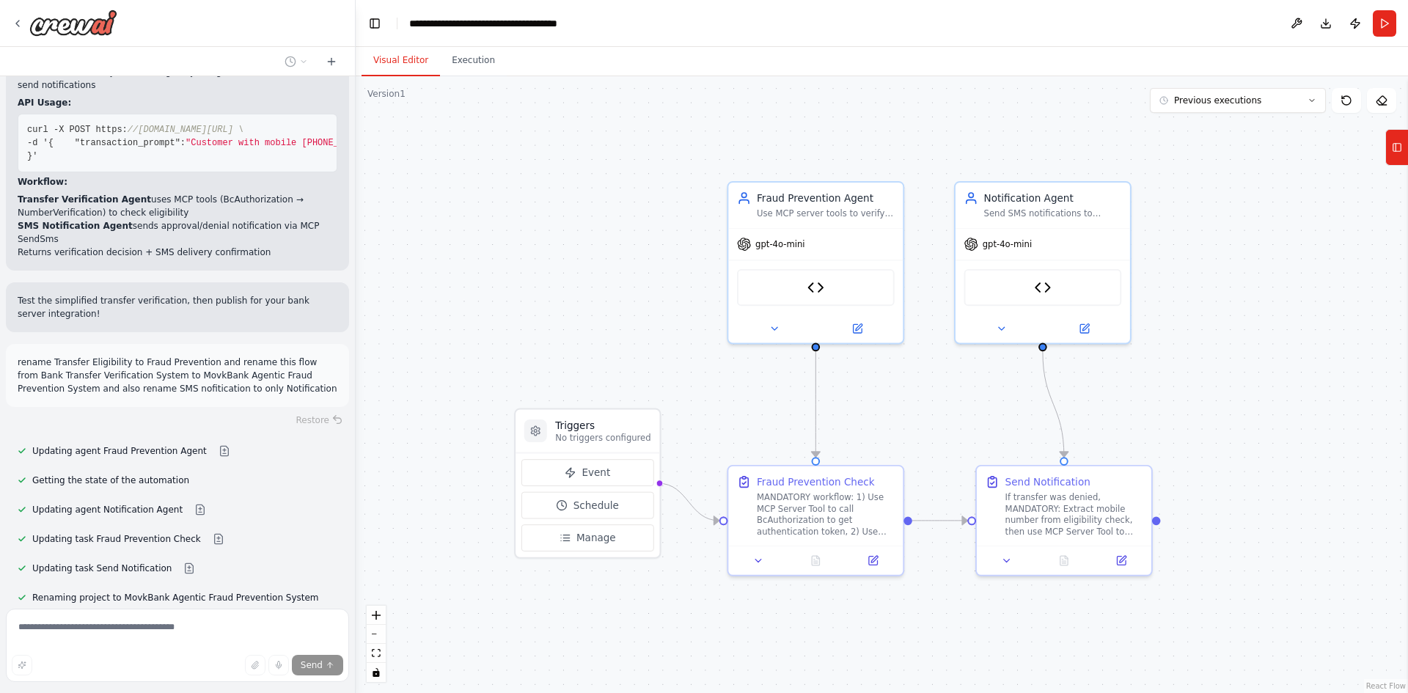
scroll to position [0, 0]
click at [1041, 201] on div "Notification Agent" at bounding box center [1053, 195] width 138 height 14
drag, startPoint x: 1053, startPoint y: 211, endPoint x: 1072, endPoint y: 210, distance: 19.1
click at [1072, 210] on div "Send SMS notifications to customers about fraud prevention decisions using MCP …" at bounding box center [1067, 210] width 138 height 11
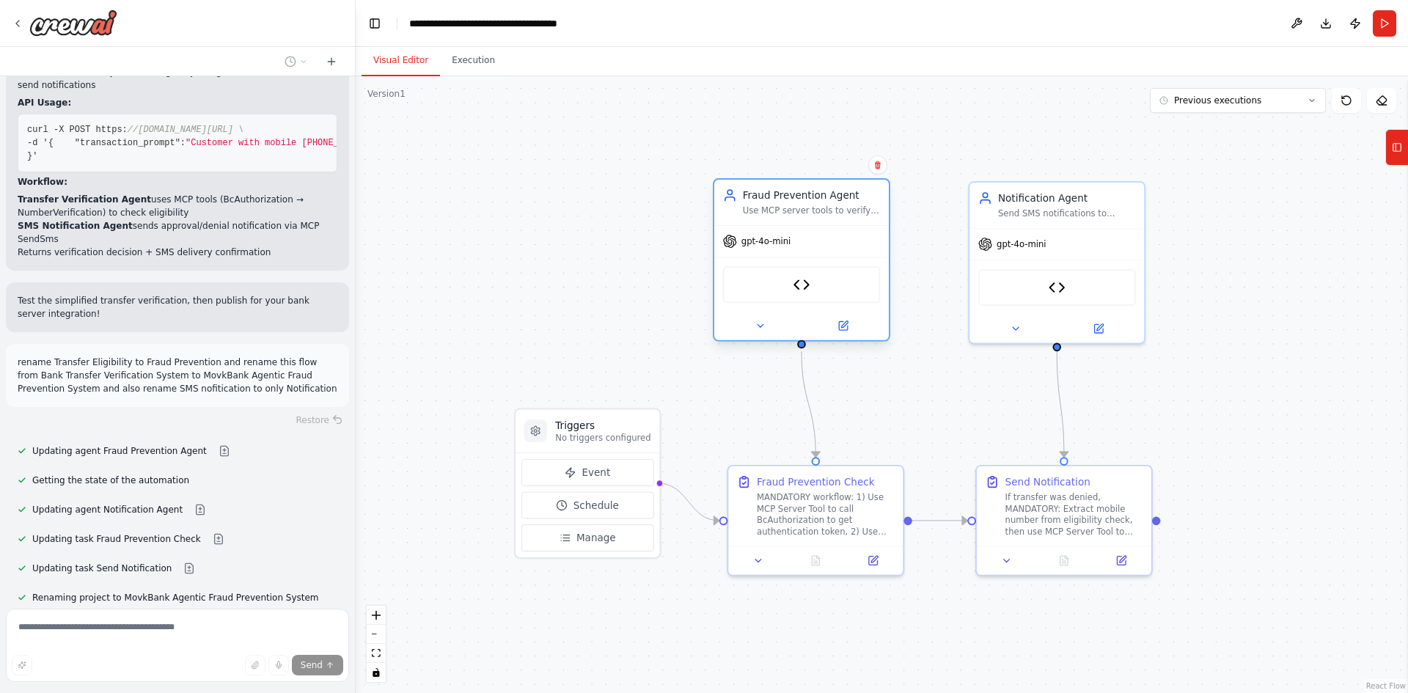
drag, startPoint x: 830, startPoint y: 212, endPoint x: 818, endPoint y: 218, distance: 13.1
click at [818, 218] on div "Fraud Prevention Agent Use MCP server tools to verify if customer can transfer …" at bounding box center [801, 202] width 175 height 45
drag, startPoint x: 869, startPoint y: 493, endPoint x: 844, endPoint y: 493, distance: 24.9
click at [844, 493] on div "MANDATORY workflow: 1) Use MCP Server Tool to call BcAuthorization to get authe…" at bounding box center [812, 511] width 138 height 45
drag, startPoint x: 1060, startPoint y: 501, endPoint x: 1047, endPoint y: 508, distance: 15.4
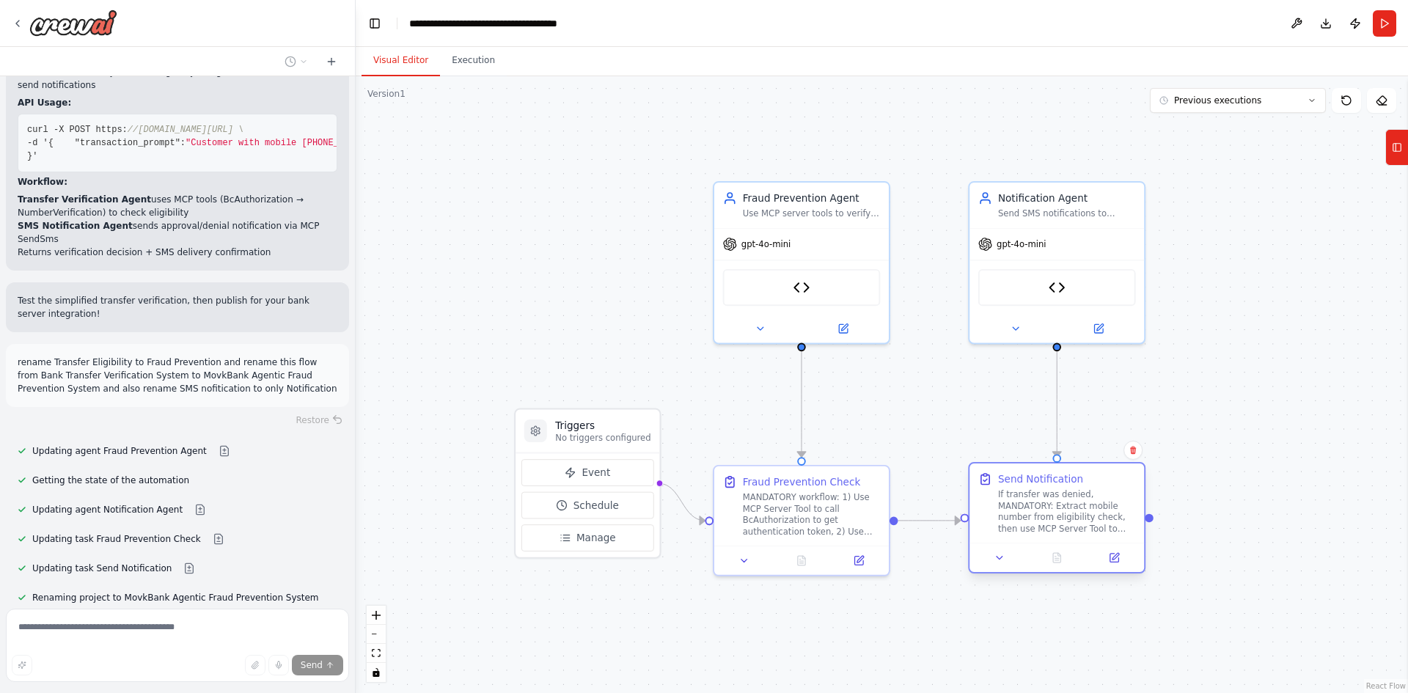
click at [1047, 508] on div "If transfer was denied, MANDATORY: Extract mobile number from eligibility check…" at bounding box center [1067, 511] width 138 height 45
click at [1242, 366] on div ".deletable-edge-delete-btn { width: 20px; height: 20px; border: 0px solid #ffff…" at bounding box center [882, 384] width 1052 height 617
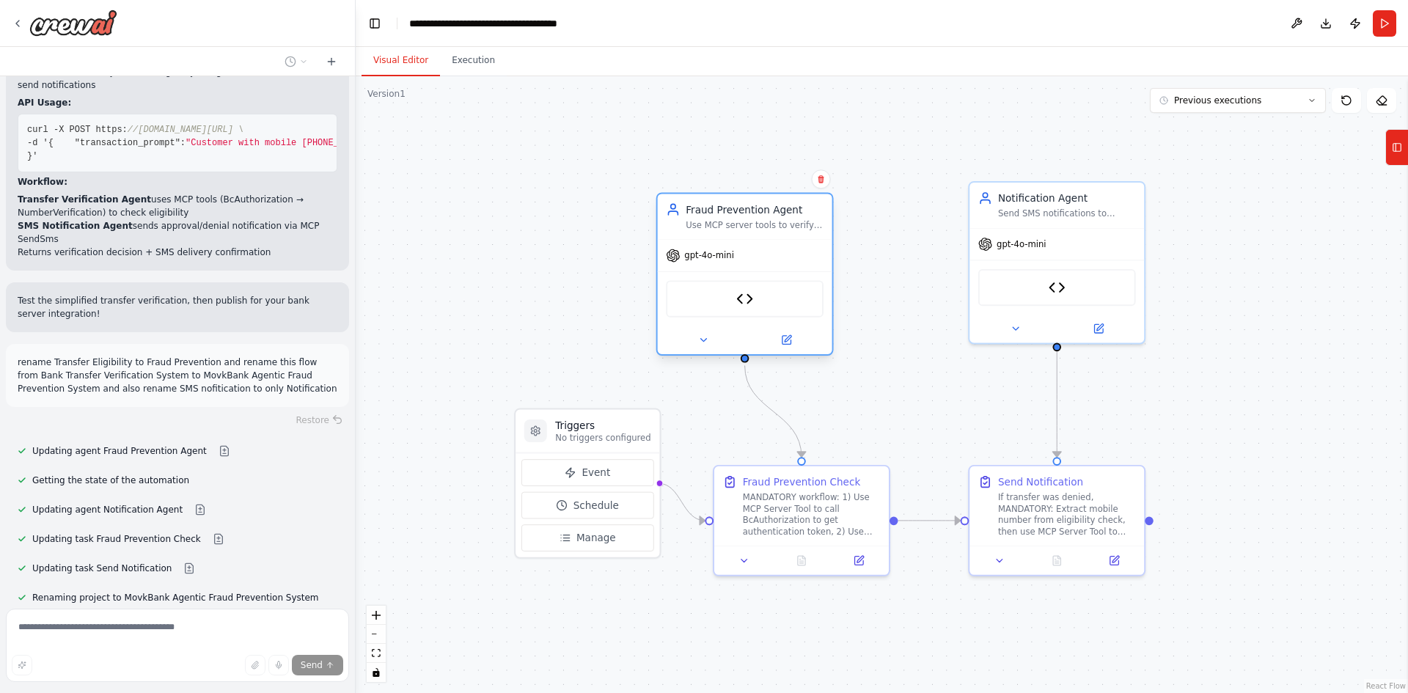
drag, startPoint x: 783, startPoint y: 212, endPoint x: 725, endPoint y: 221, distance: 58.7
click at [725, 221] on div "Use MCP server tools to verify if customer can transfer the requested amount: 1…" at bounding box center [755, 224] width 138 height 11
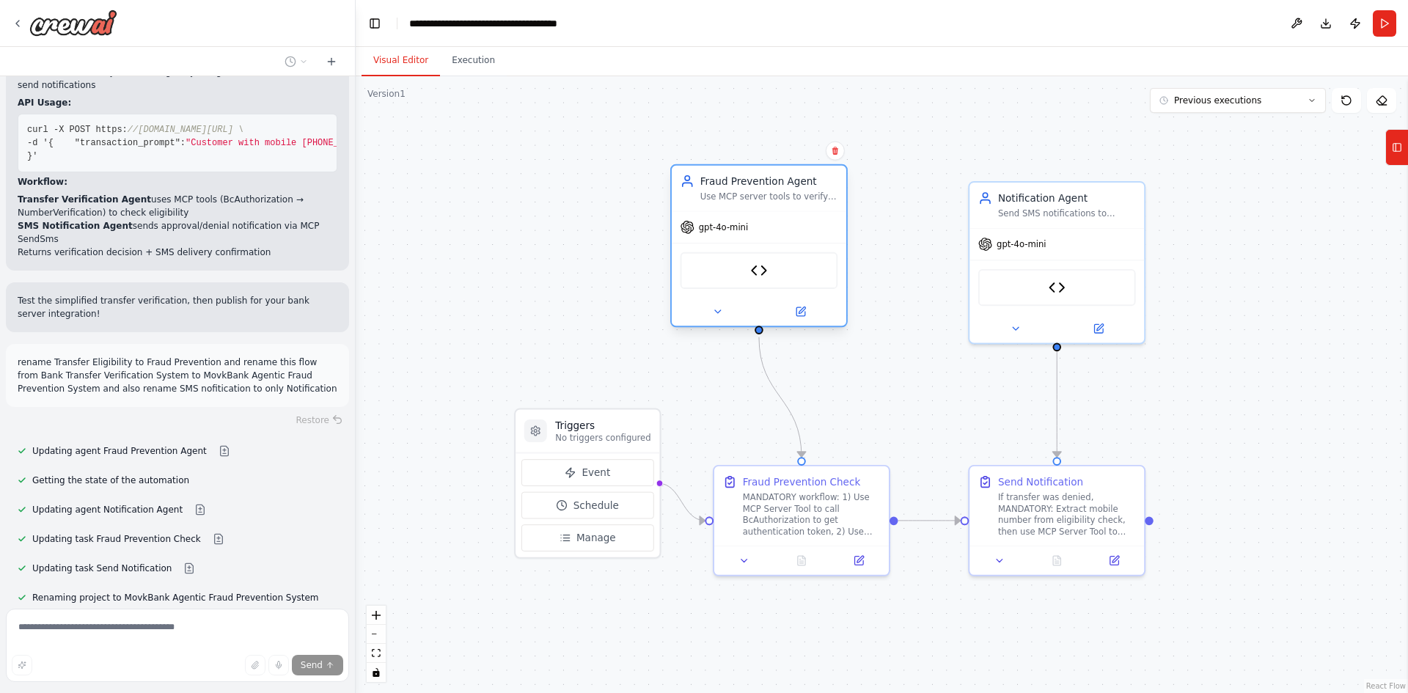
drag, startPoint x: 725, startPoint y: 221, endPoint x: 744, endPoint y: 192, distance: 34.6
click at [744, 192] on div "Use MCP server tools to verify if customer can transfer the requested amount: 1…" at bounding box center [769, 196] width 138 height 11
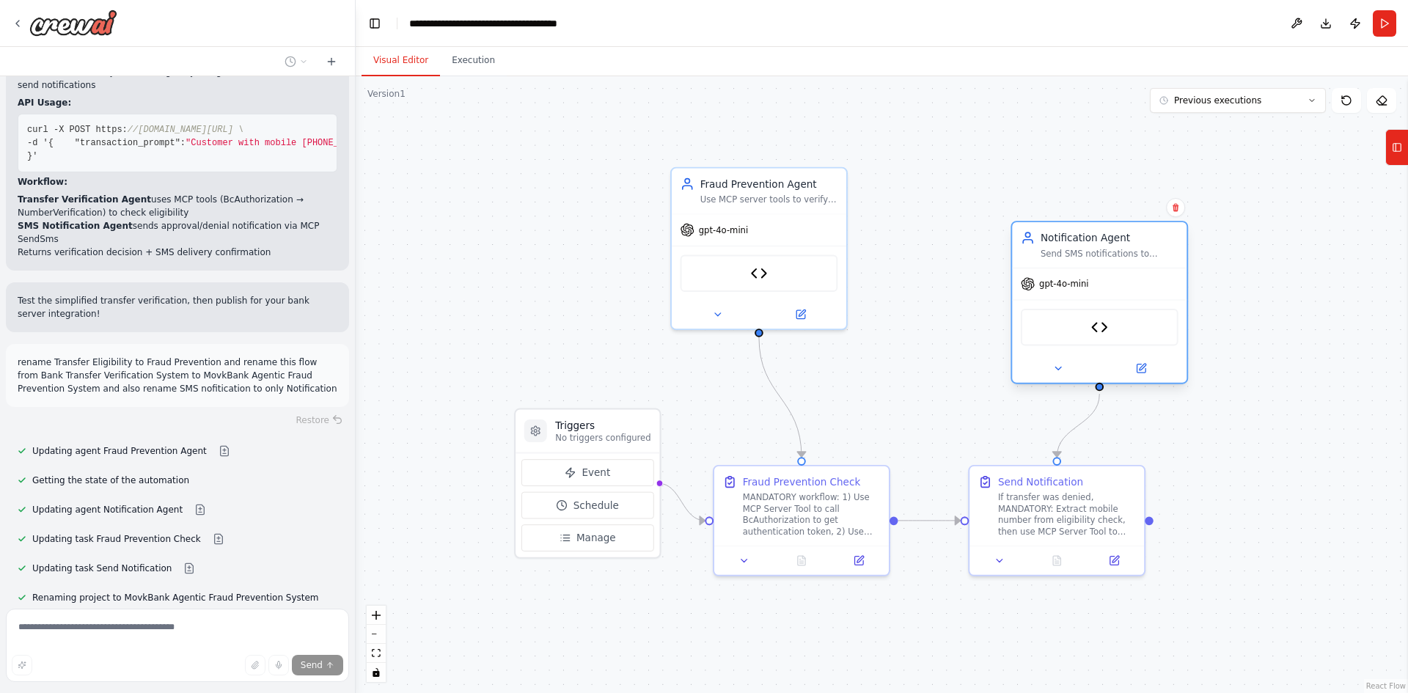
drag, startPoint x: 1026, startPoint y: 216, endPoint x: 1068, endPoint y: 253, distance: 55.6
click at [1068, 253] on div "Send SMS notifications to customers about fraud prevention decisions using MCP …" at bounding box center [1110, 253] width 138 height 11
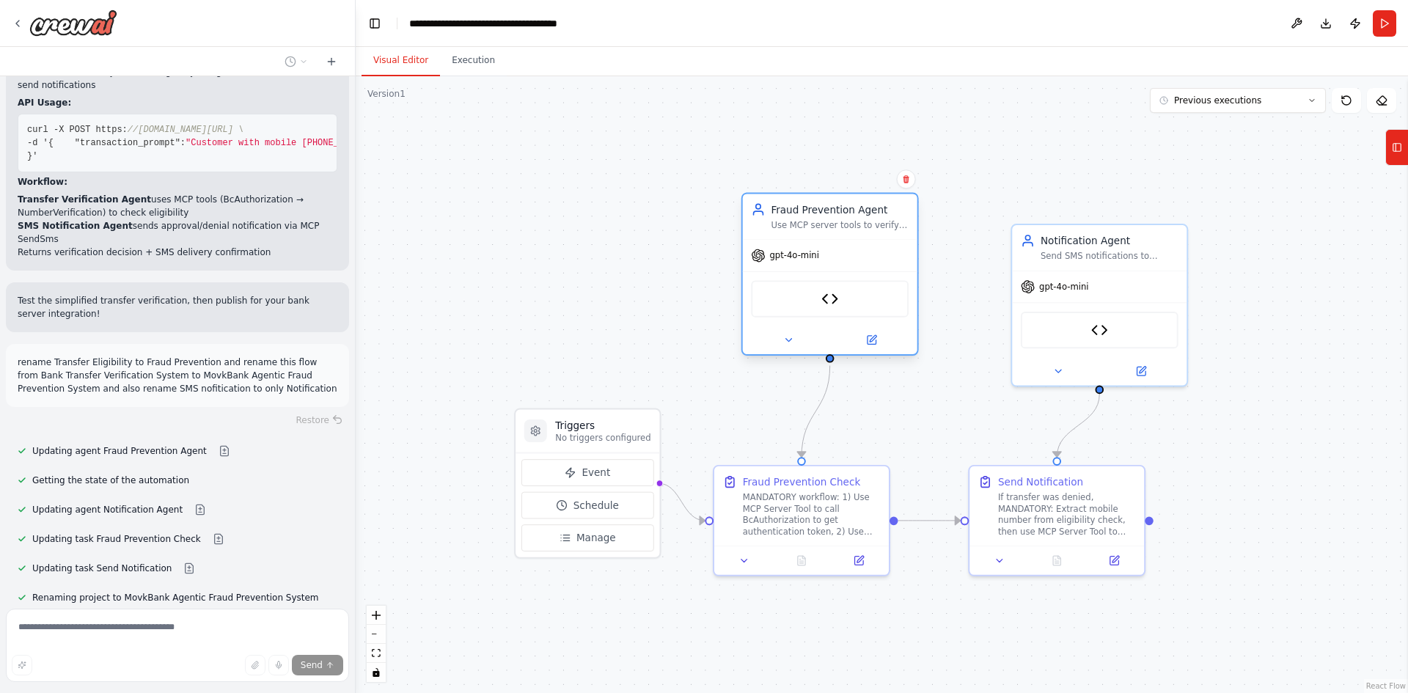
drag, startPoint x: 792, startPoint y: 205, endPoint x: 865, endPoint y: 232, distance: 77.3
click at [865, 232] on div "Fraud Prevention Agent Use MCP server tools to verify if customer can transfer …" at bounding box center [830, 216] width 175 height 45
click at [1239, 293] on div ".deletable-edge-delete-btn { width: 20px; height: 20px; border: 0px solid #ffff…" at bounding box center [882, 384] width 1052 height 617
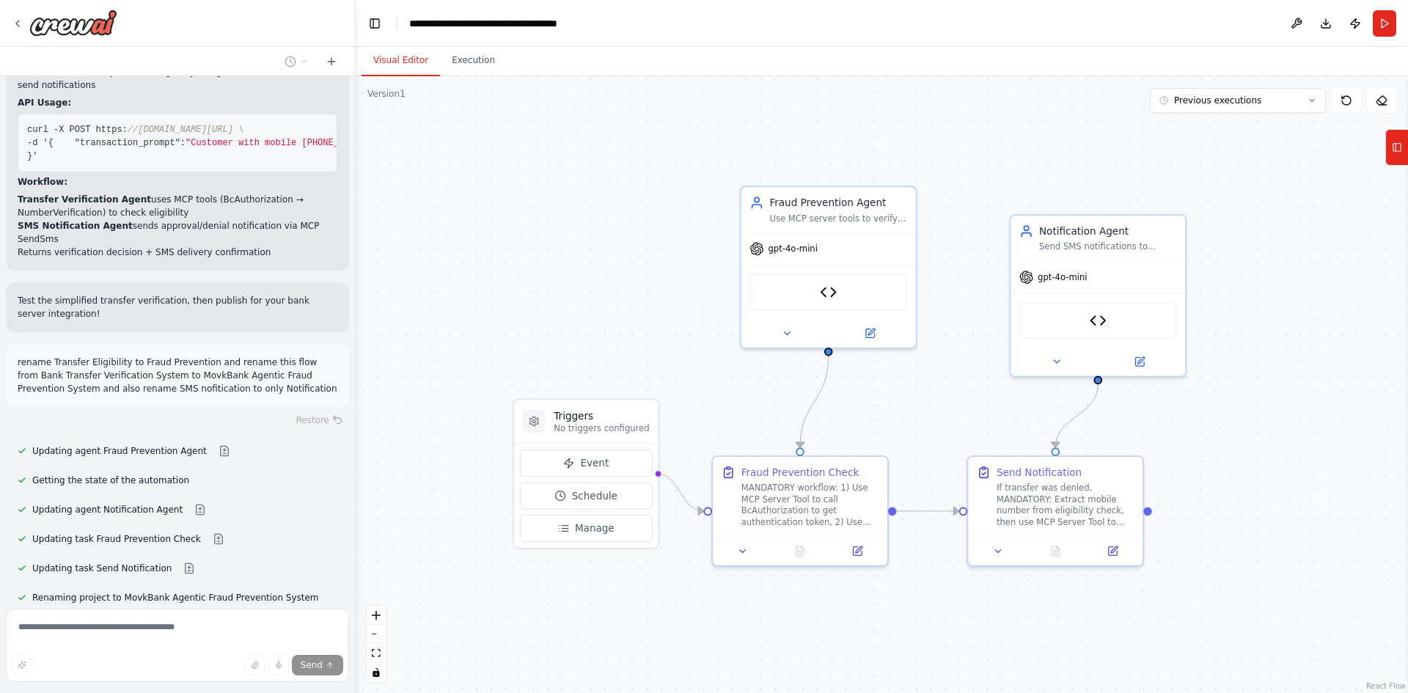
drag, startPoint x: 1239, startPoint y: 293, endPoint x: 1230, endPoint y: 265, distance: 29.5
click at [1230, 265] on div ".deletable-edge-delete-btn { width: 20px; height: 20px; border: 0px solid #ffff…" at bounding box center [882, 384] width 1052 height 617
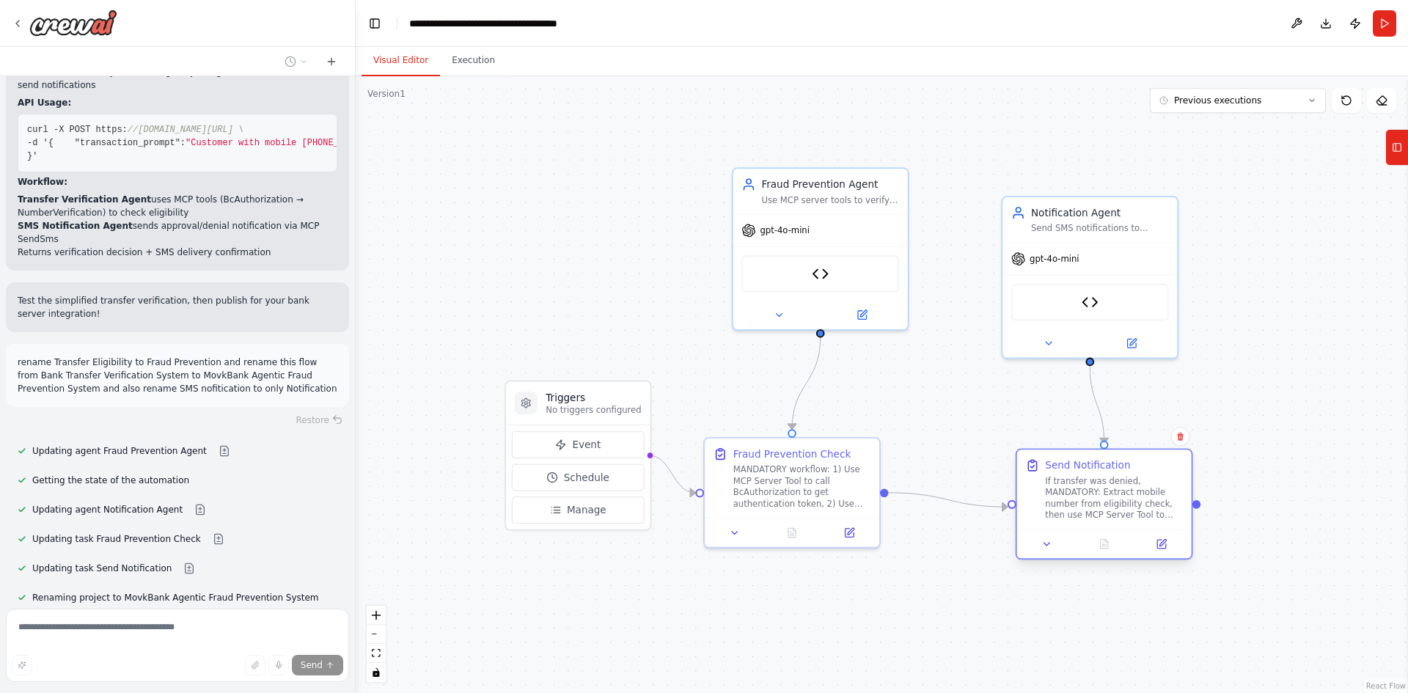
drag, startPoint x: 1052, startPoint y: 467, endPoint x: 1117, endPoint y: 479, distance: 66.3
click at [1117, 479] on div "If transfer was denied, MANDATORY: Extract mobile number from eligibility check…" at bounding box center [1114, 497] width 138 height 45
click at [1242, 380] on div ".deletable-edge-delete-btn { width: 20px; height: 20px; border: 0px solid #ffff…" at bounding box center [882, 384] width 1052 height 617
click at [1266, 356] on div ".deletable-edge-delete-btn { width: 20px; height: 20px; border: 0px solid #ffff…" at bounding box center [882, 384] width 1052 height 617
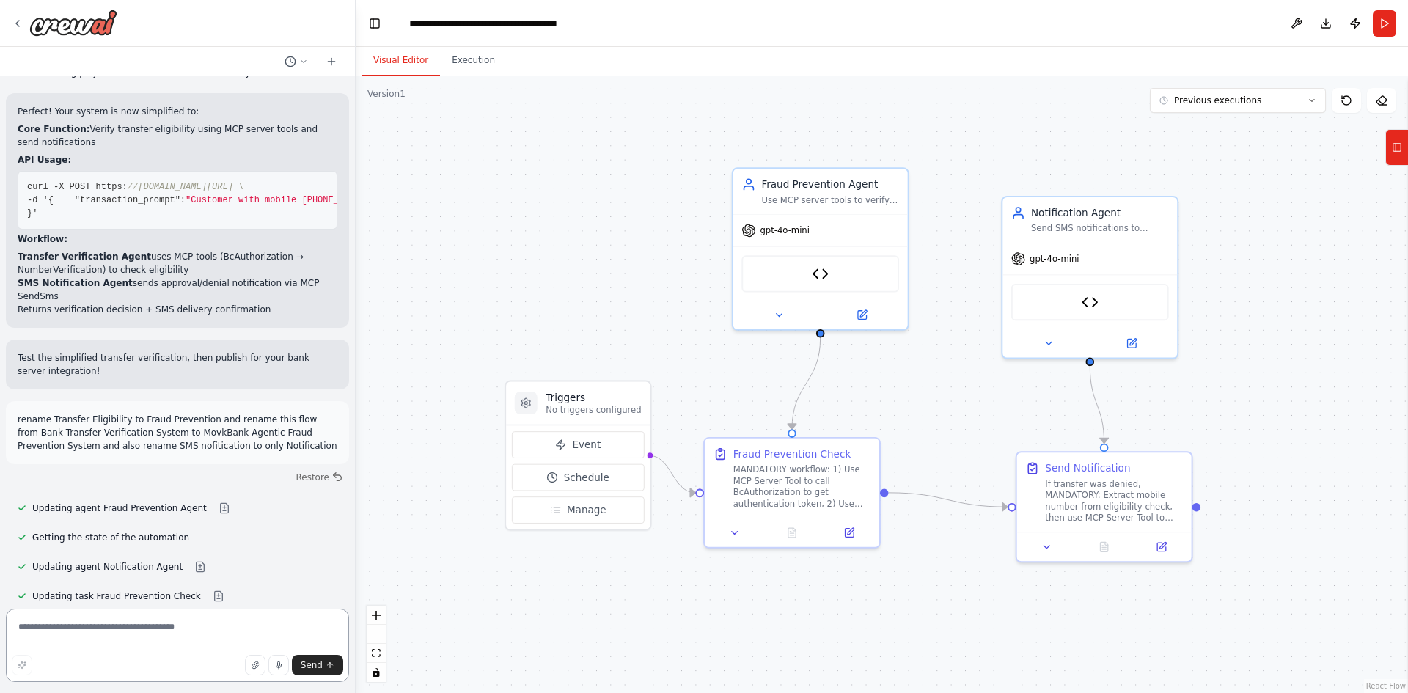
click at [128, 628] on textarea at bounding box center [177, 645] width 343 height 73
type textarea "**********"
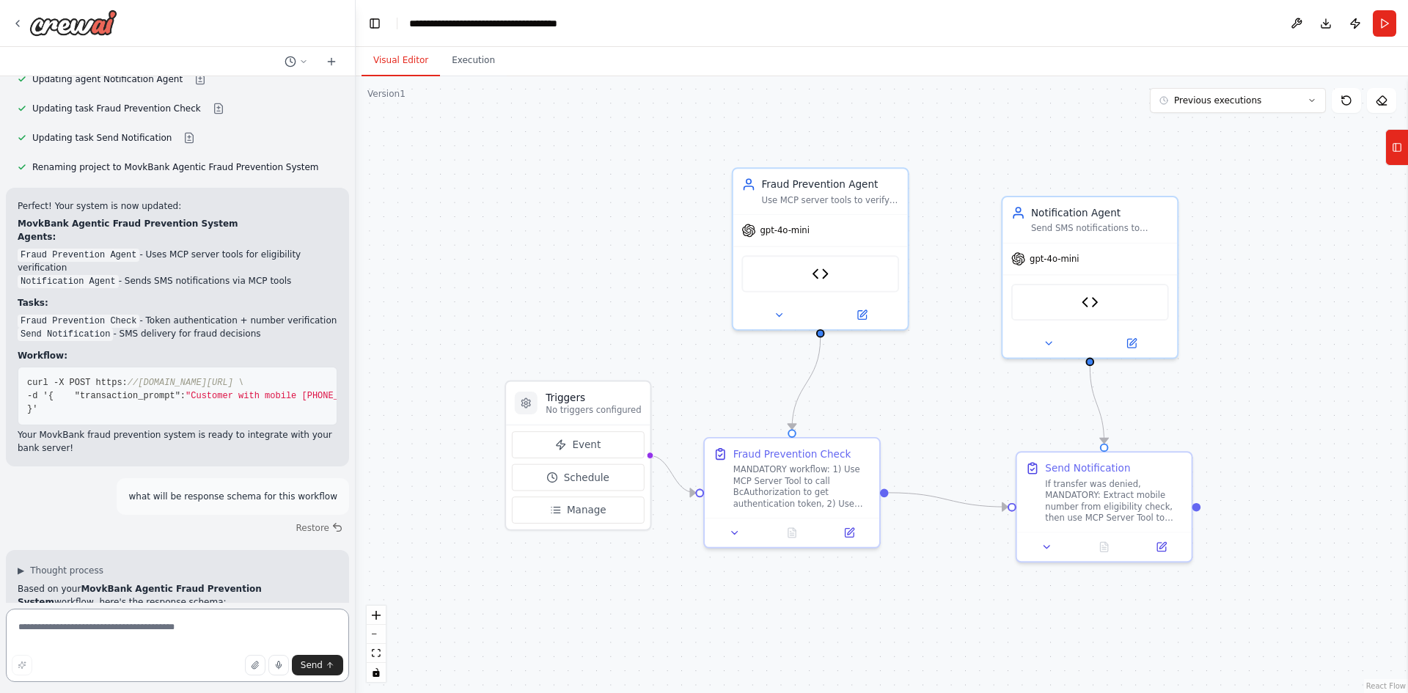
scroll to position [18133, 0]
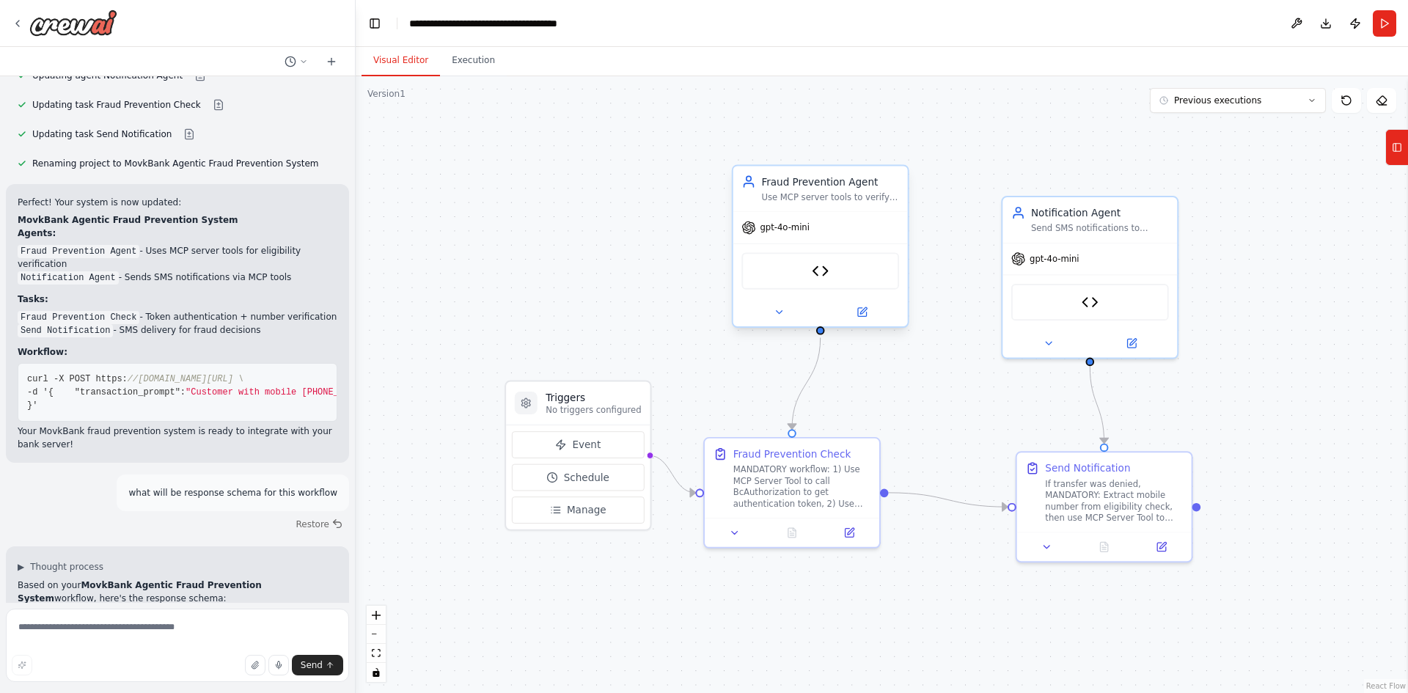
click at [865, 323] on div at bounding box center [820, 312] width 175 height 29
click at [865, 314] on icon at bounding box center [861, 312] width 9 height 9
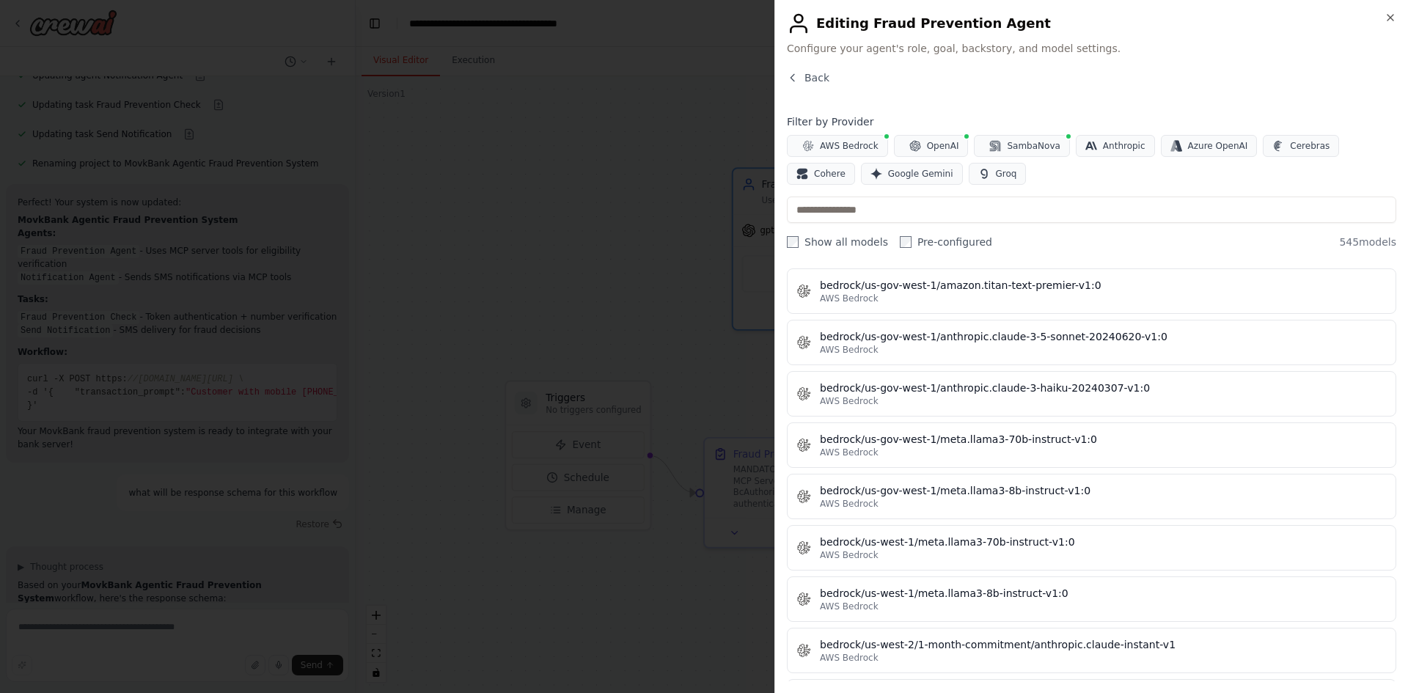
scroll to position [5558, 0]
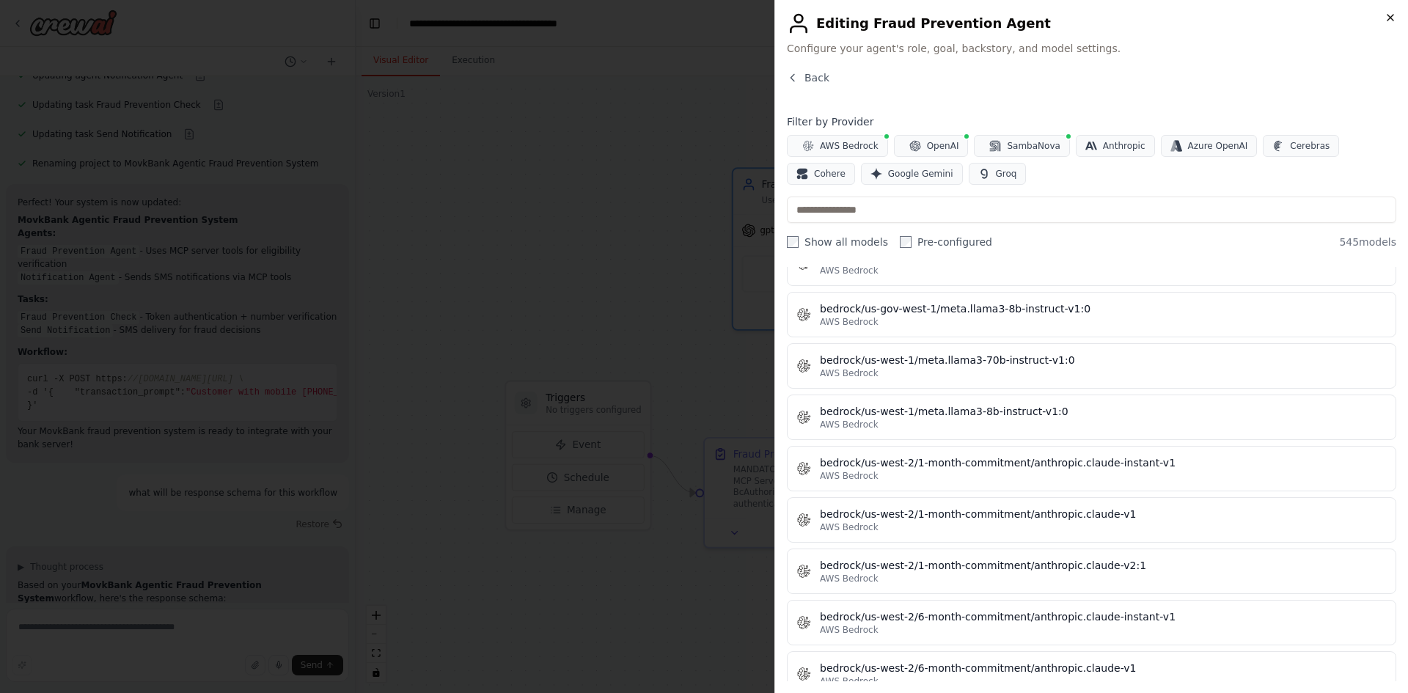
click at [1389, 21] on icon "button" at bounding box center [1391, 18] width 12 height 12
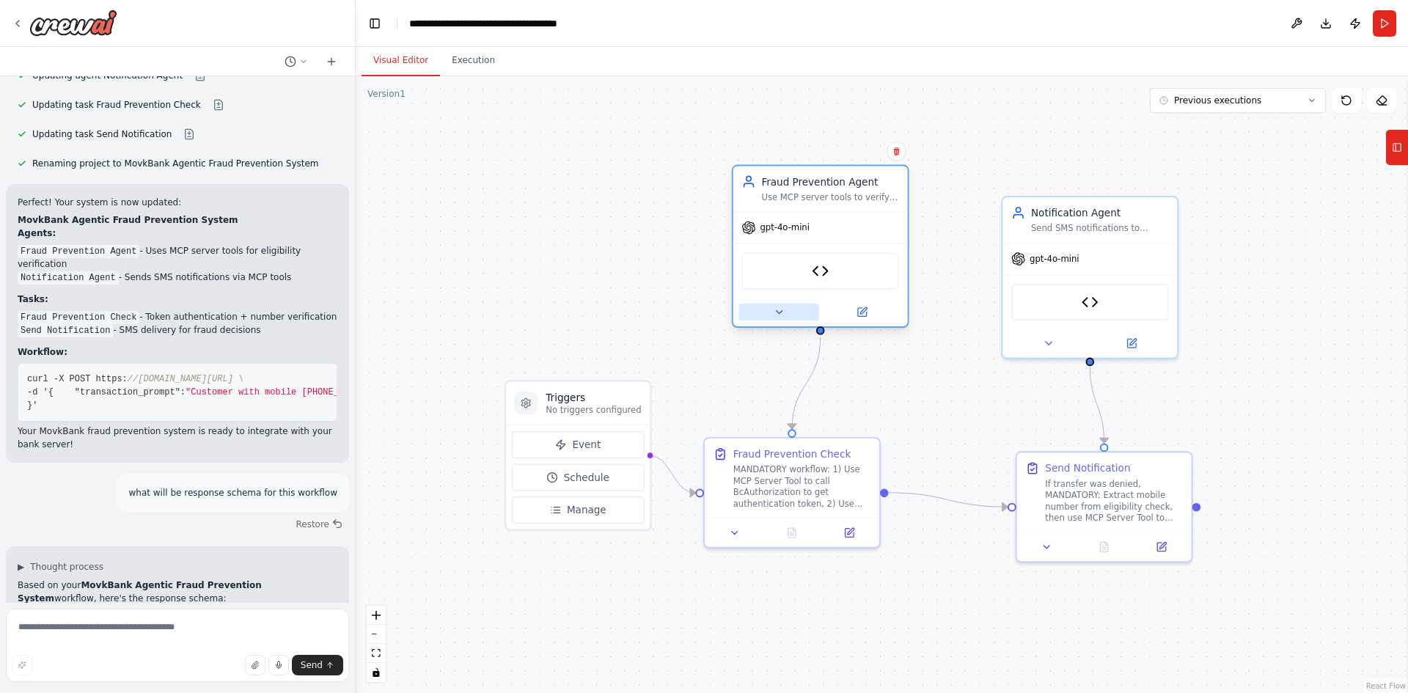
click at [780, 312] on icon at bounding box center [779, 312] width 6 height 3
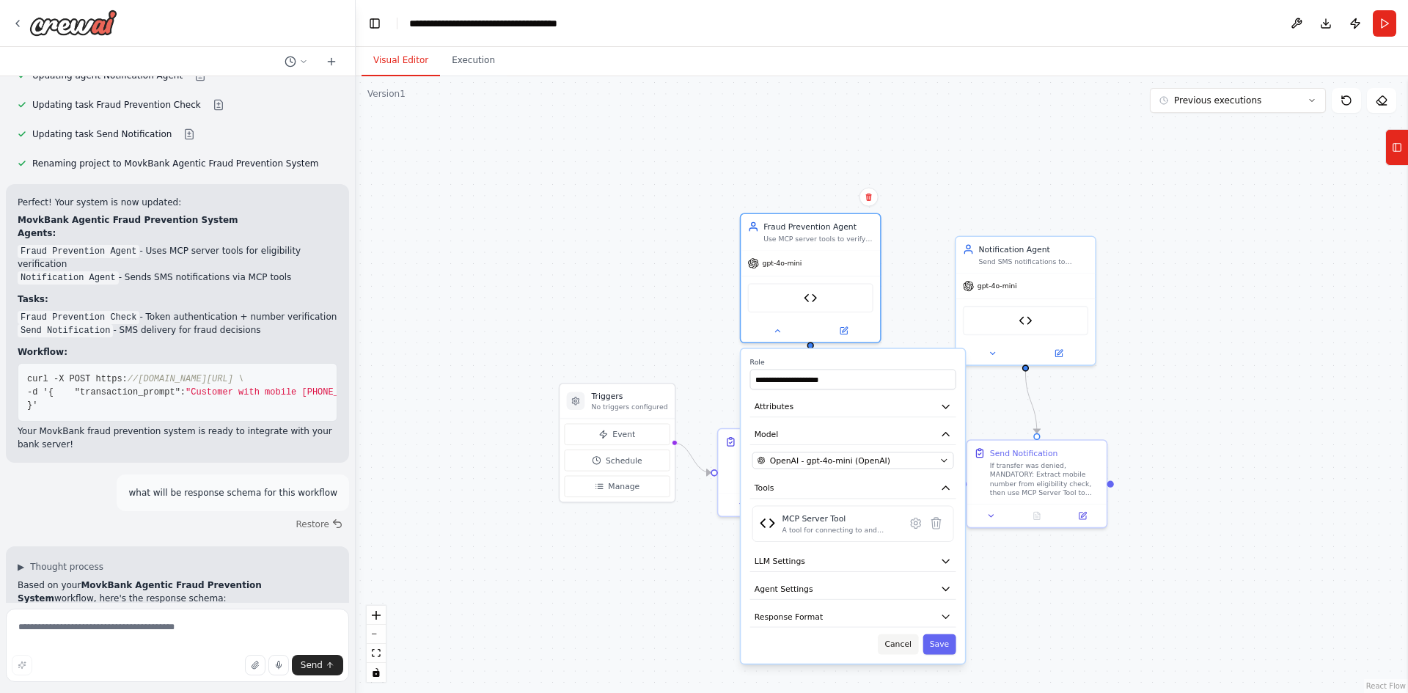
click at [895, 644] on button "Cancel" at bounding box center [898, 644] width 40 height 21
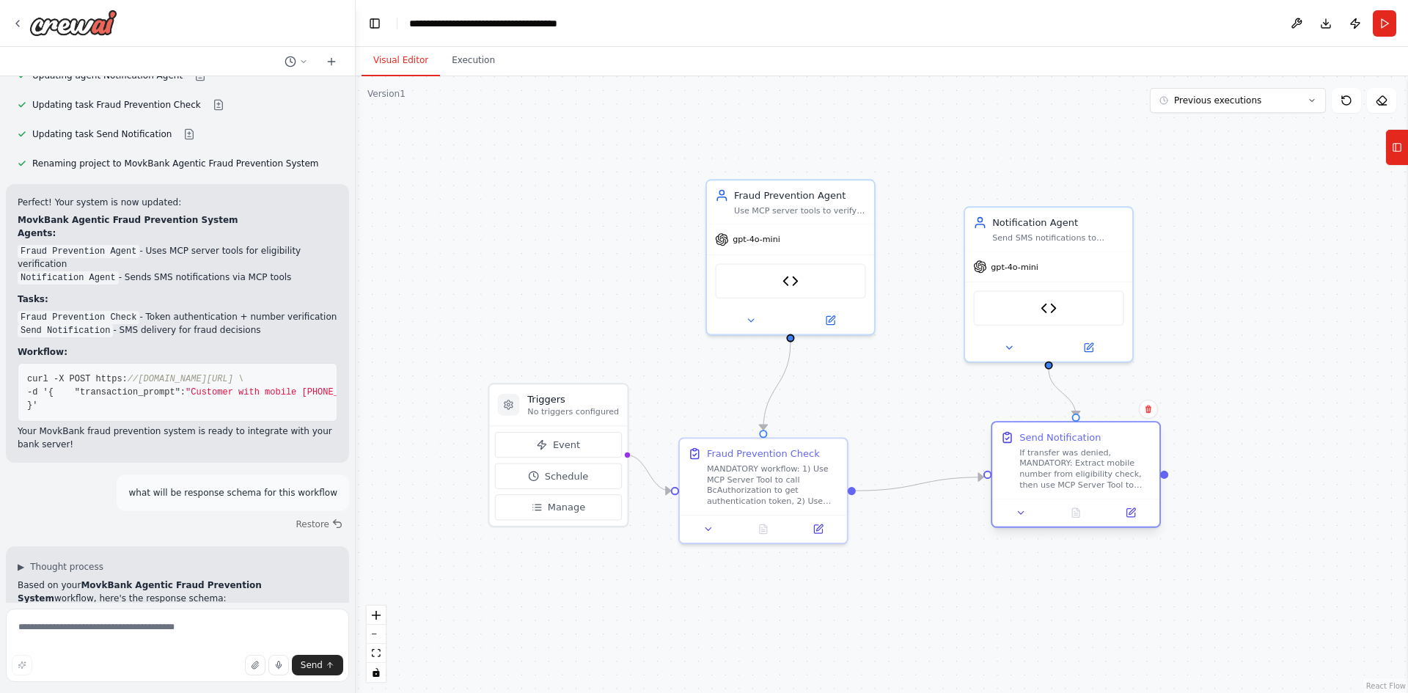
drag, startPoint x: 1110, startPoint y: 483, endPoint x: 1128, endPoint y: 457, distance: 31.5
click at [1128, 457] on div "If transfer was denied, MANDATORY: Extract mobile number from eligibility check…" at bounding box center [1085, 468] width 132 height 43
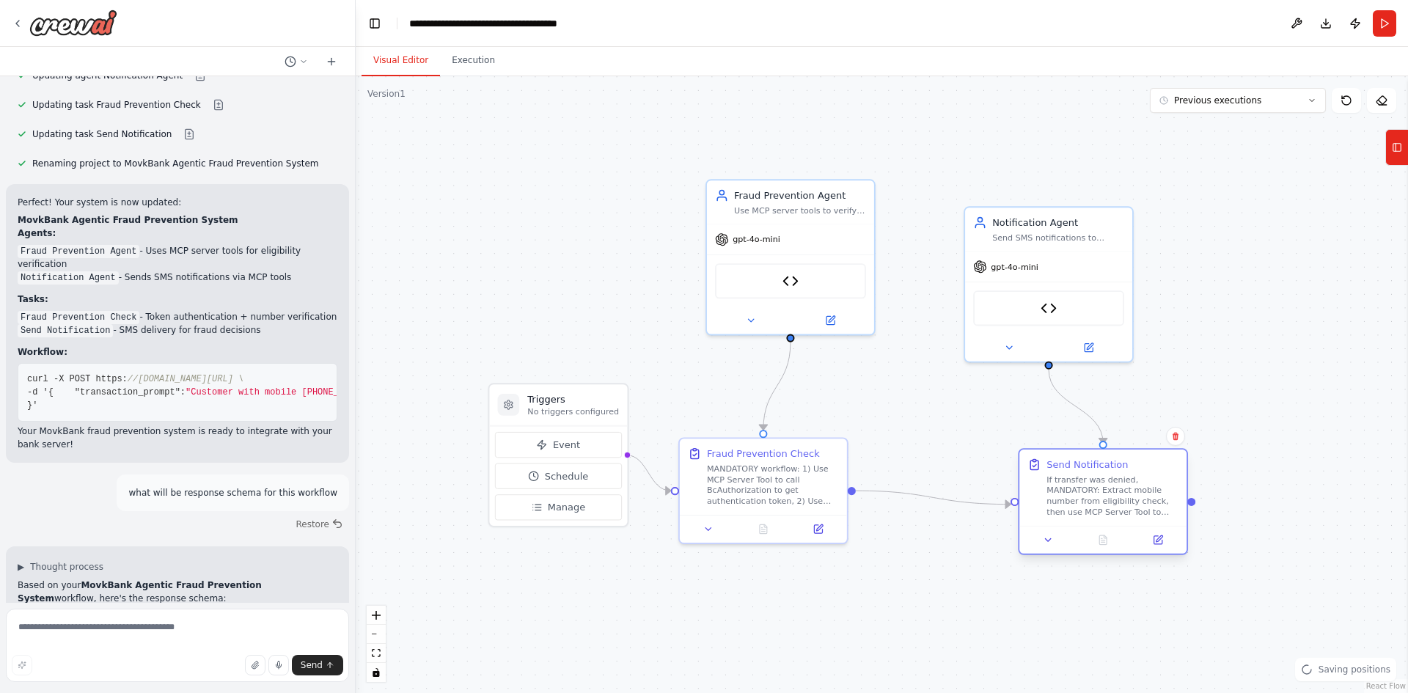
drag, startPoint x: 1128, startPoint y: 457, endPoint x: 1157, endPoint y: 480, distance: 36.5
click at [1157, 480] on div "If transfer was denied, MANDATORY: Extract mobile number from eligibility check…" at bounding box center [1113, 495] width 132 height 43
click at [1289, 336] on div ".deletable-edge-delete-btn { width: 20px; height: 20px; border: 0px solid #ffff…" at bounding box center [882, 384] width 1052 height 617
click at [379, 658] on button "fit view" at bounding box center [376, 653] width 19 height 19
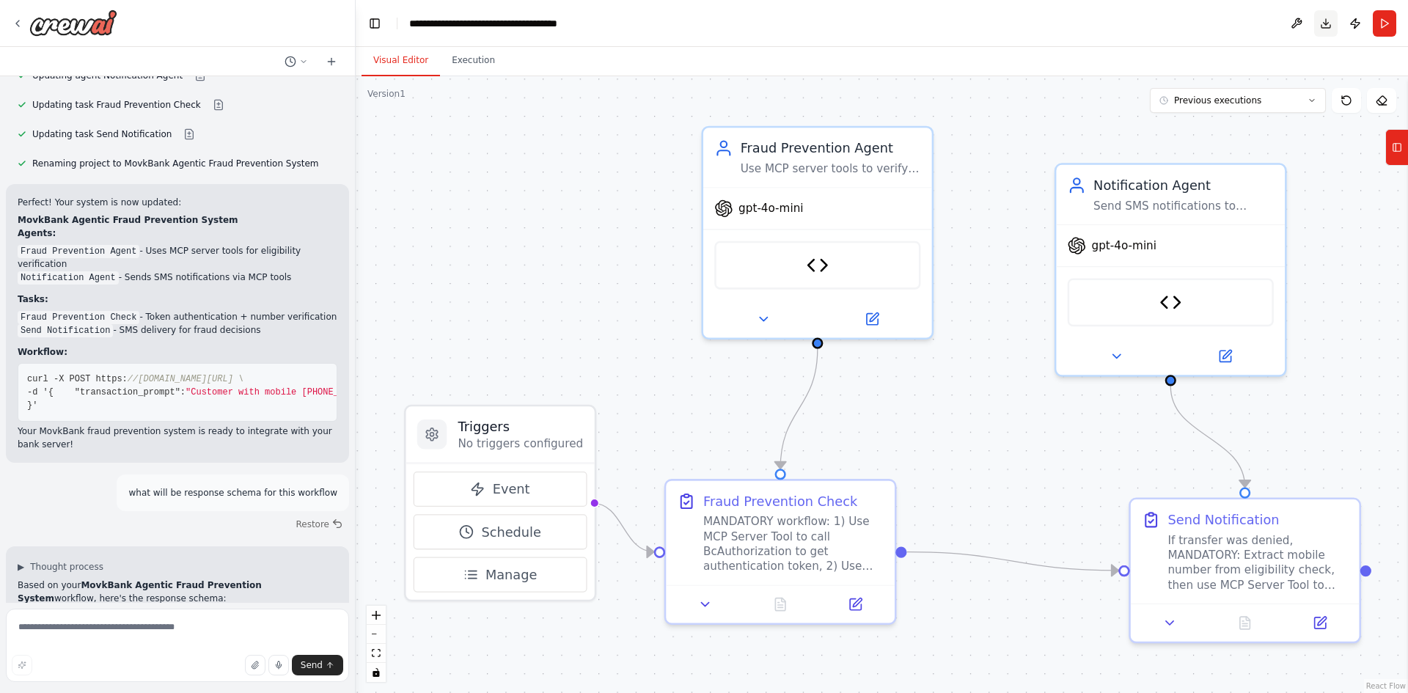
click at [1320, 24] on button "Download" at bounding box center [1325, 23] width 23 height 26
click at [437, 24] on div "**********" at bounding box center [512, 23] width 206 height 15
click at [730, 35] on header "**********" at bounding box center [882, 23] width 1052 height 47
click at [1385, 642] on icon "Notifications (F8)" at bounding box center [1384, 640] width 12 height 12
click at [1349, 420] on div ".deletable-edge-delete-btn { width: 20px; height: 20px; border: 0px solid #ffff…" at bounding box center [882, 384] width 1052 height 617
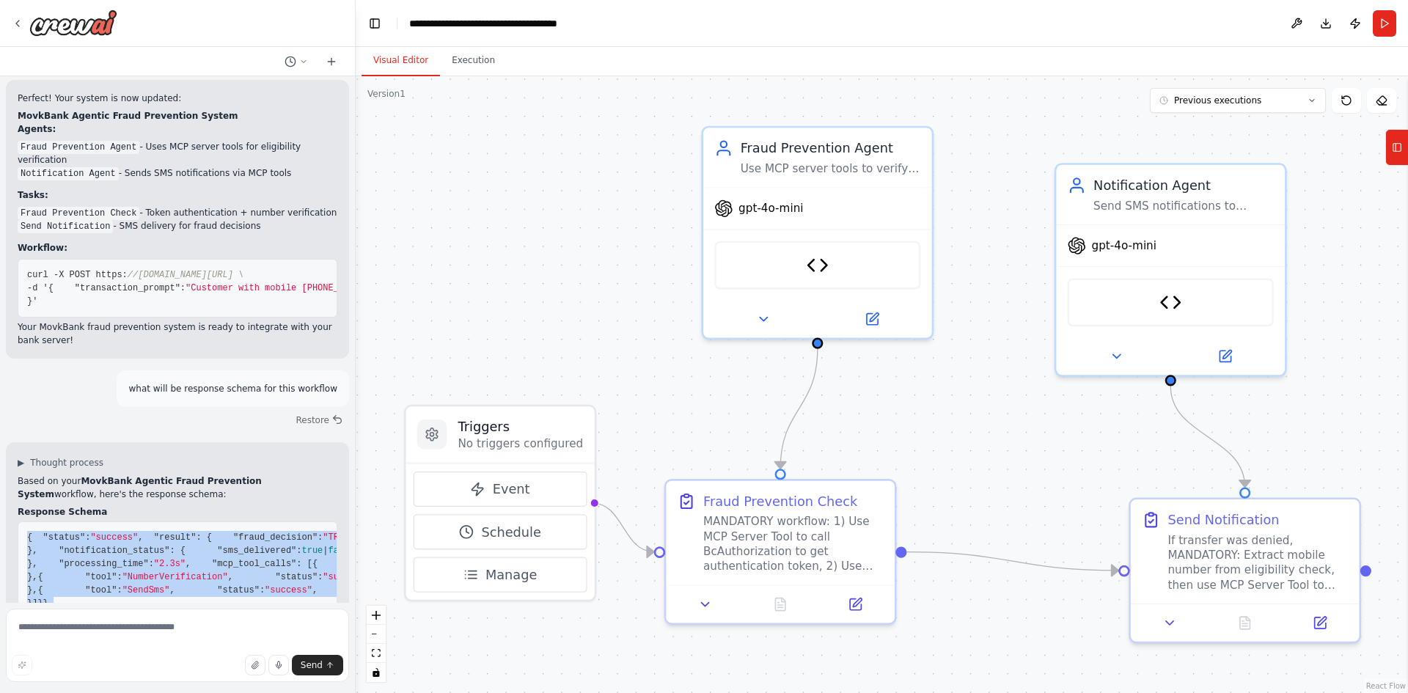
scroll to position [18304, 0]
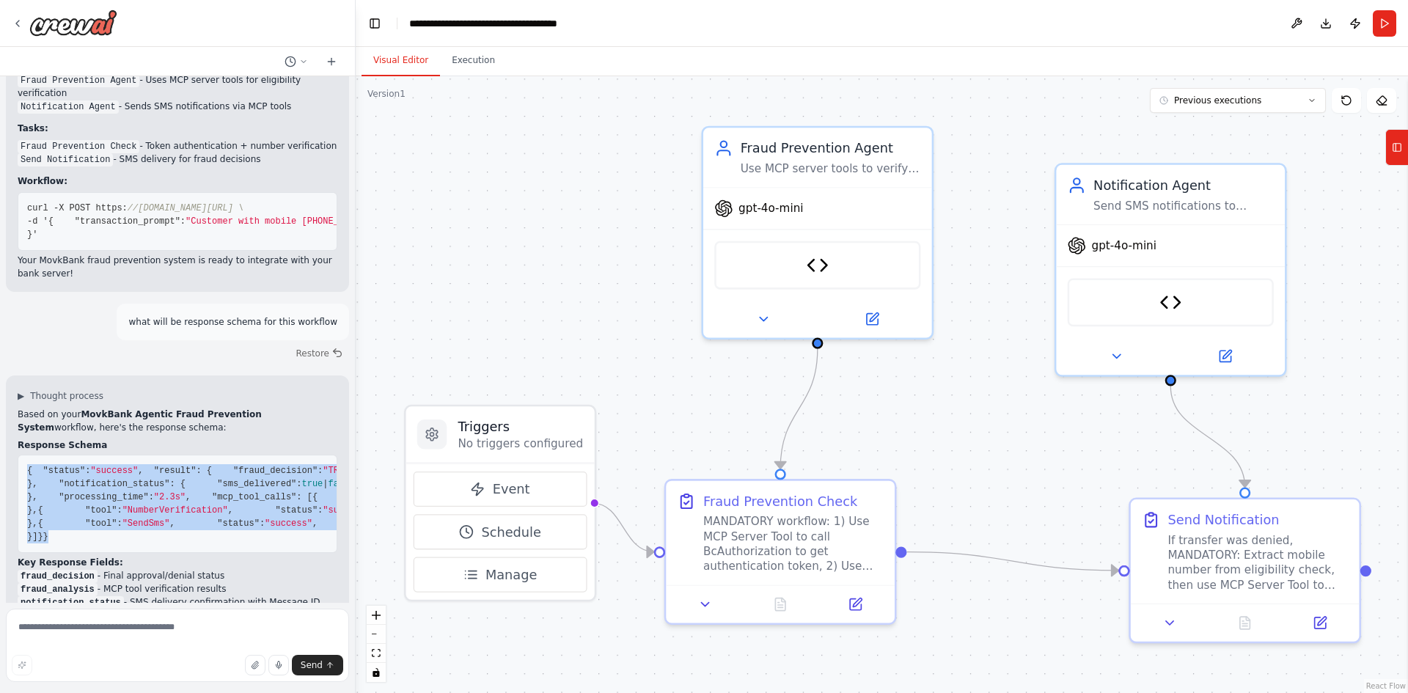
drag, startPoint x: 24, startPoint y: 132, endPoint x: 61, endPoint y: 444, distance: 314.6
click at [61, 455] on pre "{ "status" : "success" , "result" : { "fraud_decision" : "TRANSFER_APPROVED" | …" at bounding box center [178, 504] width 320 height 98
copy code "{ "status" : "success" , "result" : { "fraud_decision" : "TRANSFER_APPROVED" | …"
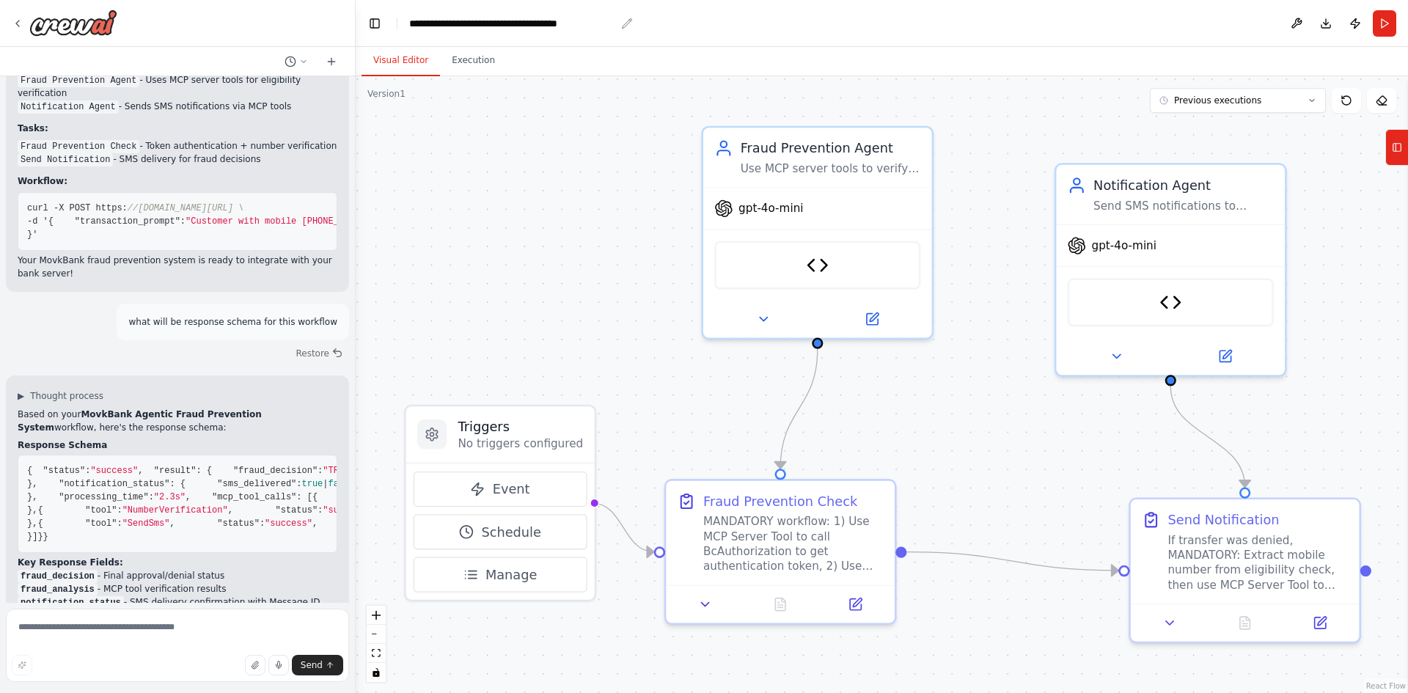
click at [480, 28] on div "**********" at bounding box center [512, 23] width 206 height 15
copy div "**********"
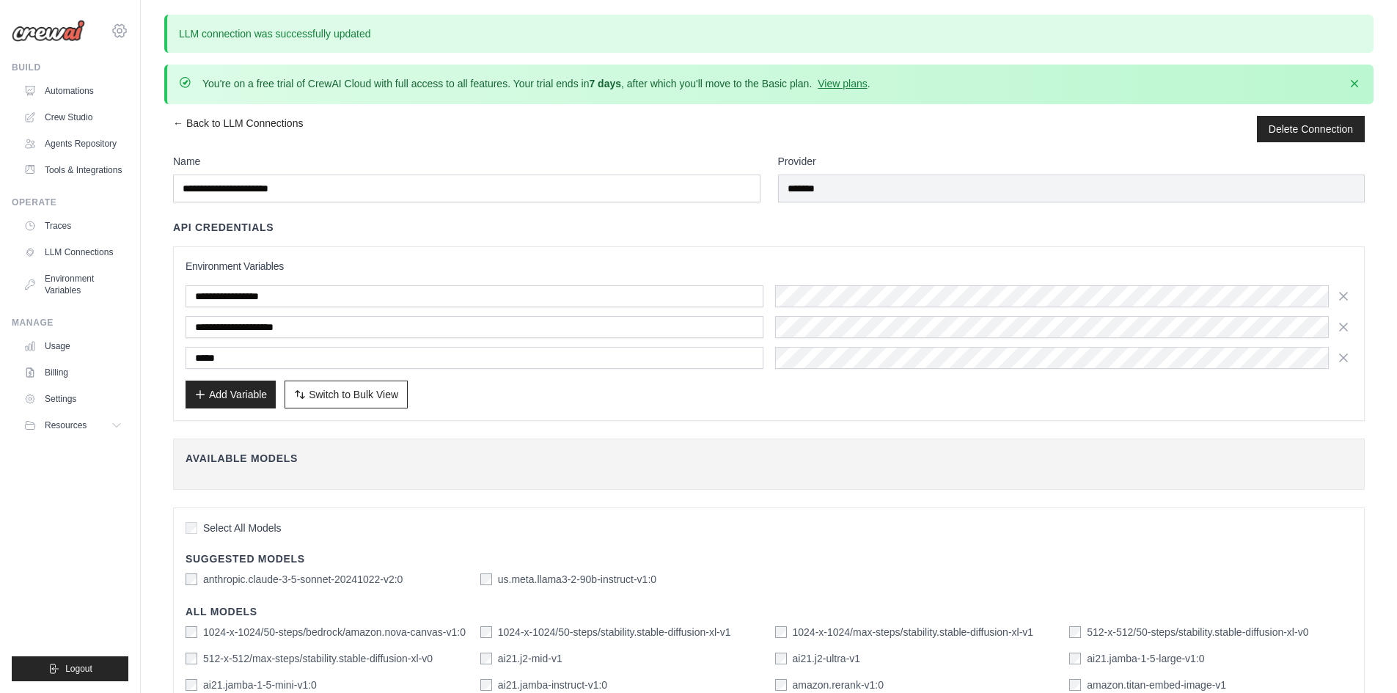
click at [121, 26] on icon at bounding box center [120, 31] width 18 height 18
click at [138, 56] on div "pawanagraharijava@gmail.com" at bounding box center [180, 56] width 116 height 15
click at [145, 87] on span "Settings" at bounding box center [182, 91] width 116 height 15
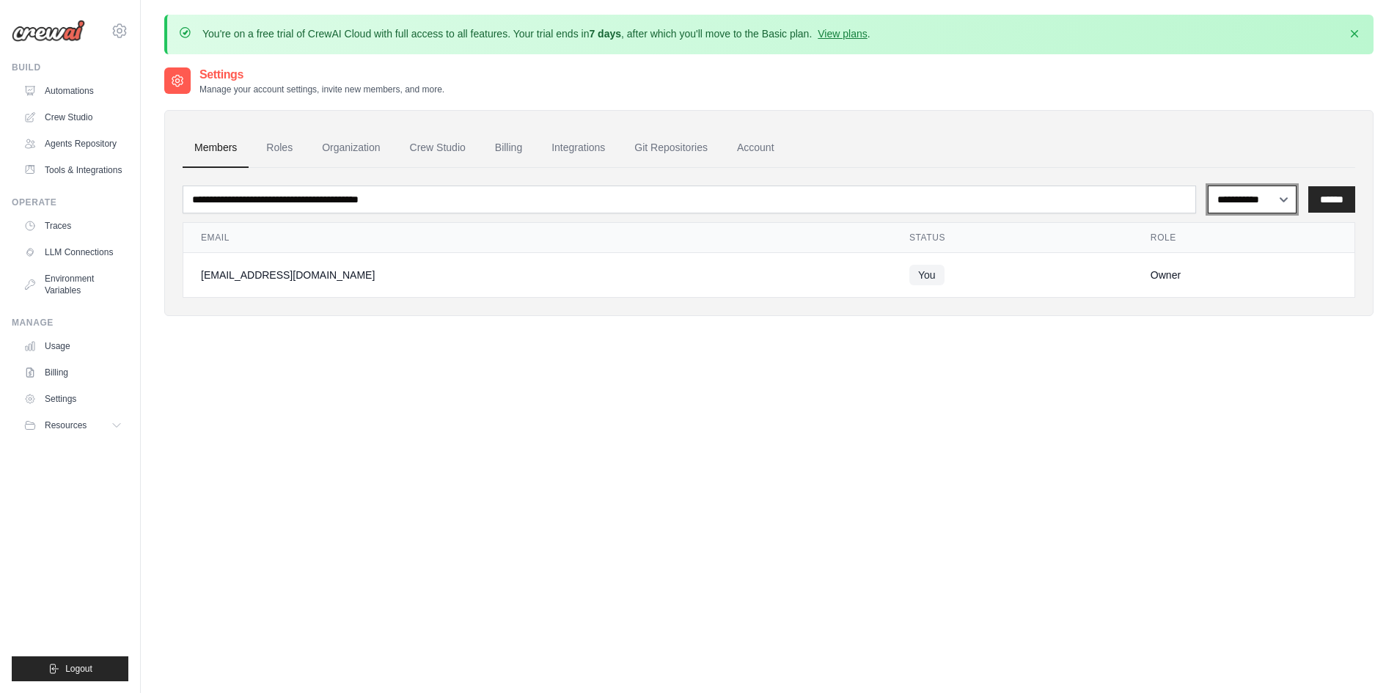
click at [1228, 194] on select "**********" at bounding box center [1252, 200] width 89 height 28
click at [284, 152] on link "Roles" at bounding box center [279, 148] width 50 height 40
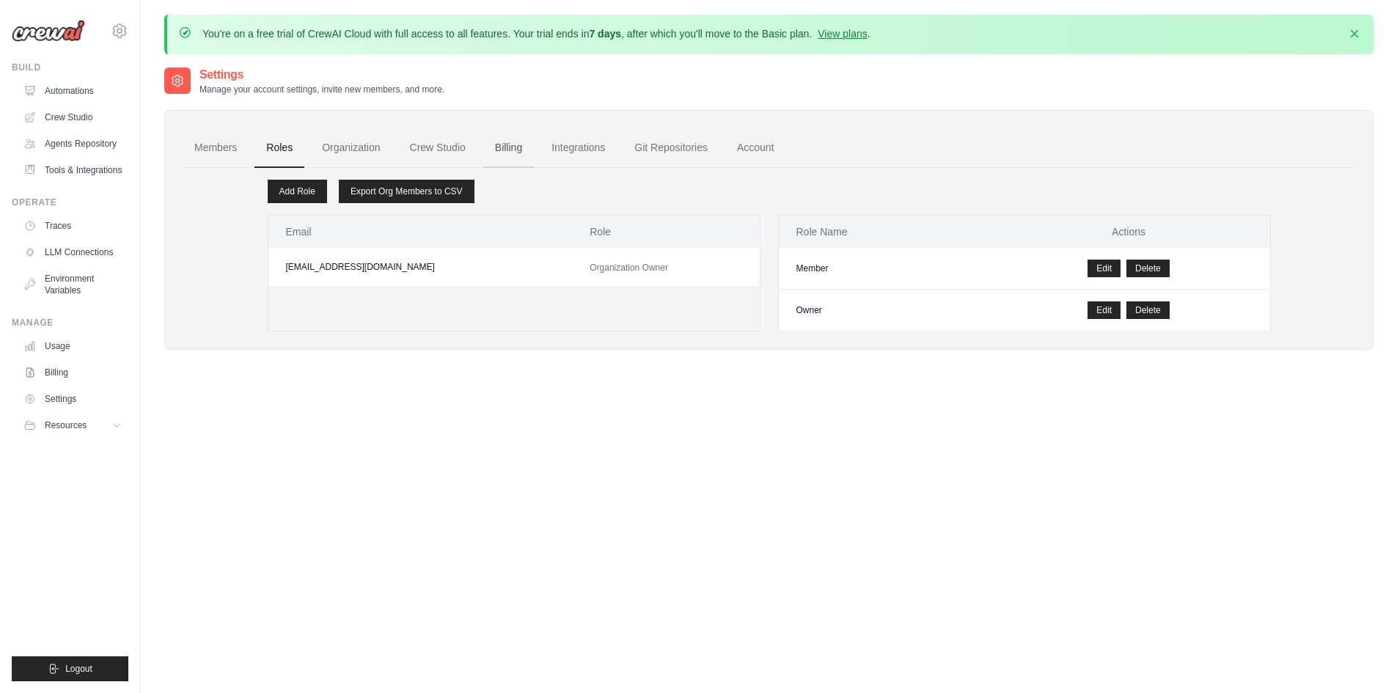
click at [504, 148] on link "Billing" at bounding box center [508, 148] width 51 height 40
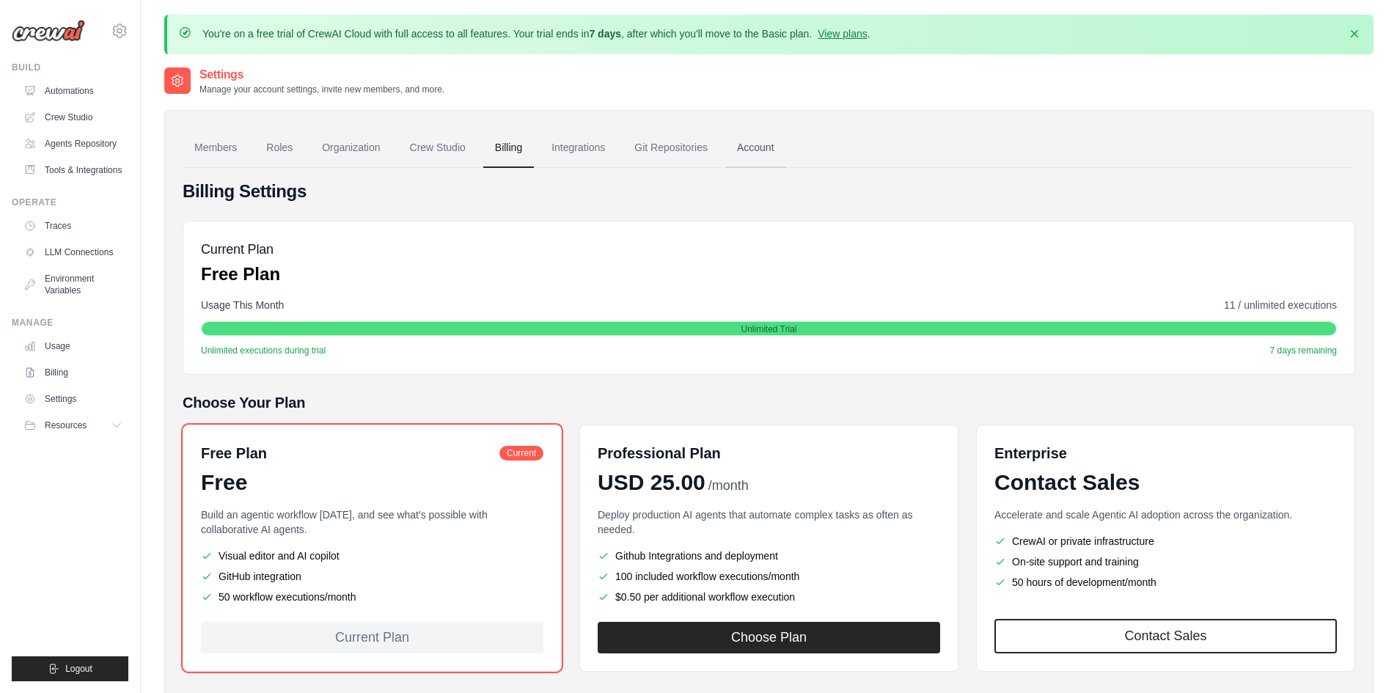
click at [752, 141] on link "Account" at bounding box center [755, 148] width 61 height 40
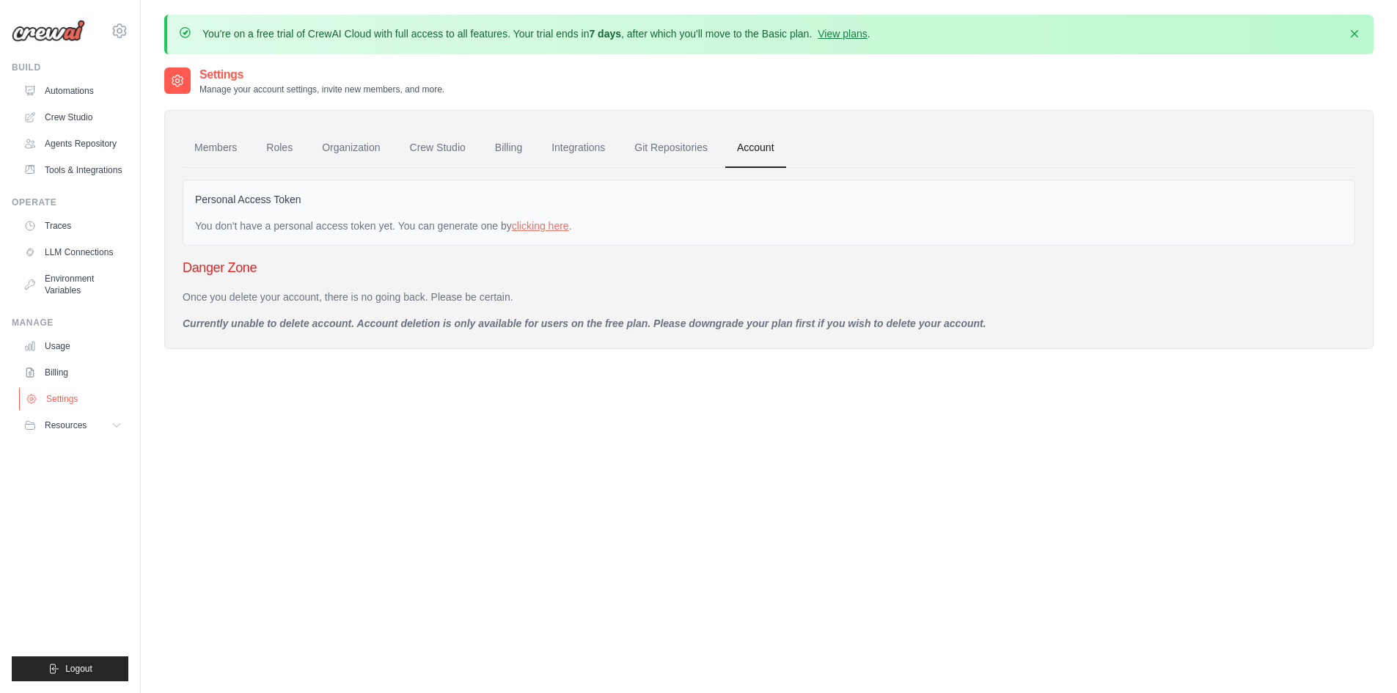
click at [54, 395] on link "Settings" at bounding box center [74, 398] width 111 height 23
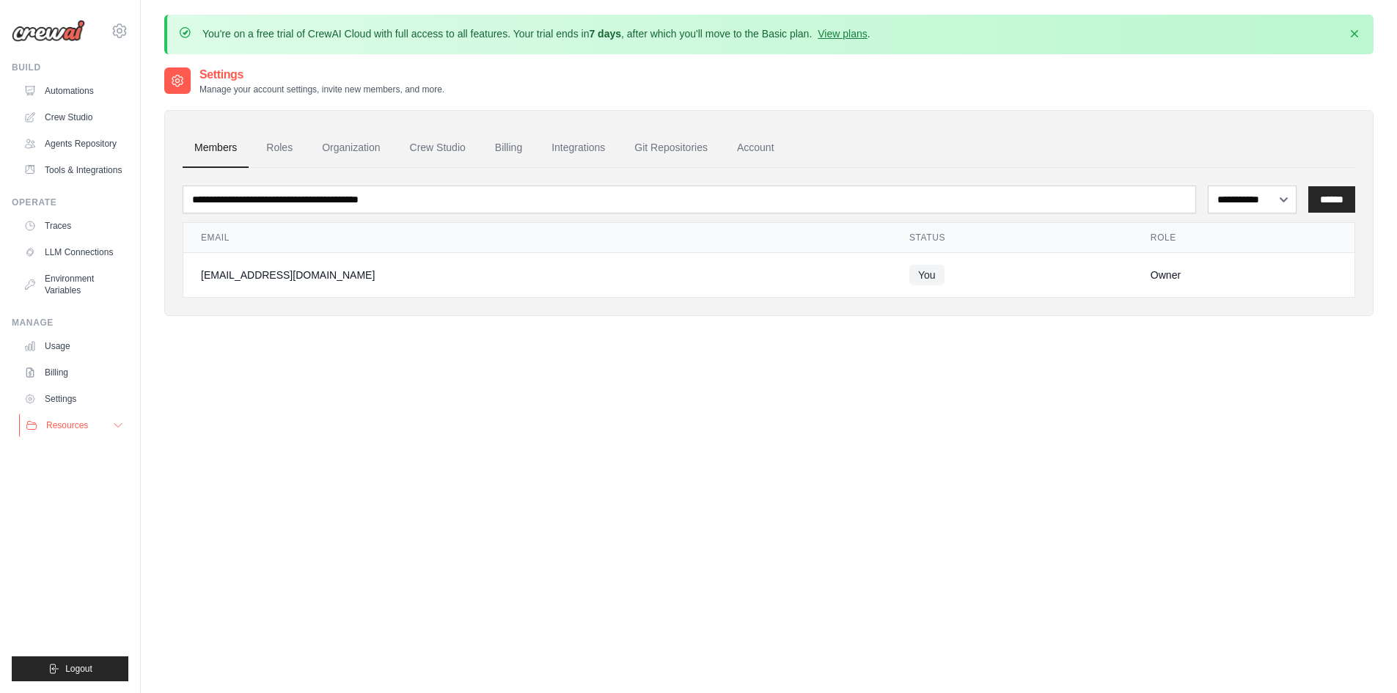
click at [116, 426] on icon at bounding box center [118, 426] width 12 height 12
click at [63, 342] on link "Usage" at bounding box center [74, 345] width 111 height 23
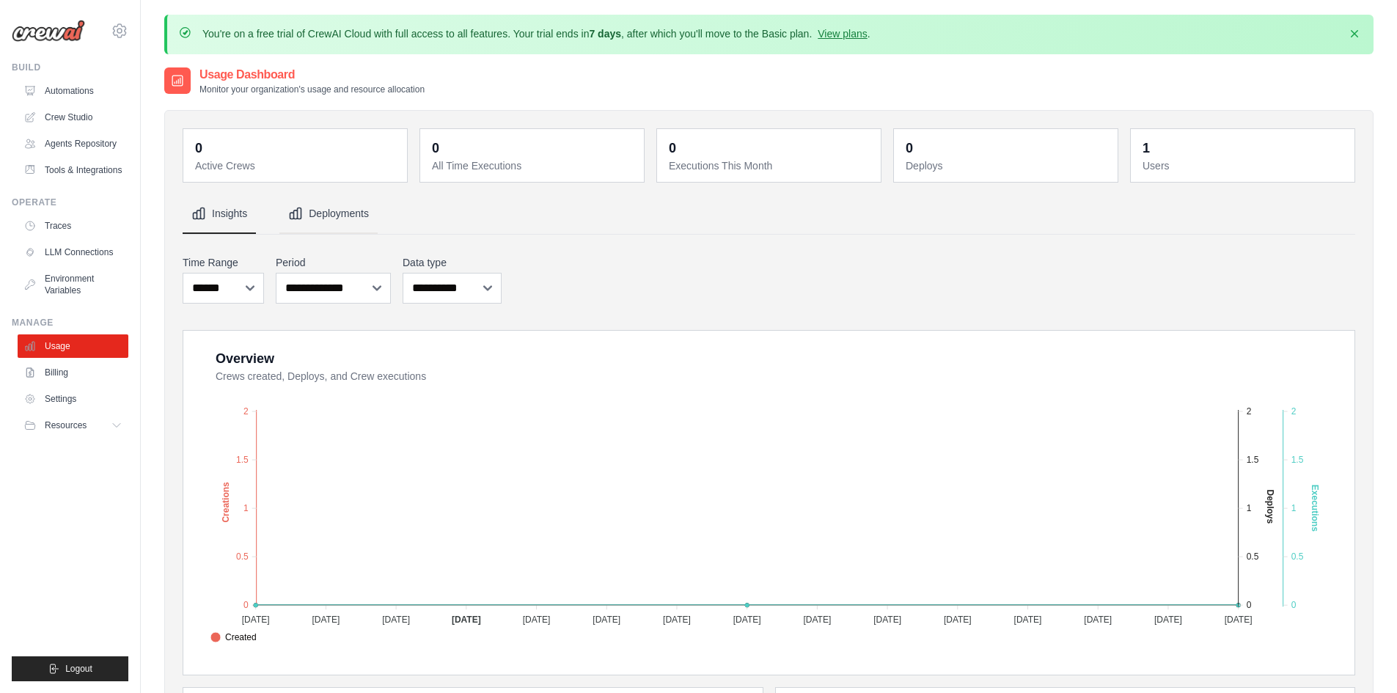
click at [318, 220] on button "Deployments" at bounding box center [328, 214] width 98 height 40
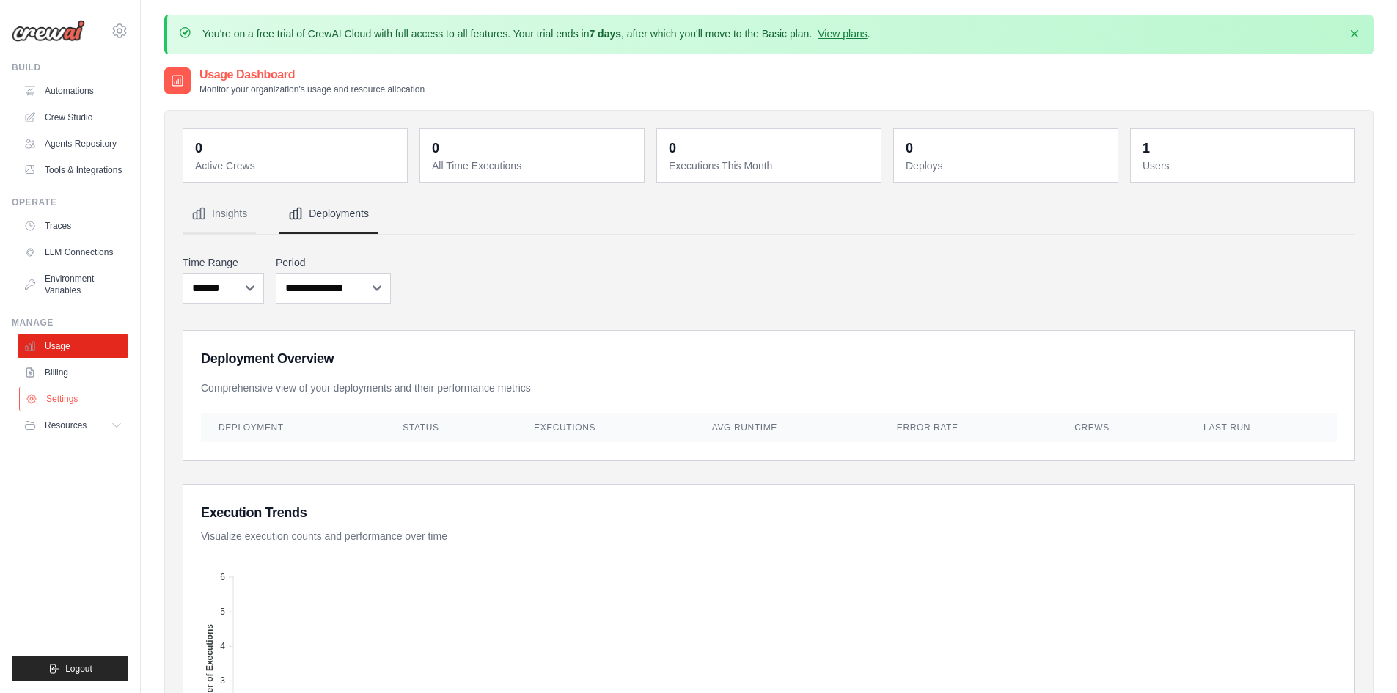
click at [62, 392] on link "Settings" at bounding box center [74, 398] width 111 height 23
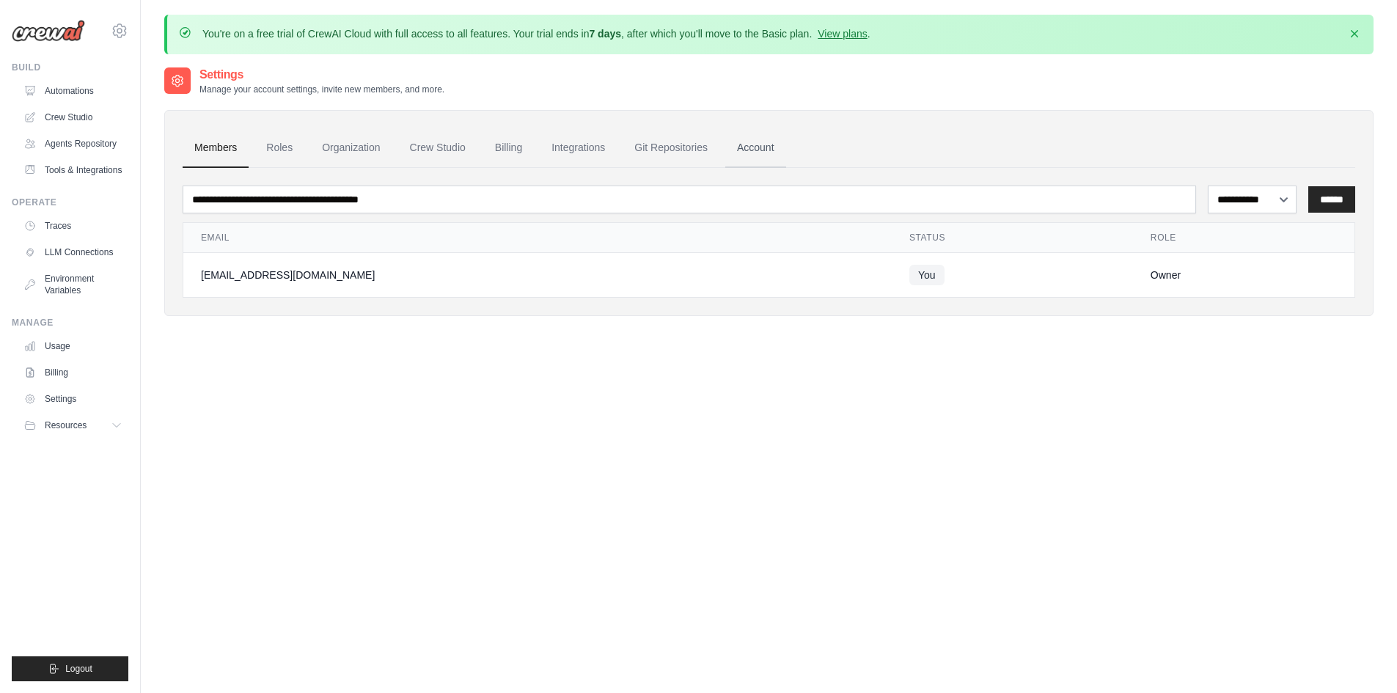
click at [741, 148] on link "Account" at bounding box center [755, 148] width 61 height 40
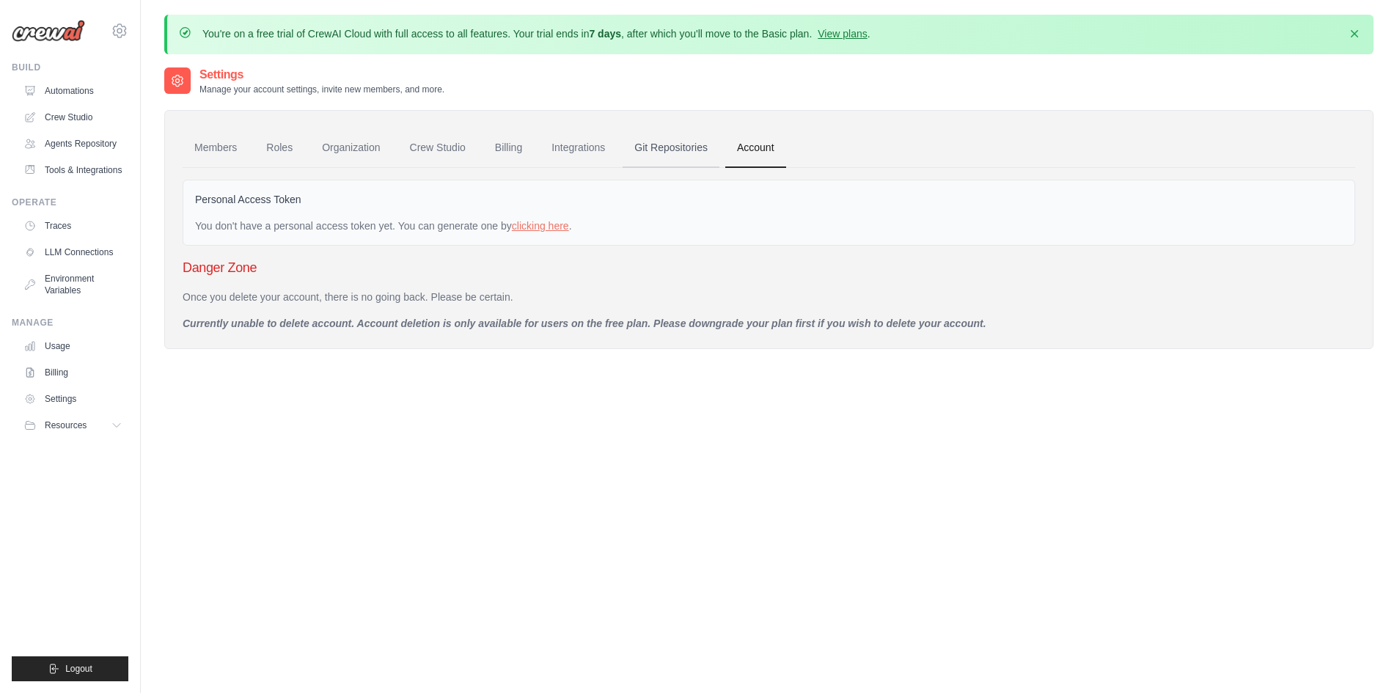
click at [684, 139] on link "Git Repositories" at bounding box center [671, 148] width 97 height 40
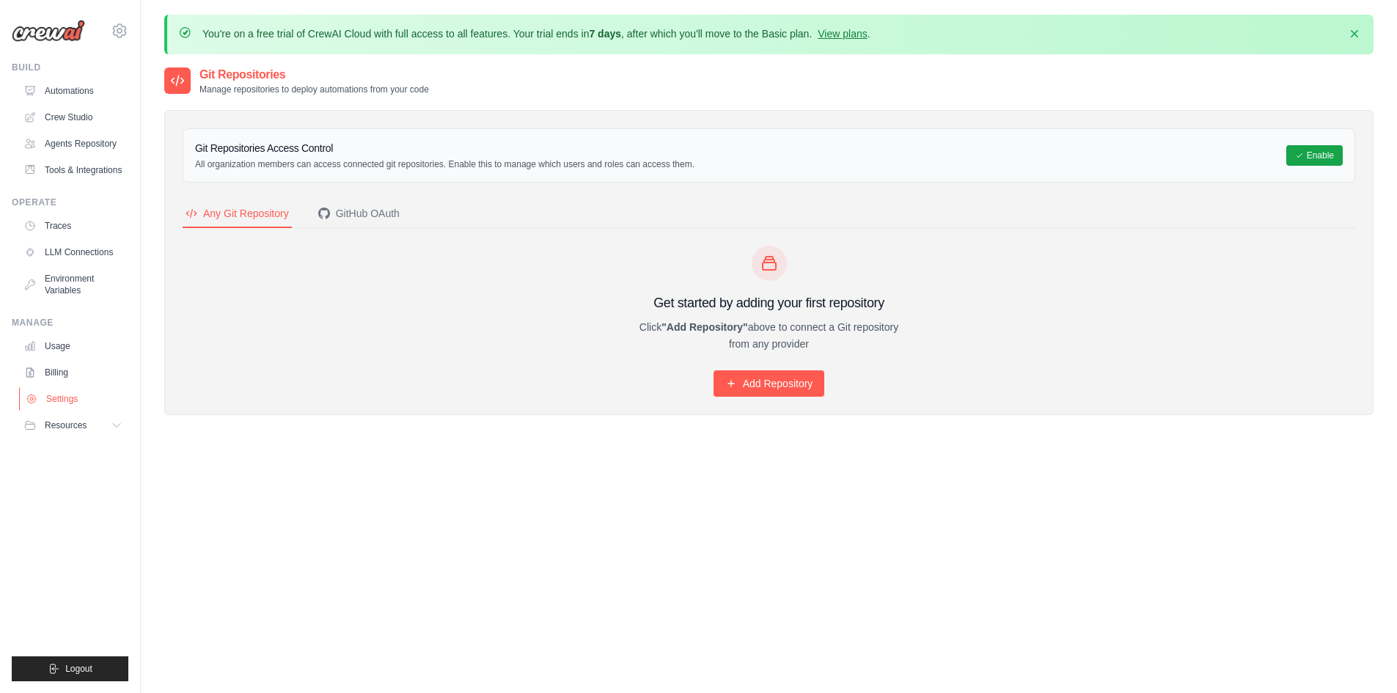
click at [69, 400] on link "Settings" at bounding box center [74, 398] width 111 height 23
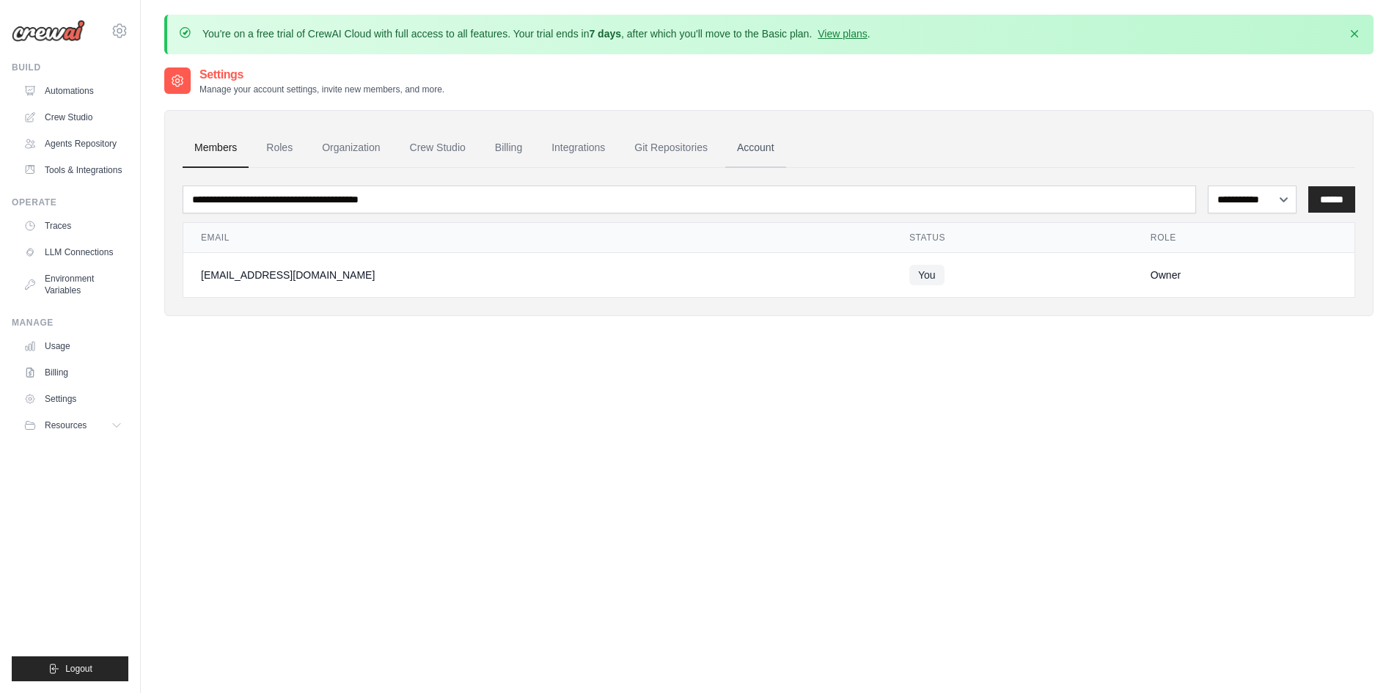
click at [752, 147] on link "Account" at bounding box center [755, 148] width 61 height 40
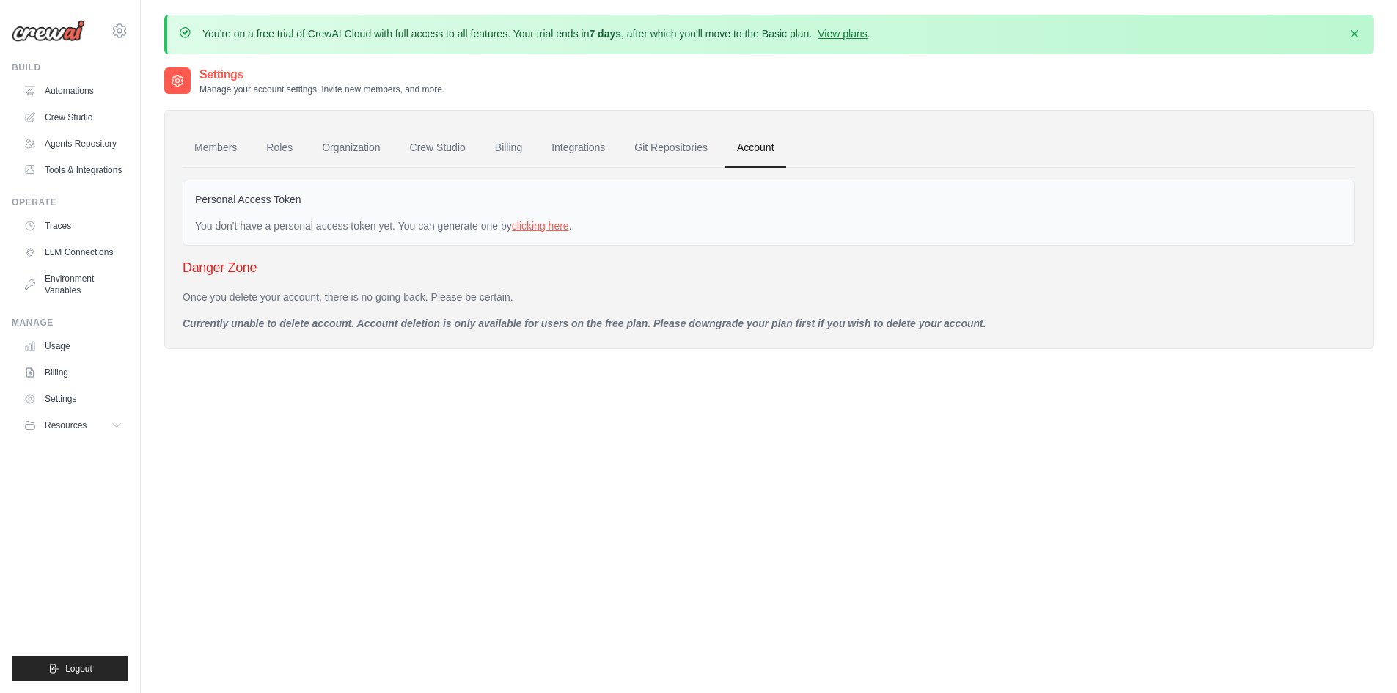
click at [542, 223] on link "clicking here" at bounding box center [540, 226] width 57 height 12
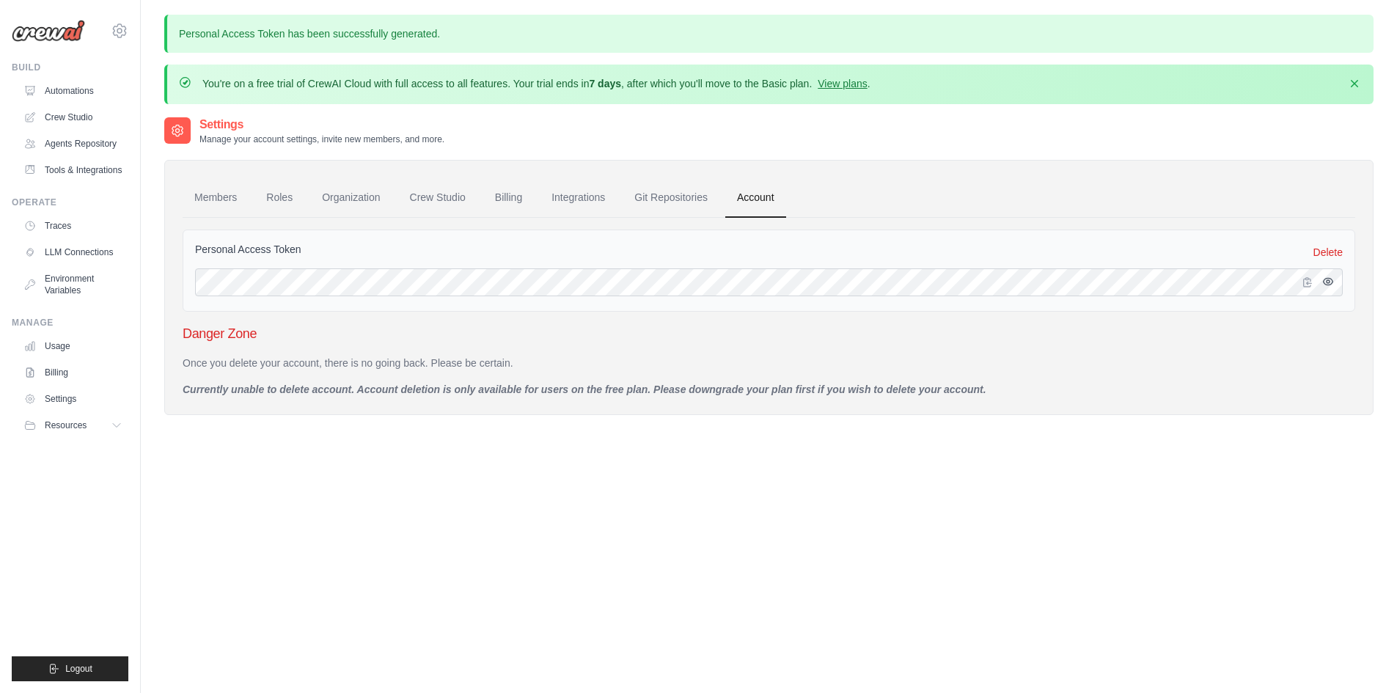
click at [1331, 282] on icon "button" at bounding box center [1328, 282] width 12 height 12
click at [78, 113] on link "Crew Studio" at bounding box center [74, 117] width 111 height 23
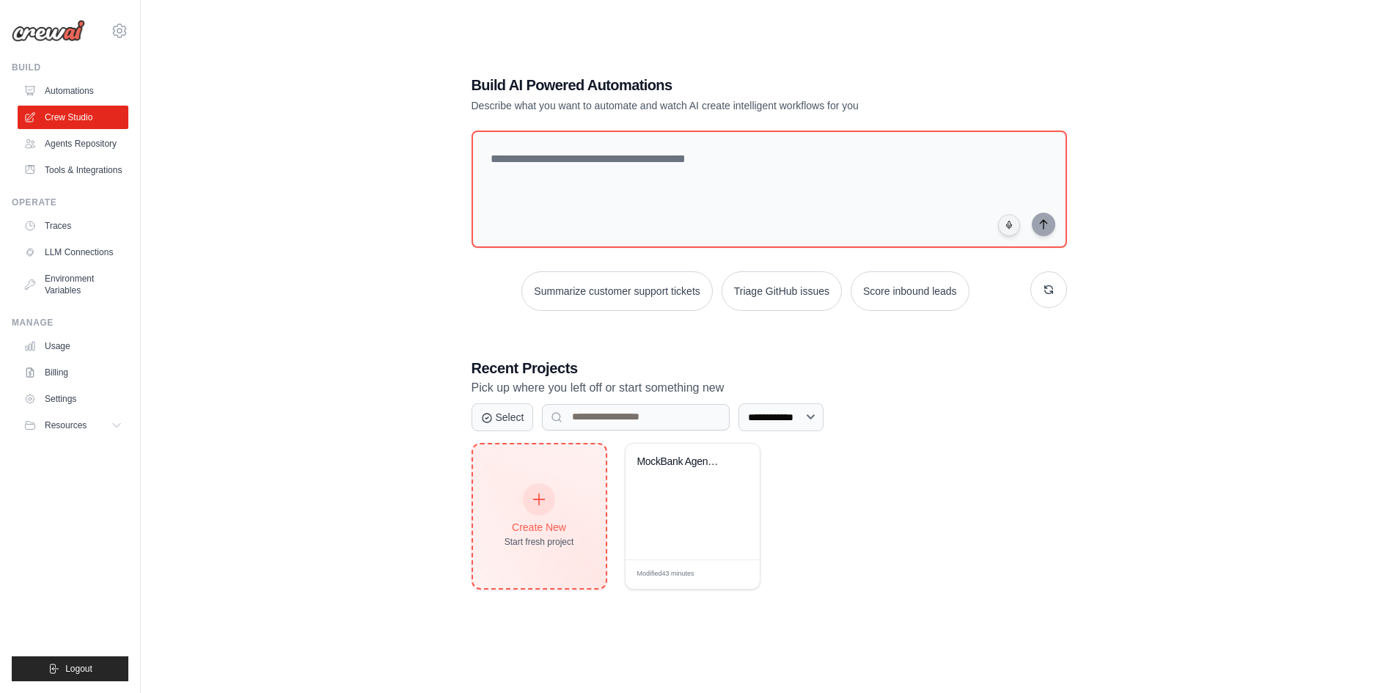
click at [516, 518] on div "Create New Start fresh project" at bounding box center [540, 516] width 70 height 63
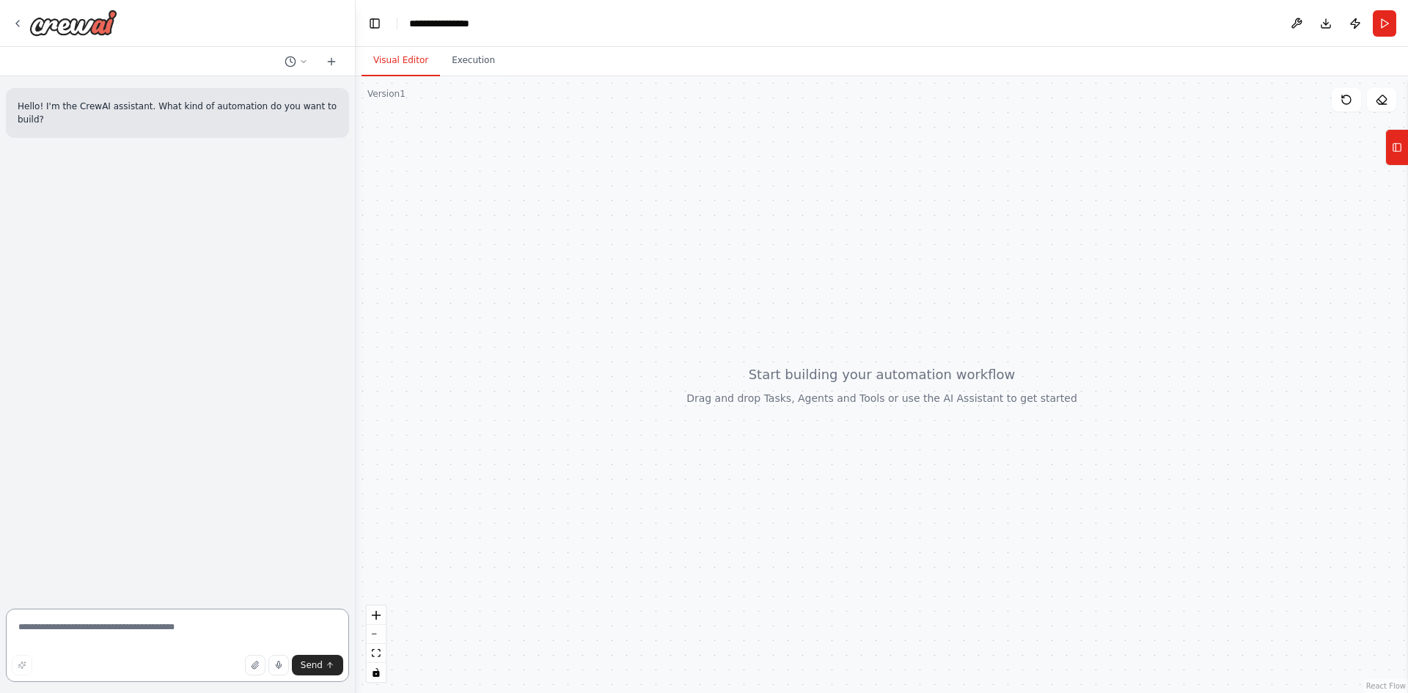
click at [103, 620] on textarea at bounding box center [177, 645] width 343 height 73
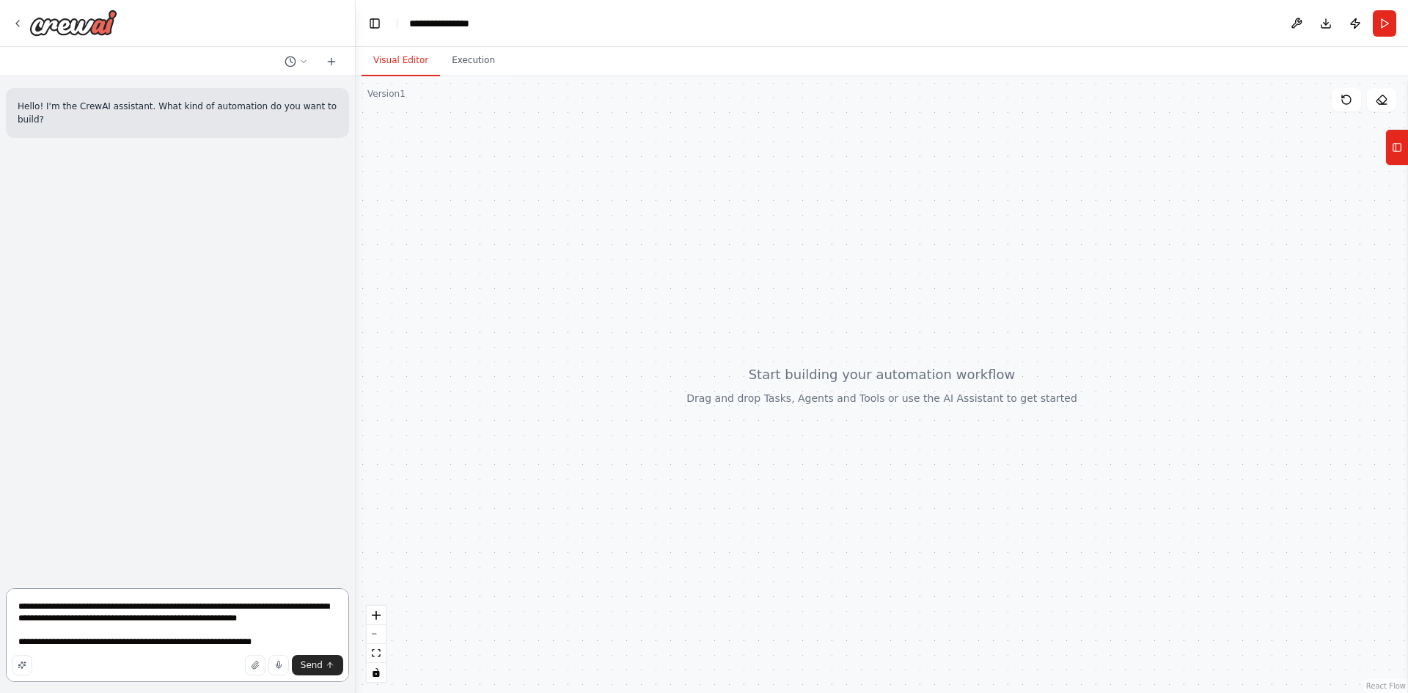
type textarea "**********"
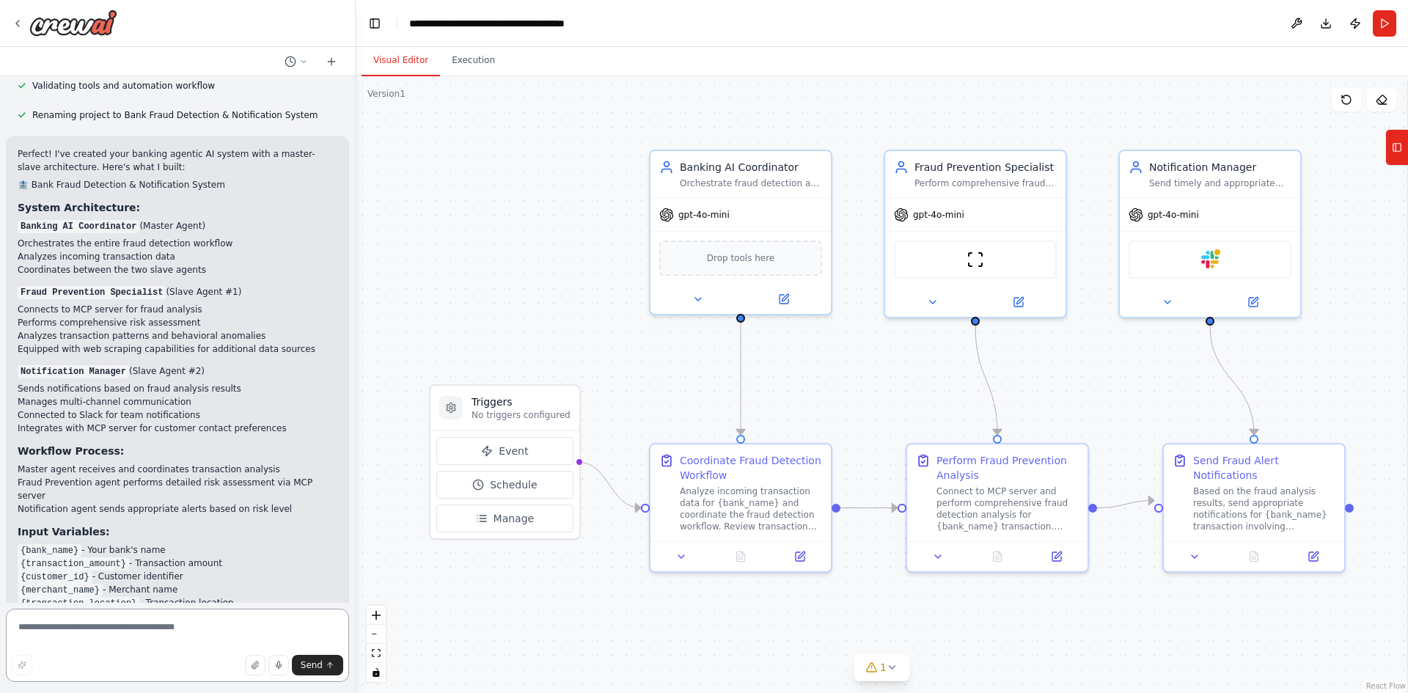
scroll to position [1061, 0]
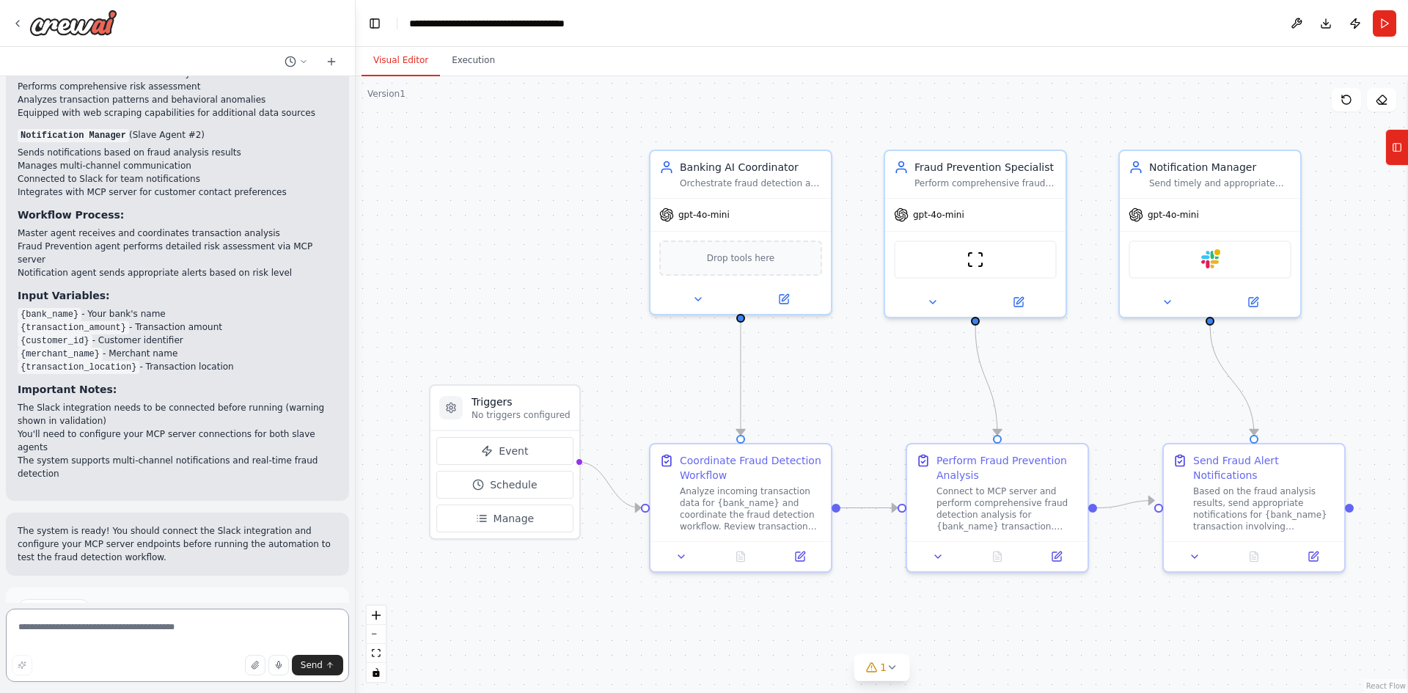
click at [92, 626] on textarea at bounding box center [177, 645] width 343 height 73
paste textarea "**********"
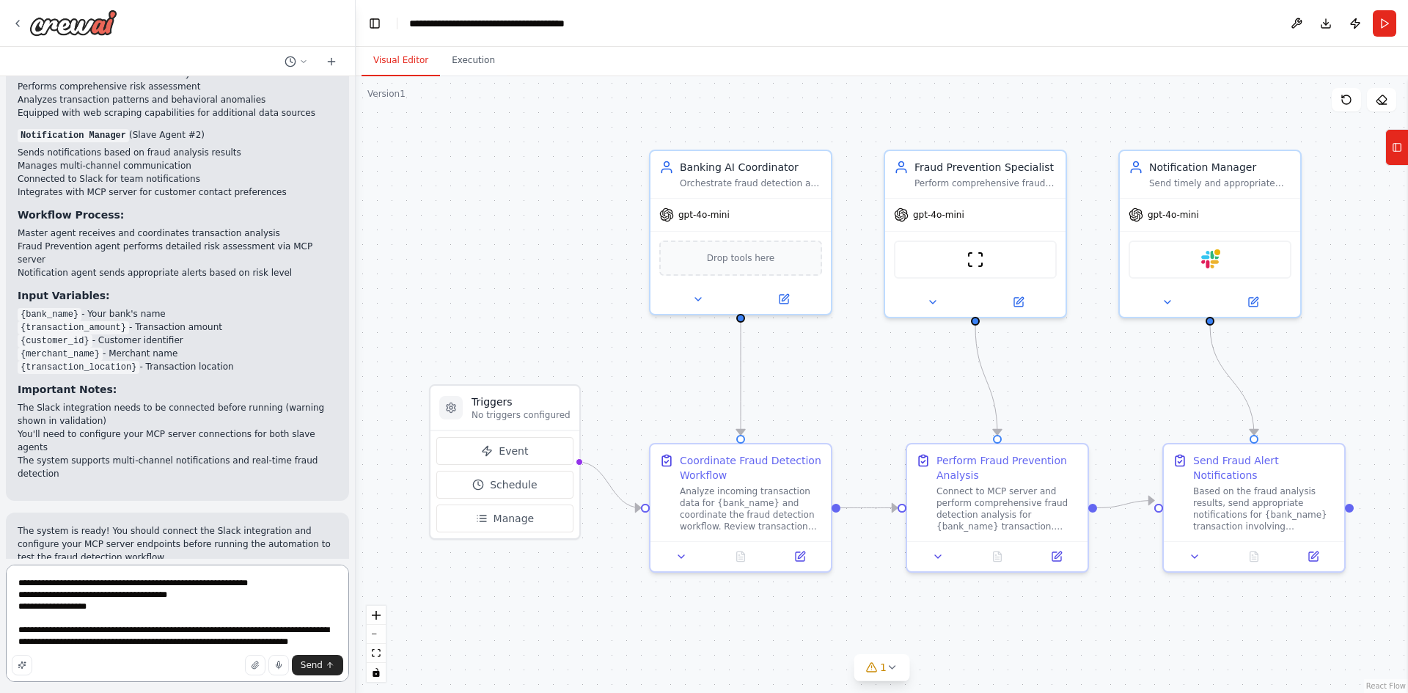
type textarea "**********"
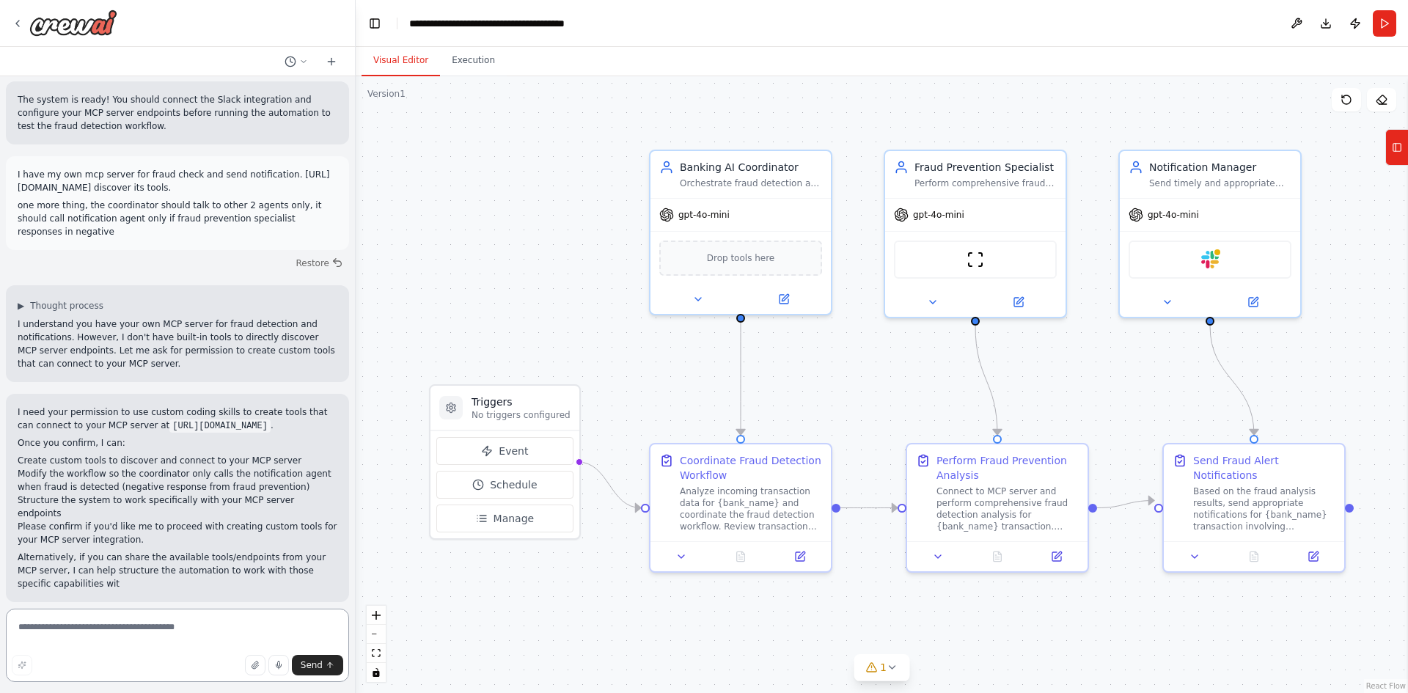
scroll to position [1506, 0]
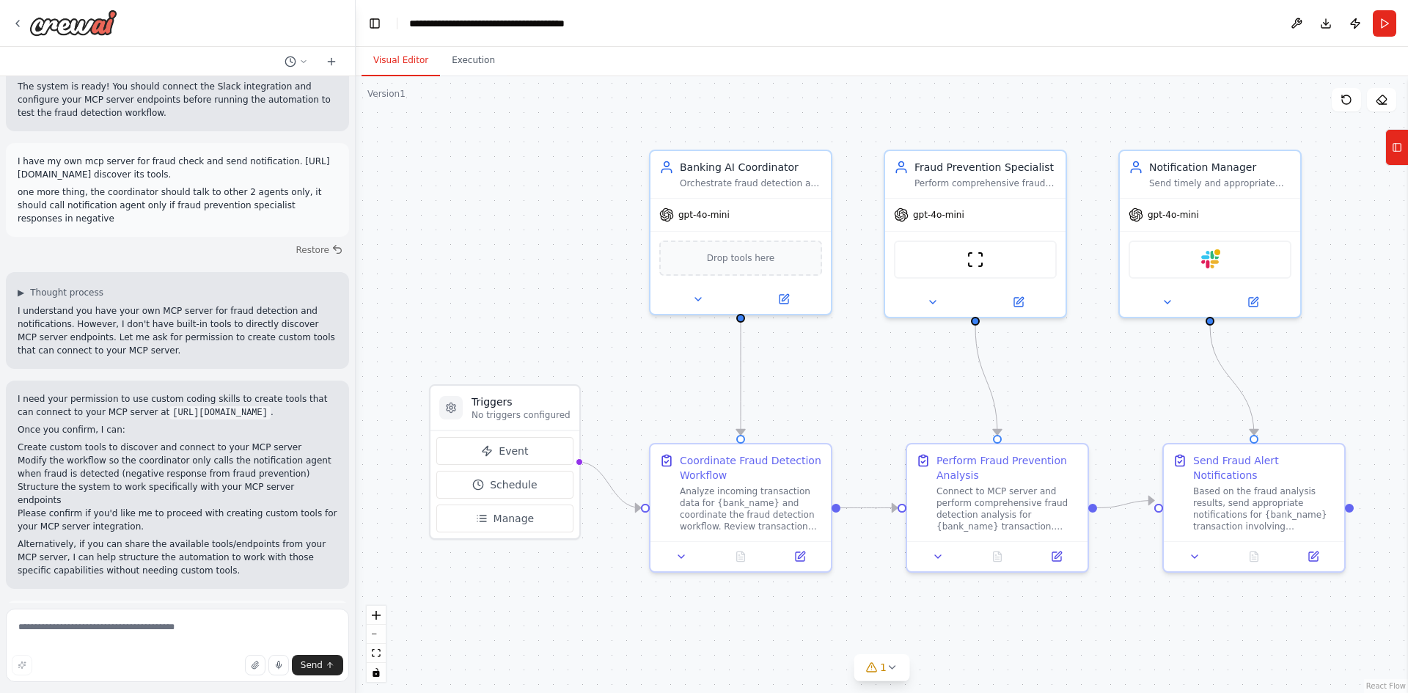
click at [197, 678] on span "Enable coding skills" at bounding box center [184, 684] width 87 height 12
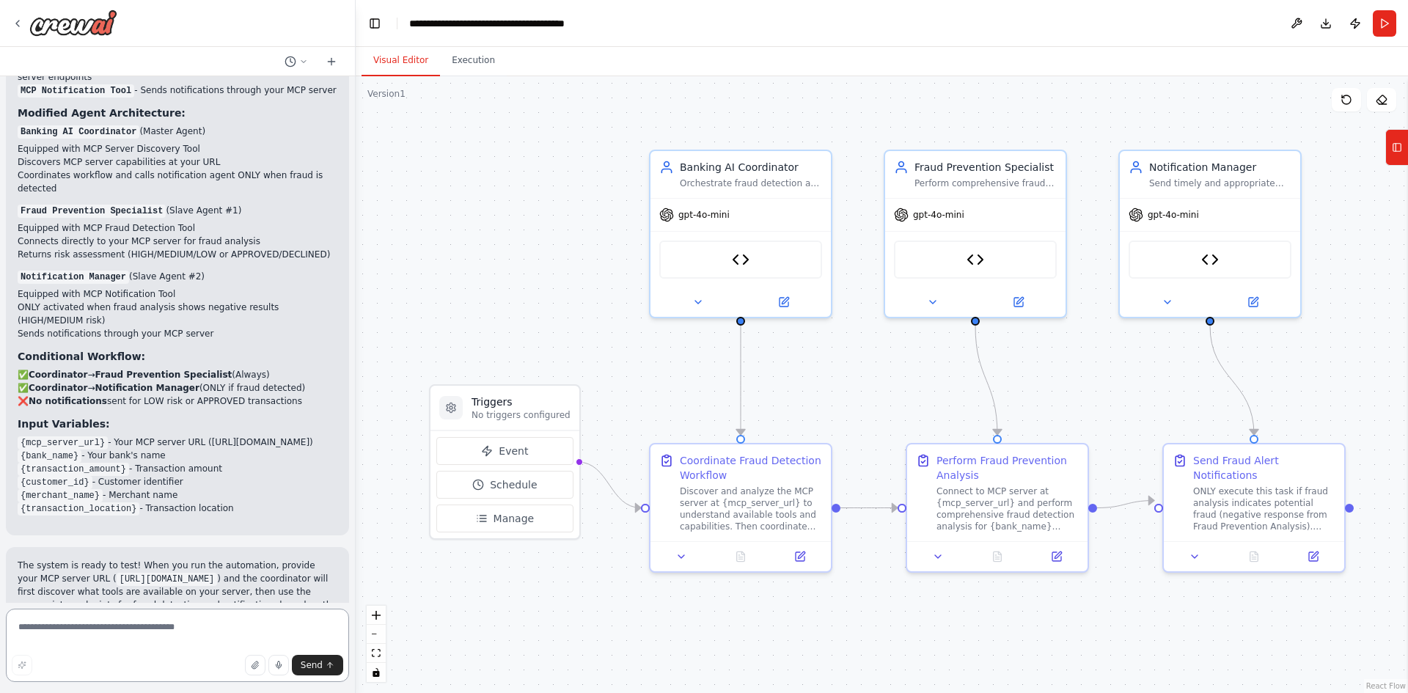
scroll to position [4181, 0]
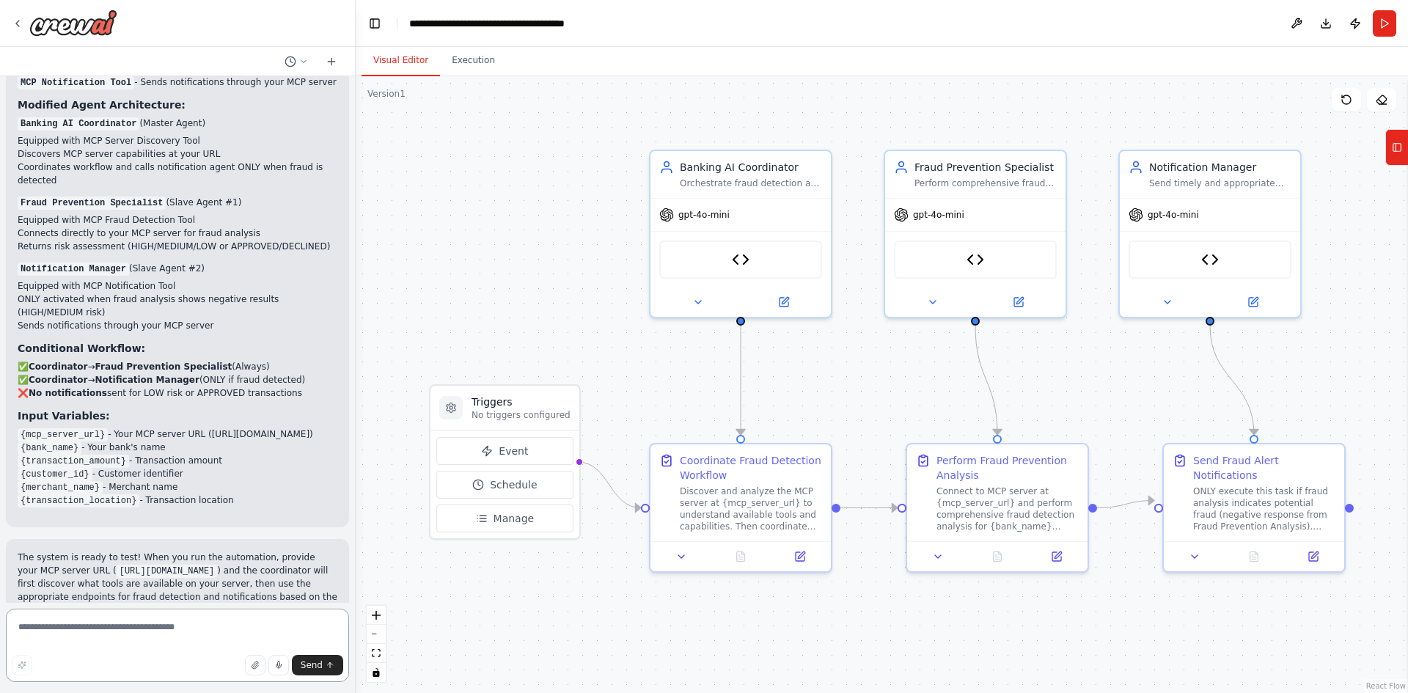
click at [191, 636] on textarea at bounding box center [177, 645] width 343 height 73
type textarea "**********"
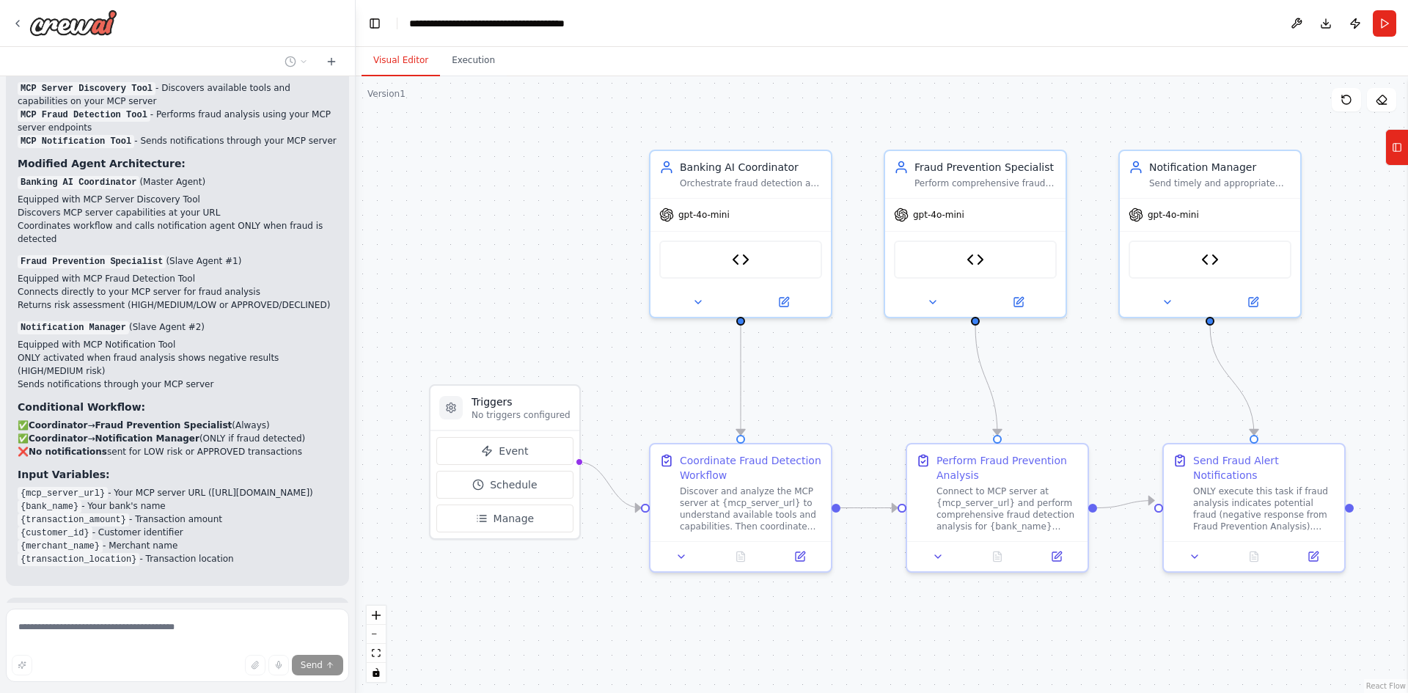
scroll to position [4203, 0]
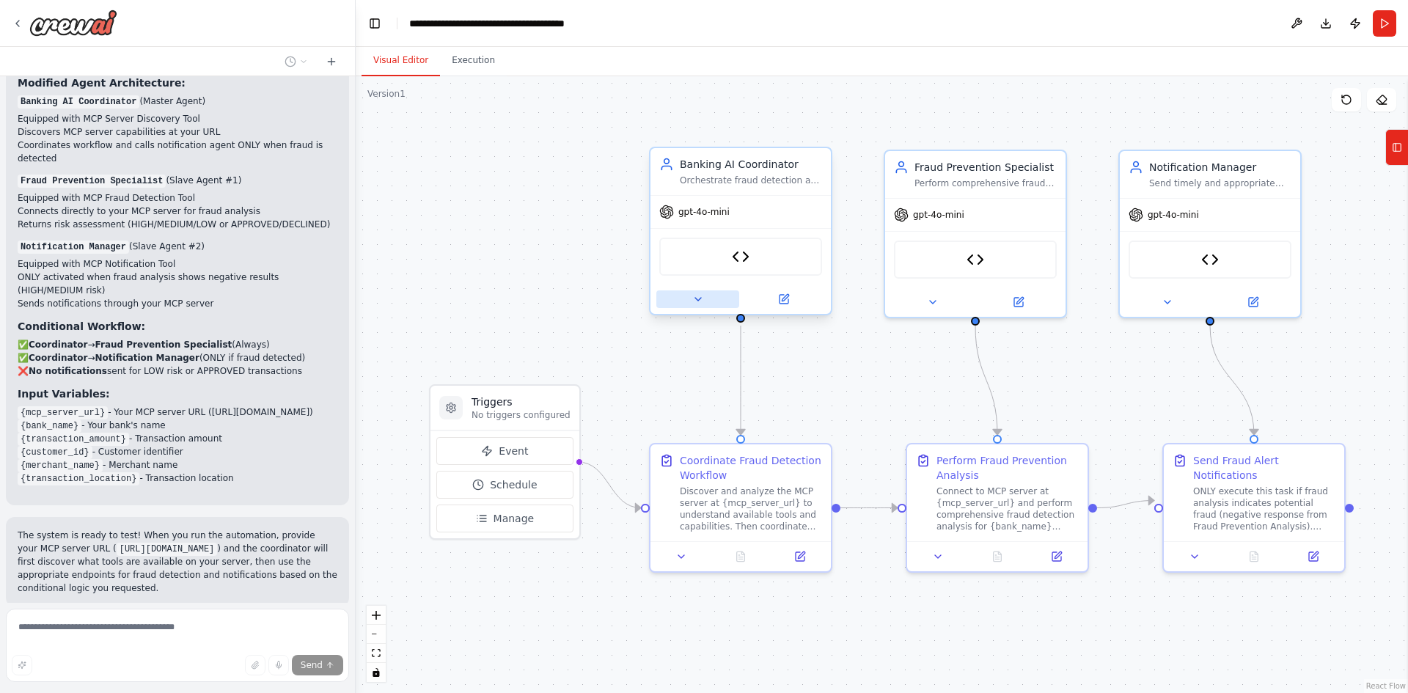
click at [701, 307] on button at bounding box center [697, 299] width 83 height 18
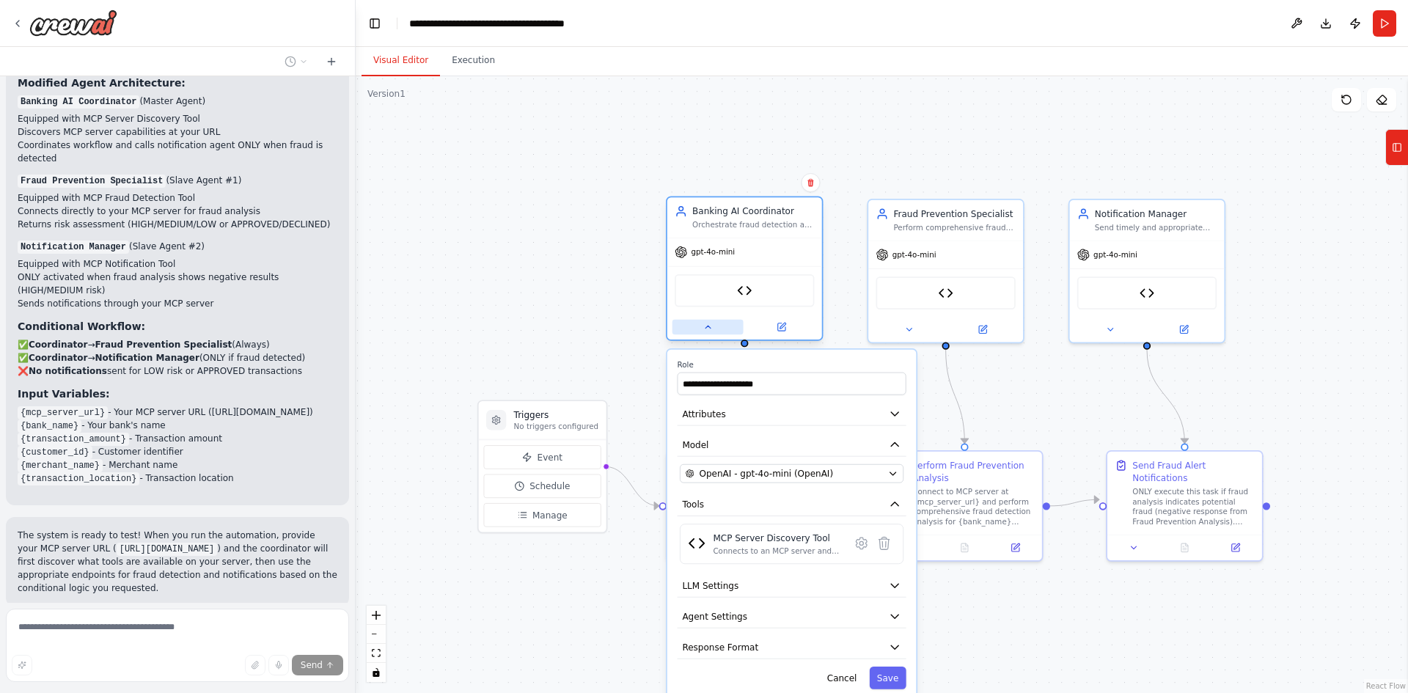
click at [710, 331] on icon at bounding box center [708, 327] width 10 height 10
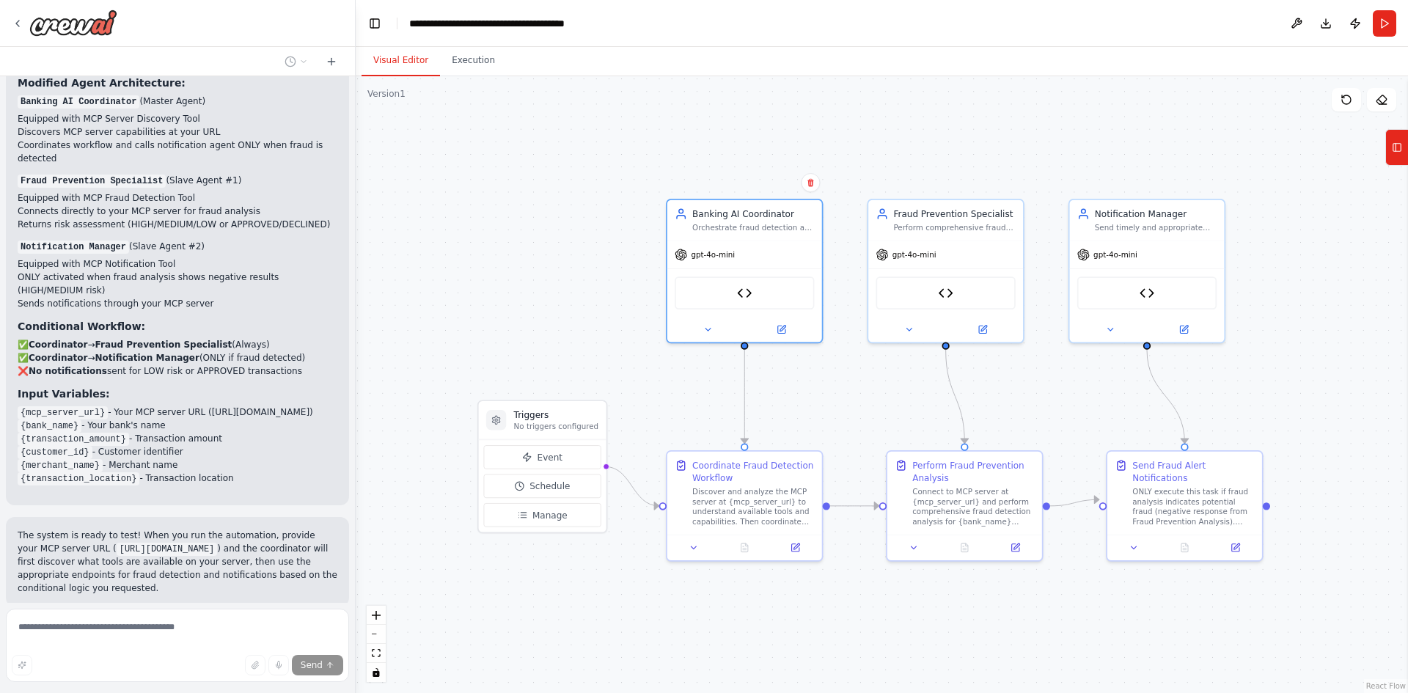
click at [593, 204] on div ".deletable-edge-delete-btn { width: 20px; height: 20px; border: 0px solid #ffff…" at bounding box center [882, 384] width 1052 height 617
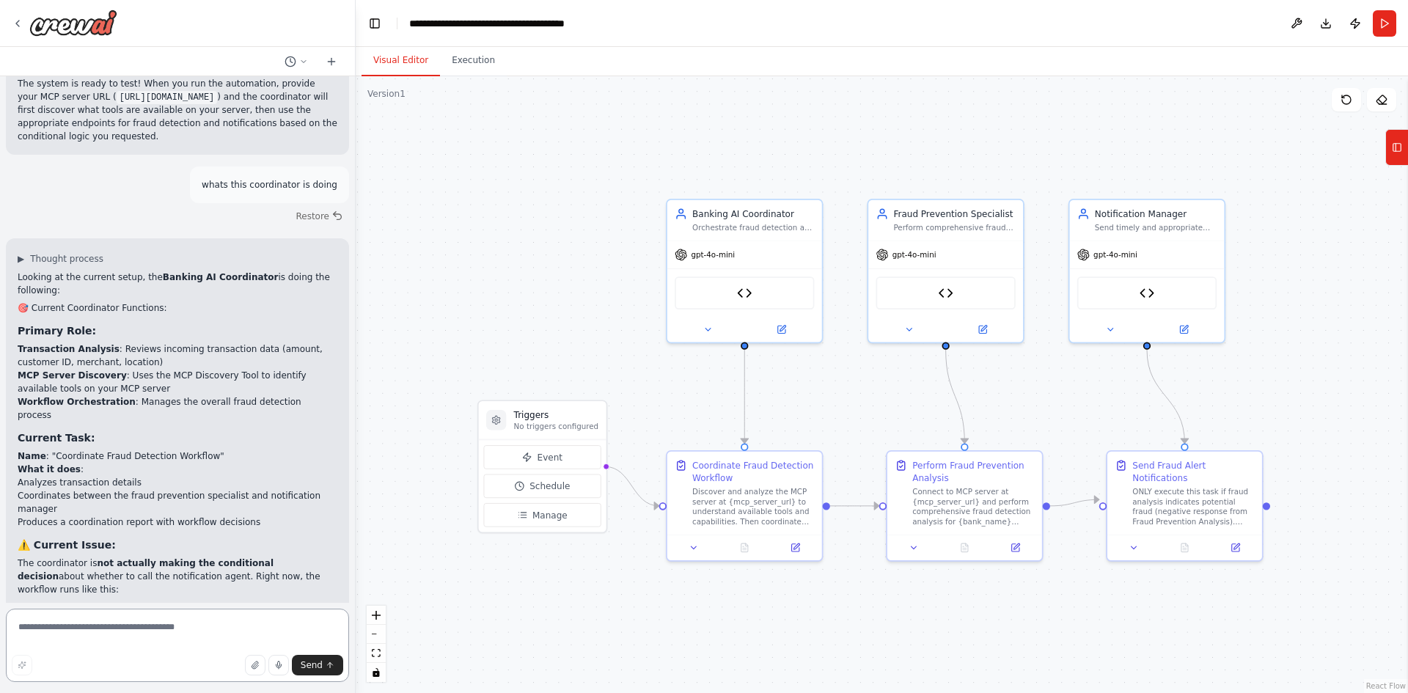
scroll to position [4668, 0]
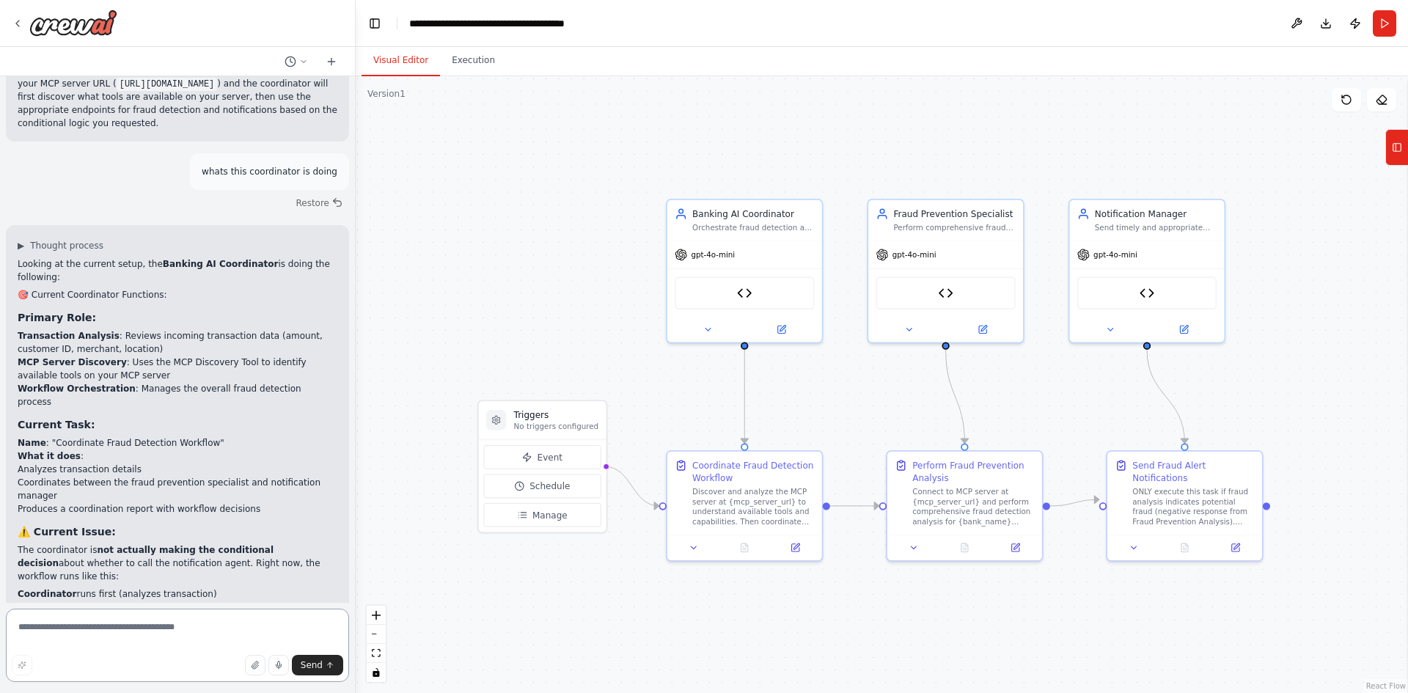
click at [161, 638] on textarea at bounding box center [177, 645] width 343 height 73
type textarea "**********"
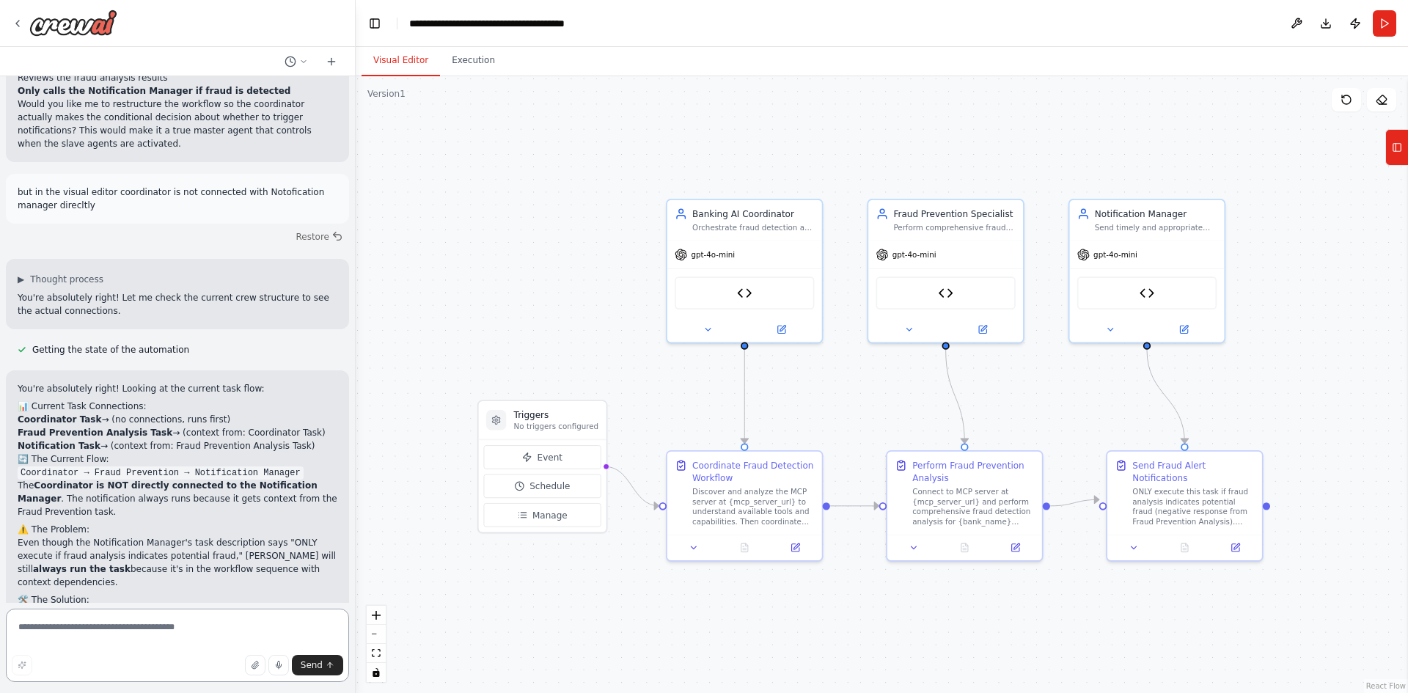
scroll to position [5308, 0]
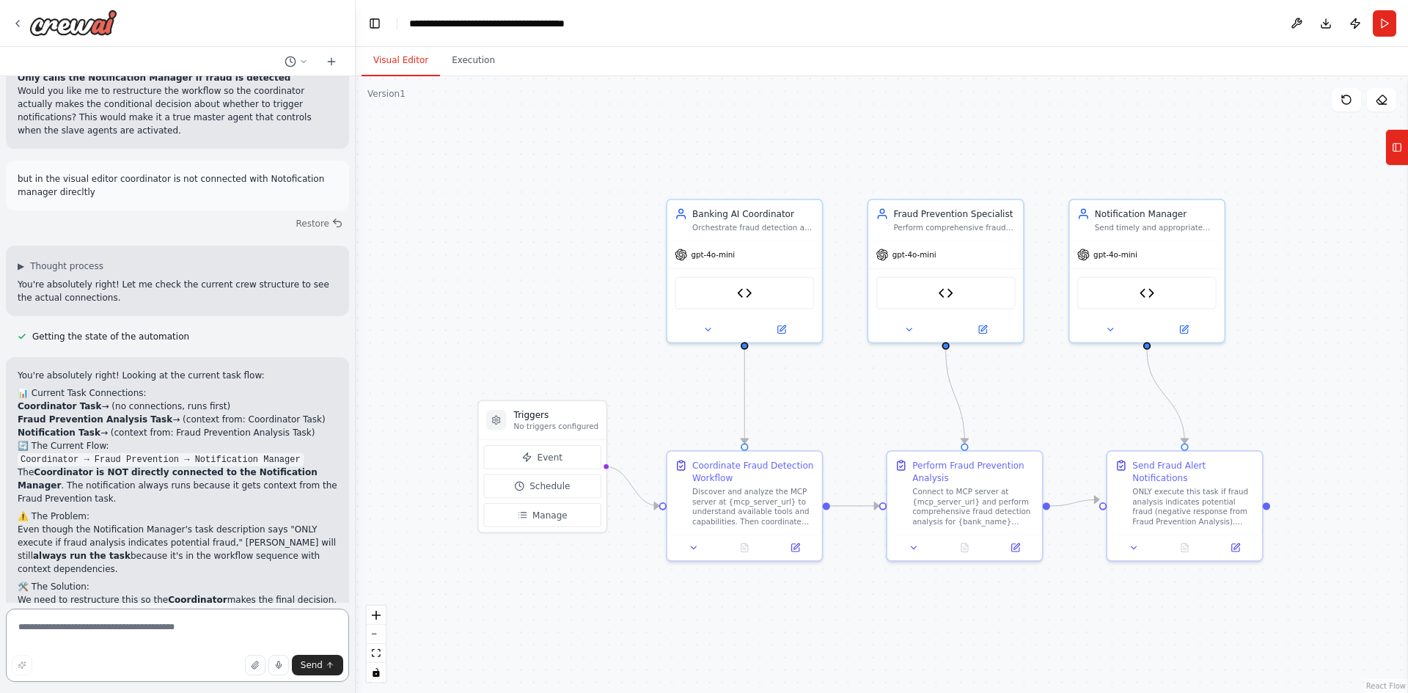
click at [82, 623] on textarea at bounding box center [177, 645] width 343 height 73
type textarea "*"
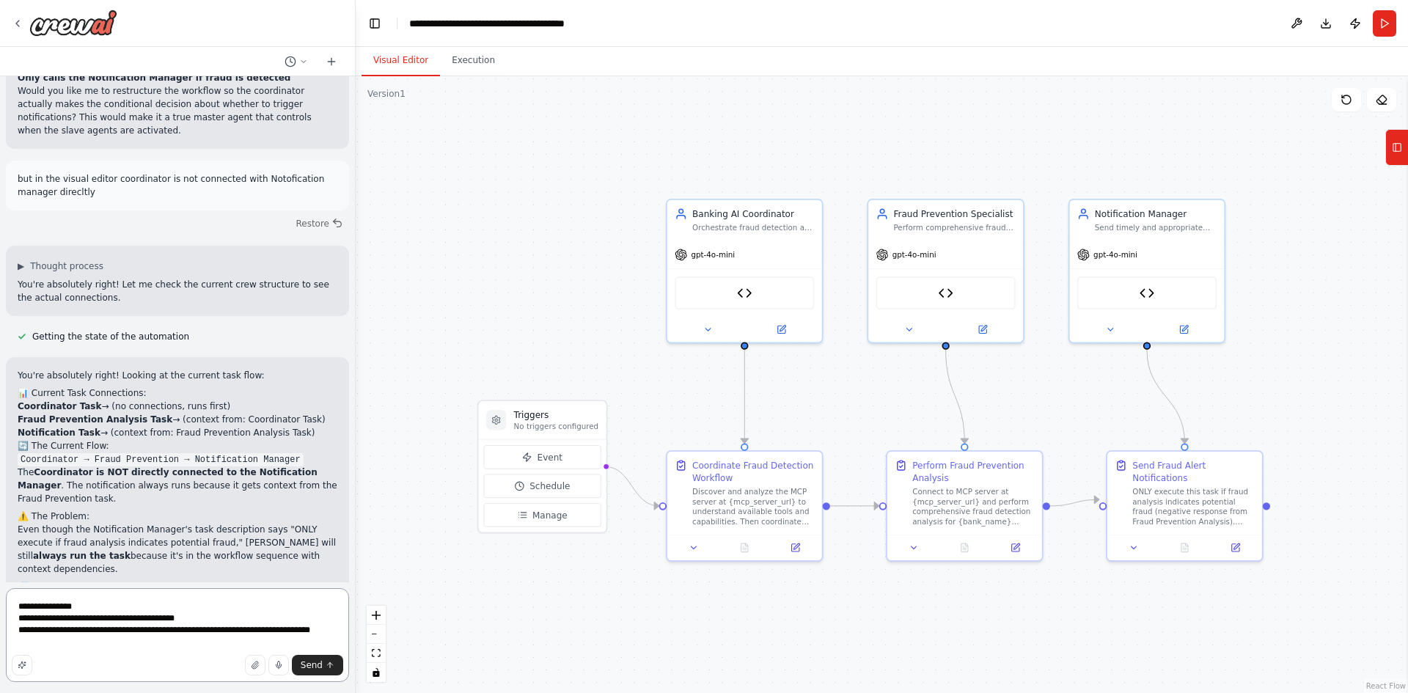
paste textarea "**********"
type textarea "**********"
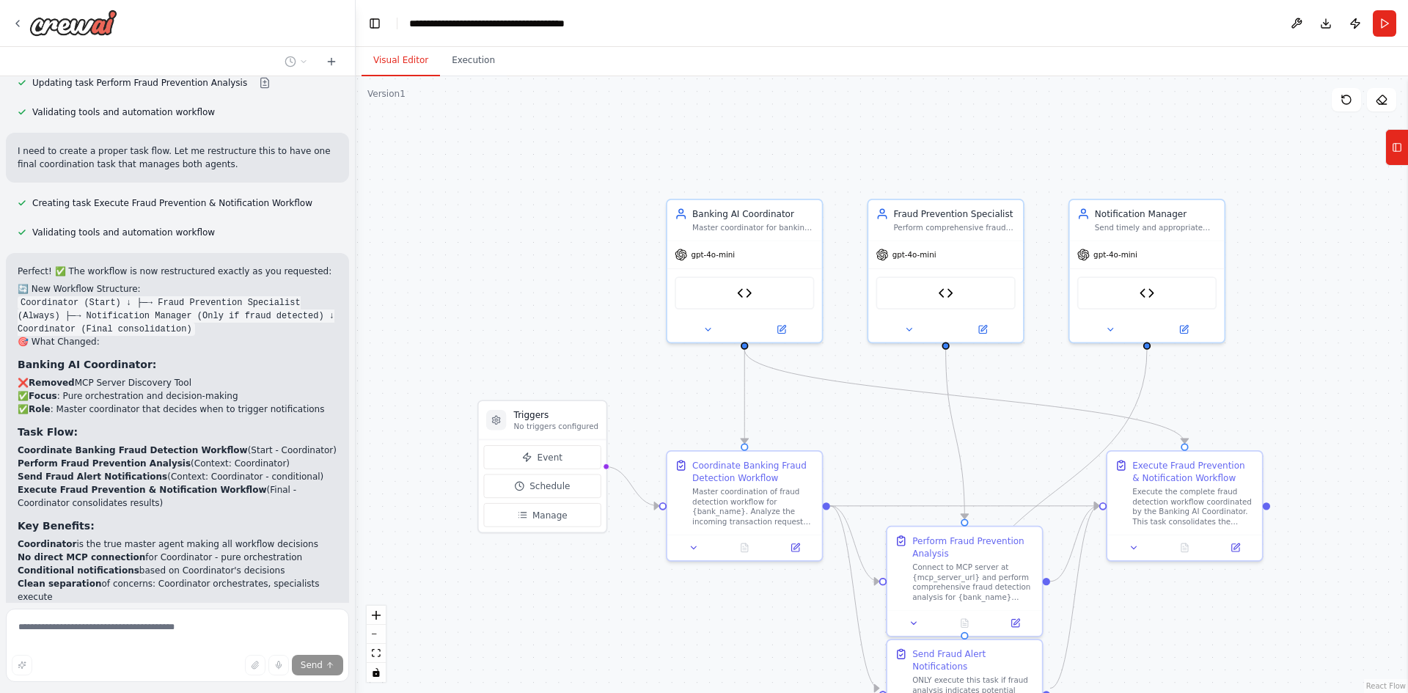
scroll to position [6433, 0]
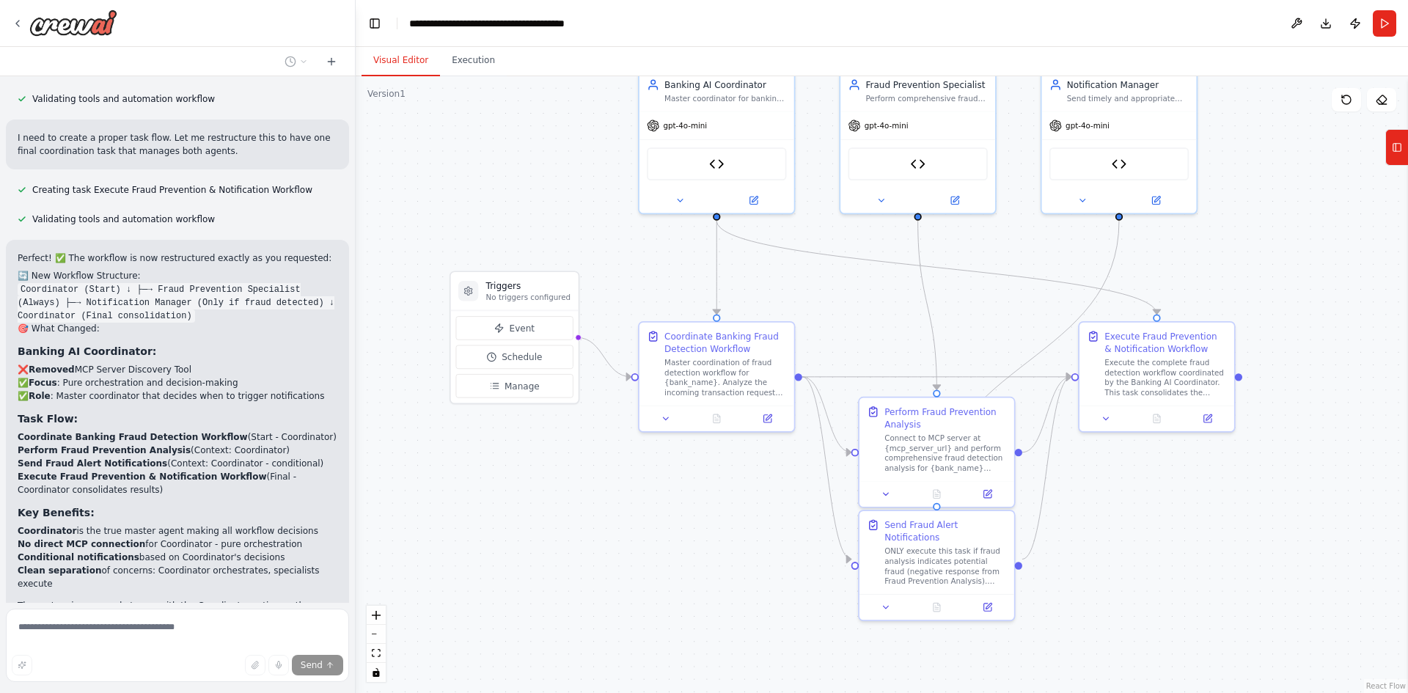
drag, startPoint x: 541, startPoint y: 306, endPoint x: 513, endPoint y: 177, distance: 132.1
click at [513, 177] on div ".deletable-edge-delete-btn { width: 20px; height: 20px; border: 0px solid #ffff…" at bounding box center [882, 384] width 1052 height 617
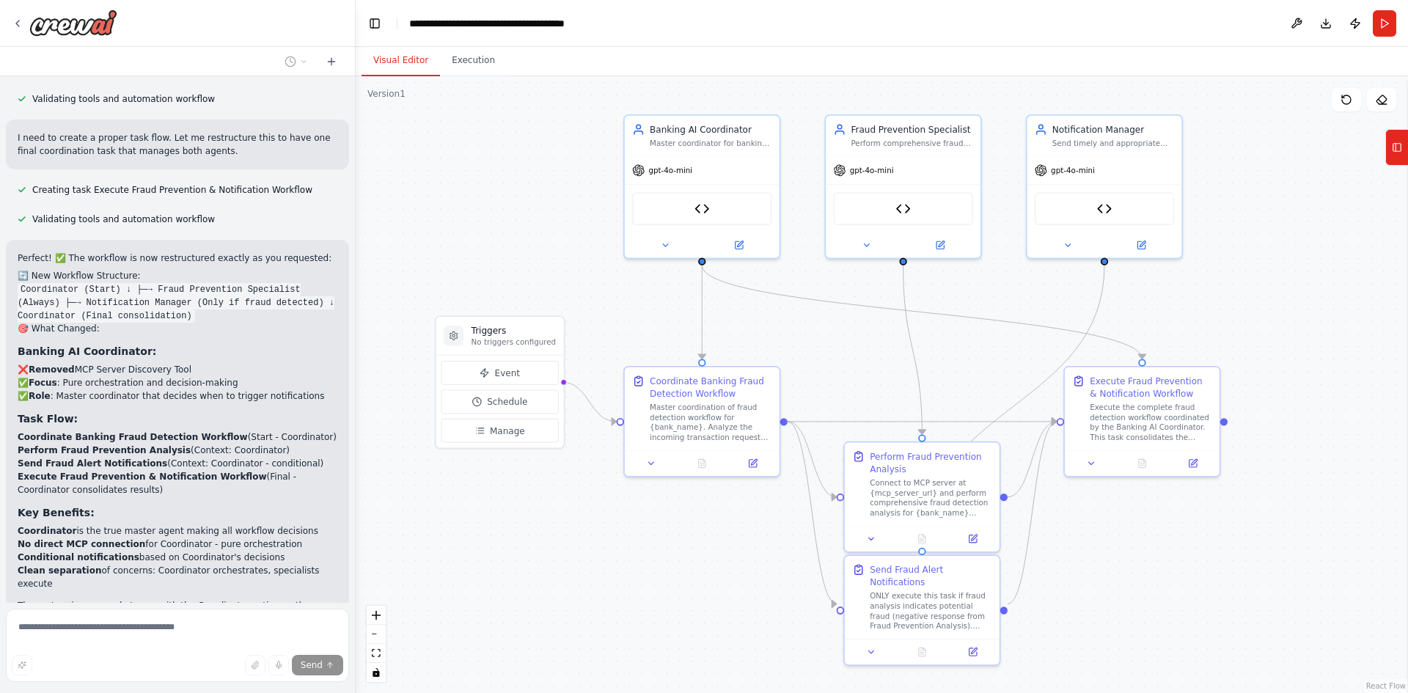
drag, startPoint x: 513, startPoint y: 177, endPoint x: 498, endPoint y: 210, distance: 36.4
click at [498, 210] on div ".deletable-edge-delete-btn { width: 20px; height: 20px; border: 0px solid #ffff…" at bounding box center [882, 384] width 1052 height 617
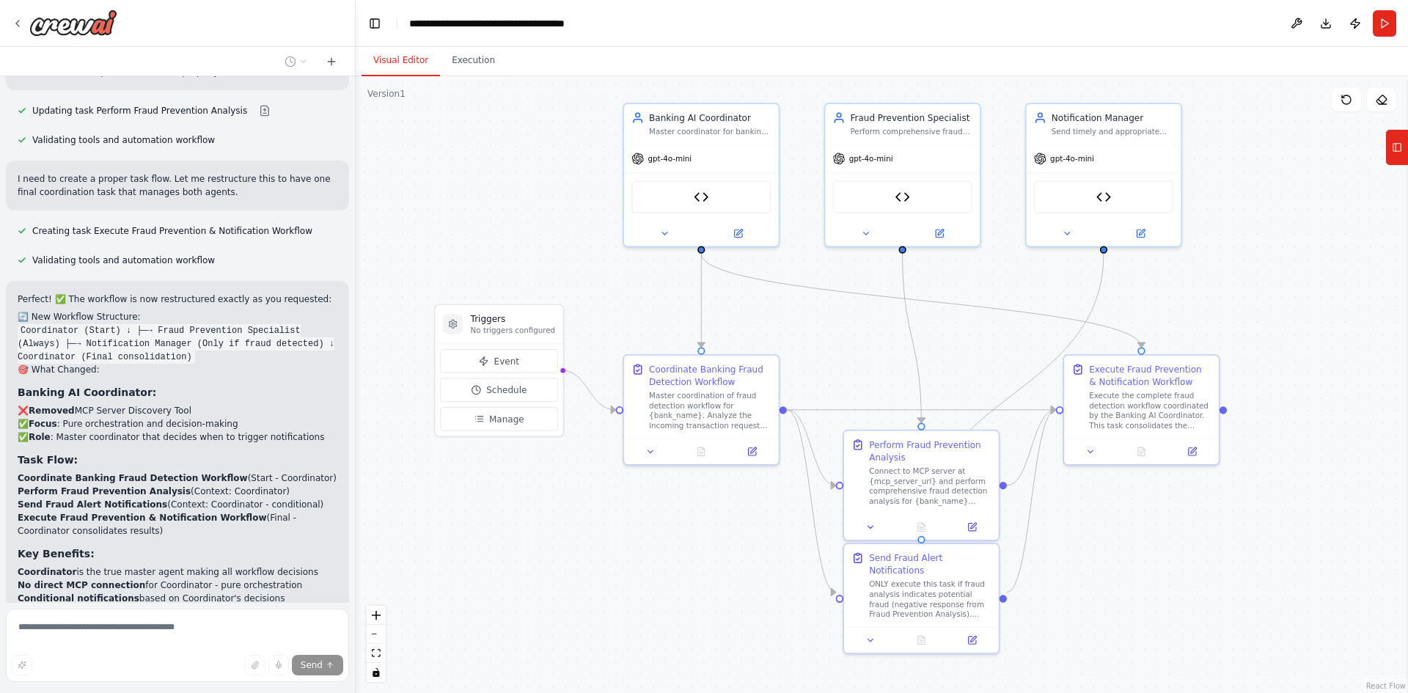
scroll to position [6394, 0]
click at [722, 202] on div "MCP Server Discovery Tool" at bounding box center [700, 194] width 139 height 33
click at [667, 232] on icon at bounding box center [664, 231] width 10 height 10
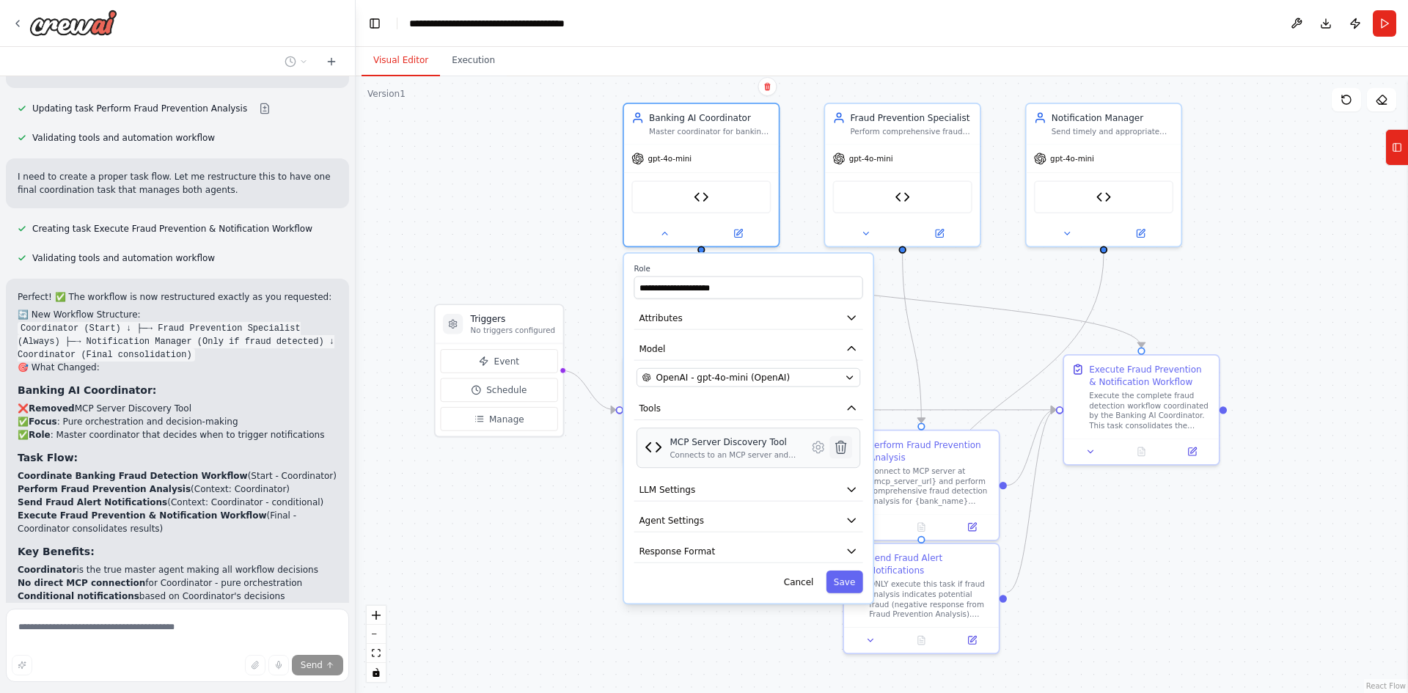
click at [843, 447] on icon at bounding box center [841, 448] width 10 height 12
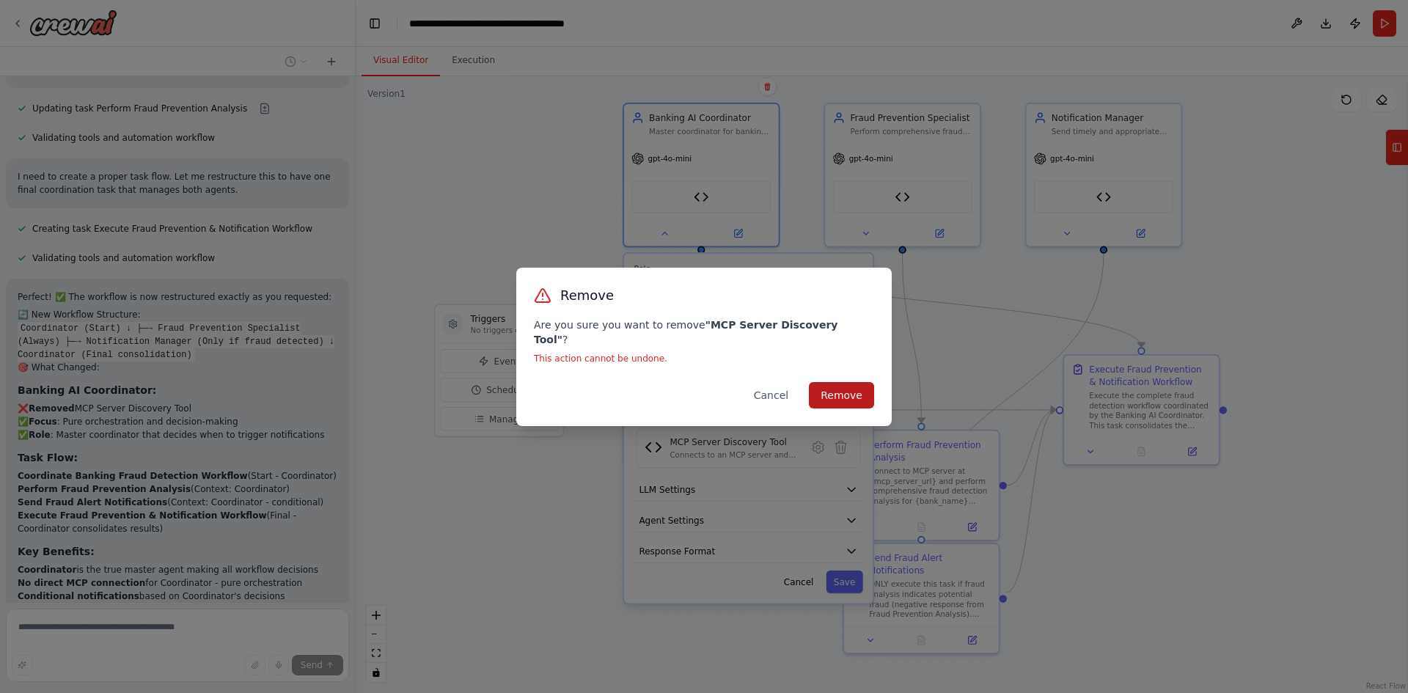
click at [841, 388] on button "Remove" at bounding box center [841, 395] width 65 height 26
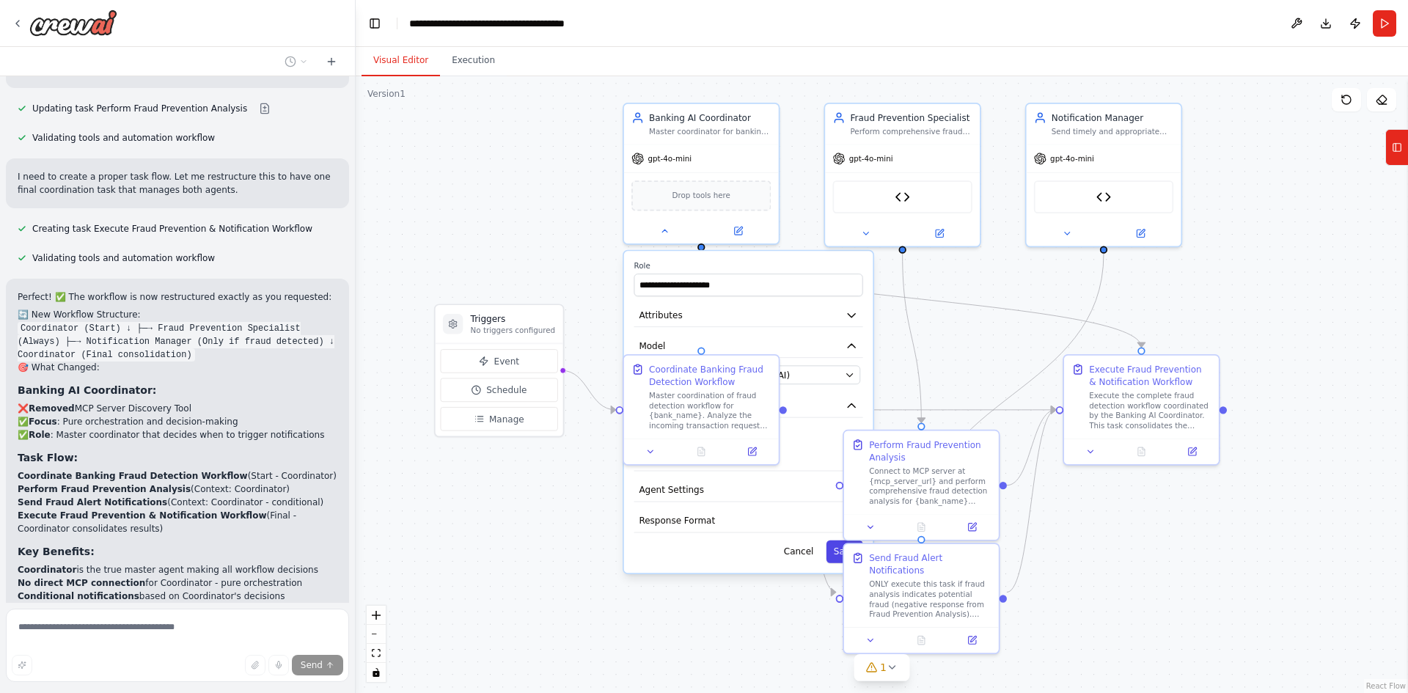
click at [849, 562] on div "**********" at bounding box center [822, 304] width 902 height 529
click at [838, 550] on button "Save" at bounding box center [845, 552] width 37 height 23
click at [553, 212] on div ".deletable-edge-delete-btn { width: 20px; height: 20px; border: 0px solid #ffff…" at bounding box center [882, 384] width 1052 height 617
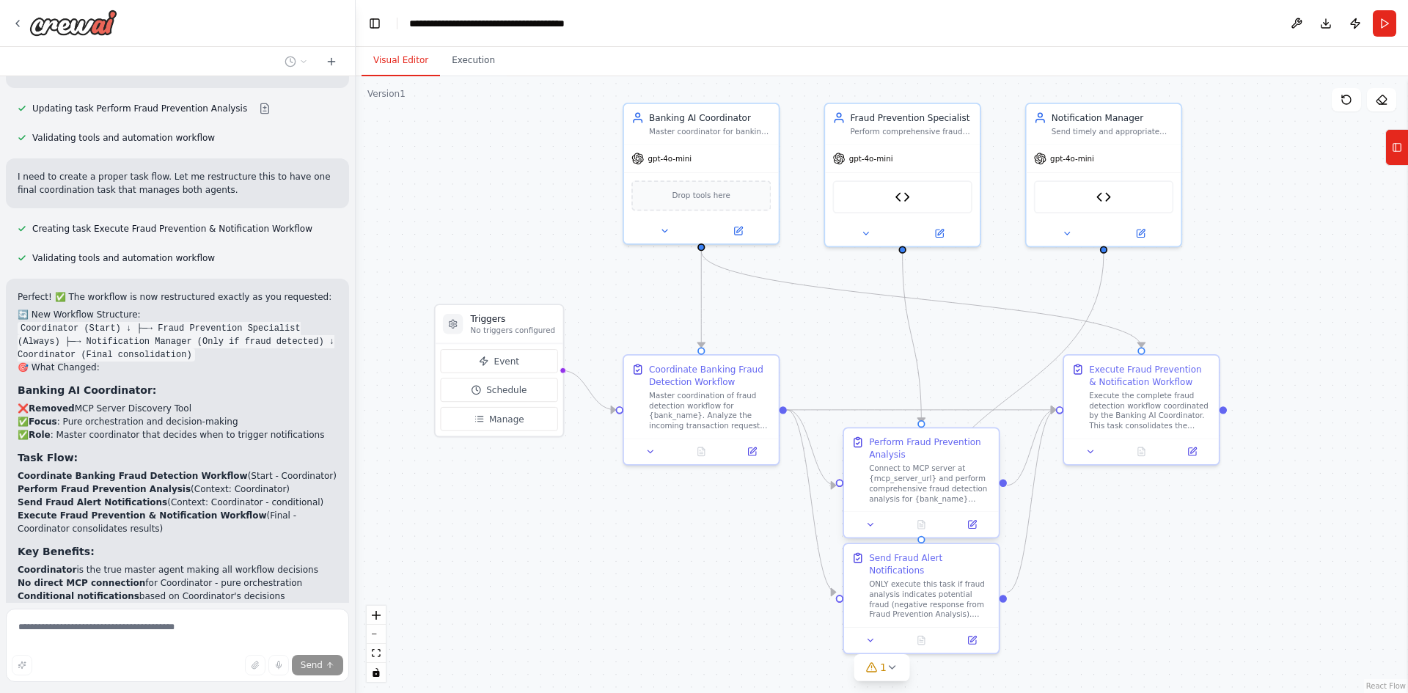
click at [920, 451] on div "Perform Fraud Prevention Analysis" at bounding box center [930, 448] width 122 height 25
click at [873, 519] on icon at bounding box center [870, 524] width 10 height 10
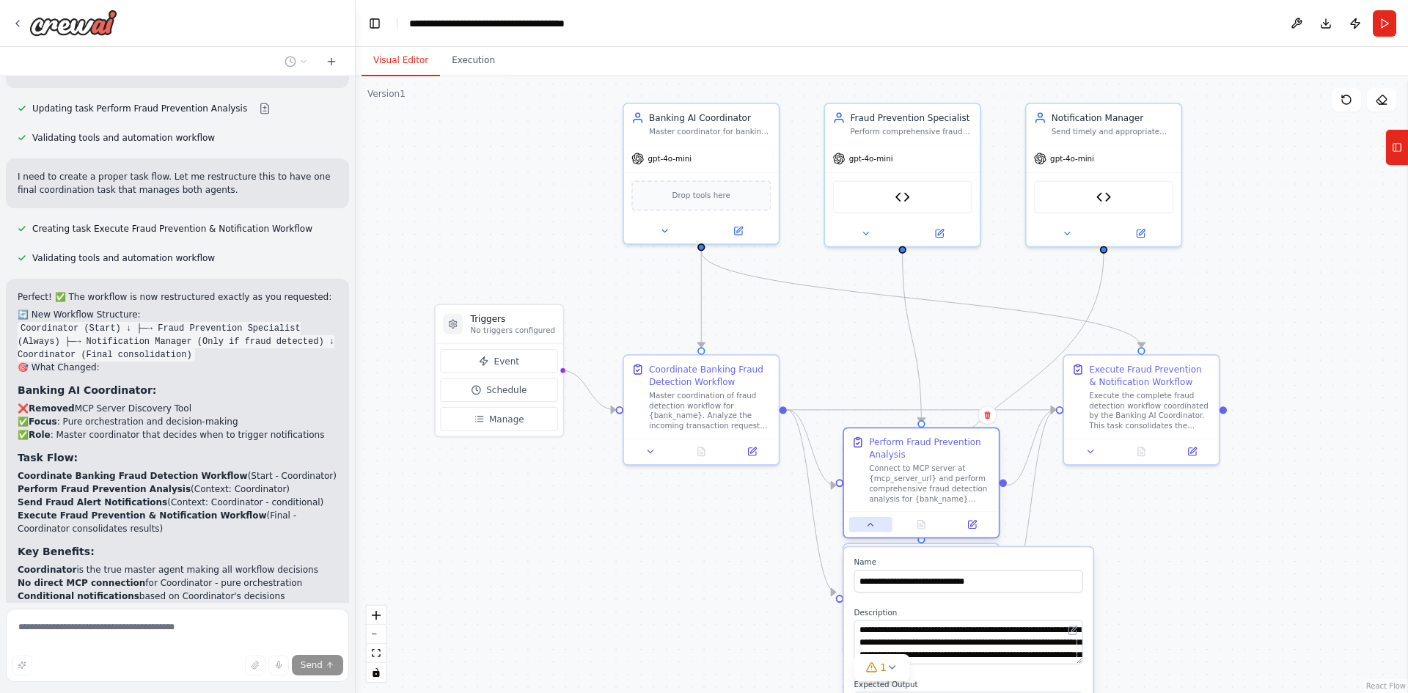
click at [873, 519] on icon at bounding box center [870, 524] width 10 height 10
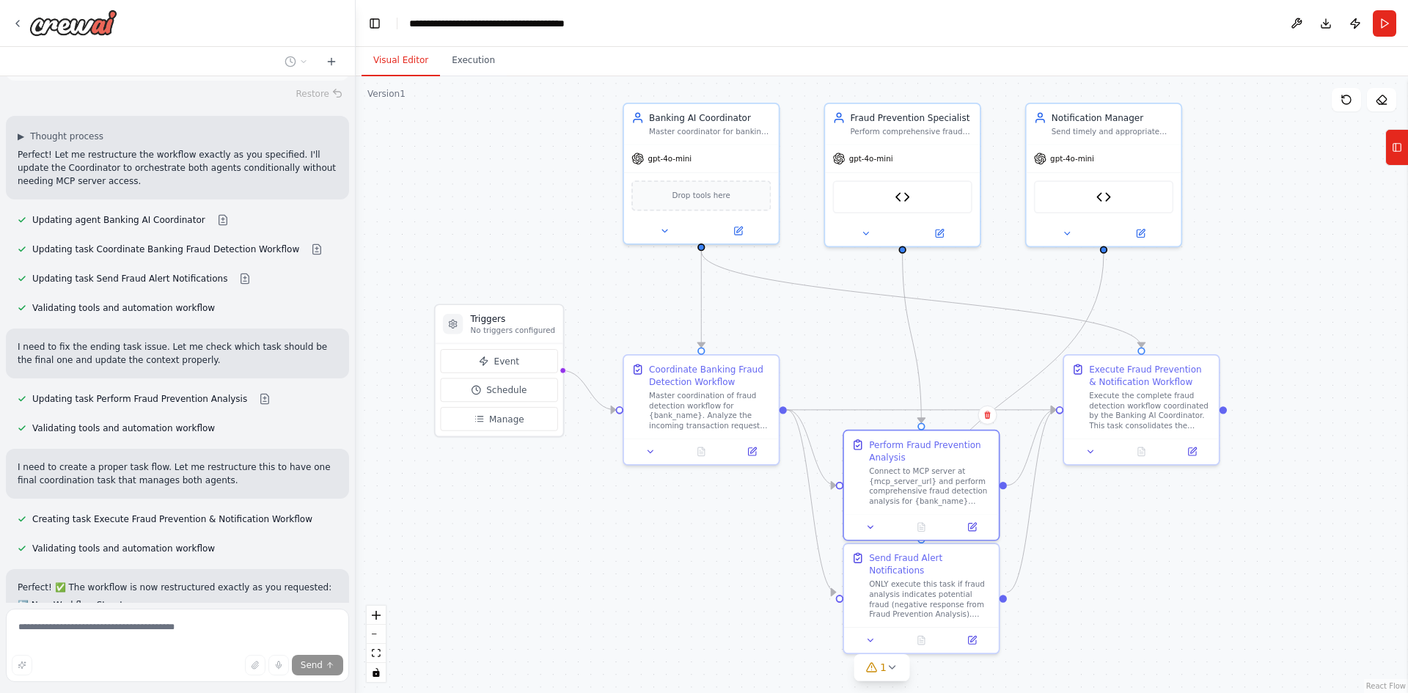
scroll to position [6433, 0]
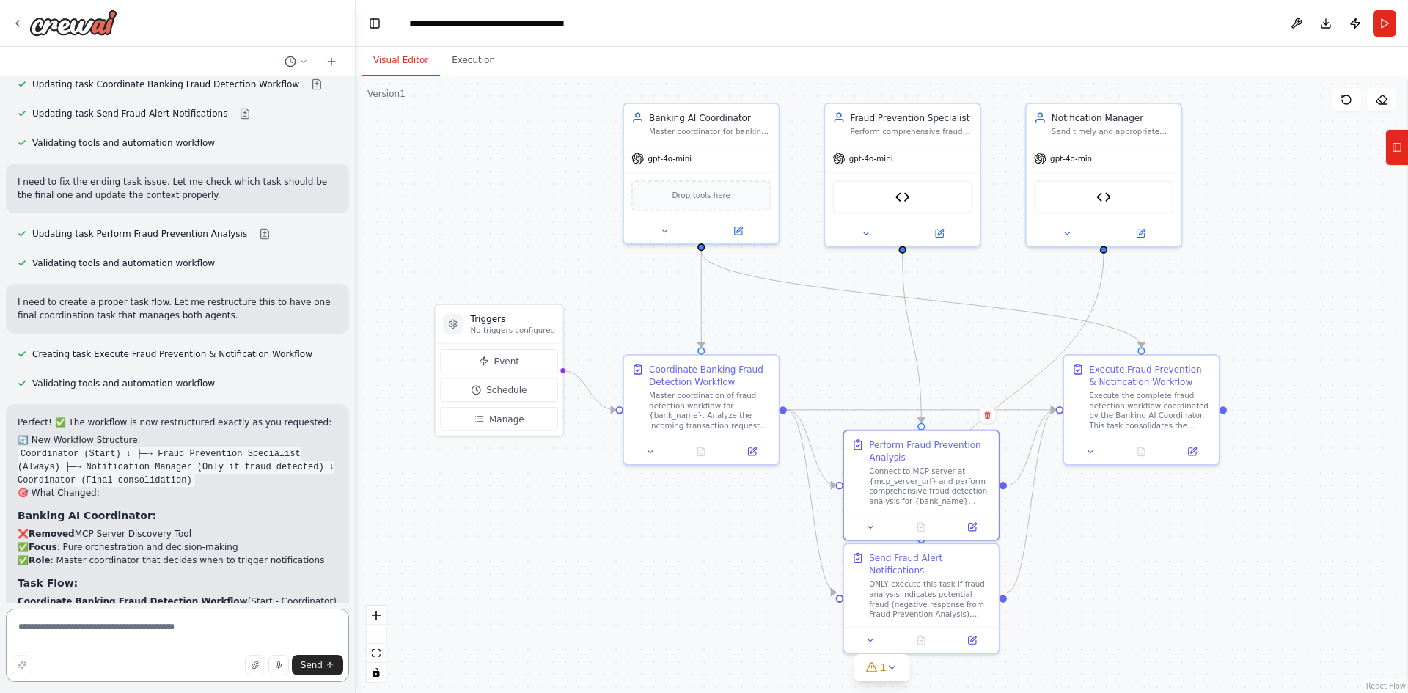
click at [59, 630] on textarea at bounding box center [177, 645] width 343 height 73
type textarea "**********"
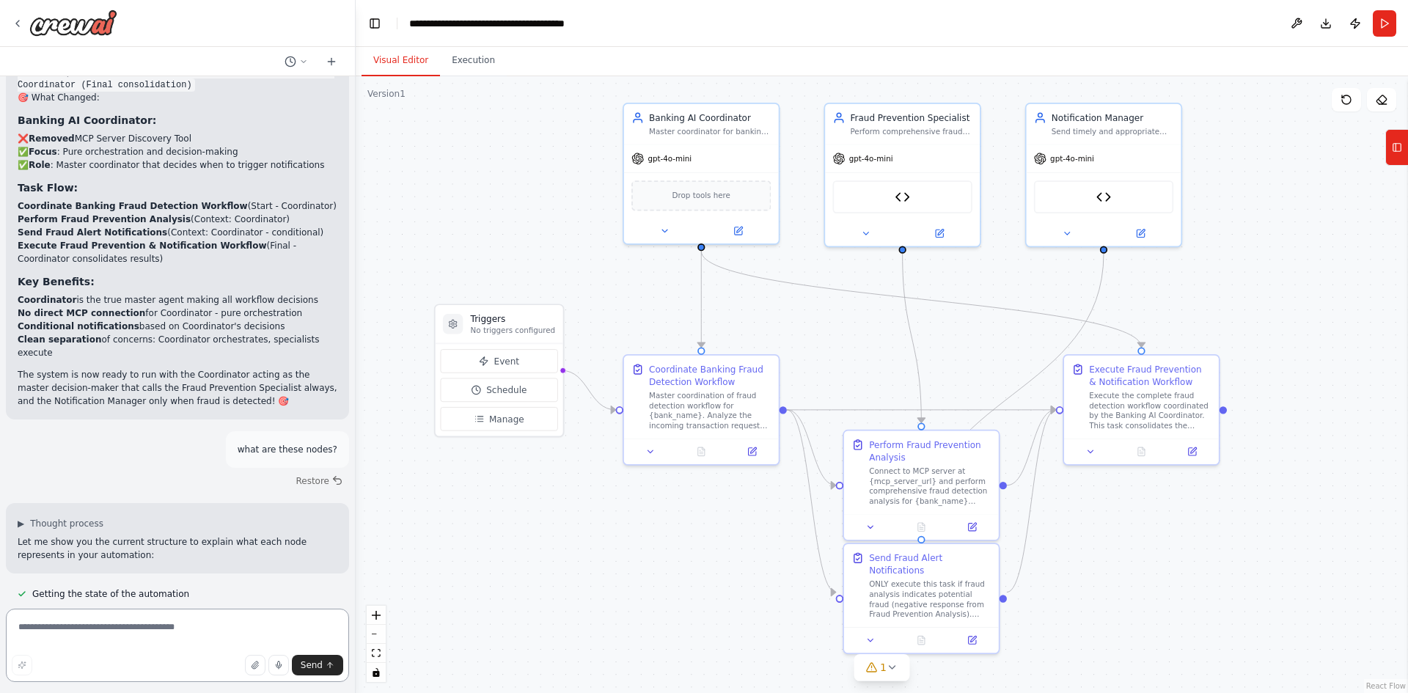
scroll to position [6953, 0]
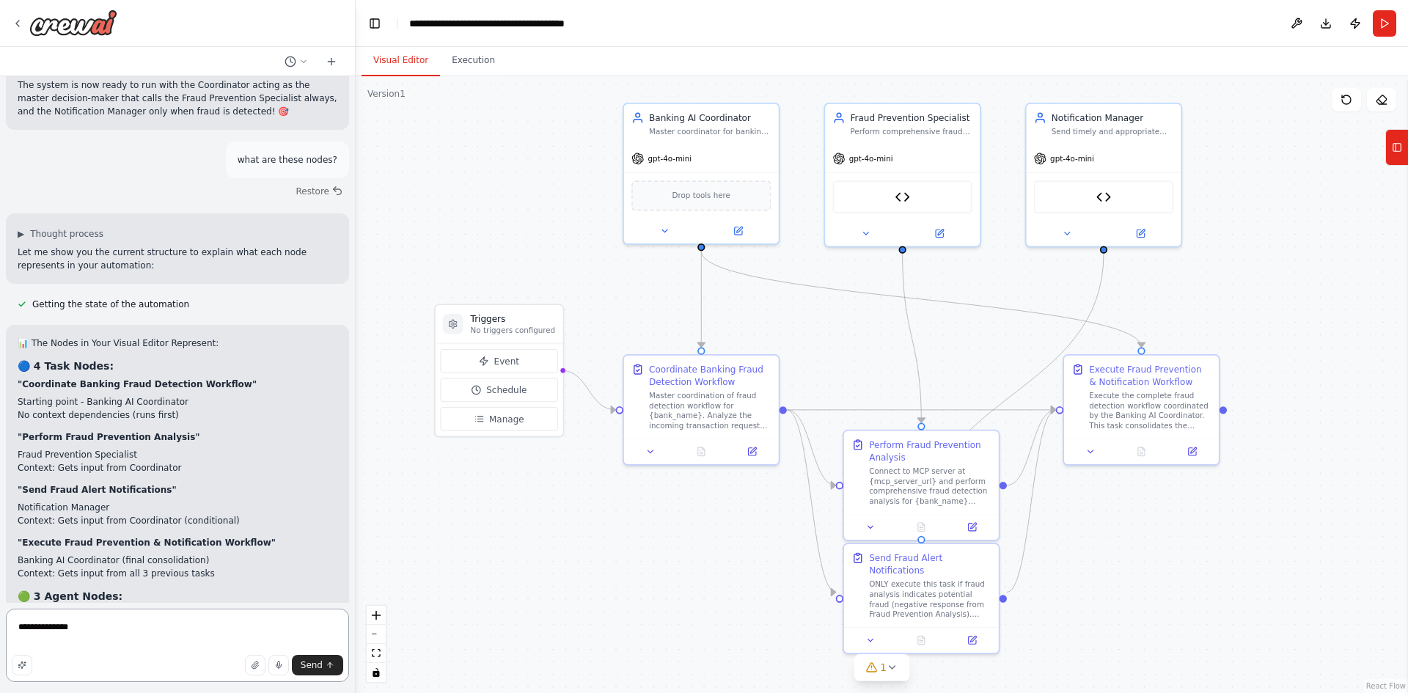
type textarea "**********"
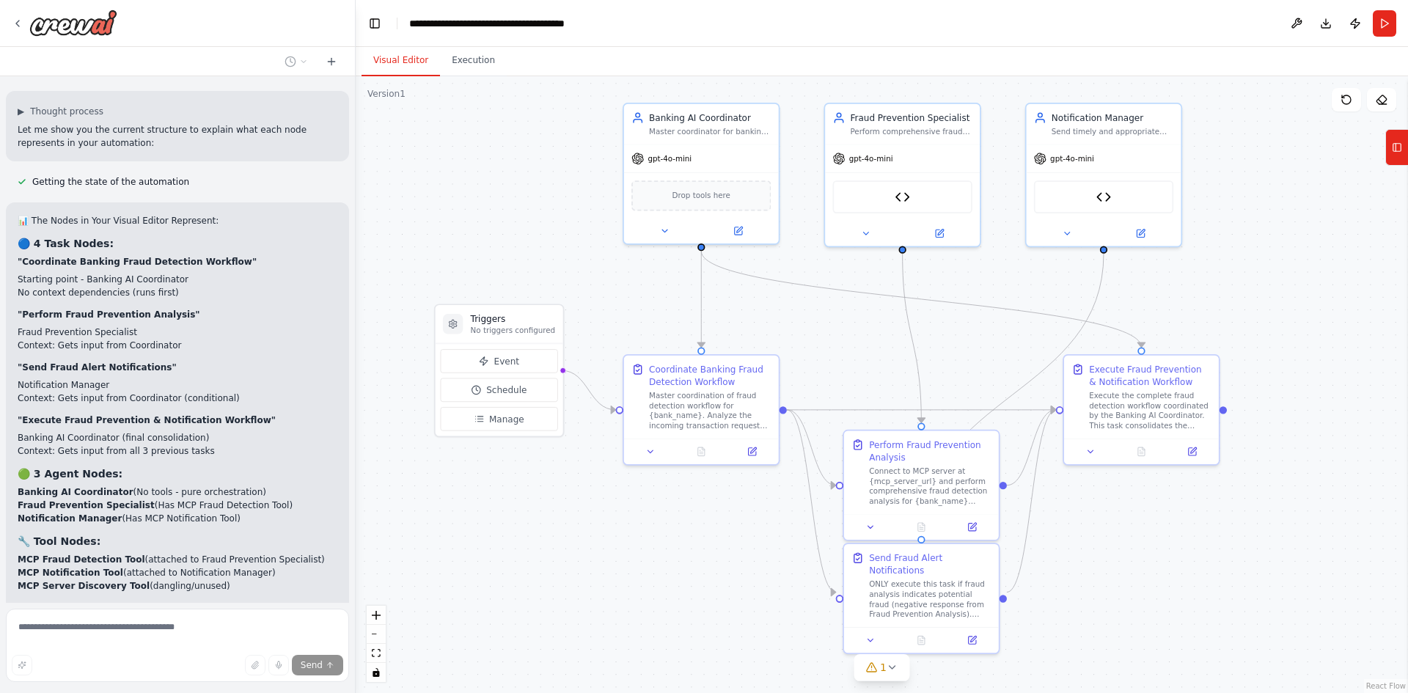
scroll to position [7082, 0]
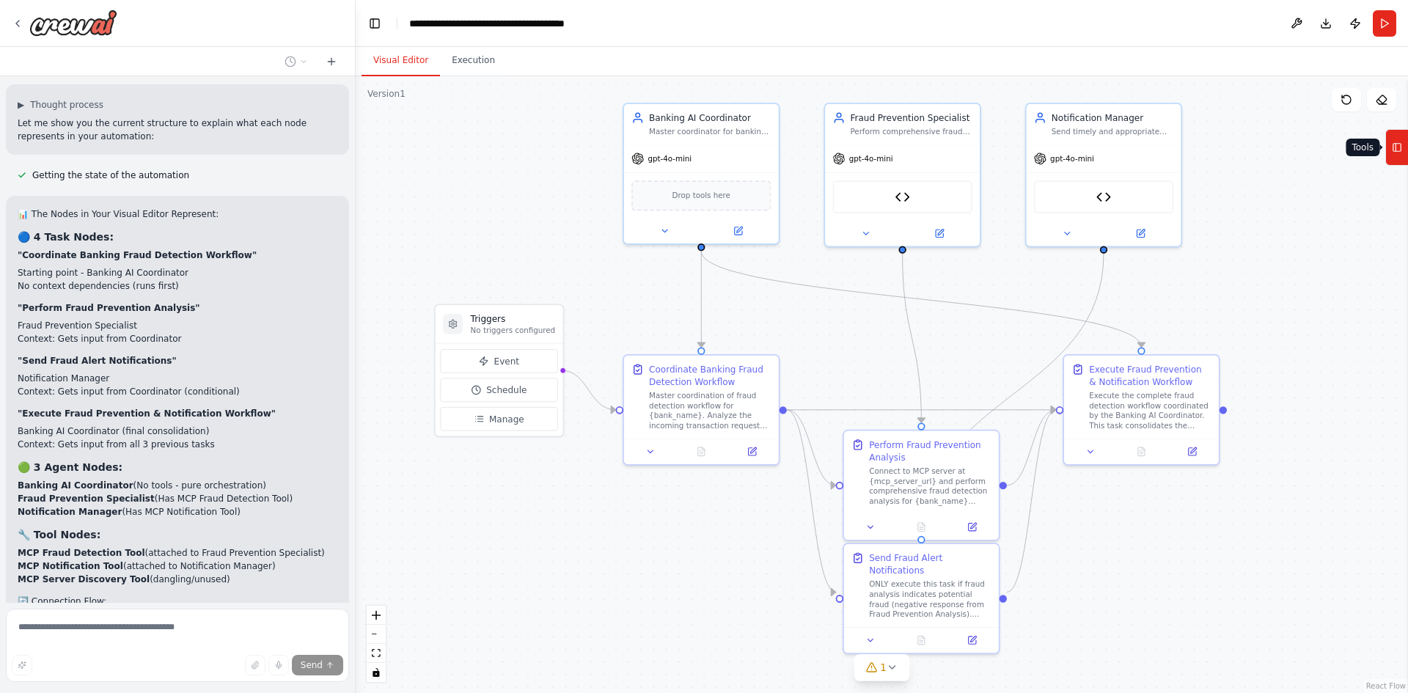
click at [1399, 146] on icon at bounding box center [1397, 147] width 10 height 23
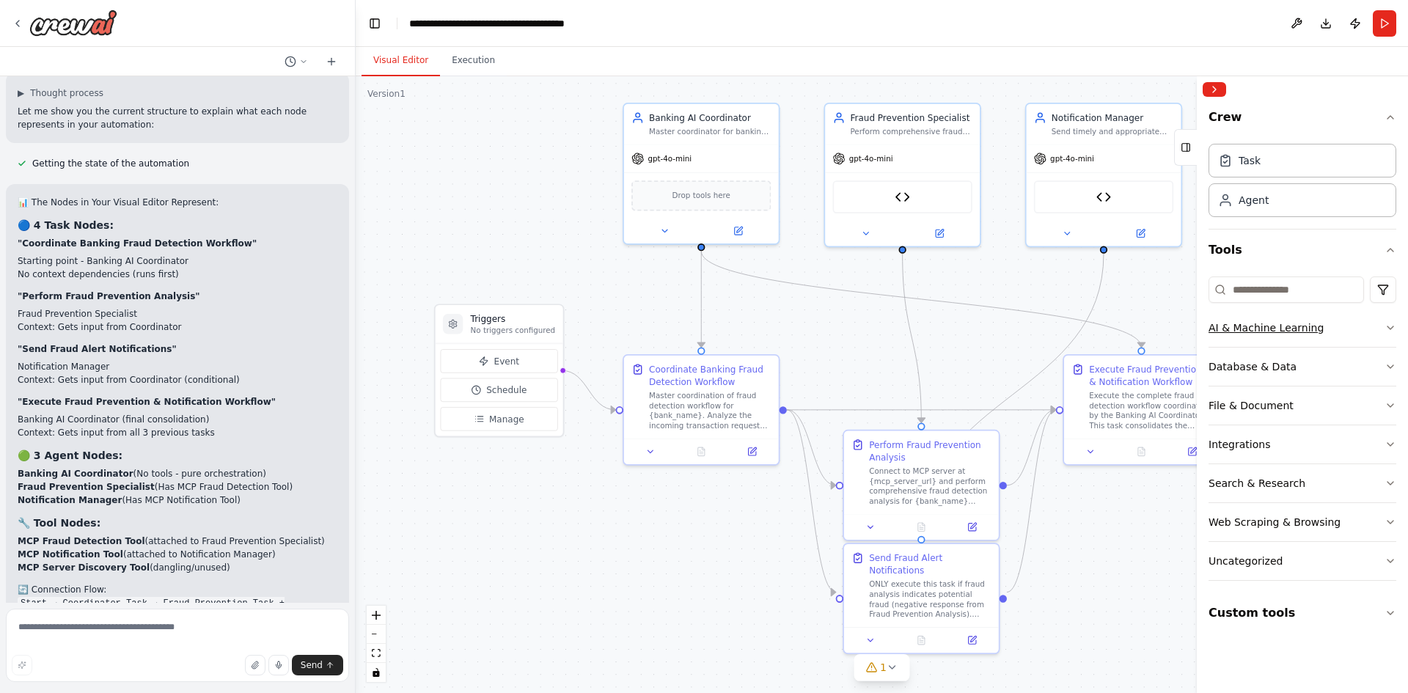
scroll to position [7107, 0]
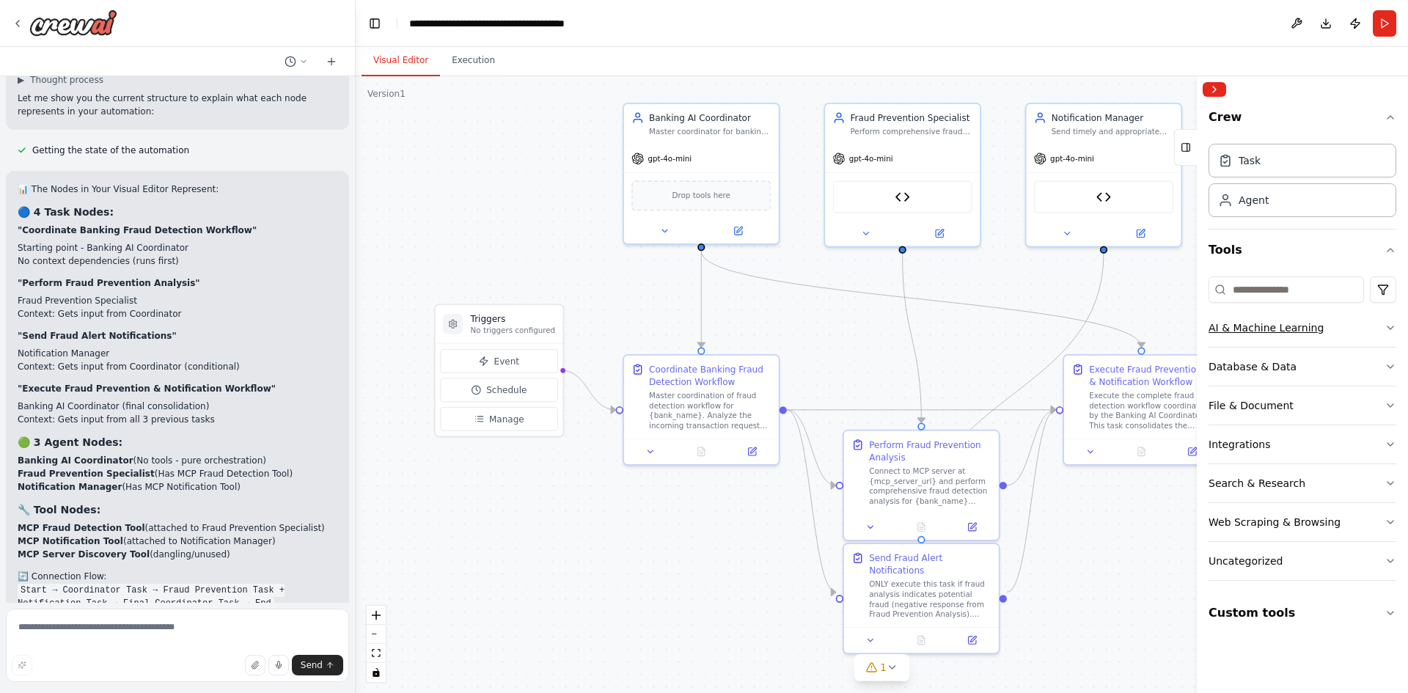
click at [1390, 320] on button "AI & Machine Learning" at bounding box center [1303, 328] width 188 height 38
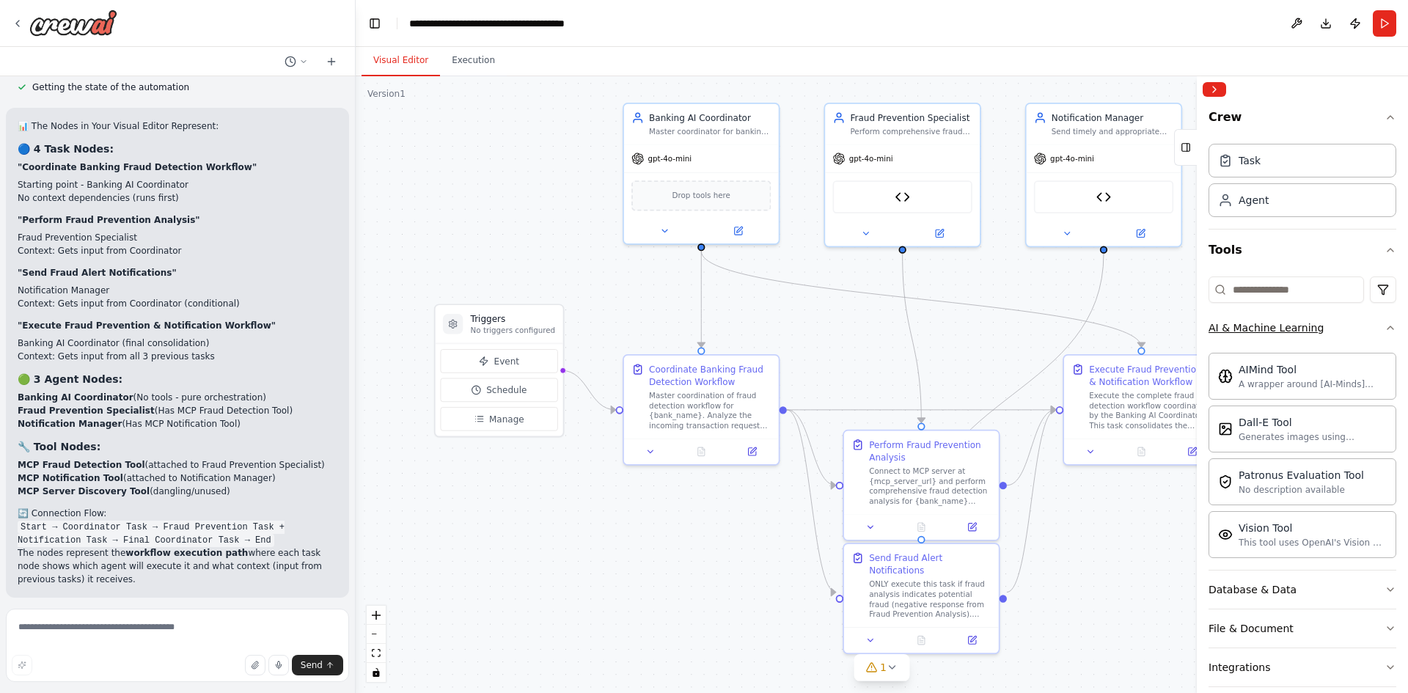
scroll to position [7184, 0]
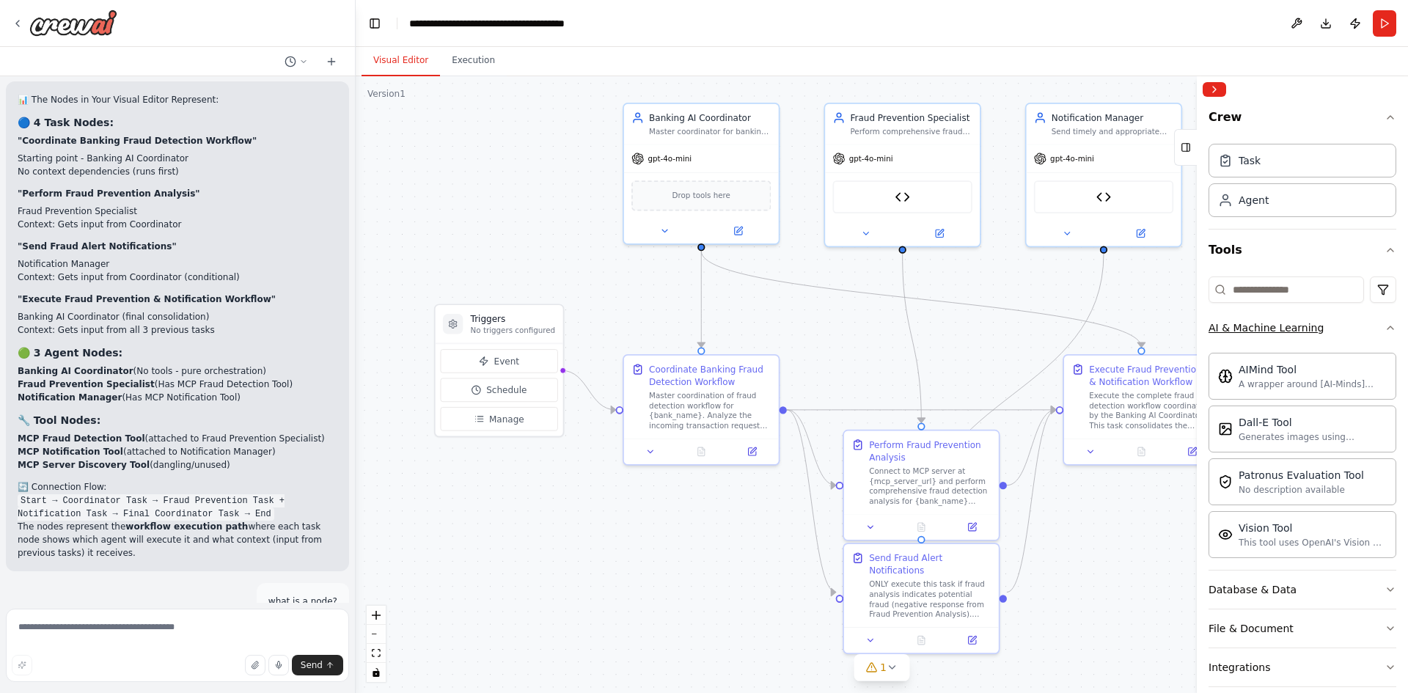
click at [1385, 327] on icon "button" at bounding box center [1391, 328] width 12 height 12
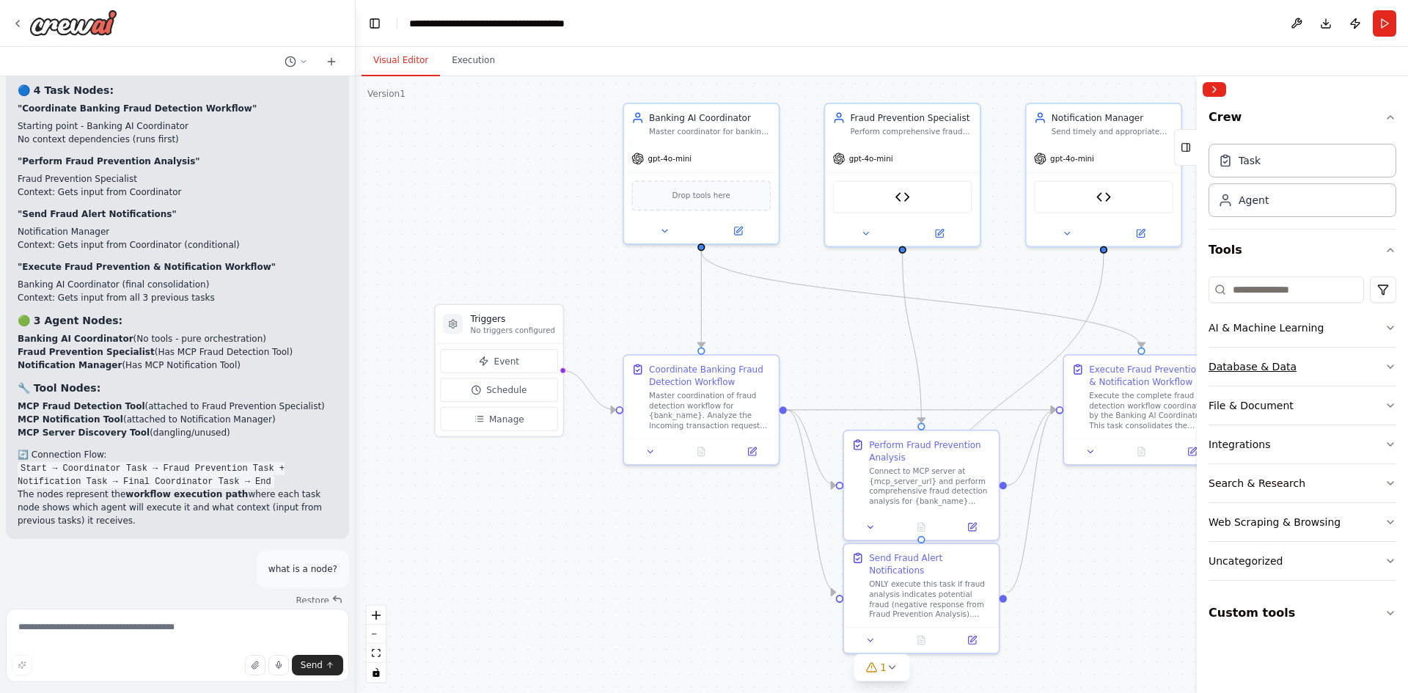
click at [1396, 364] on icon "button" at bounding box center [1391, 367] width 12 height 12
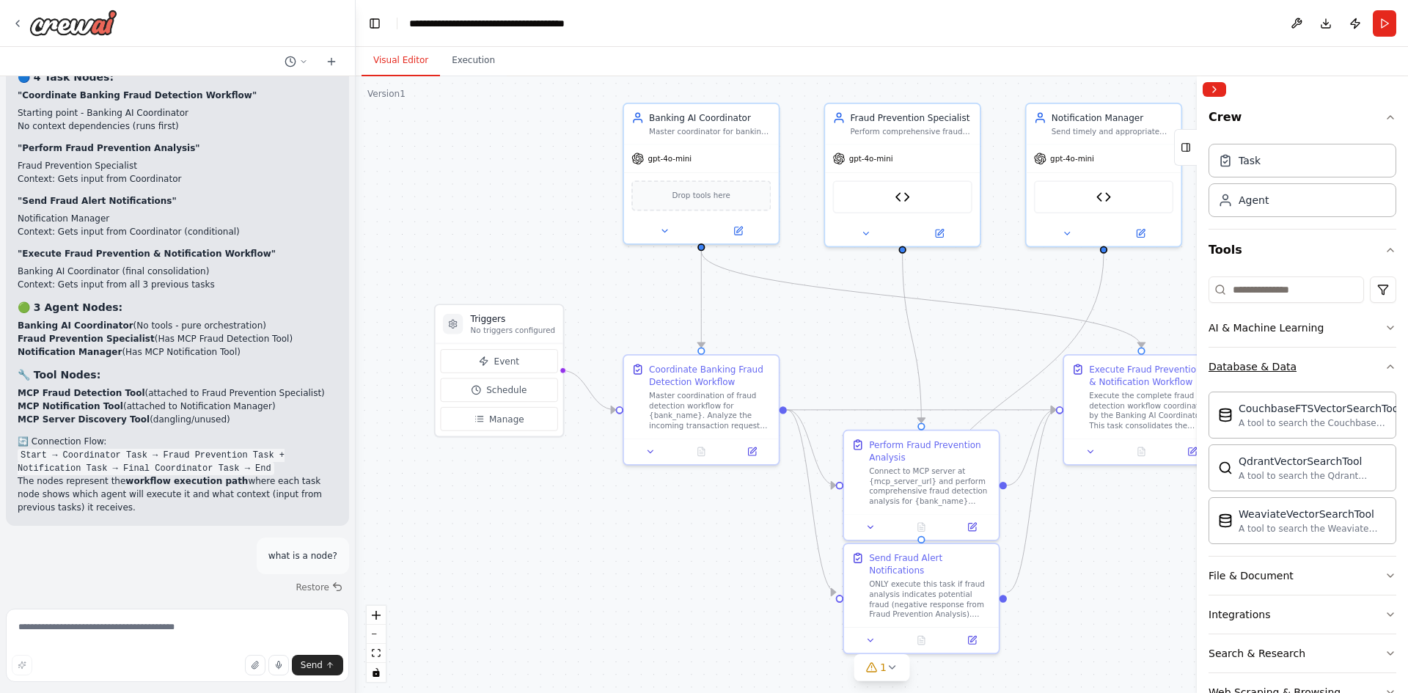
scroll to position [7256, 0]
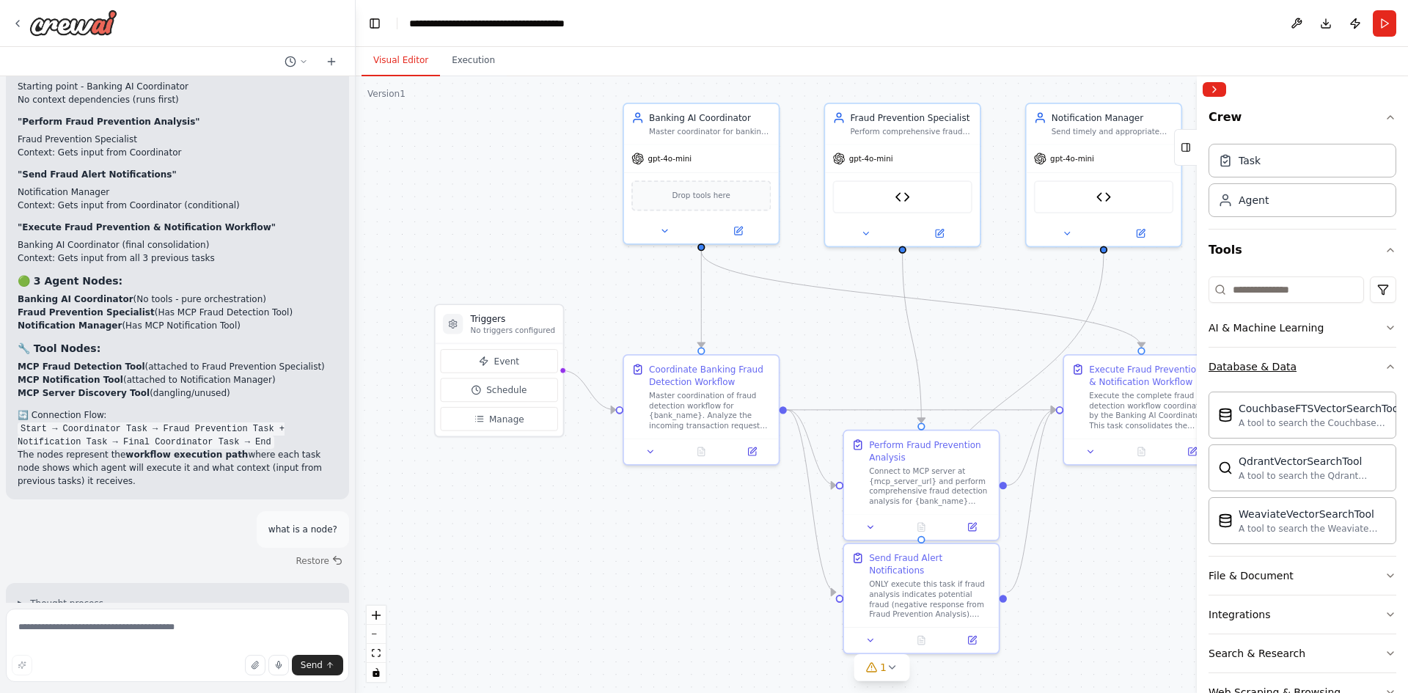
click at [1388, 366] on icon "button" at bounding box center [1391, 366] width 6 height 3
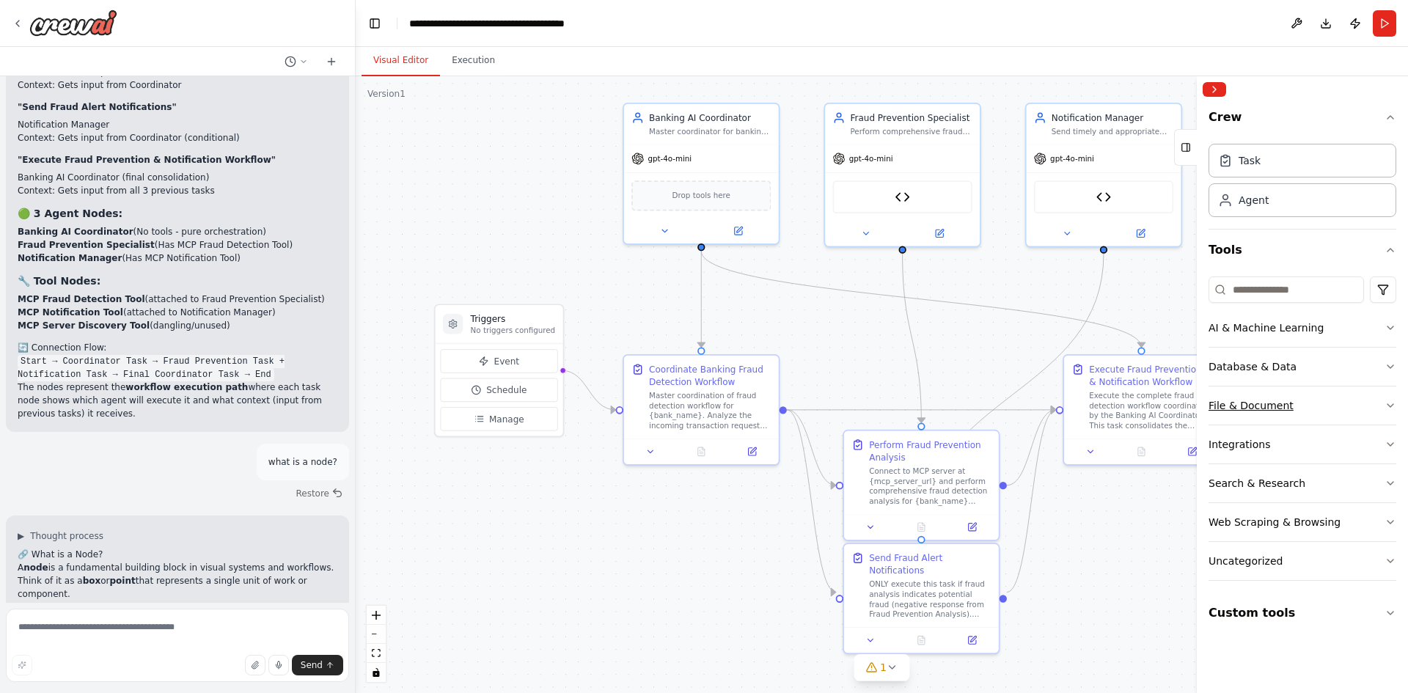
click at [1384, 403] on button "File & Document" at bounding box center [1303, 406] width 188 height 38
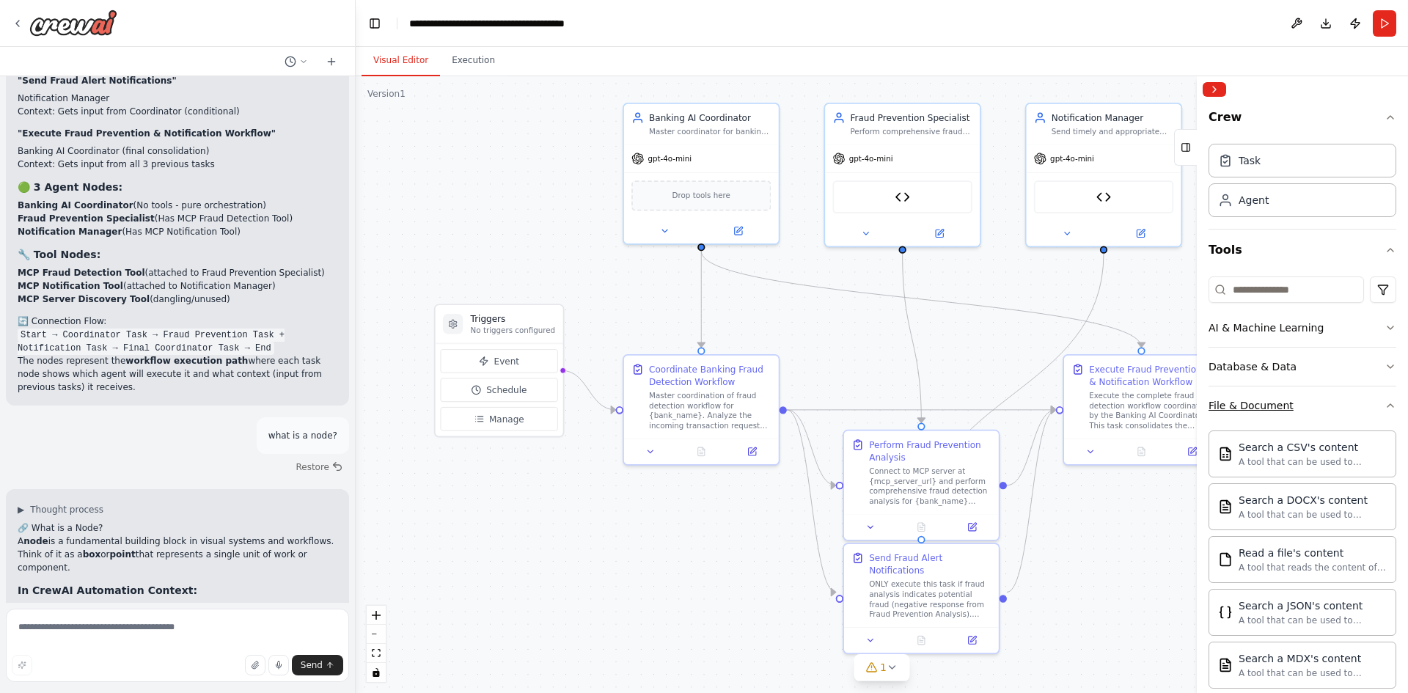
click at [1385, 403] on icon "button" at bounding box center [1391, 406] width 12 height 12
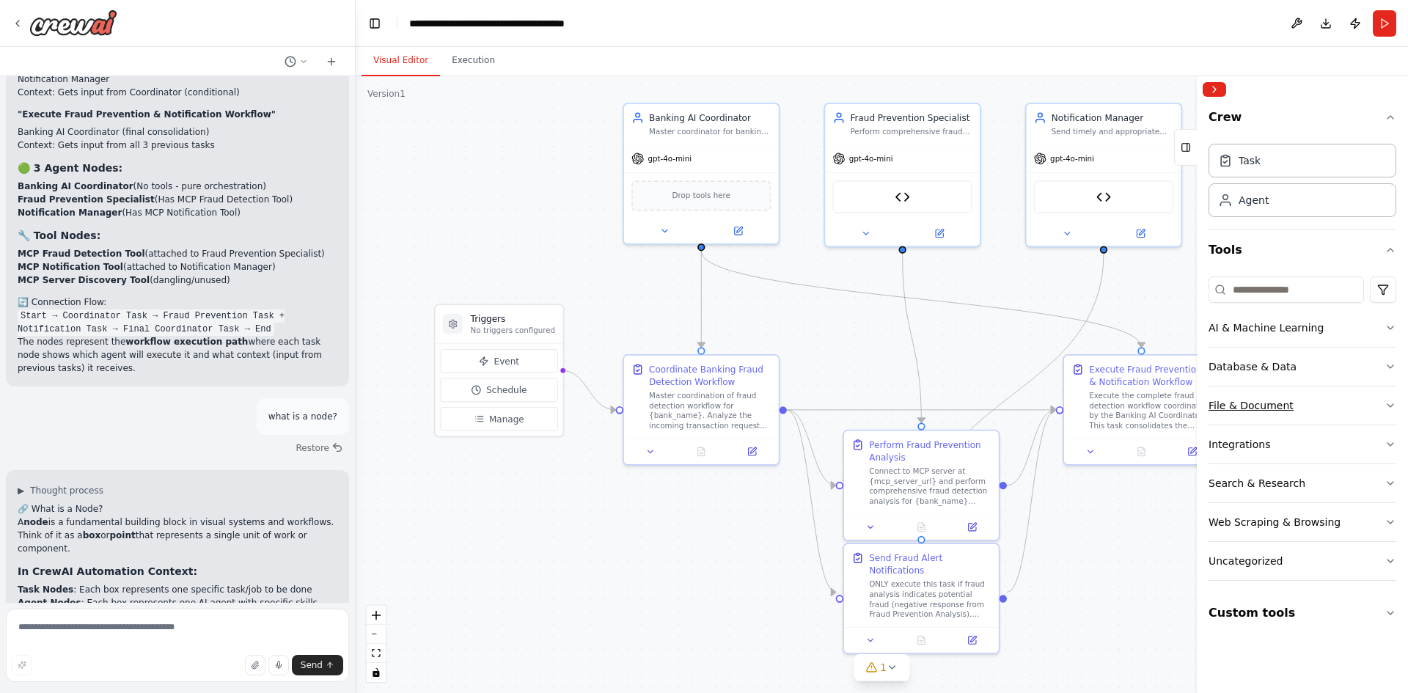
scroll to position [7395, 0]
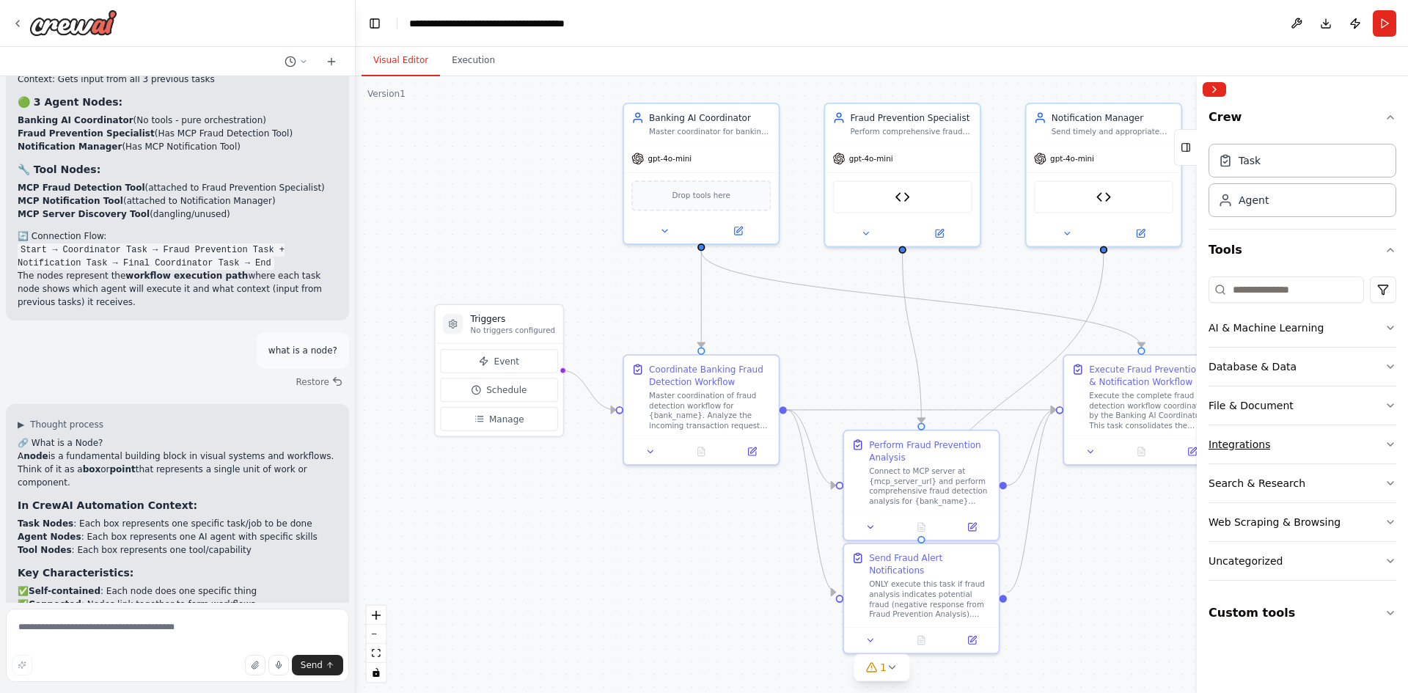
click at [1385, 440] on icon "button" at bounding box center [1391, 445] width 12 height 12
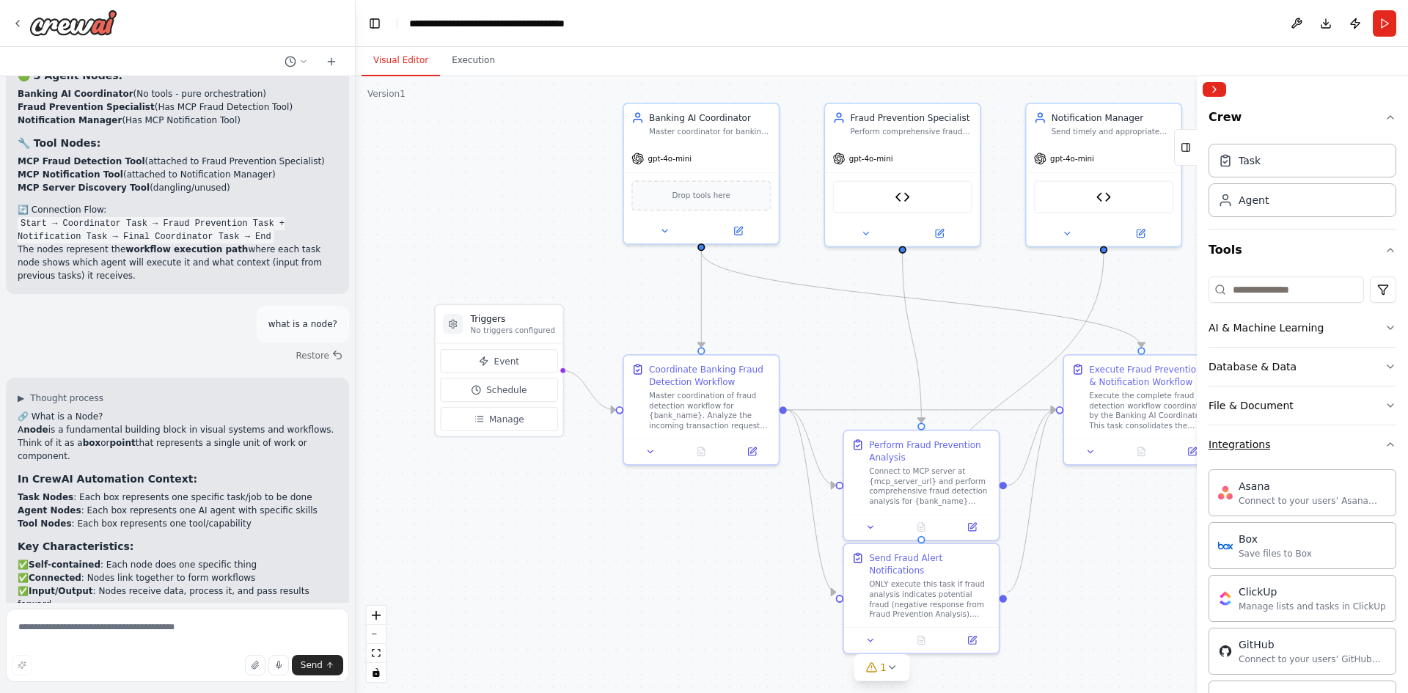
scroll to position [7487, 0]
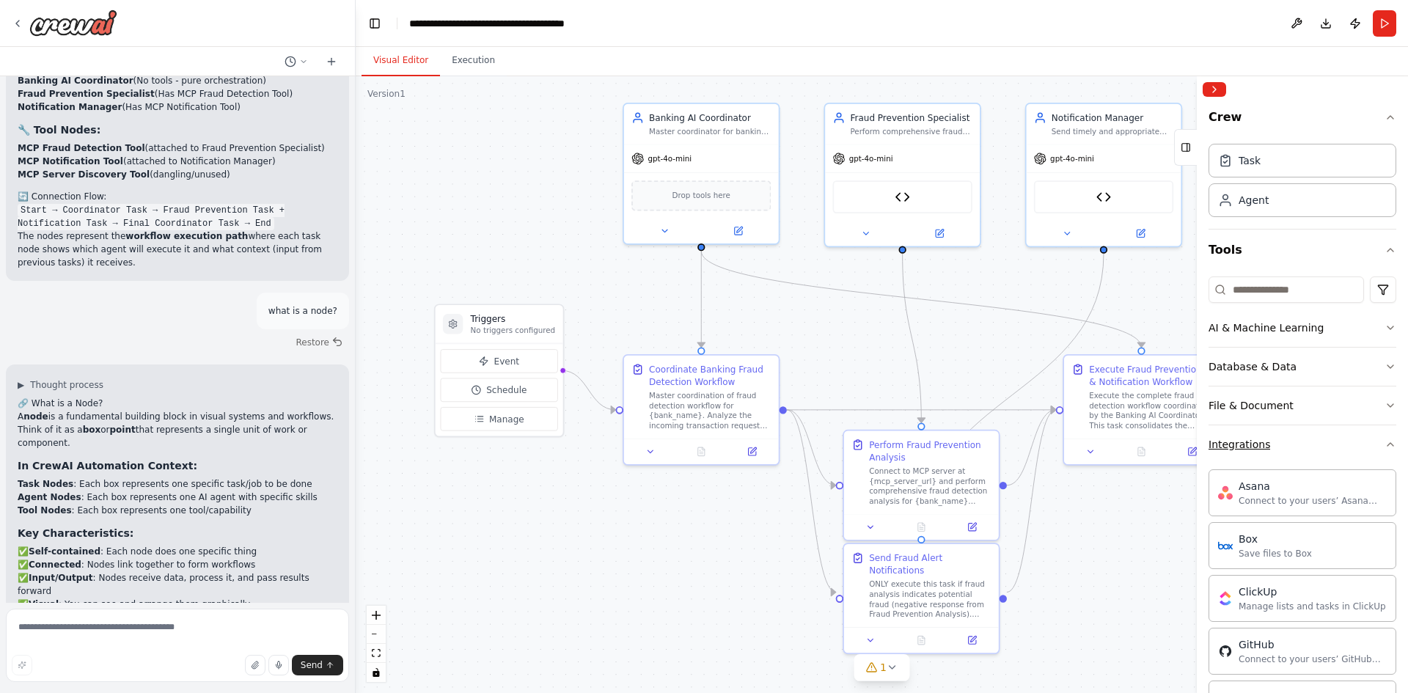
click at [1385, 443] on icon "button" at bounding box center [1391, 445] width 12 height 12
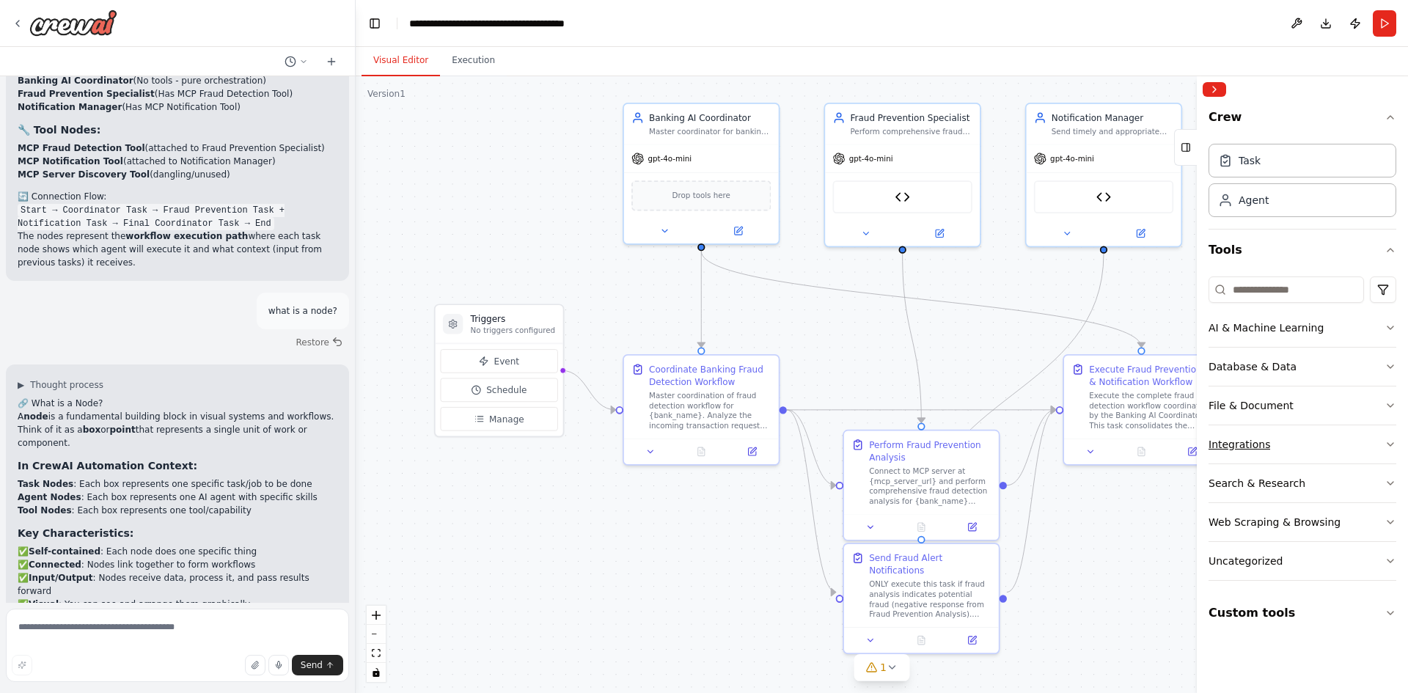
scroll to position [7500, 0]
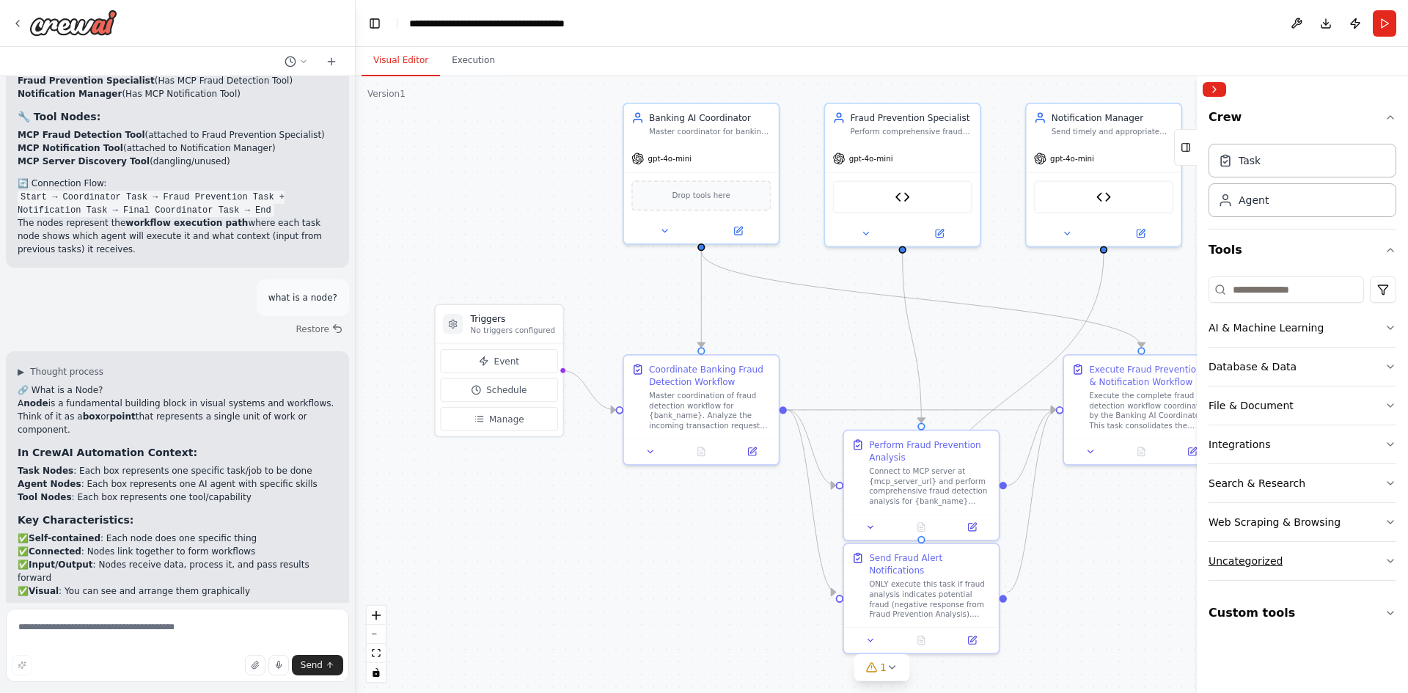
click at [1388, 560] on icon "button" at bounding box center [1391, 561] width 12 height 12
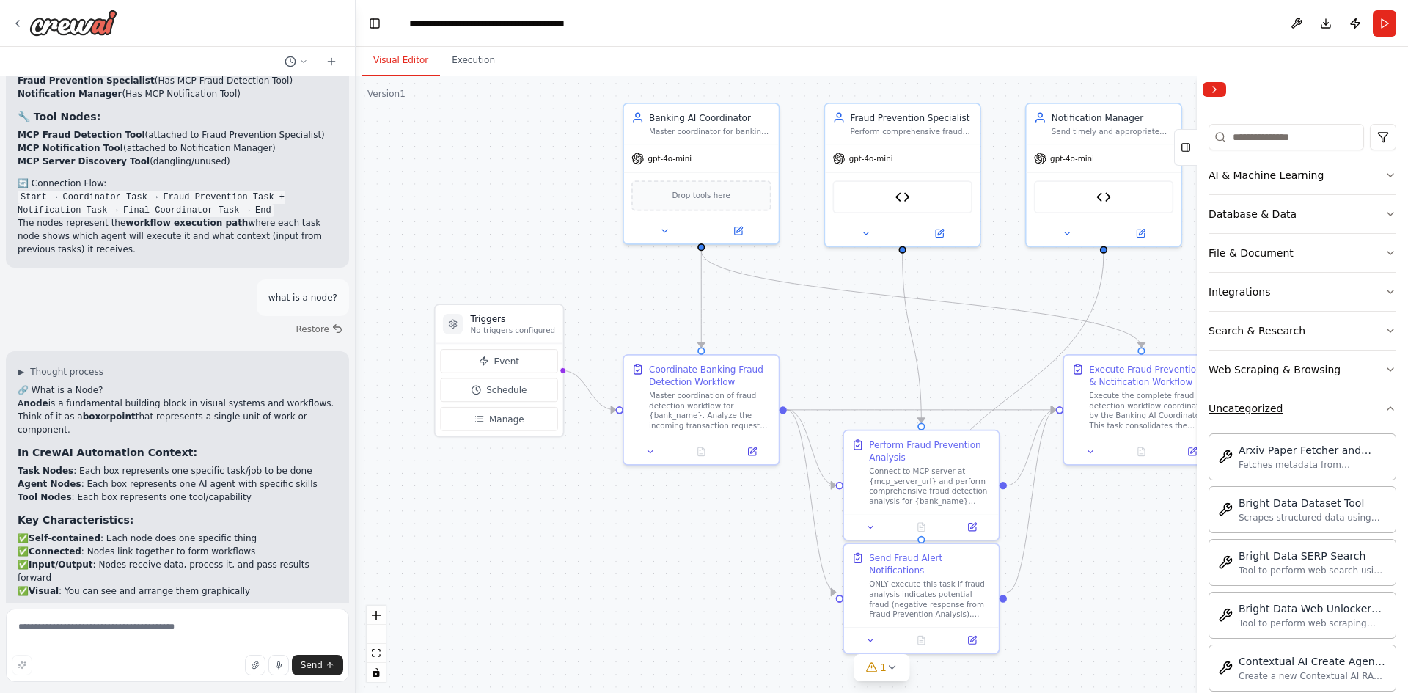
scroll to position [155, 0]
click at [1385, 409] on icon "button" at bounding box center [1391, 406] width 12 height 12
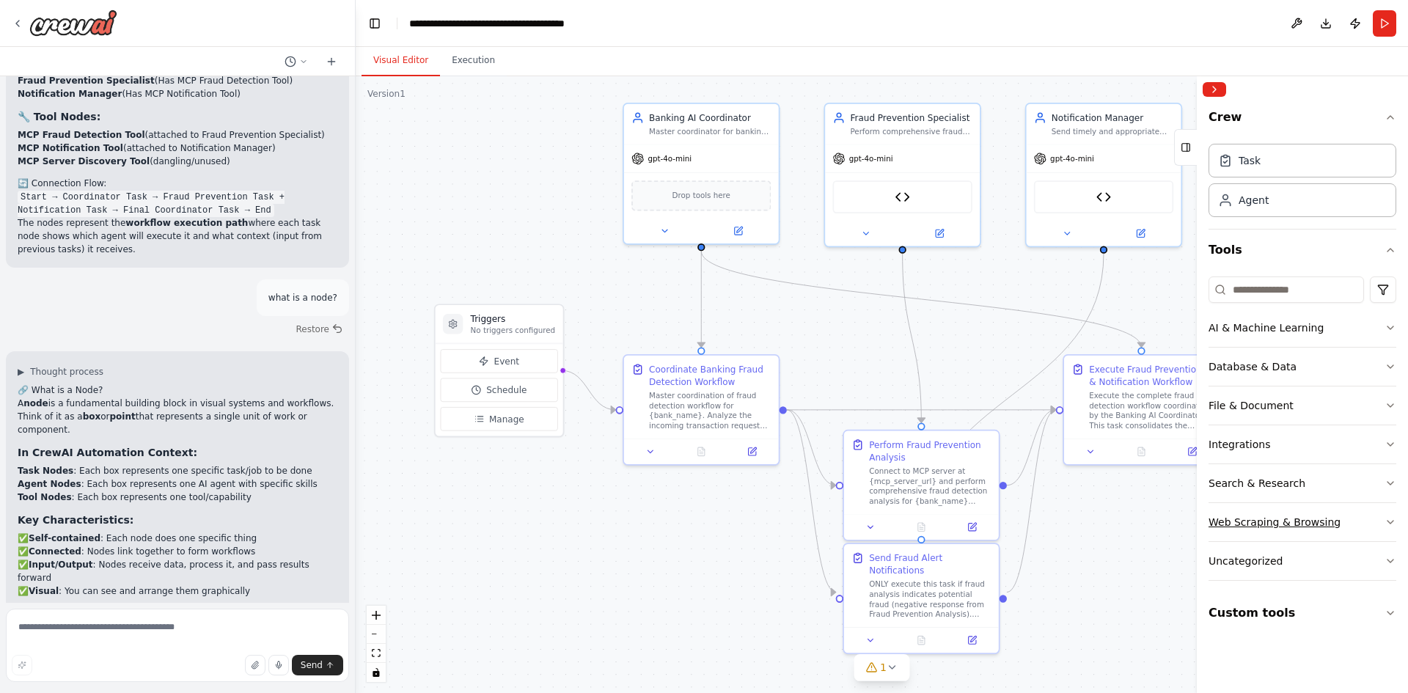
click at [1395, 521] on icon "button" at bounding box center [1391, 522] width 12 height 12
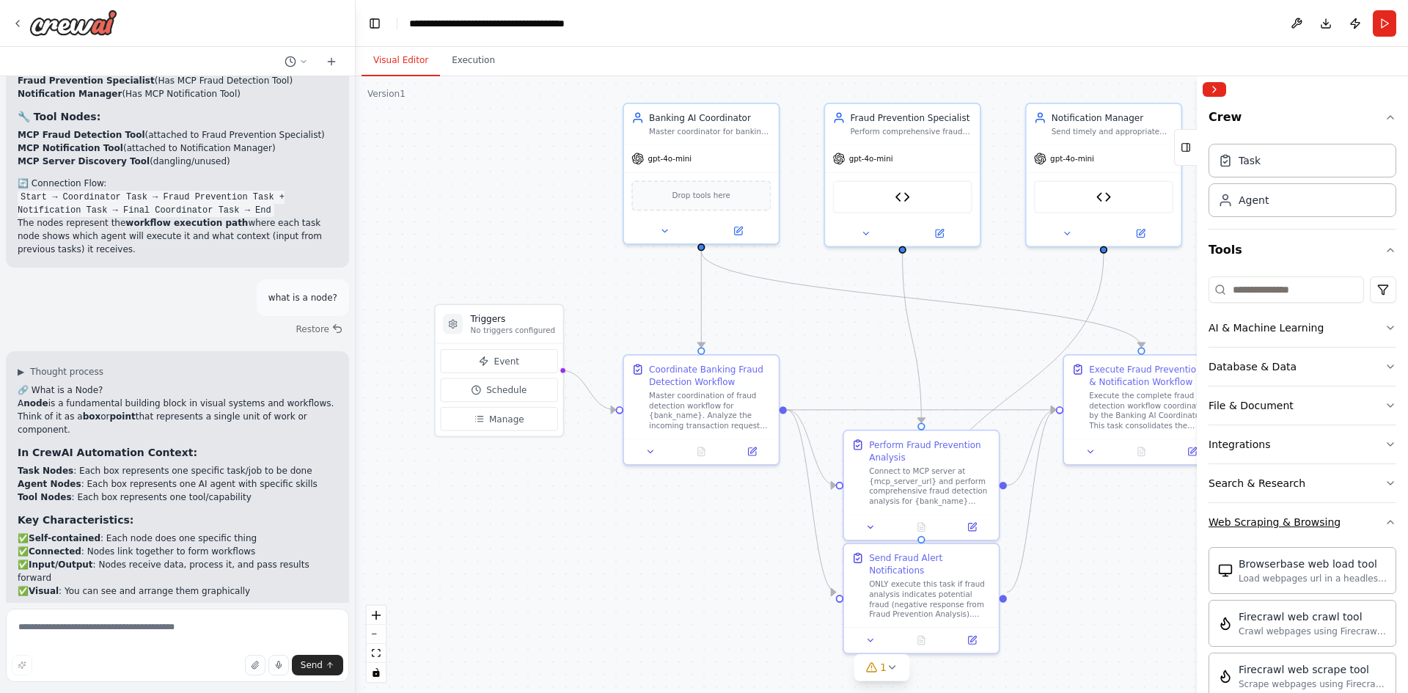
click at [1379, 513] on button "Web Scraping & Browsing" at bounding box center [1303, 522] width 188 height 38
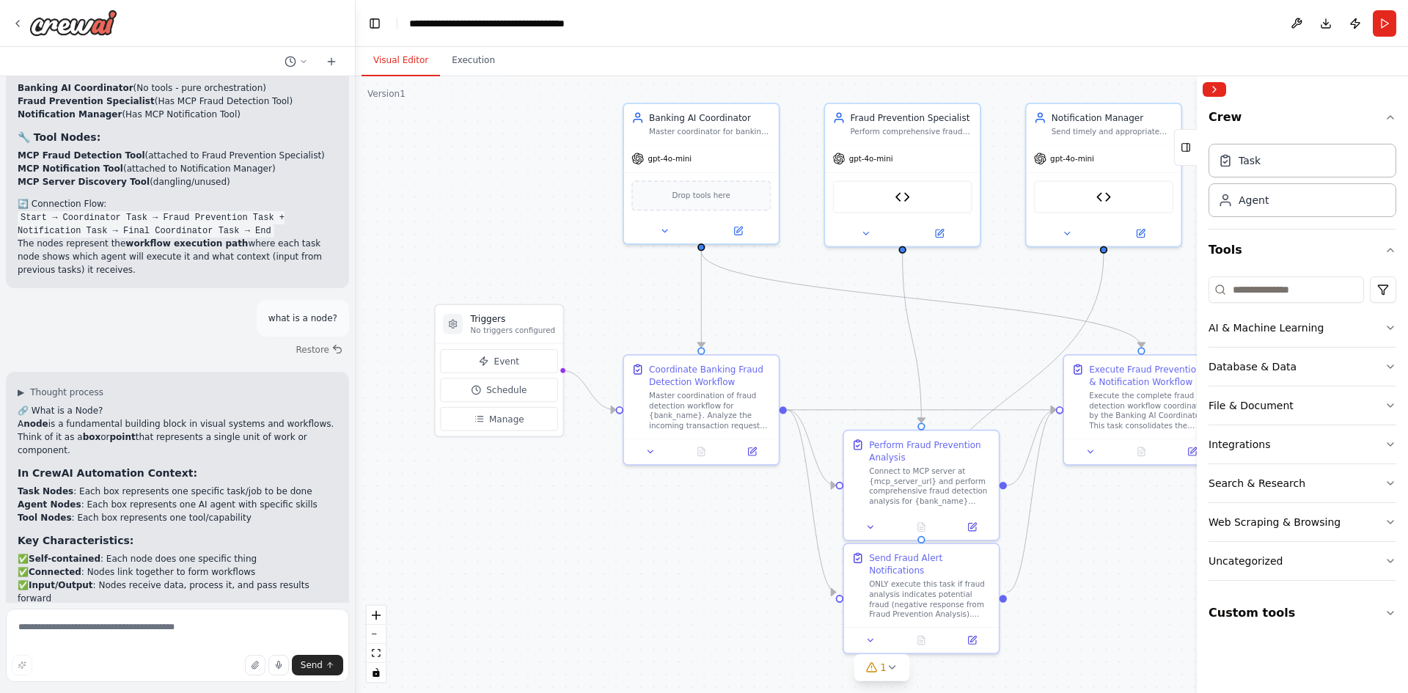
scroll to position [7500, 0]
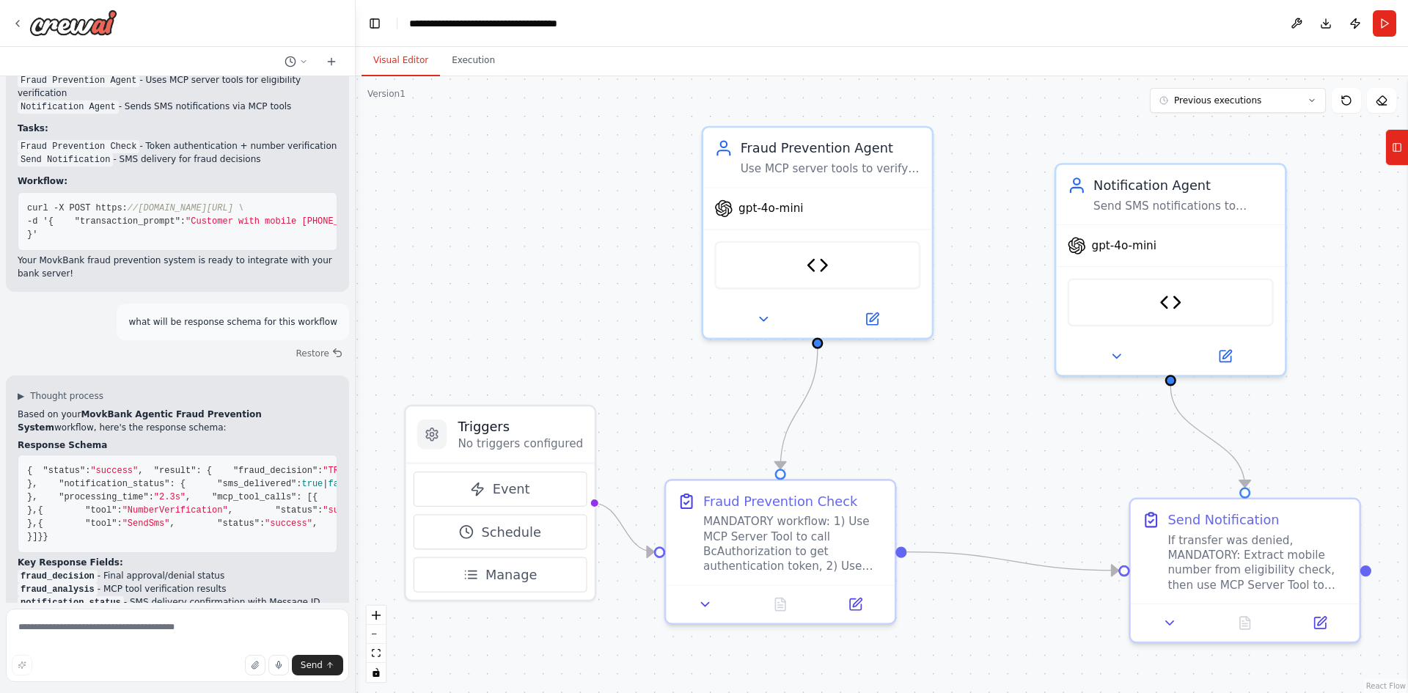
click at [601, 188] on div ".deletable-edge-delete-btn { width: 20px; height: 20px; border: 0px solid #ffff…" at bounding box center [882, 384] width 1052 height 617
click at [375, 18] on button "Toggle Left Sidebar" at bounding box center [374, 23] width 21 height 21
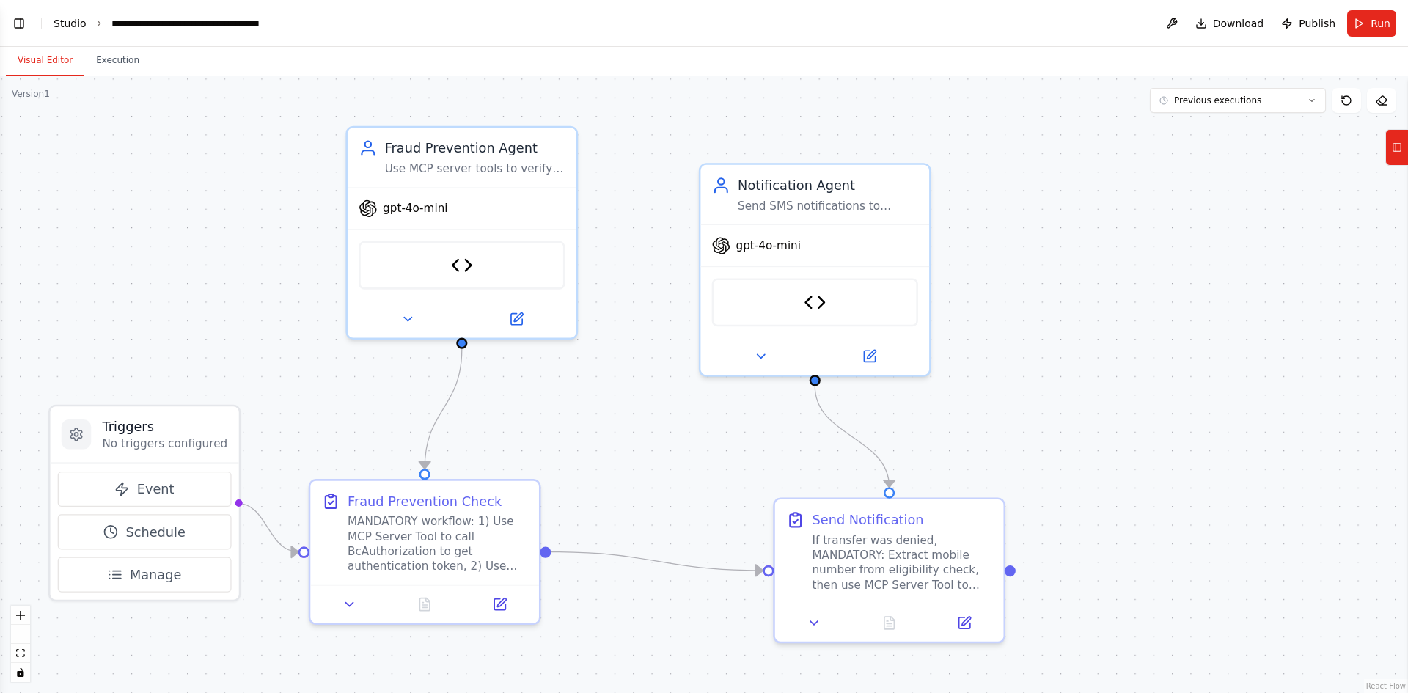
click at [62, 22] on link "Studio" at bounding box center [70, 24] width 33 height 12
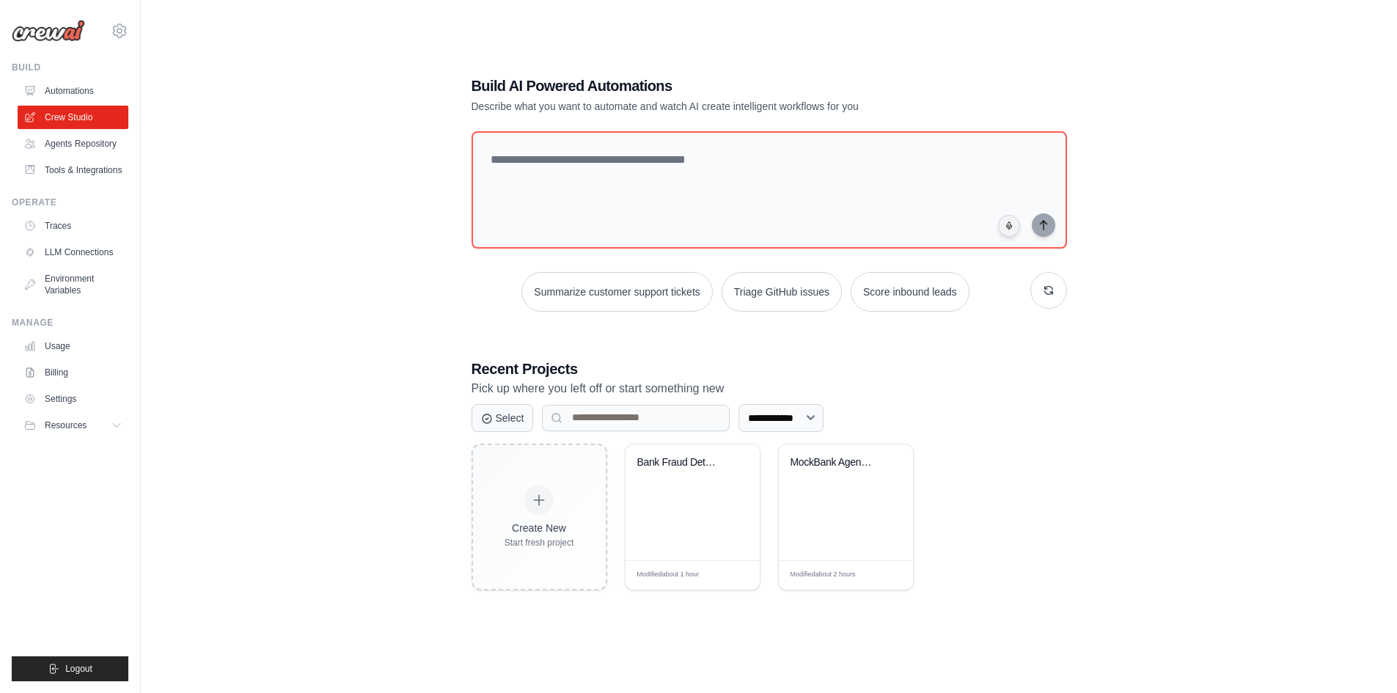
scroll to position [81, 0]
click at [829, 523] on div "MockBank Agentic Fraud Prevention S..." at bounding box center [846, 502] width 134 height 116
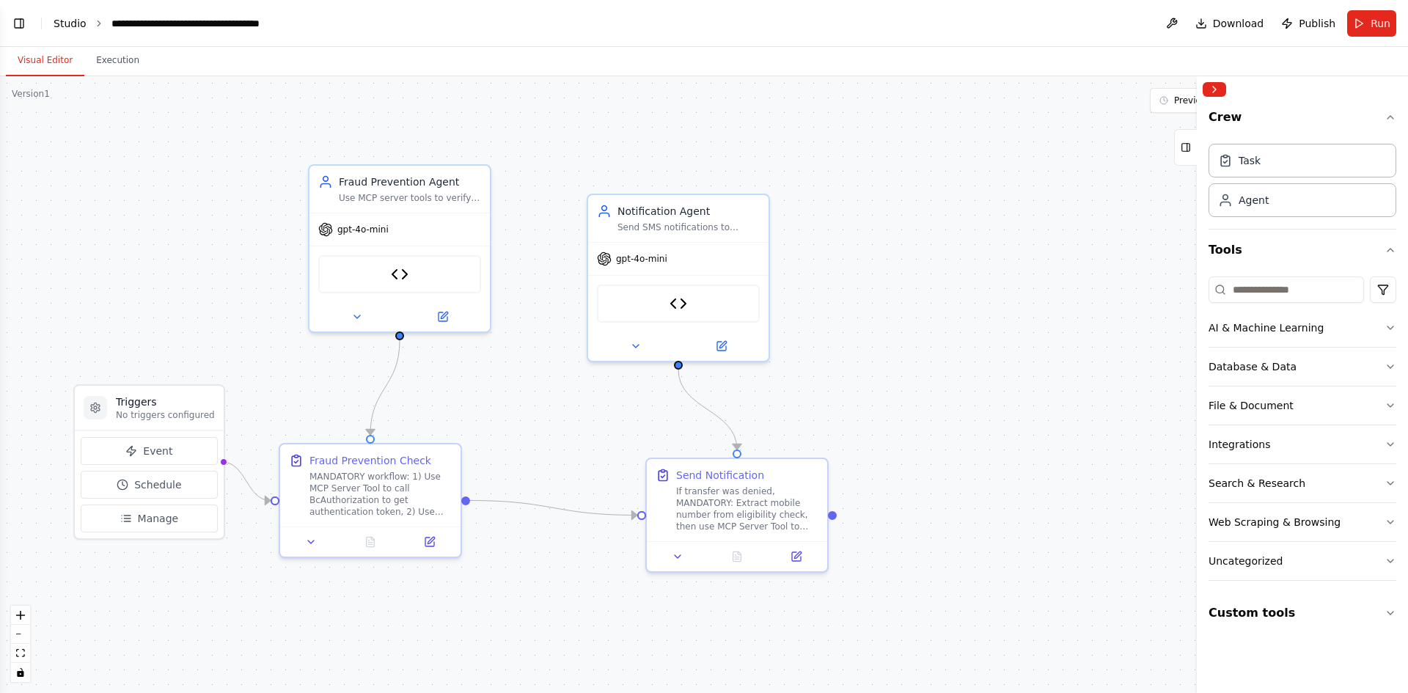
click at [71, 26] on link "Studio" at bounding box center [70, 24] width 33 height 12
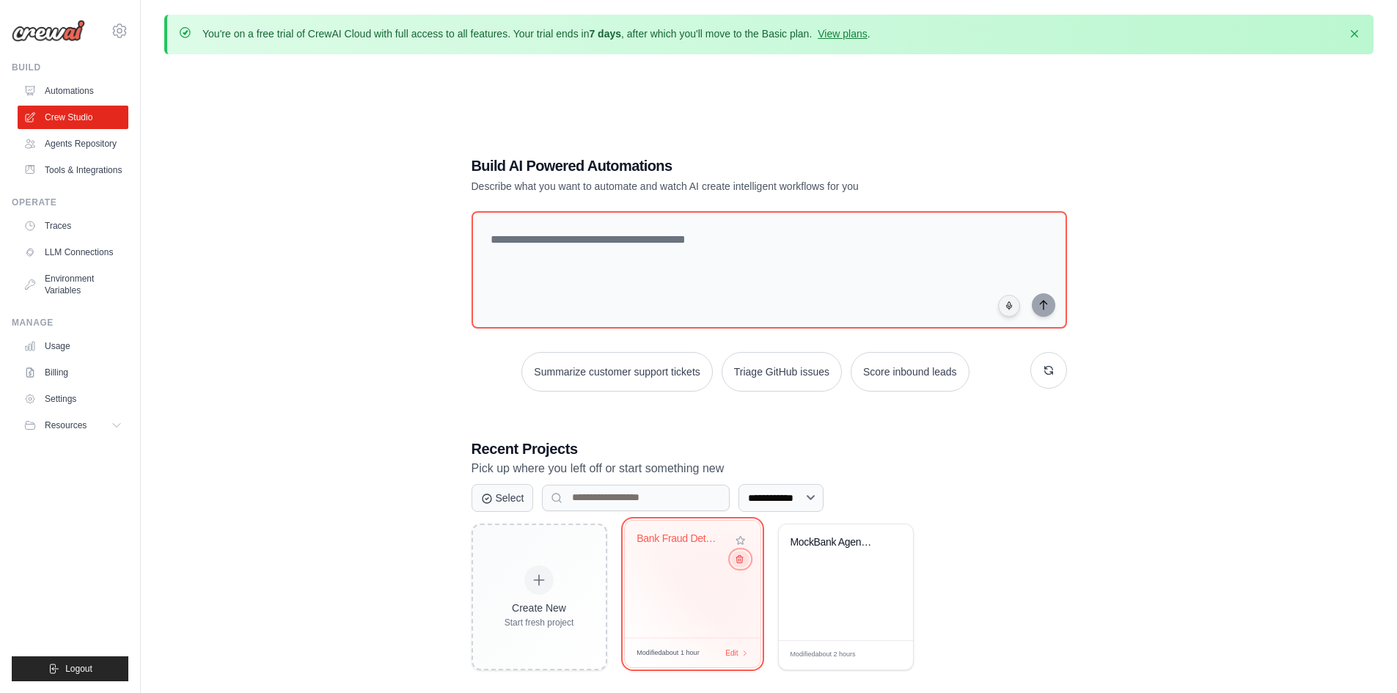
click at [739, 561] on icon at bounding box center [739, 559] width 10 height 10
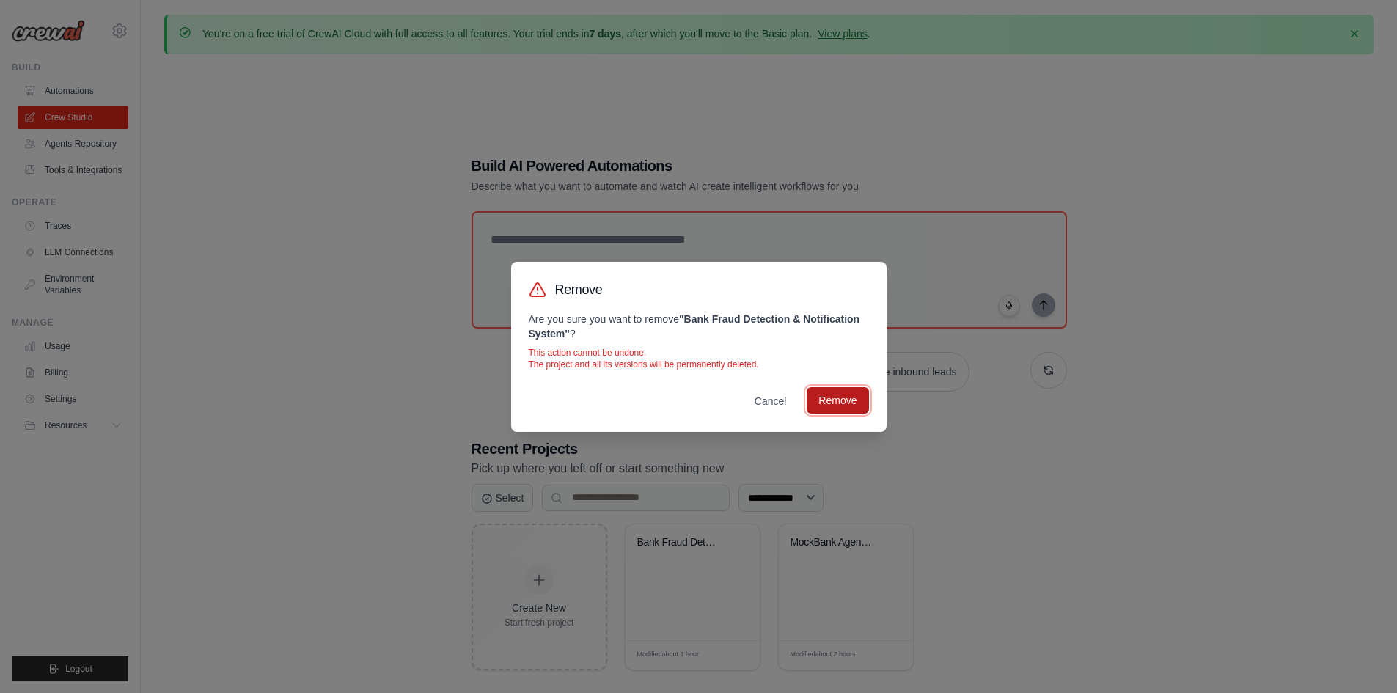
click at [855, 398] on button "Remove" at bounding box center [838, 400] width 62 height 26
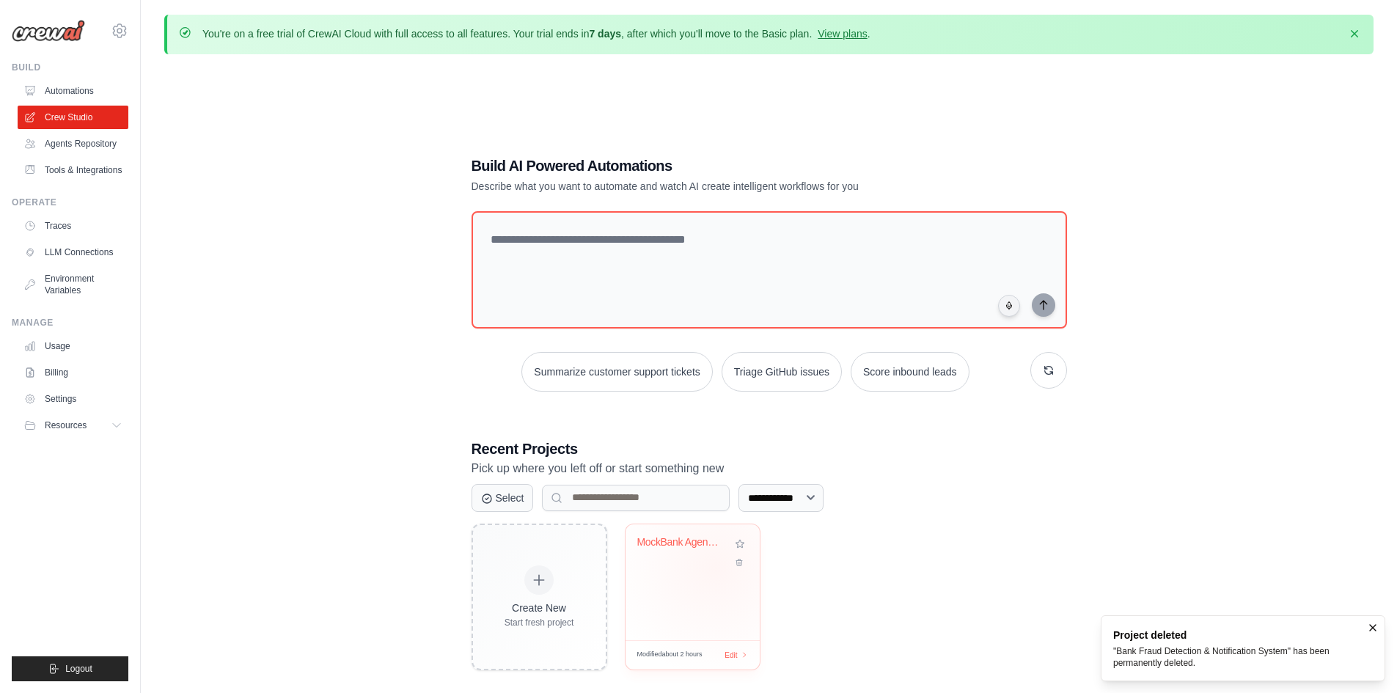
click at [714, 568] on div "MockBank Agentic Fraud Prevention S..." at bounding box center [693, 582] width 134 height 116
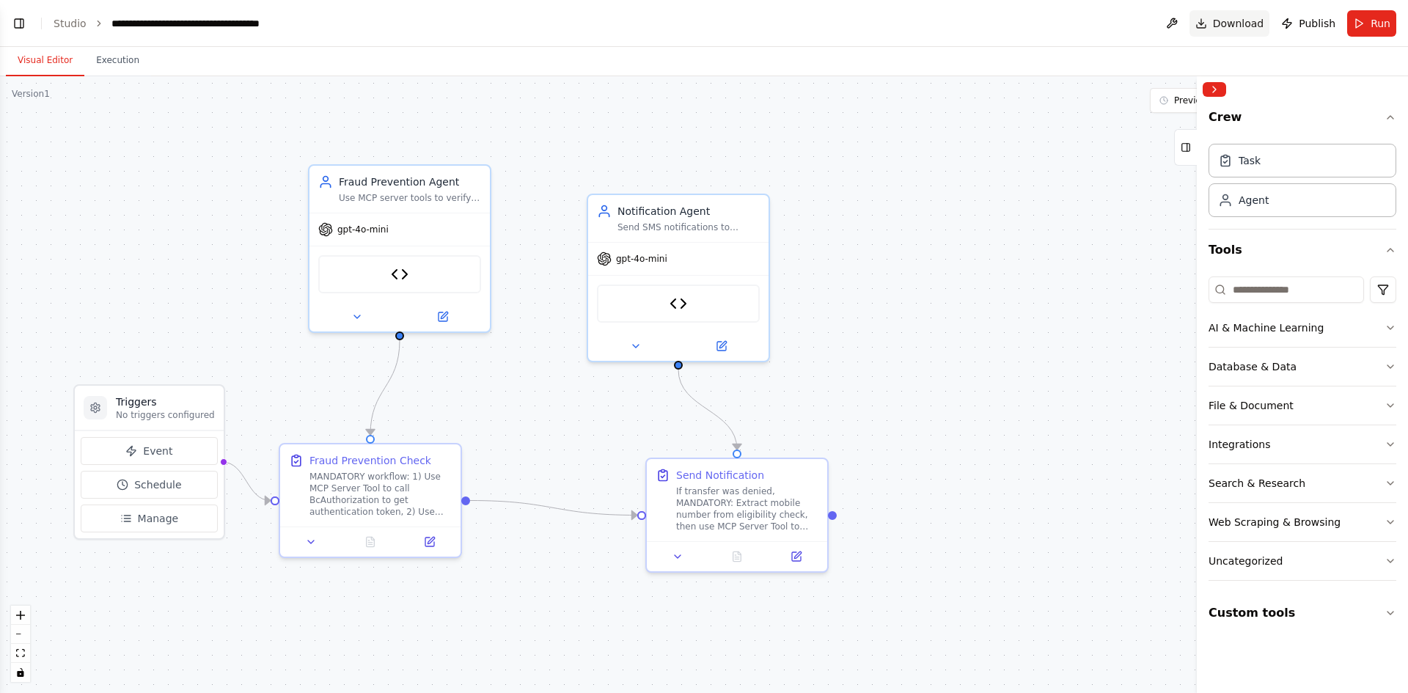
click at [1241, 29] on span "Download" at bounding box center [1238, 23] width 51 height 15
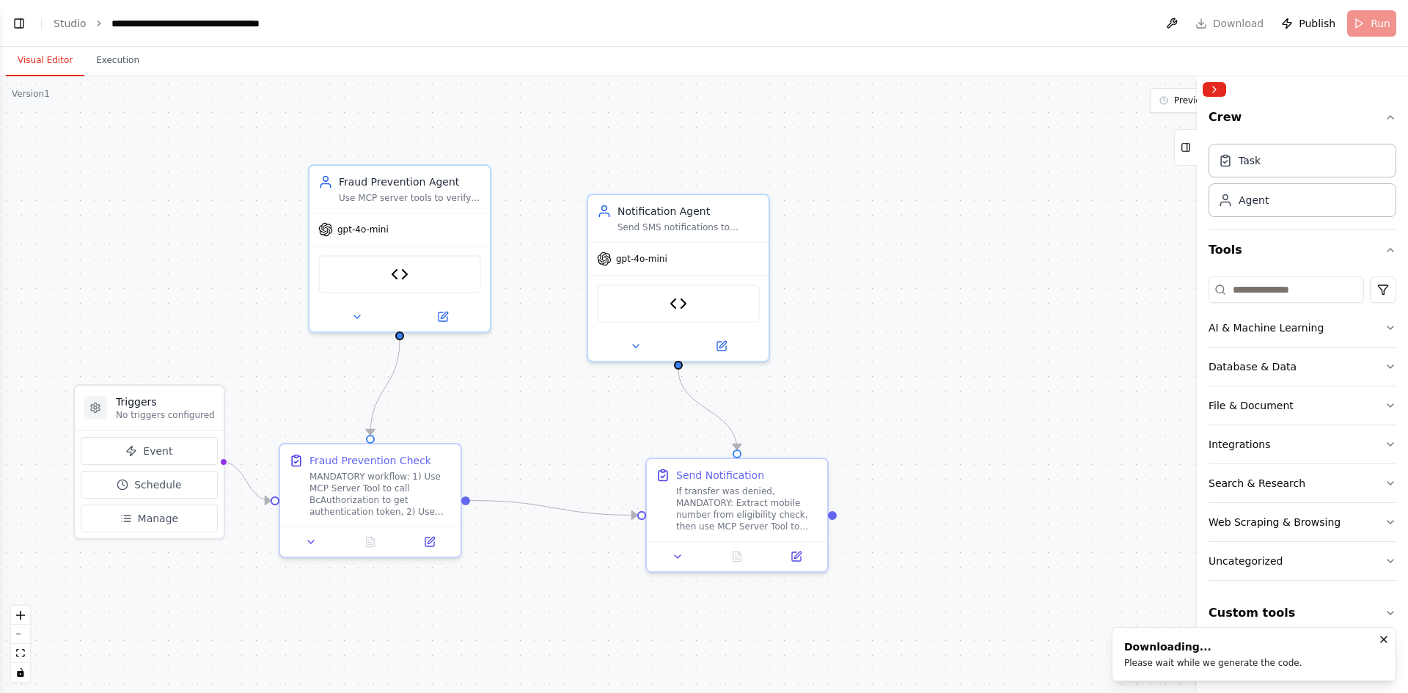
scroll to position [18304, 0]
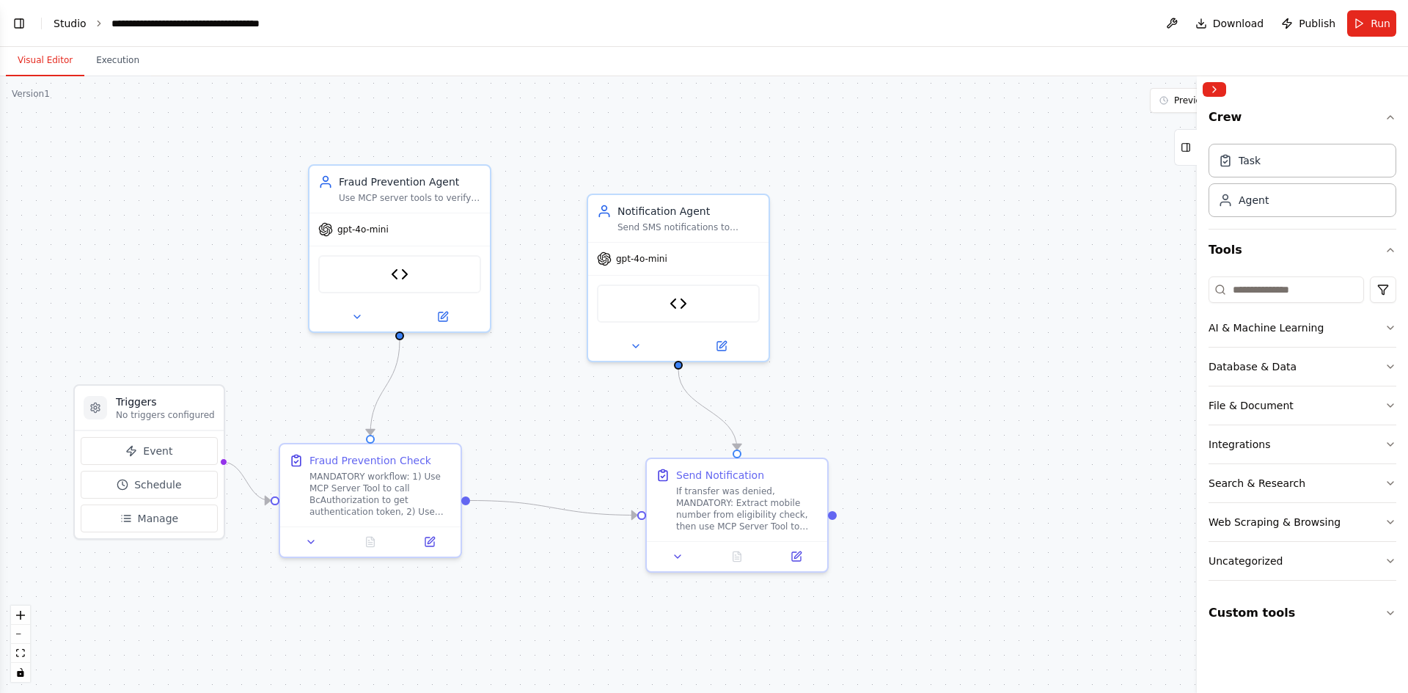
click at [67, 25] on link "Studio" at bounding box center [70, 24] width 33 height 12
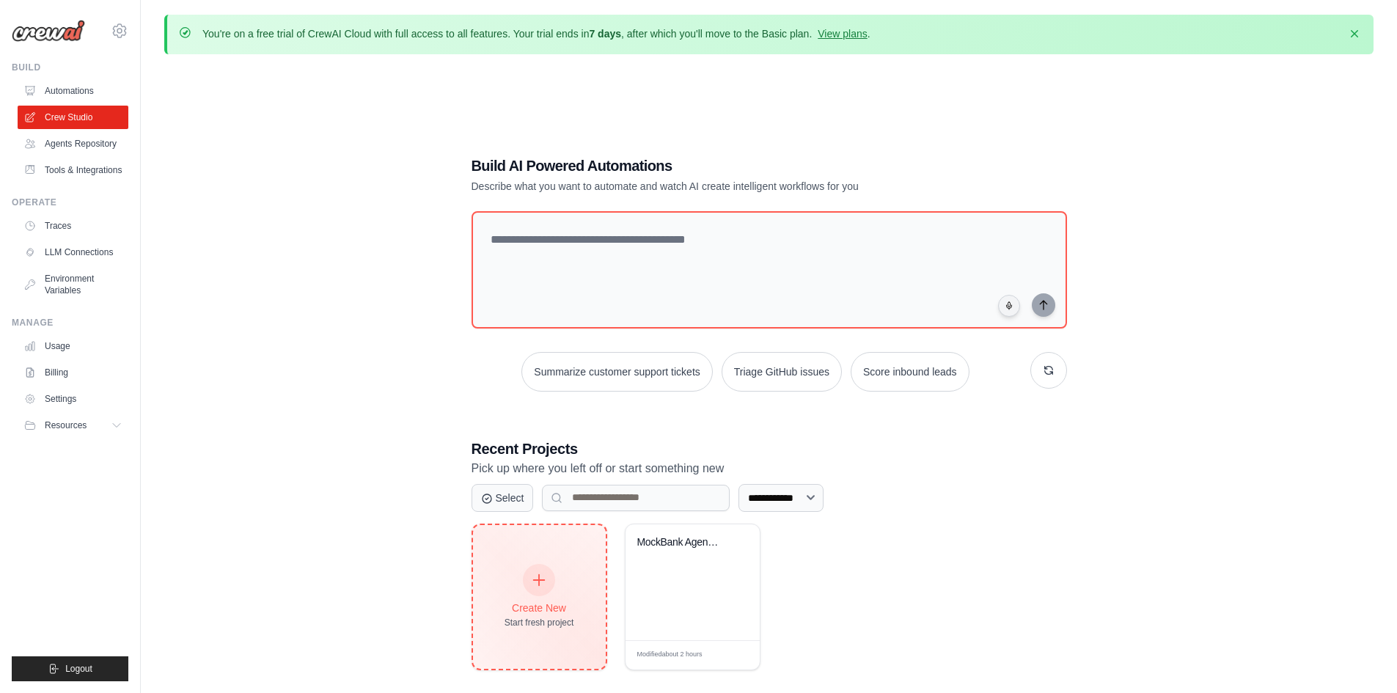
click at [531, 585] on div at bounding box center [539, 580] width 32 height 32
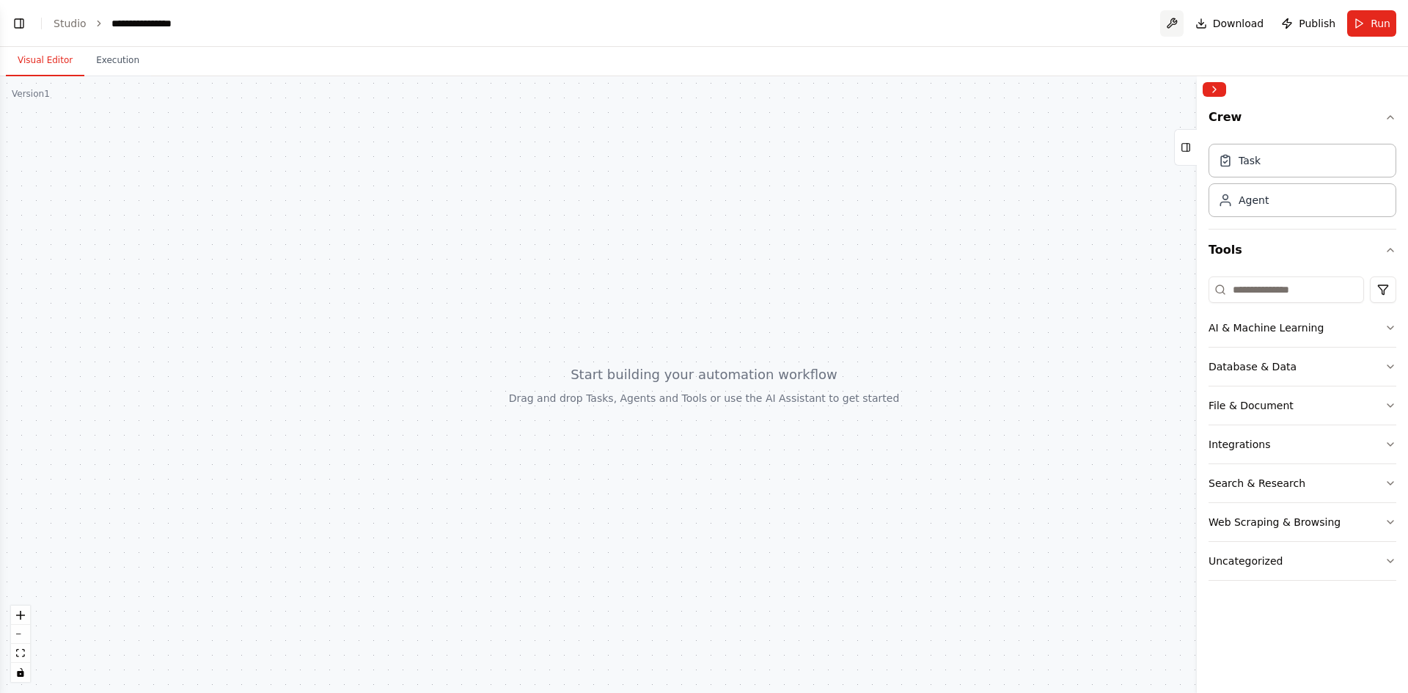
click at [1181, 24] on button at bounding box center [1171, 23] width 23 height 26
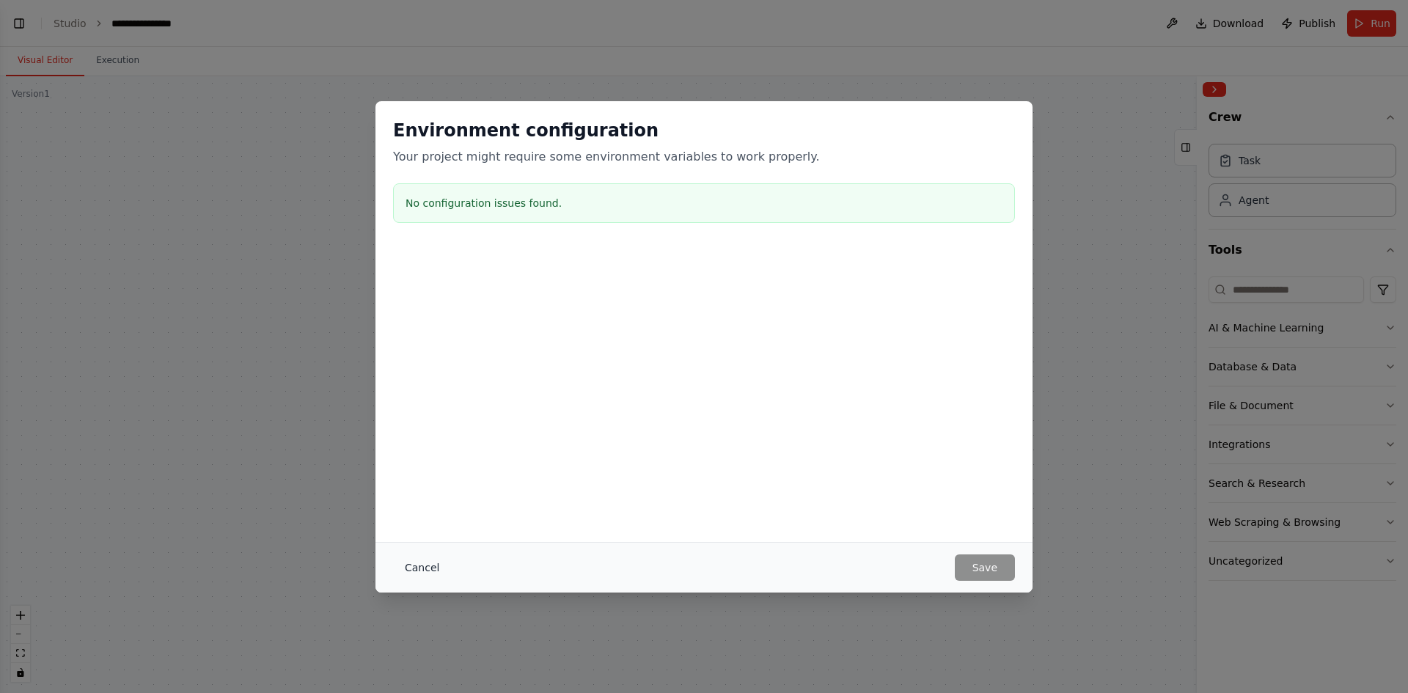
click at [421, 560] on button "Cancel" at bounding box center [422, 567] width 58 height 26
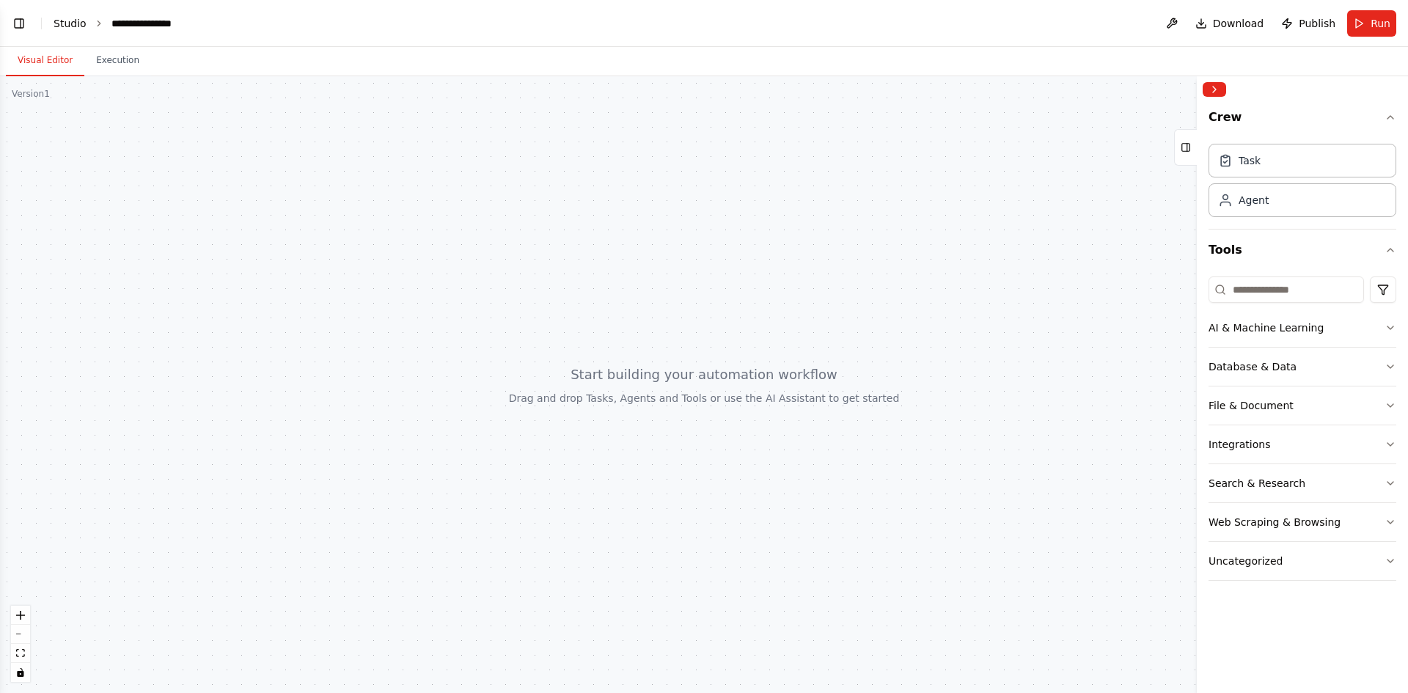
click at [69, 21] on link "Studio" at bounding box center [70, 24] width 33 height 12
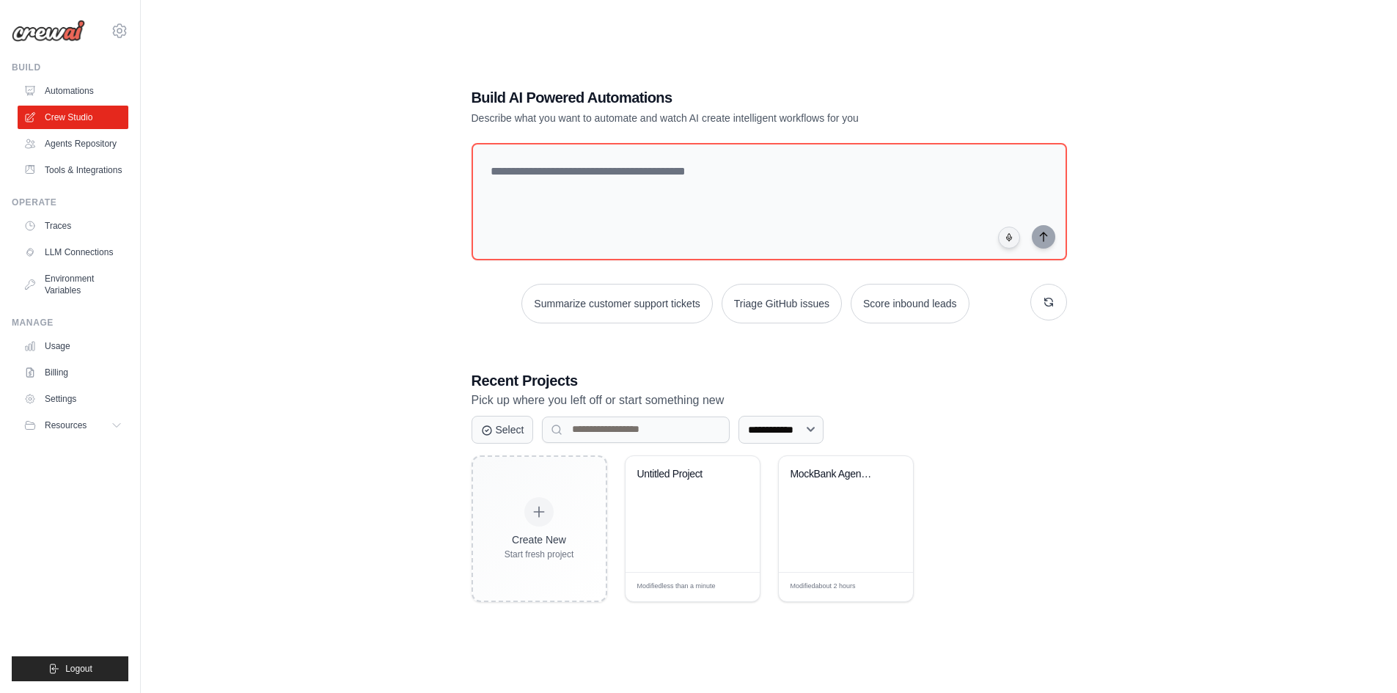
scroll to position [69, 0]
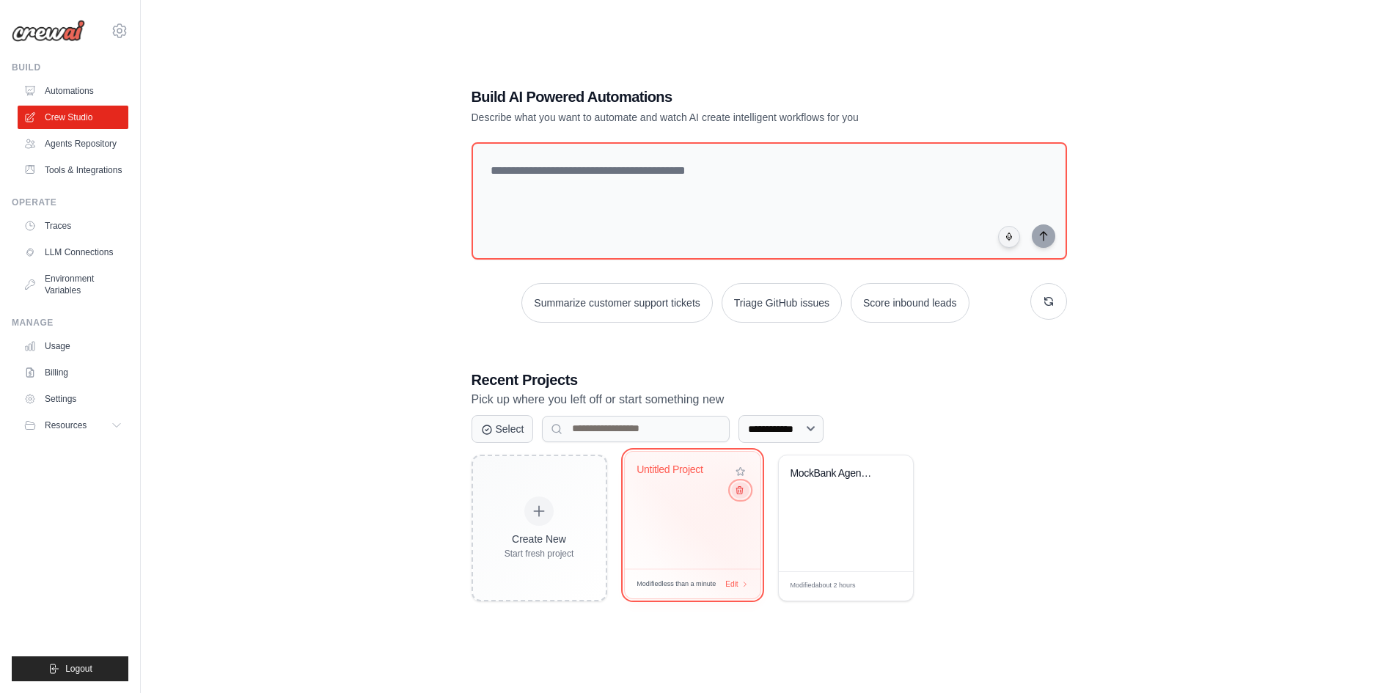
click at [740, 494] on icon at bounding box center [739, 490] width 10 height 10
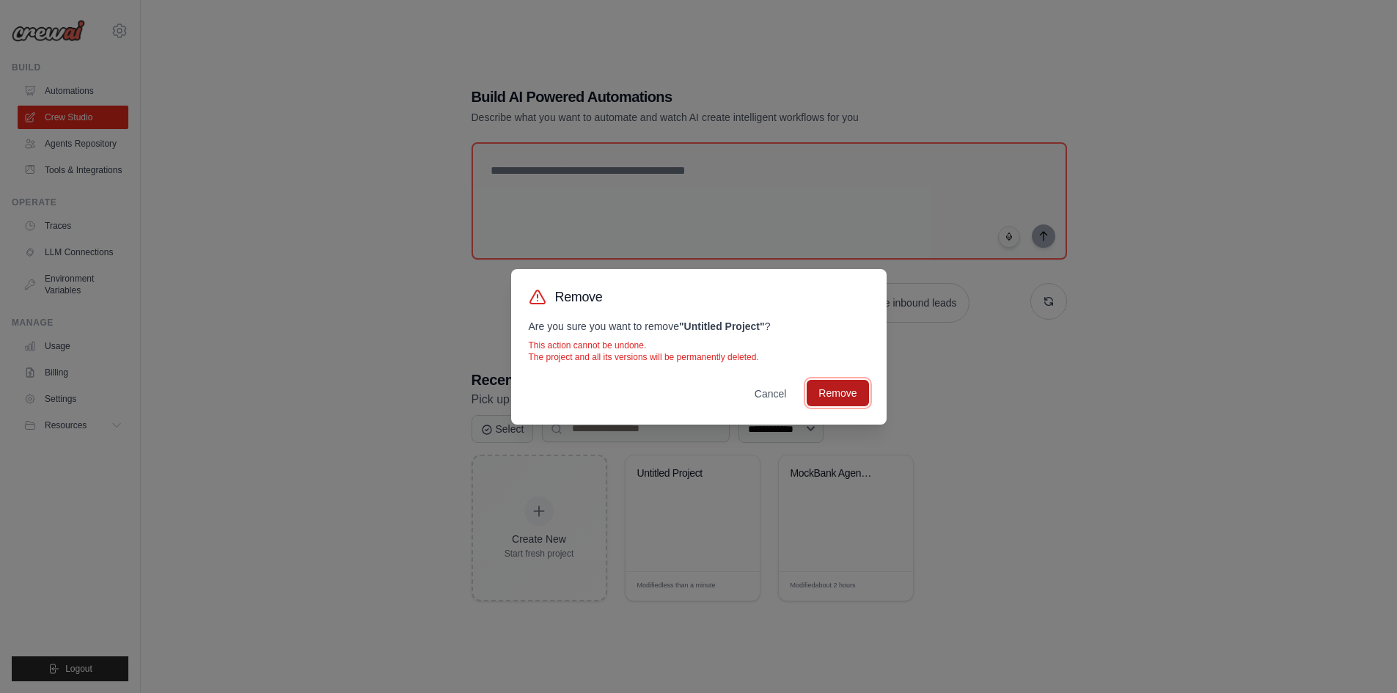
click at [855, 391] on button "Remove" at bounding box center [838, 393] width 62 height 26
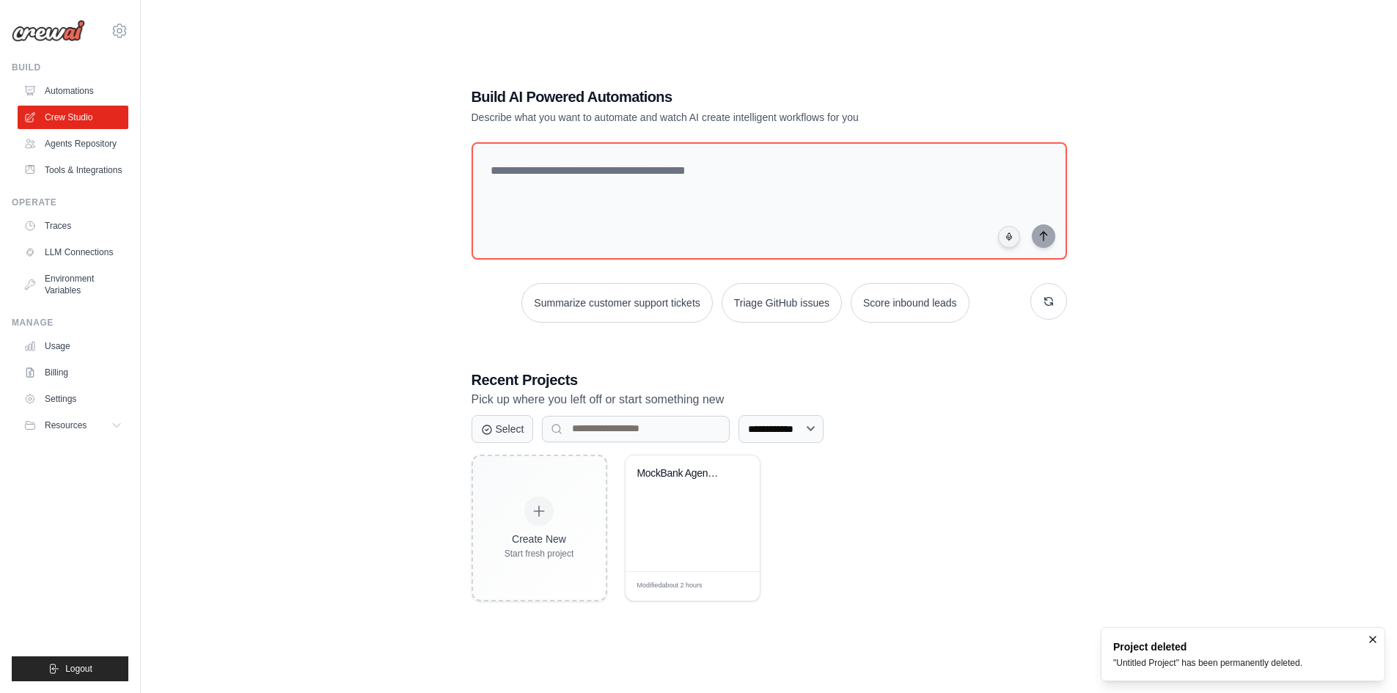
click at [387, 360] on div "**********" at bounding box center [768, 343] width 1209 height 693
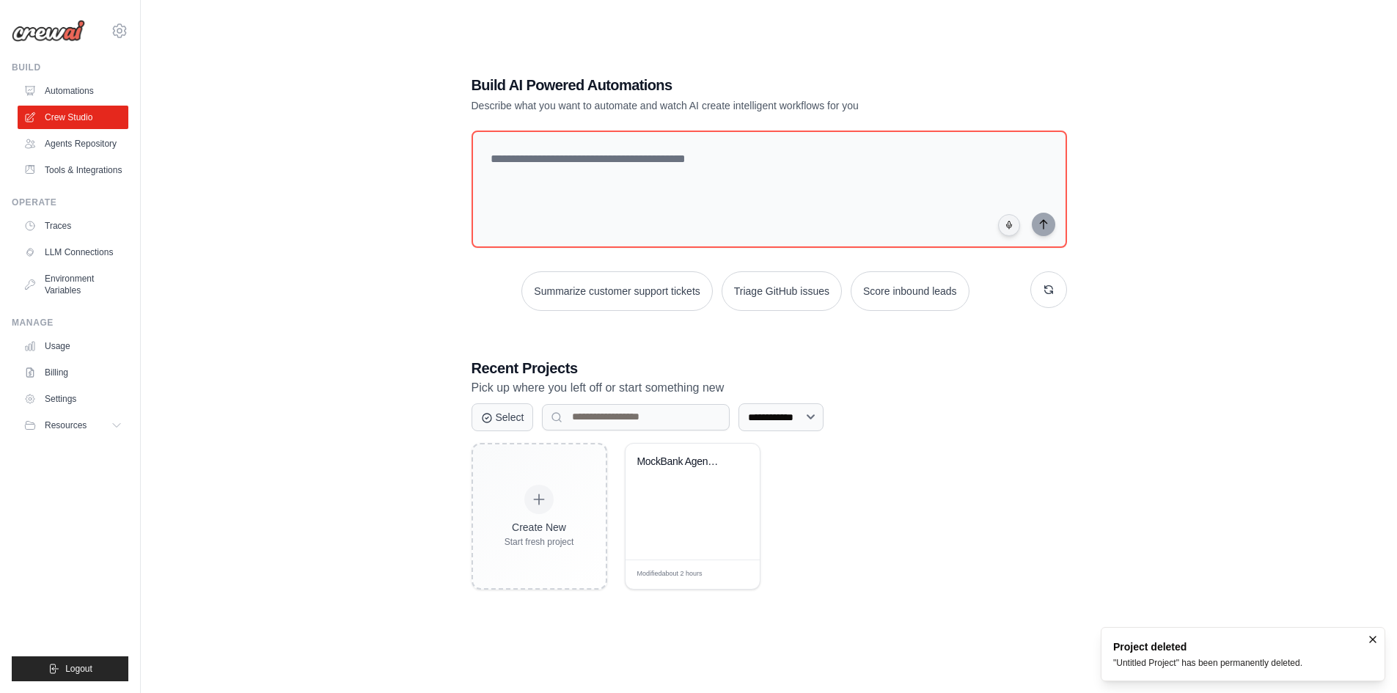
click at [387, 360] on div "**********" at bounding box center [768, 331] width 1209 height 693
click at [791, 412] on select "**********" at bounding box center [781, 417] width 85 height 28
click at [307, 400] on div "**********" at bounding box center [768, 331] width 1209 height 693
click at [289, 312] on div "**********" at bounding box center [768, 331] width 1209 height 693
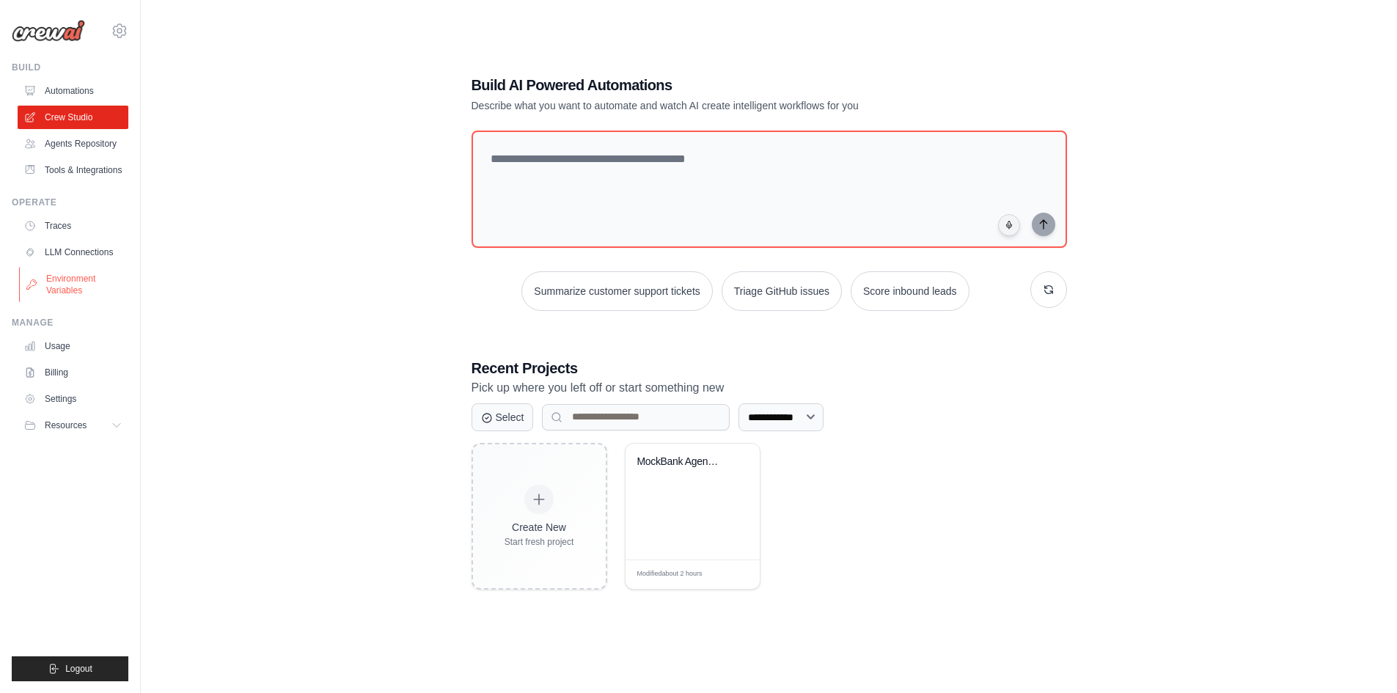
click at [70, 287] on link "Environment Variables" at bounding box center [74, 284] width 111 height 35
